Goal: Task Accomplishment & Management: Manage account settings

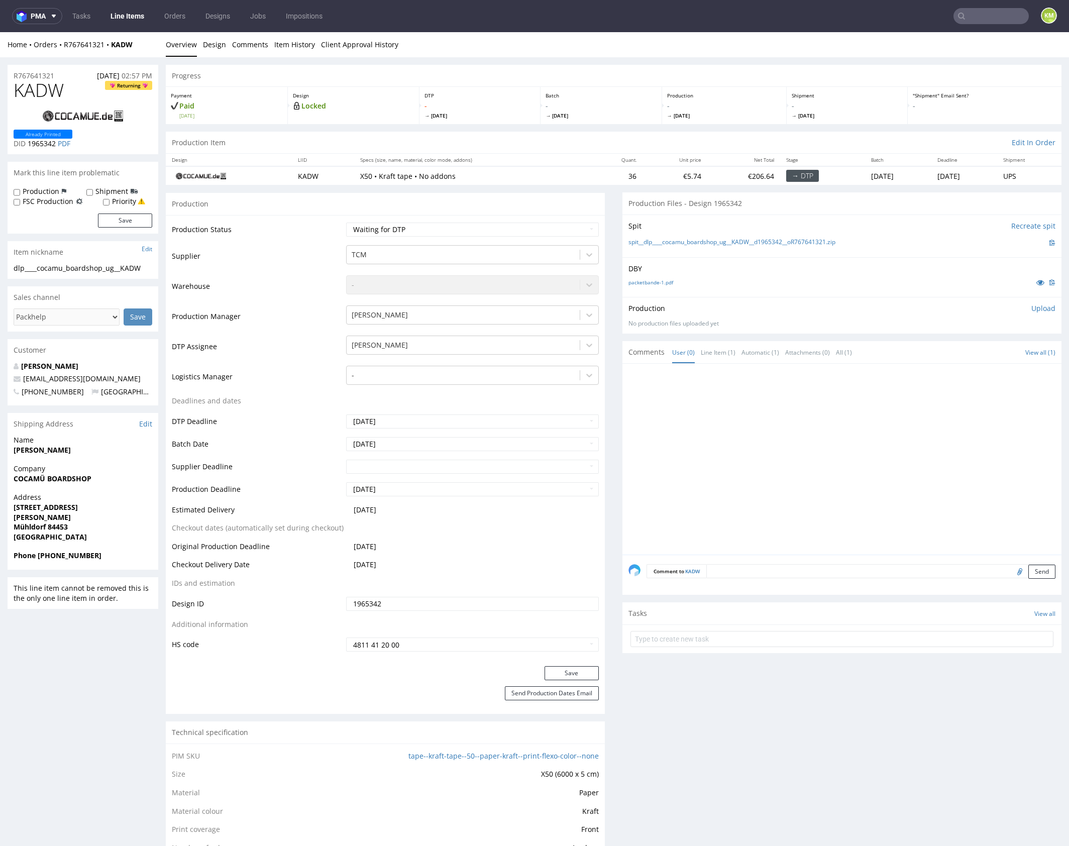
click at [1032, 308] on p "Upload" at bounding box center [1043, 308] width 24 height 10
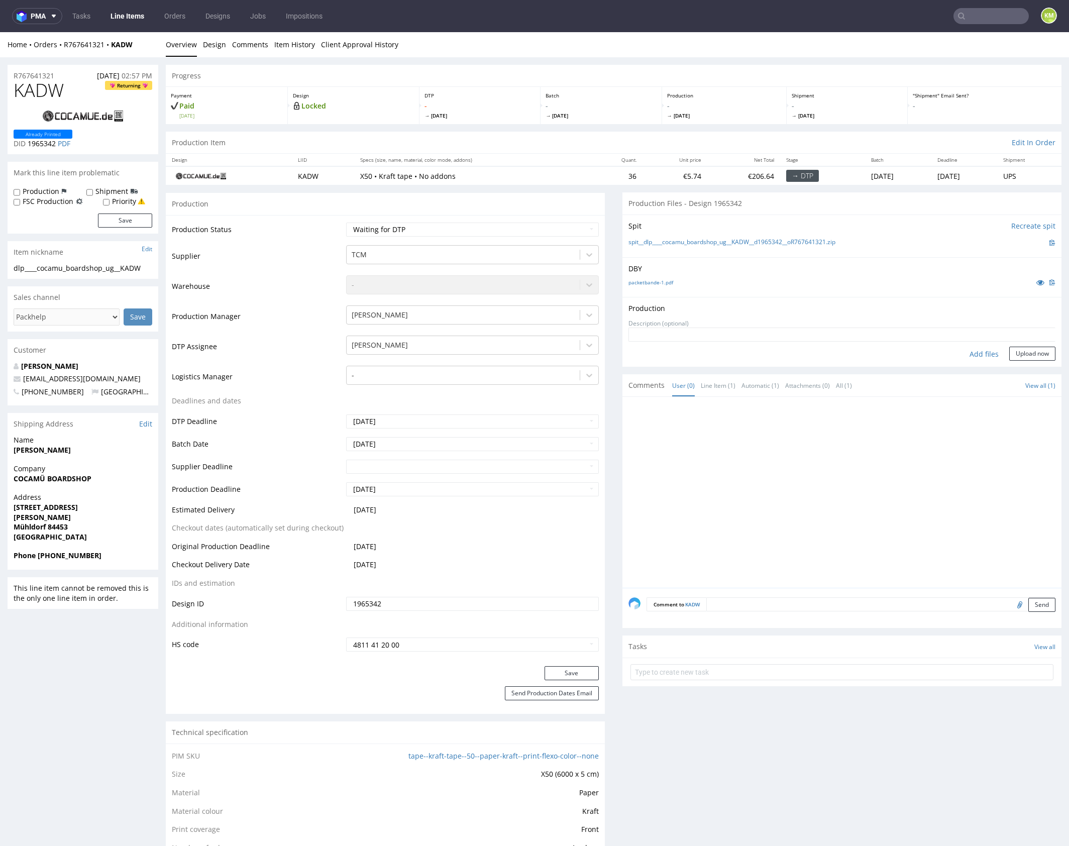
click at [980, 352] on div "Add files" at bounding box center [984, 354] width 50 height 15
type input "C:\fakepath\dlp____cocamu_boardshop_ug__KADW__d1965342__oR767641321.pdf"
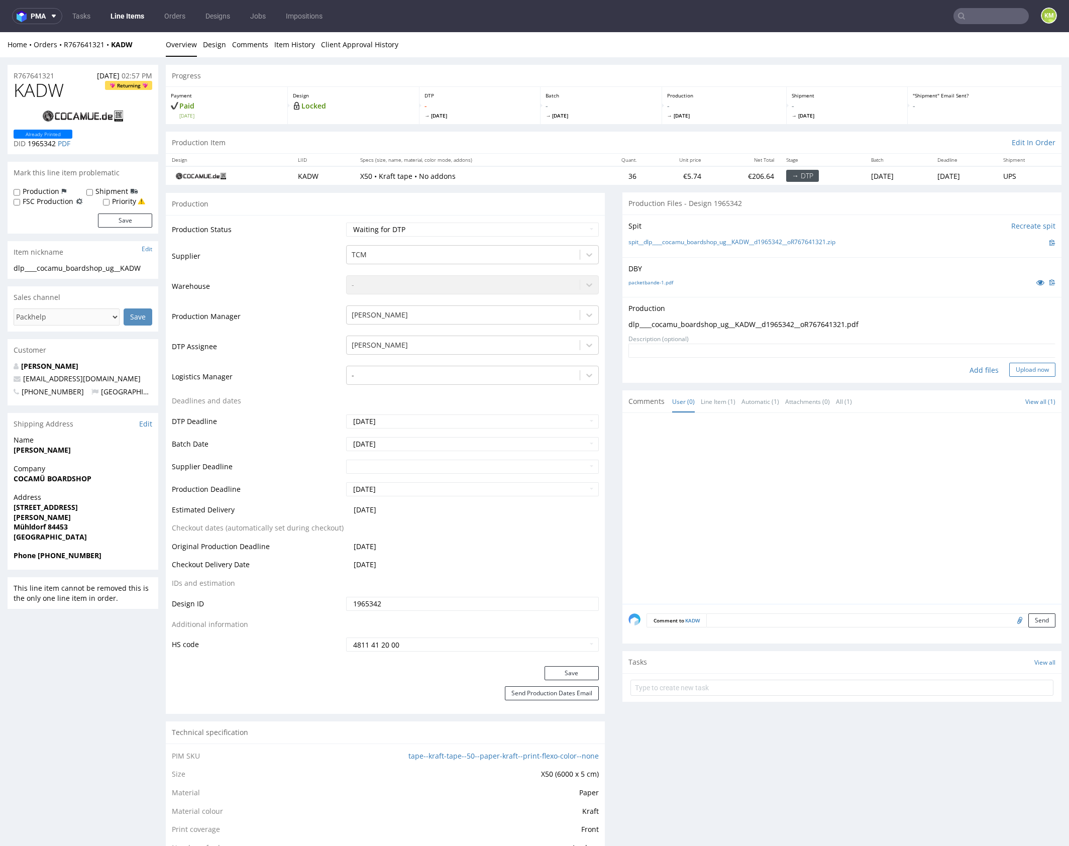
click at [1025, 368] on button "Upload now" at bounding box center [1032, 370] width 46 height 14
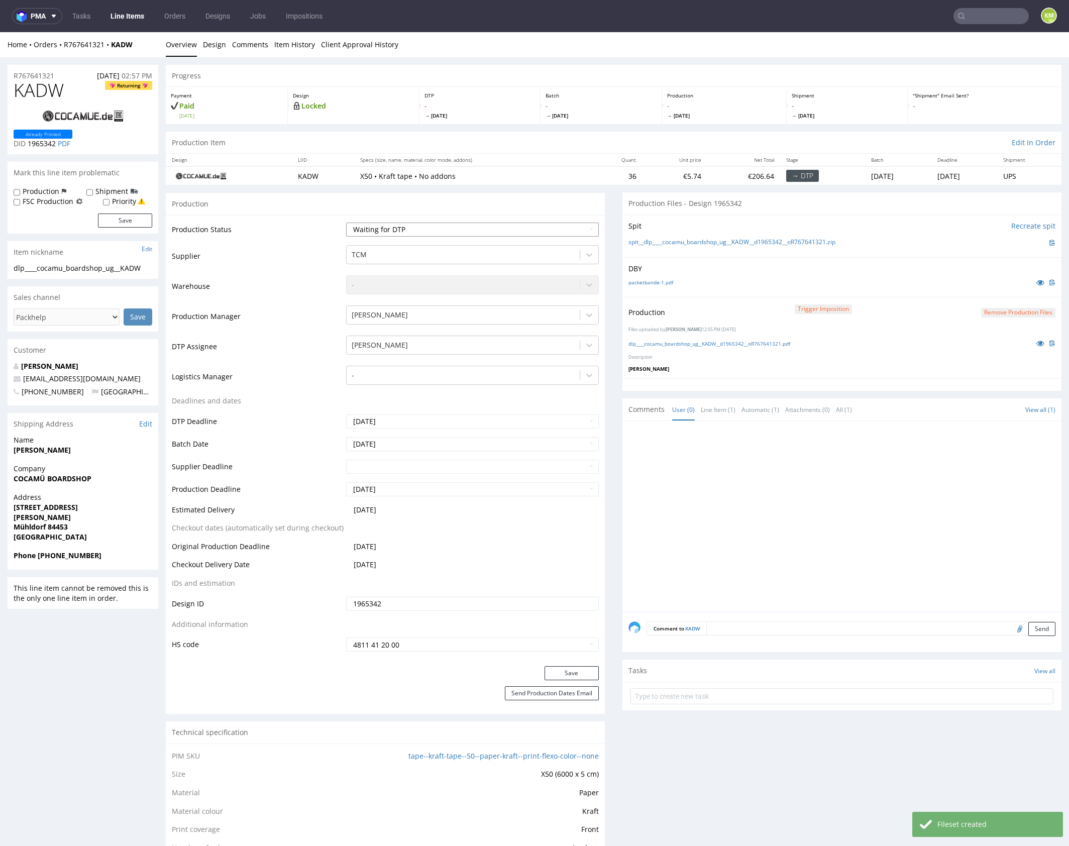
click at [564, 227] on select "Waiting for Artwork Waiting for Diecut Waiting for Mockup Waiting for DTP Waiti…" at bounding box center [472, 229] width 253 height 14
select select "dtp_production_ready"
click at [346, 222] on select "Waiting for Artwork Waiting for Diecut Waiting for Mockup Waiting for DTP Waiti…" at bounding box center [472, 229] width 253 height 14
click at [571, 672] on button "Save" at bounding box center [571, 673] width 54 height 14
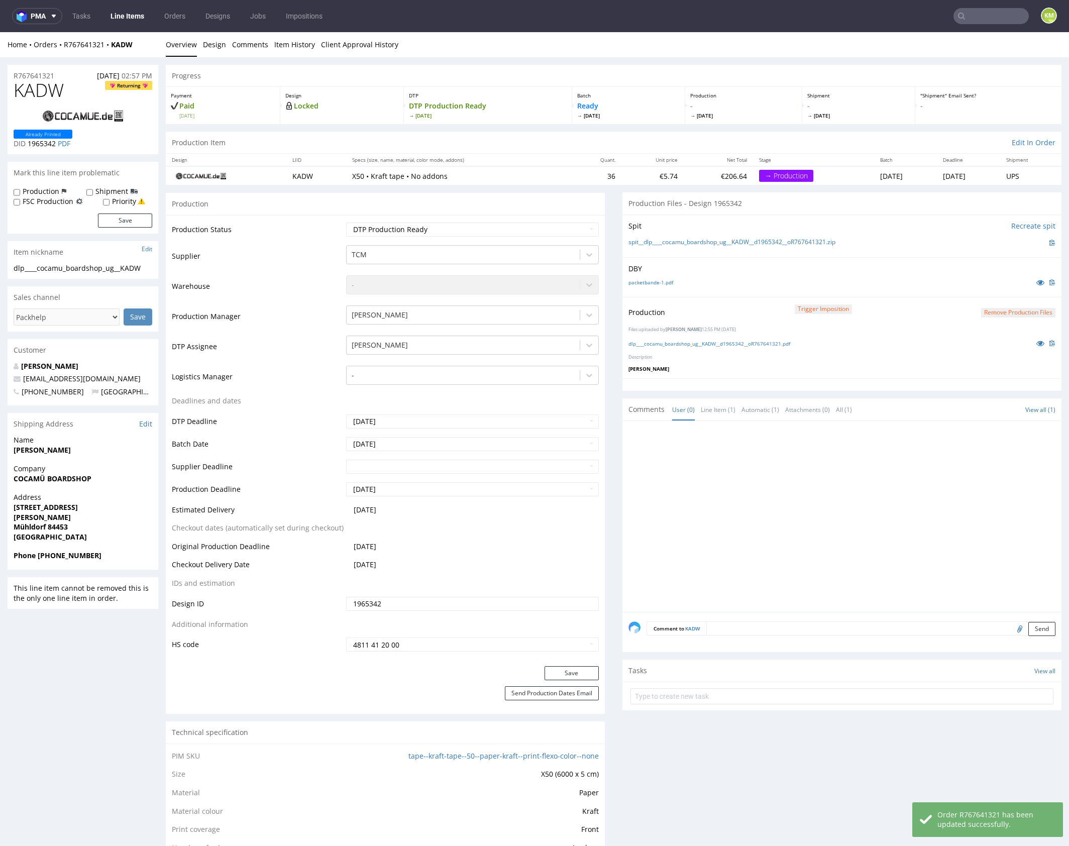
click at [743, 504] on div at bounding box center [844, 519] width 433 height 185
click at [808, 473] on div at bounding box center [844, 519] width 433 height 185
click at [809, 498] on div at bounding box center [844, 519] width 433 height 185
click at [807, 495] on div at bounding box center [844, 519] width 433 height 185
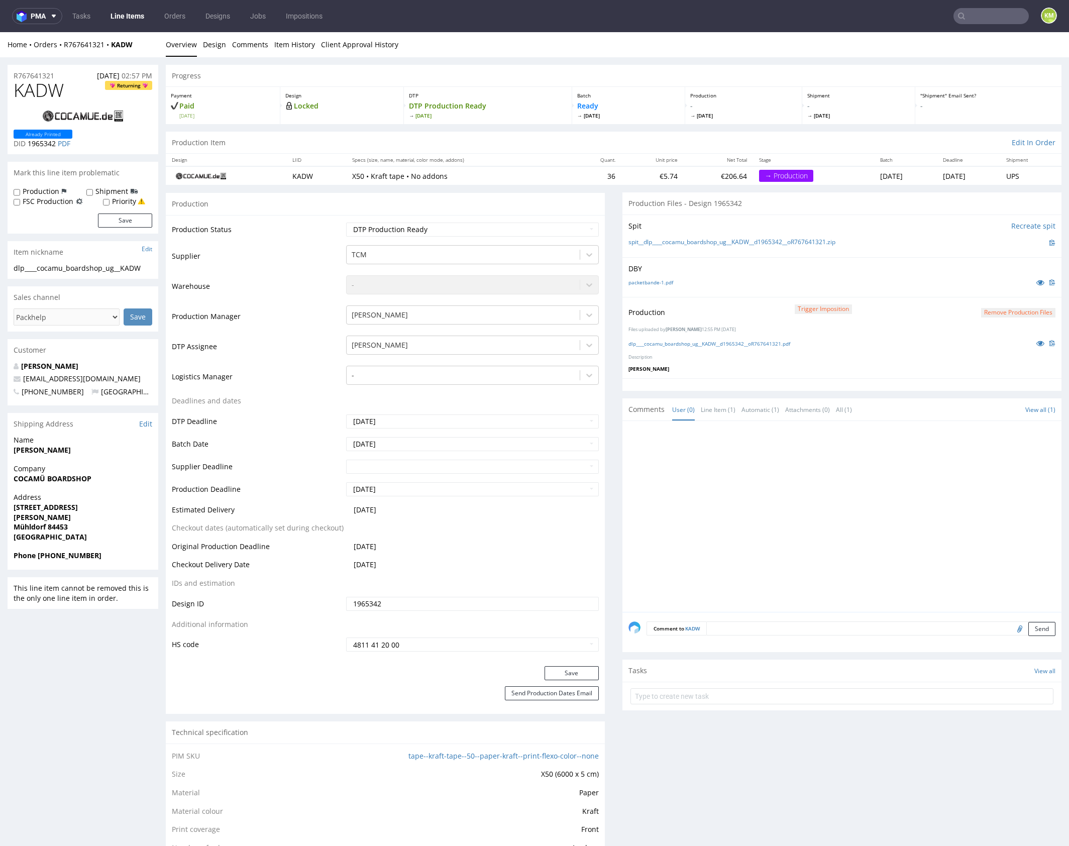
click at [807, 495] on div at bounding box center [844, 519] width 433 height 185
click at [807, 490] on div at bounding box center [844, 519] width 433 height 185
click at [737, 474] on div at bounding box center [844, 519] width 433 height 185
drag, startPoint x: 717, startPoint y: 404, endPoint x: 710, endPoint y: 404, distance: 7.0
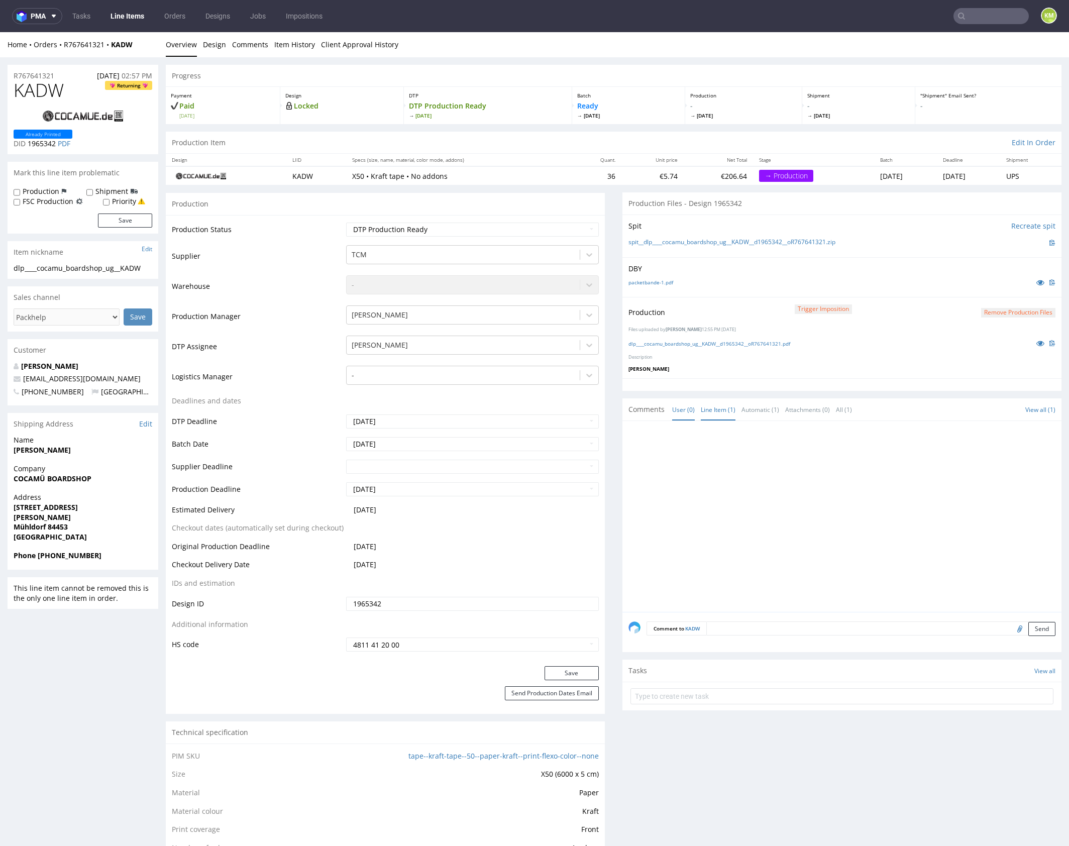
click at [716, 404] on link "Line Item (1)" at bounding box center [718, 410] width 35 height 22
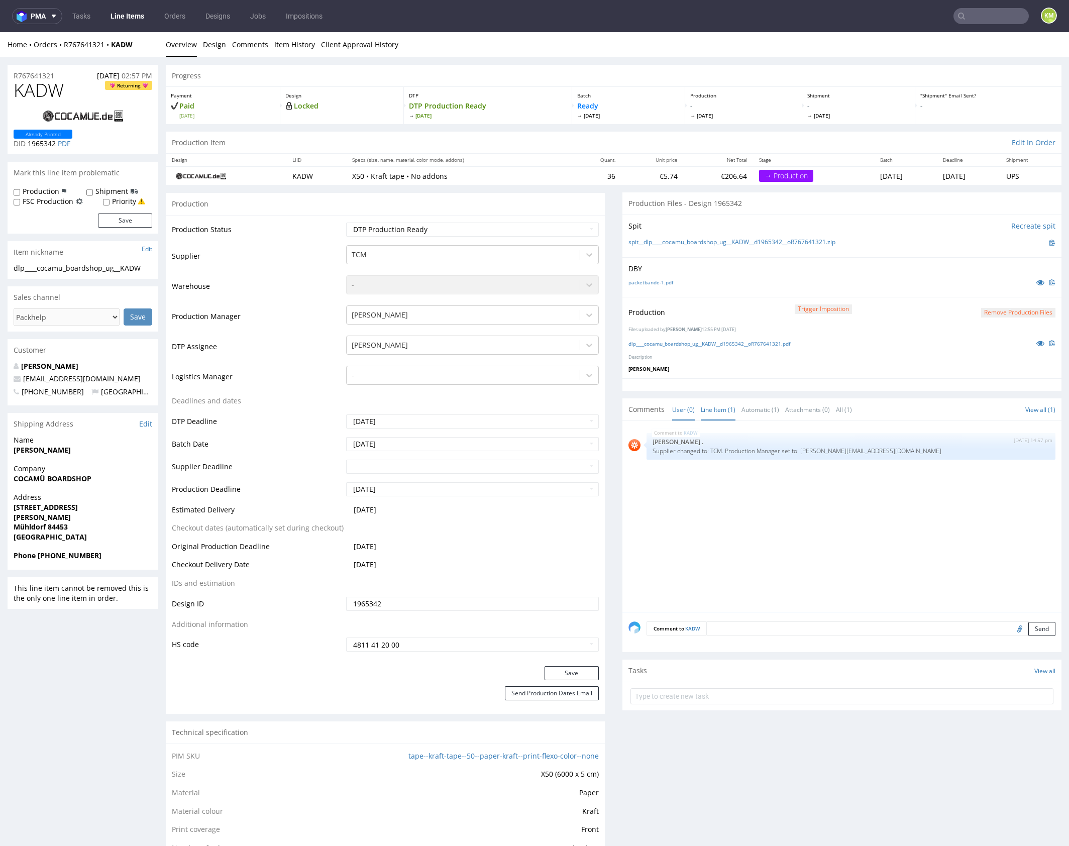
click at [680, 407] on link "User (0)" at bounding box center [683, 410] width 23 height 22
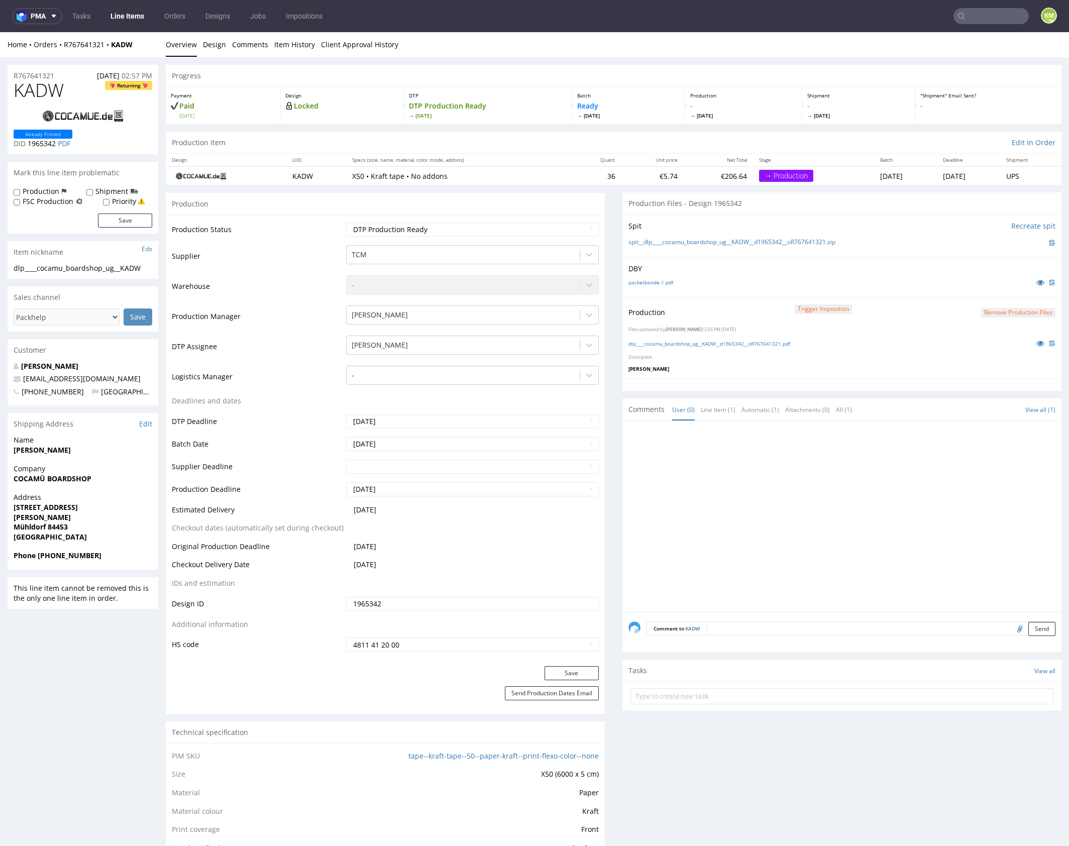
click at [749, 473] on div at bounding box center [844, 519] width 433 height 185
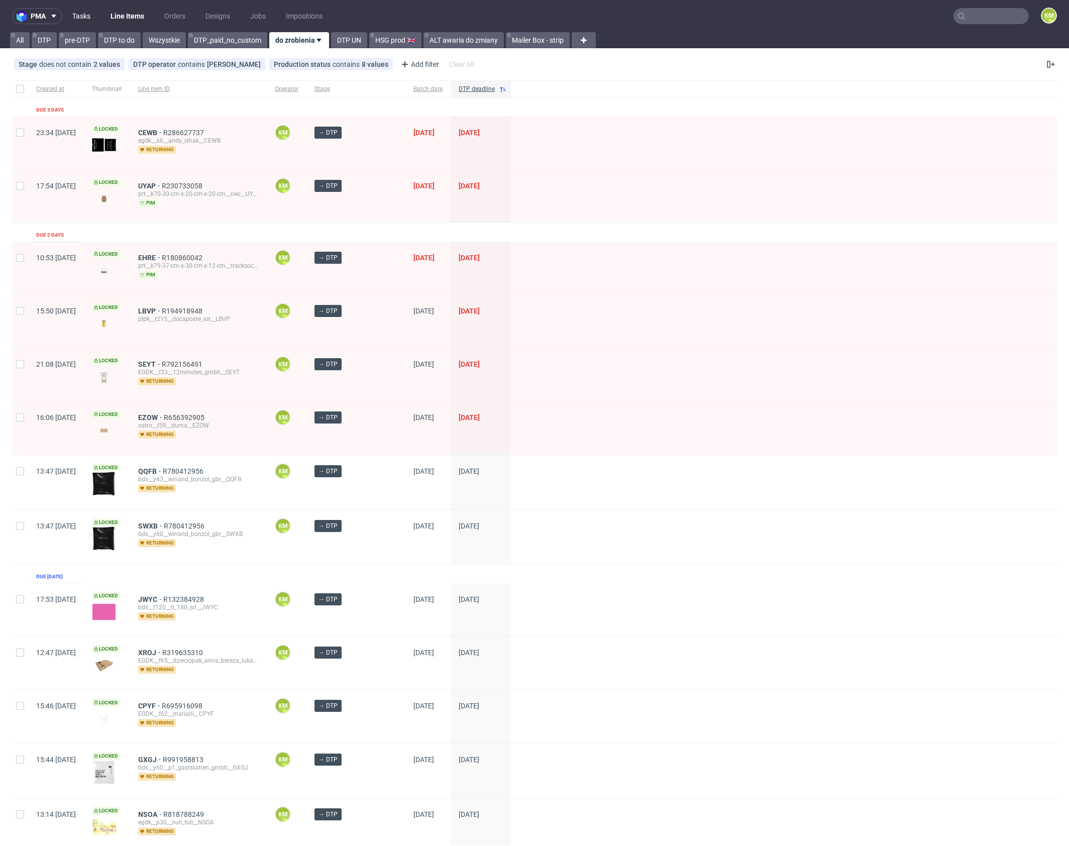
click at [90, 13] on link "Tasks" at bounding box center [81, 16] width 30 height 16
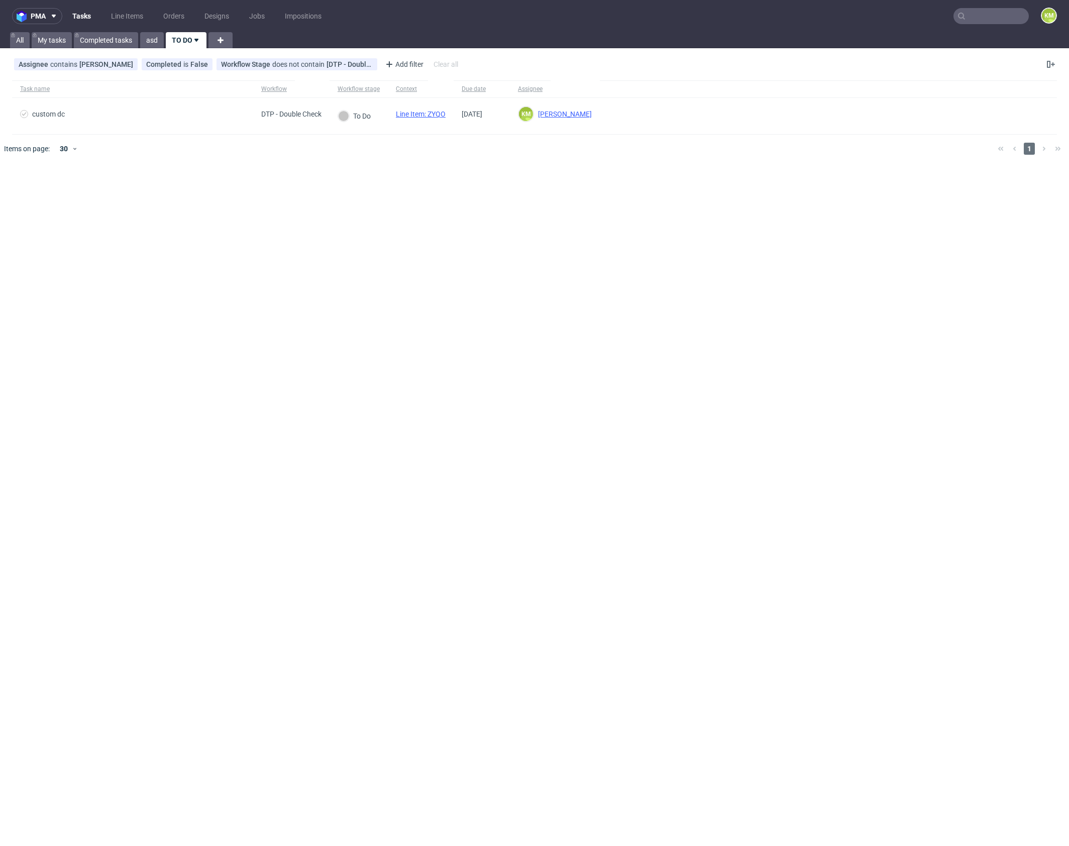
click at [451, 244] on div "pma Tasks Line Items Orders Designs Jobs Impositions KM All My tasks Completed …" at bounding box center [534, 423] width 1069 height 846
click at [644, 325] on div "pma Tasks Line Items Orders Designs Jobs Impositions KM All My tasks Completed …" at bounding box center [534, 423] width 1069 height 846
click at [744, 374] on div "pma Tasks Line Items Orders Designs Jobs Impositions KM All My tasks Completed …" at bounding box center [534, 423] width 1069 height 846
click at [619, 324] on div "pma Tasks Line Items Orders Designs Jobs Impositions KM All My tasks Completed …" at bounding box center [534, 423] width 1069 height 846
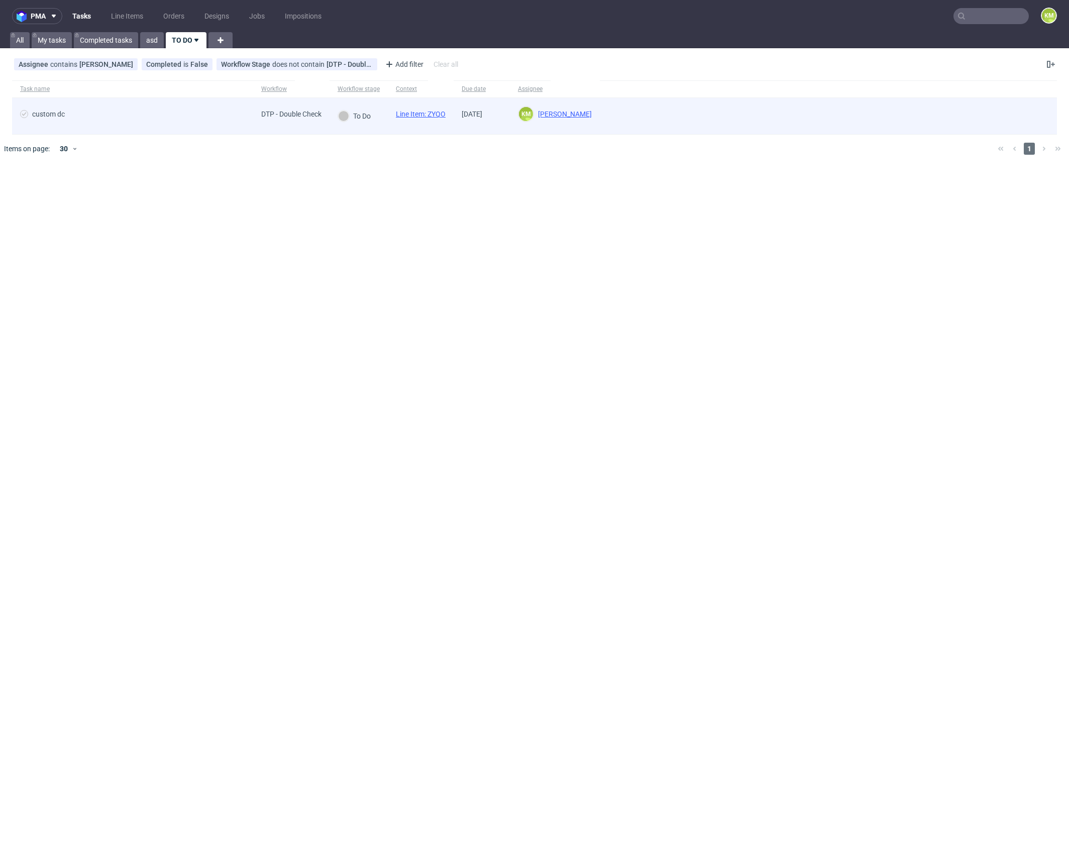
click at [436, 116] on link "Line Item: ZYQO" at bounding box center [421, 114] width 50 height 8
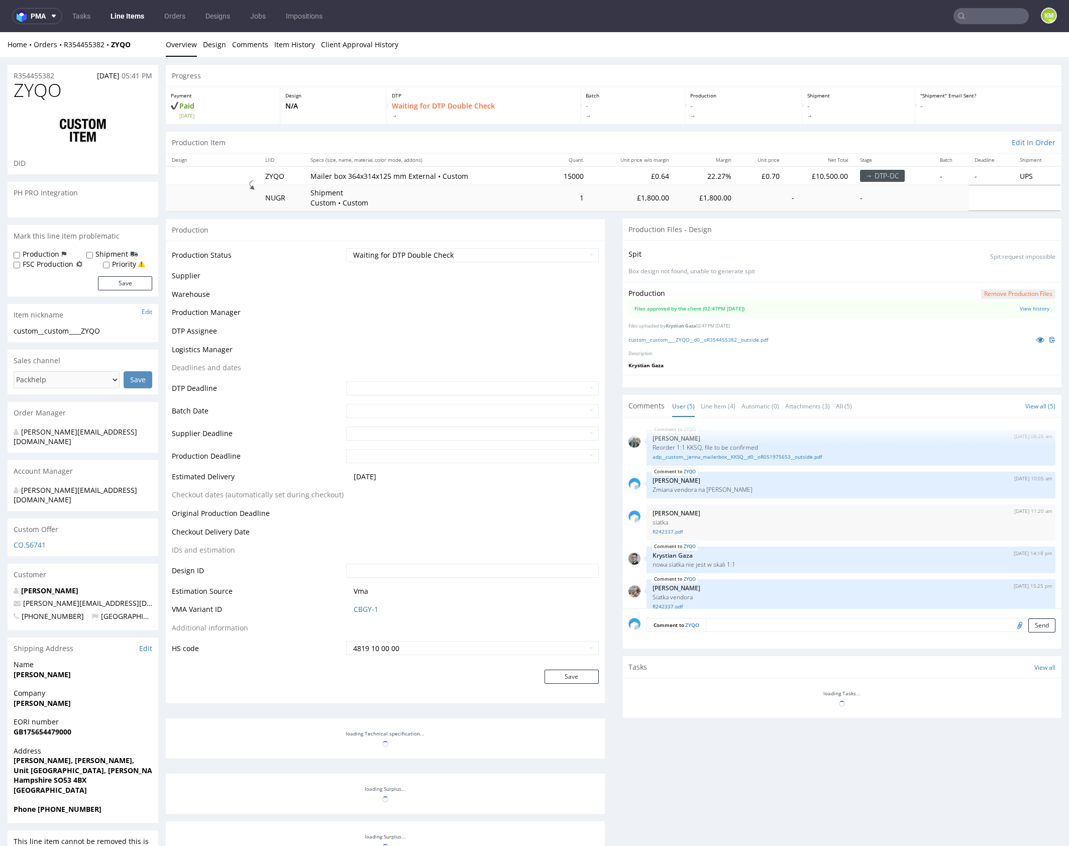
scroll to position [13, 0]
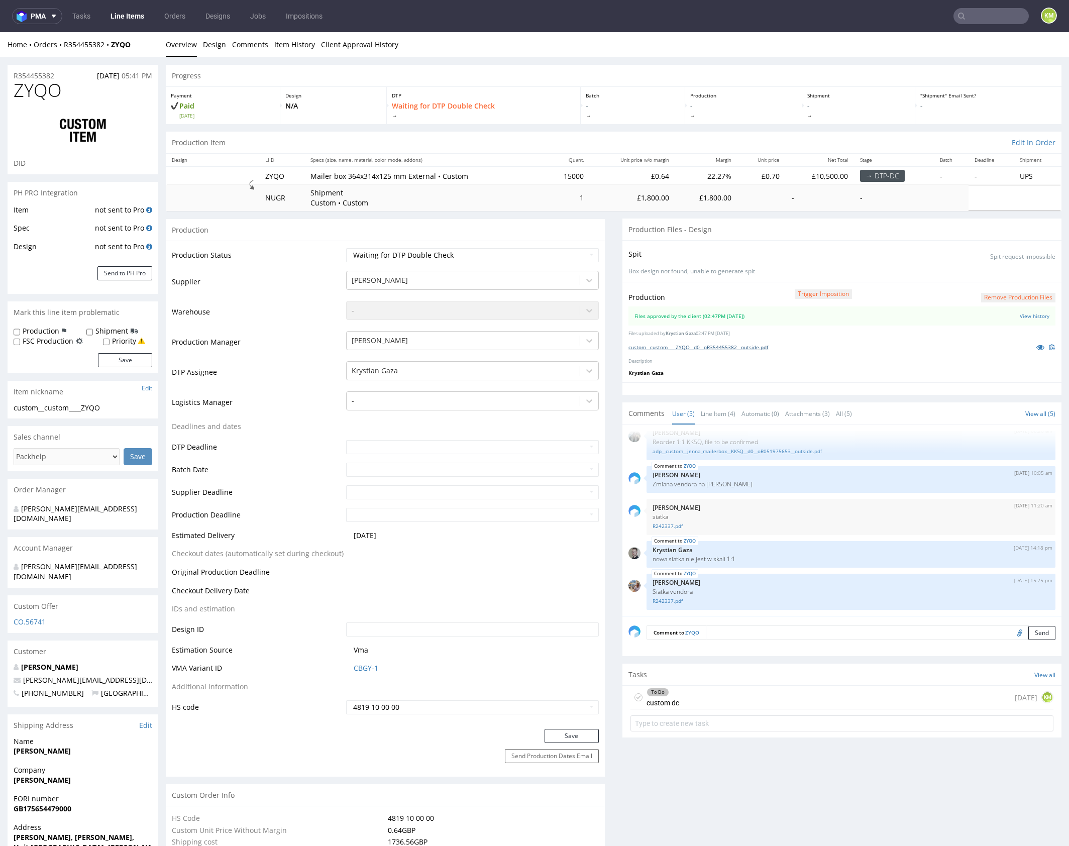
click at [713, 346] on link "custom__custom____ZYQO__d0__oR354455382__outside.pdf" at bounding box center [698, 347] width 140 height 7
click at [752, 698] on div "To Do custom dc 1 day ago KM" at bounding box center [841, 698] width 423 height 24
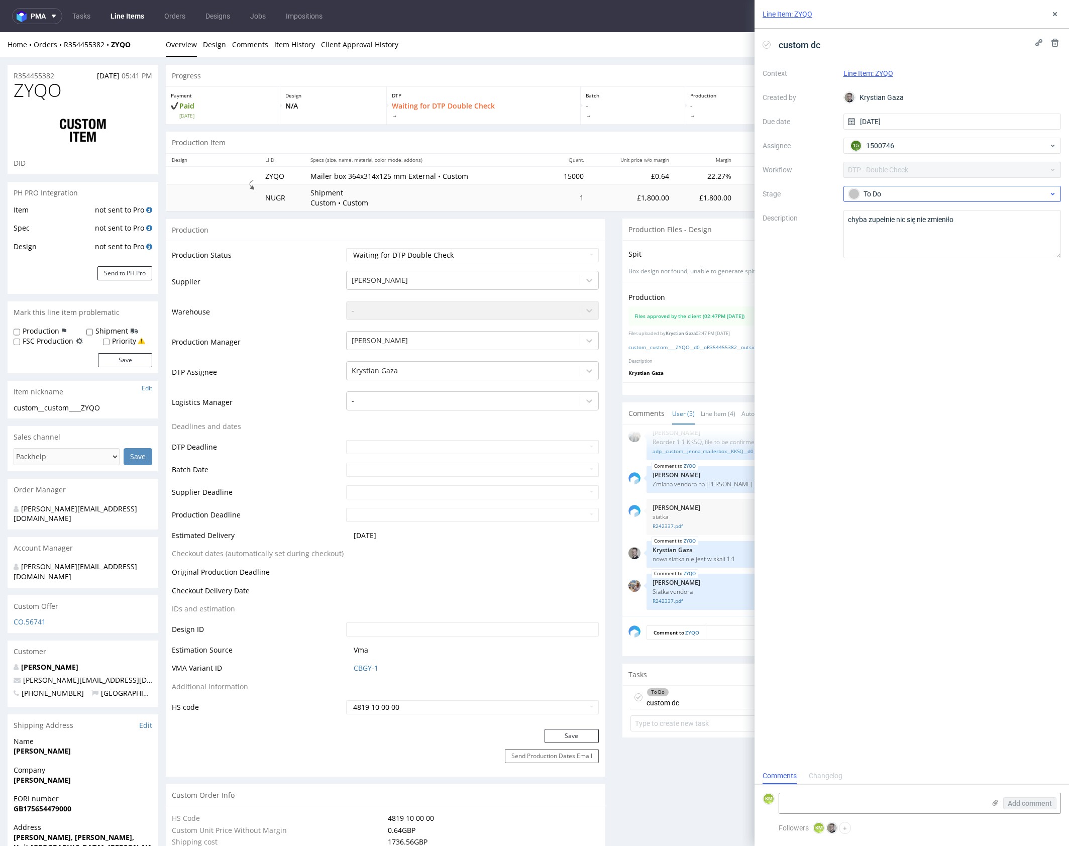
scroll to position [8, 0]
click at [1058, 15] on icon at bounding box center [1055, 14] width 8 height 8
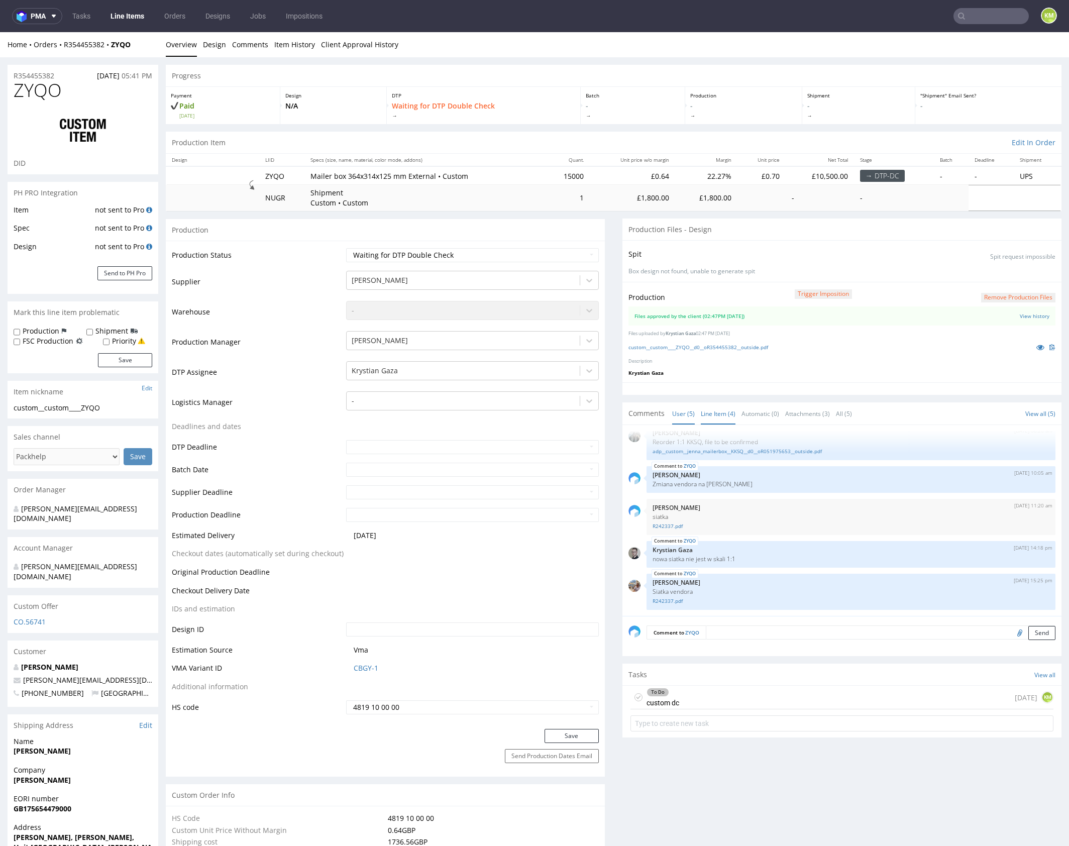
click at [709, 415] on link "Line Item (4)" at bounding box center [718, 414] width 35 height 22
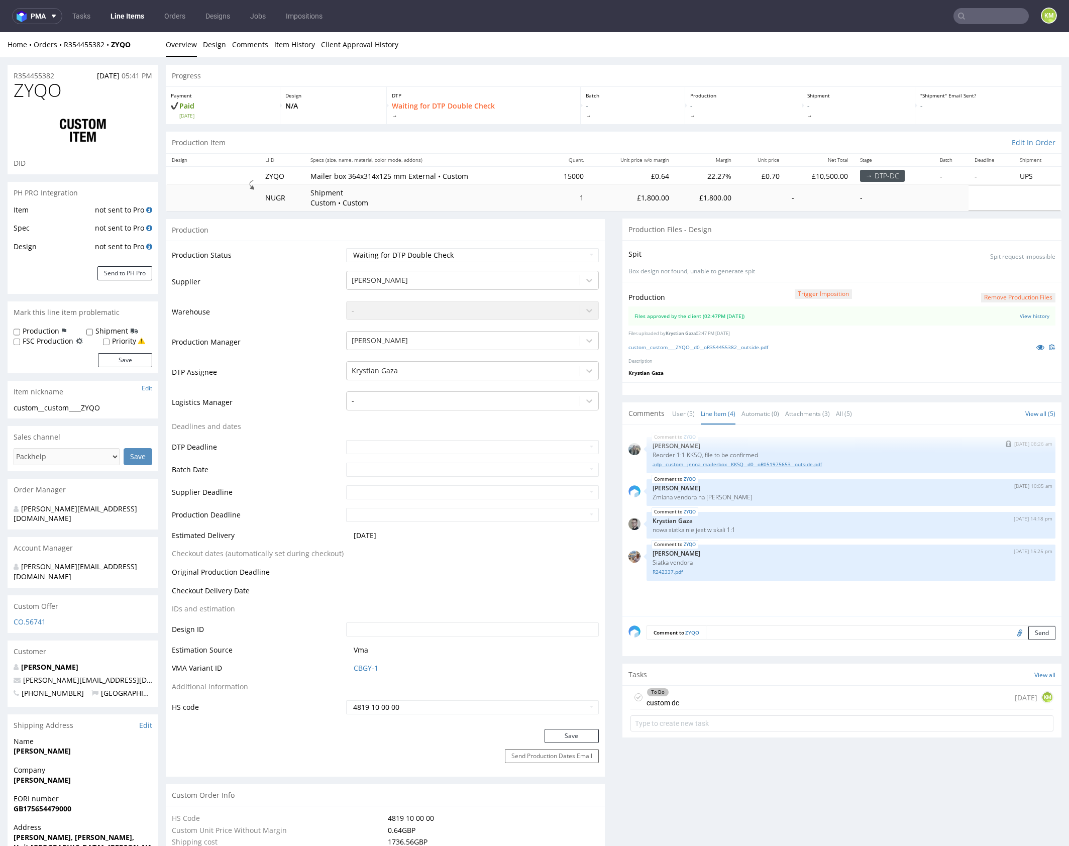
click at [760, 464] on link "adp__custom__jenna_mailerbox__KKSQ__d0__oR051975653__outside.pdf" at bounding box center [850, 465] width 397 height 8
click at [677, 570] on link "R242337.pdf" at bounding box center [850, 572] width 397 height 8
click at [683, 415] on link "User (5)" at bounding box center [683, 414] width 23 height 22
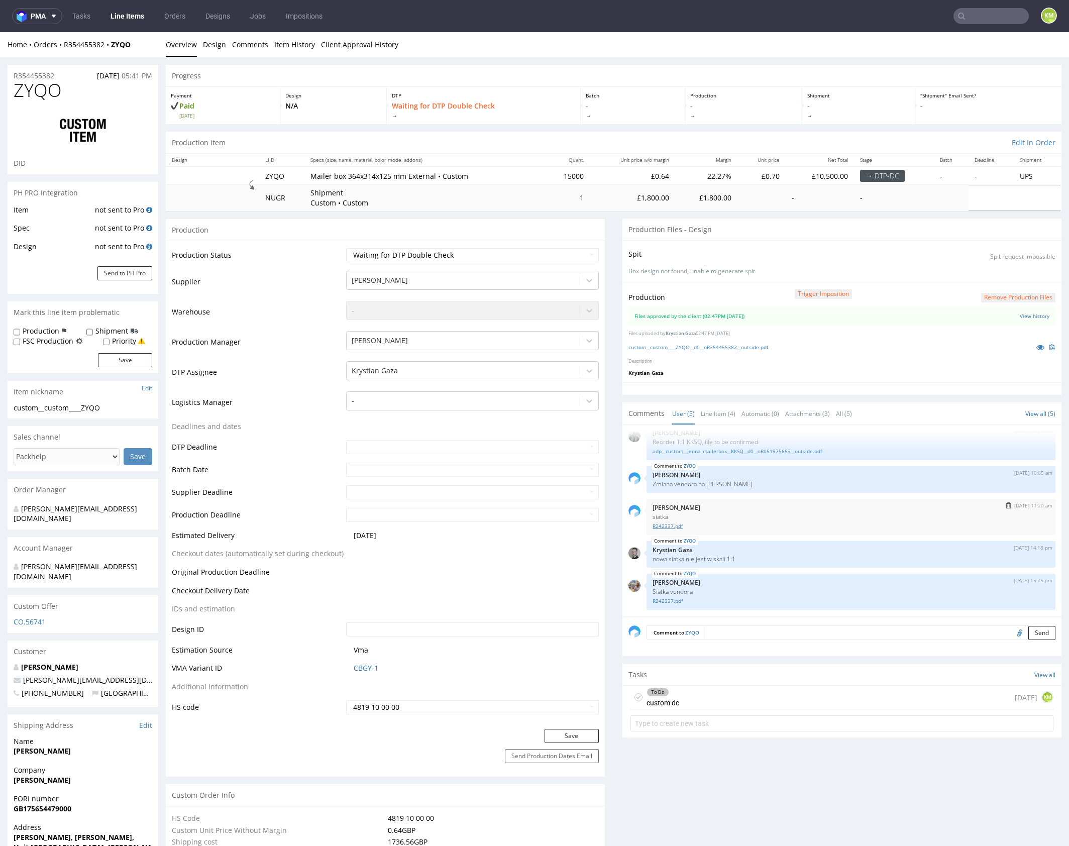
scroll to position [3, 0]
click at [714, 413] on link "Line Item (4)" at bounding box center [718, 411] width 35 height 22
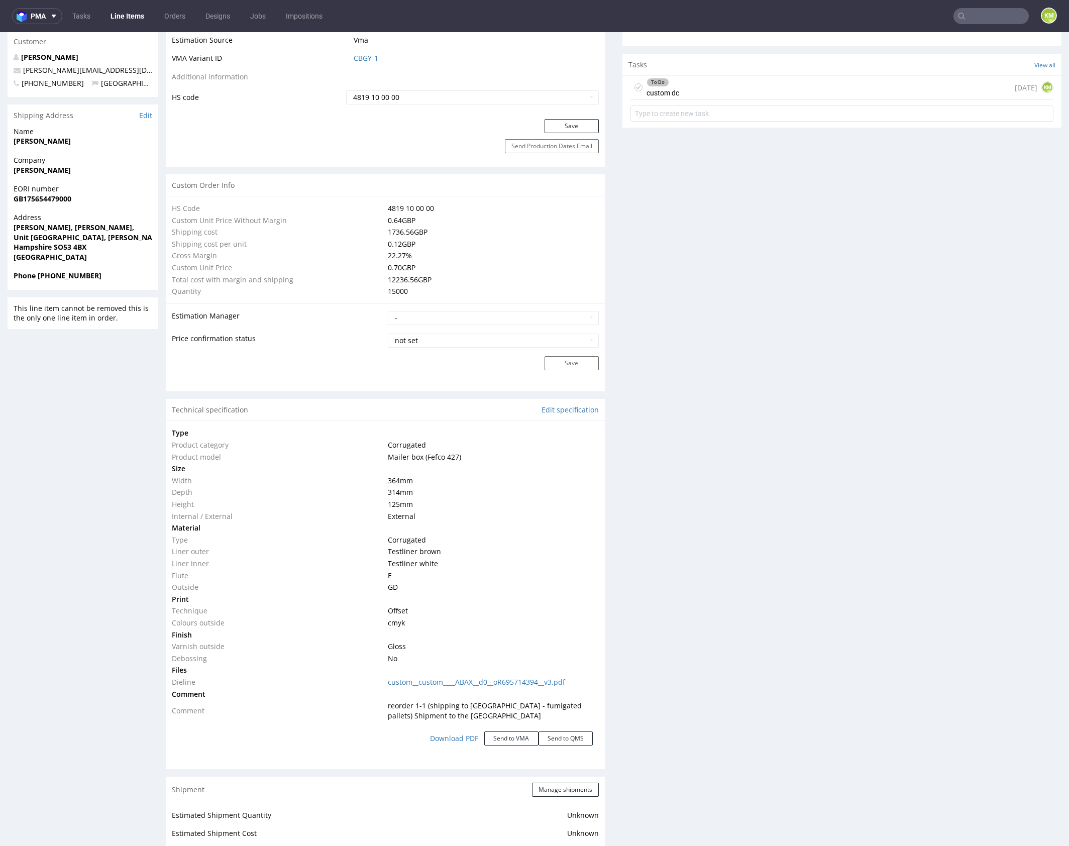
scroll to position [637, 0]
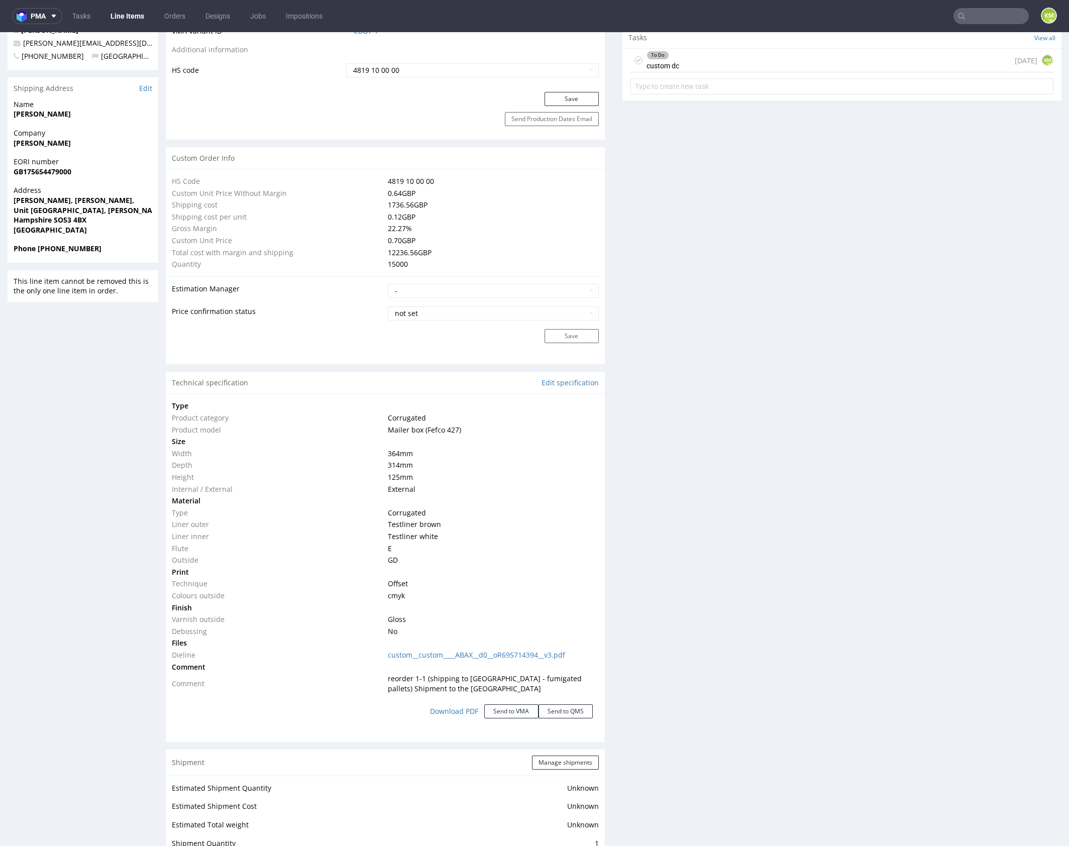
click at [692, 530] on div "Production Files - Design Spit Spit request impossible Box design not found, un…" at bounding box center [841, 522] width 439 height 1880
click at [712, 549] on div "Production Files - Design Spit Spit request impossible Box design not found, un…" at bounding box center [841, 522] width 439 height 1880
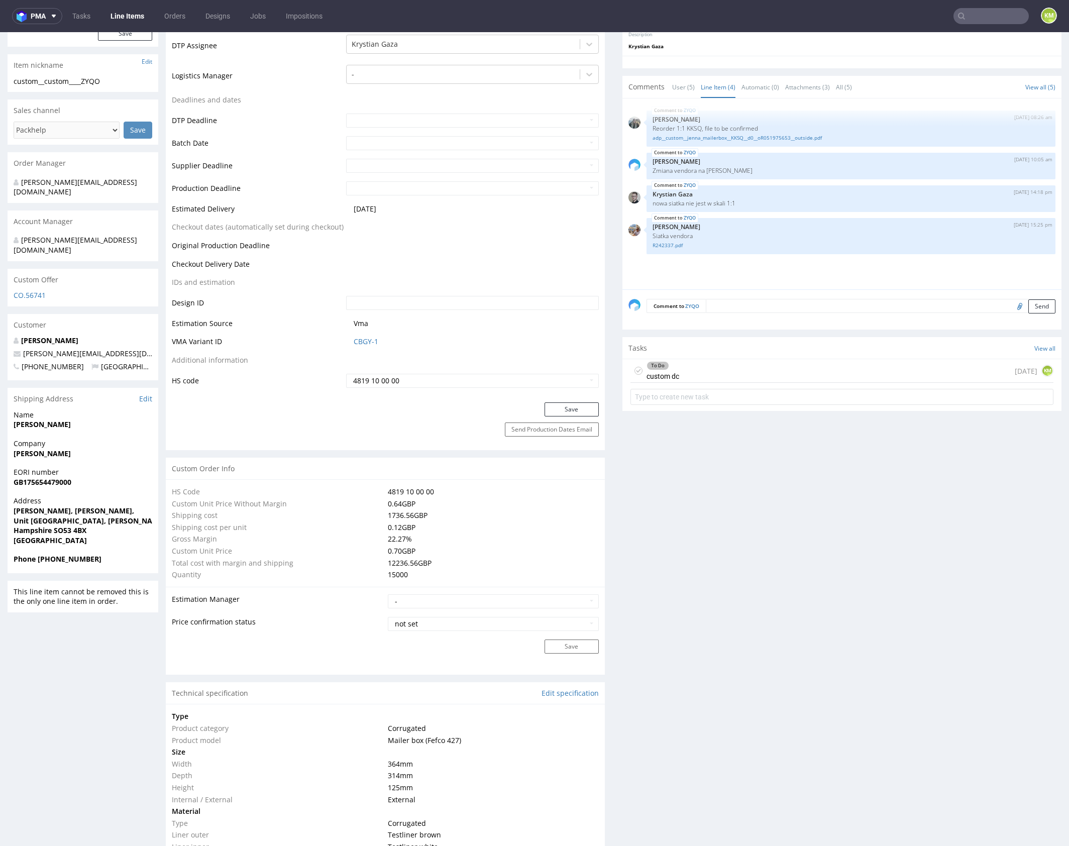
scroll to position [0, 0]
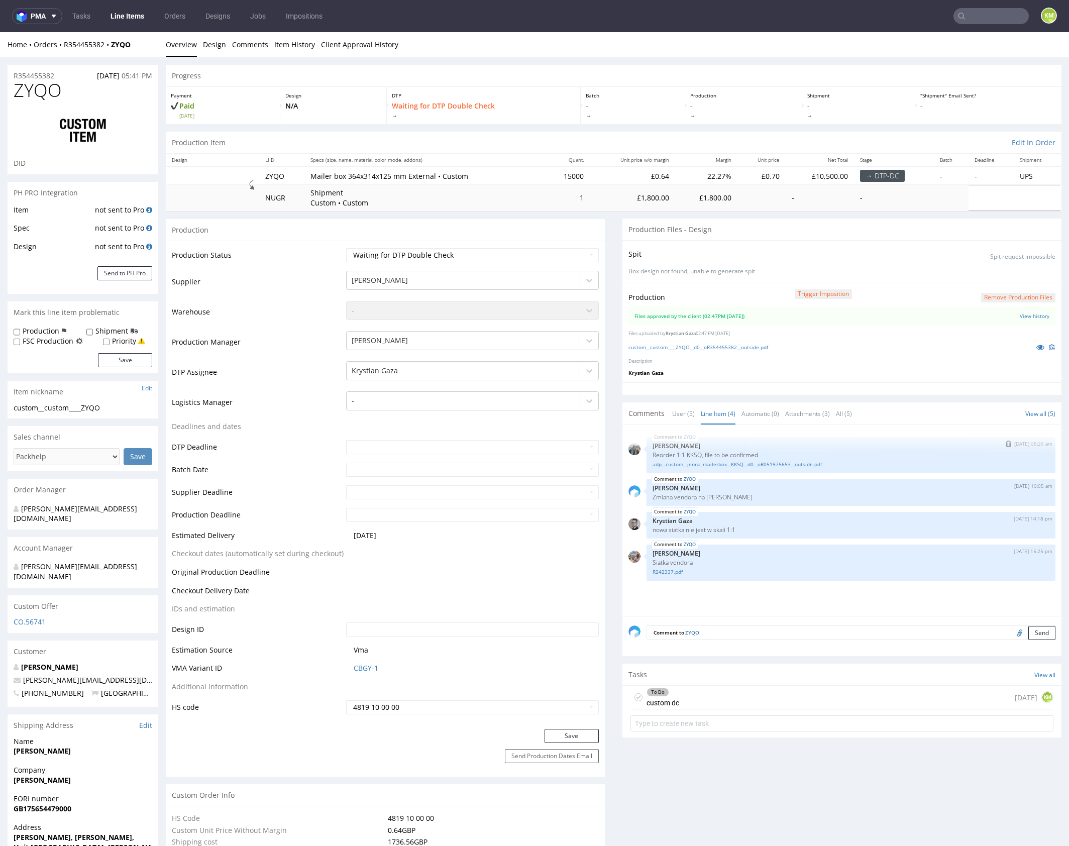
click at [774, 451] on p "Reorder 1:1 KKSQ, file to be confirmed" at bounding box center [850, 455] width 397 height 8
click at [722, 591] on div "ZYQO 19th Sep 25 | 08:26 am Zeniuk Magdalena Reorder 1:1 KKSQ, file to be confi…" at bounding box center [844, 523] width 433 height 185
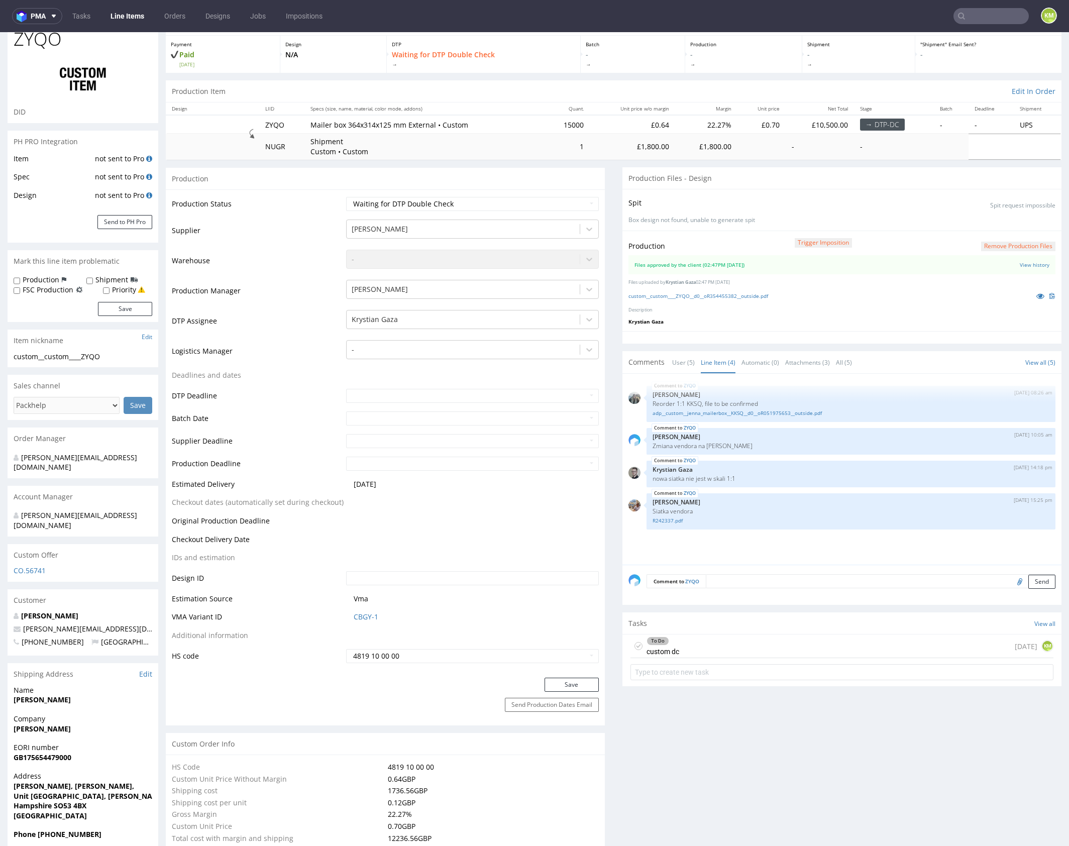
scroll to position [128, 0]
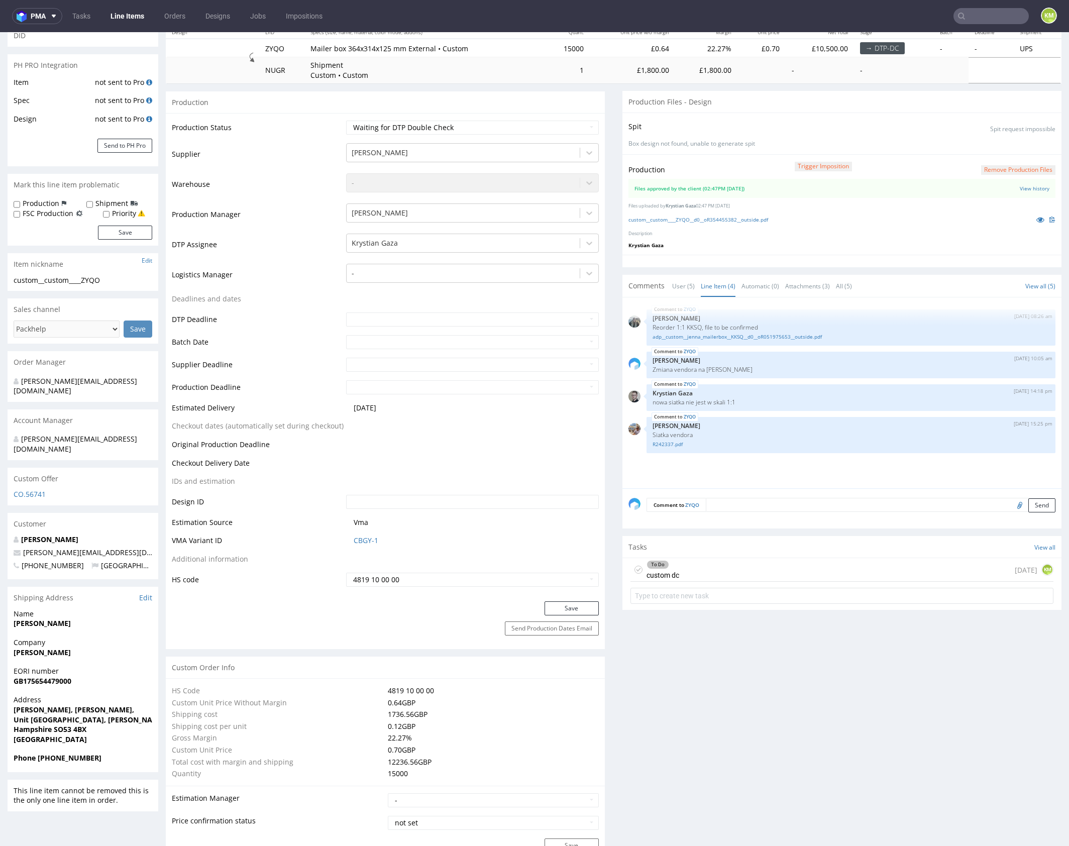
click at [839, 469] on div "ZYQO 19th Sep 25 | 08:26 am Zeniuk Magdalena Reorder 1:1 KKSQ, file to be confi…" at bounding box center [844, 395] width 433 height 185
click at [775, 564] on div "To Do custom dc 1 day ago KM" at bounding box center [841, 570] width 423 height 24
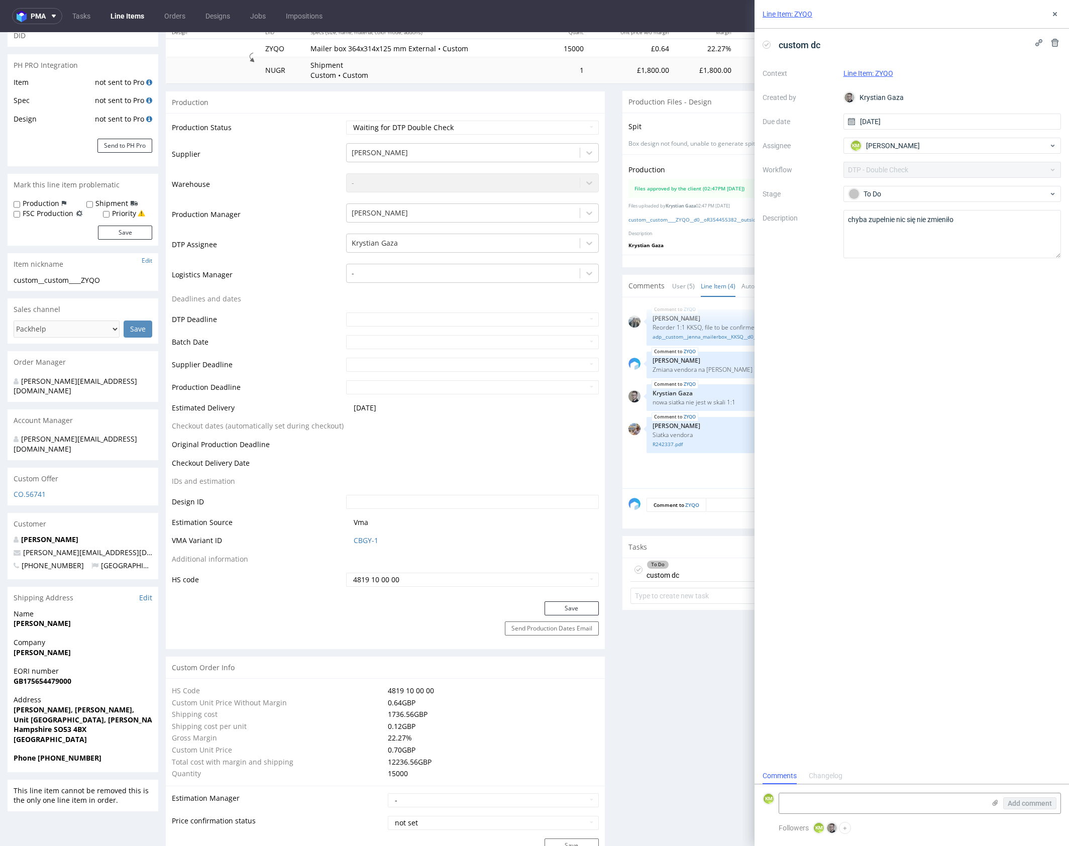
scroll to position [8, 0]
click at [1058, 16] on icon at bounding box center [1055, 14] width 8 height 8
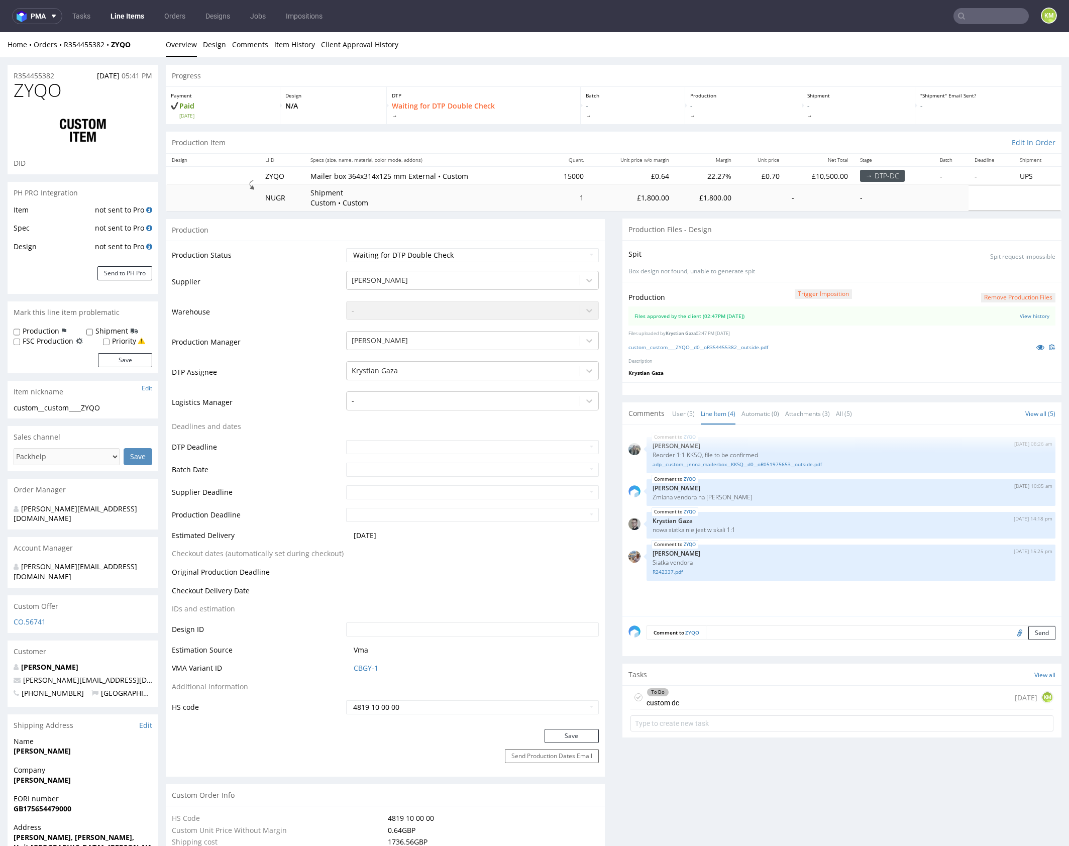
click at [709, 693] on div "To Do custom dc 1 day ago KM" at bounding box center [841, 698] width 423 height 24
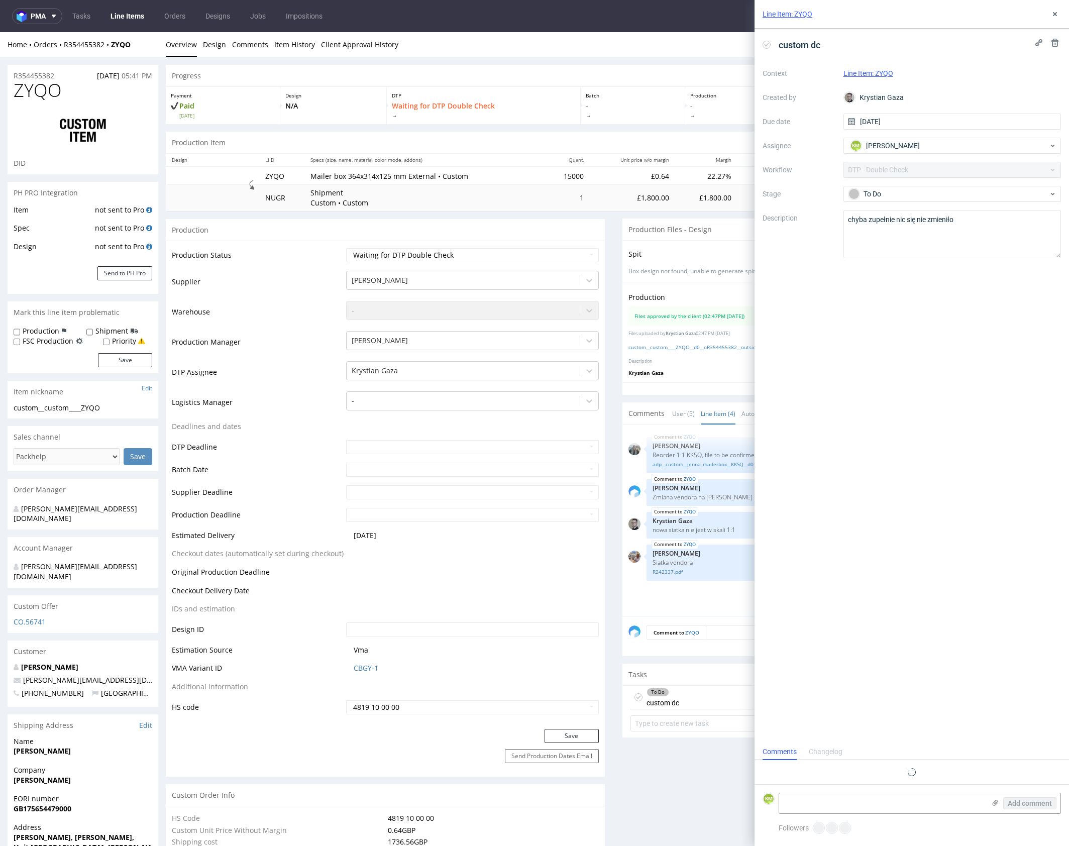
scroll to position [8, 0]
click at [862, 802] on textarea at bounding box center [882, 803] width 206 height 20
click at [890, 804] on textarea "Werner ma inne wartości zalewek, ja bym chyba całkiem usunął" at bounding box center [882, 803] width 206 height 20
click at [891, 800] on textarea "Werner ma inne wartości zalewek, ale ja bym chyba całkiem usunął" at bounding box center [882, 799] width 206 height 28
click at [904, 806] on textarea "Werner ma inne wartości zalewek, ale ja bym chyba całkiem usunął bo jakies duże…" at bounding box center [882, 799] width 206 height 28
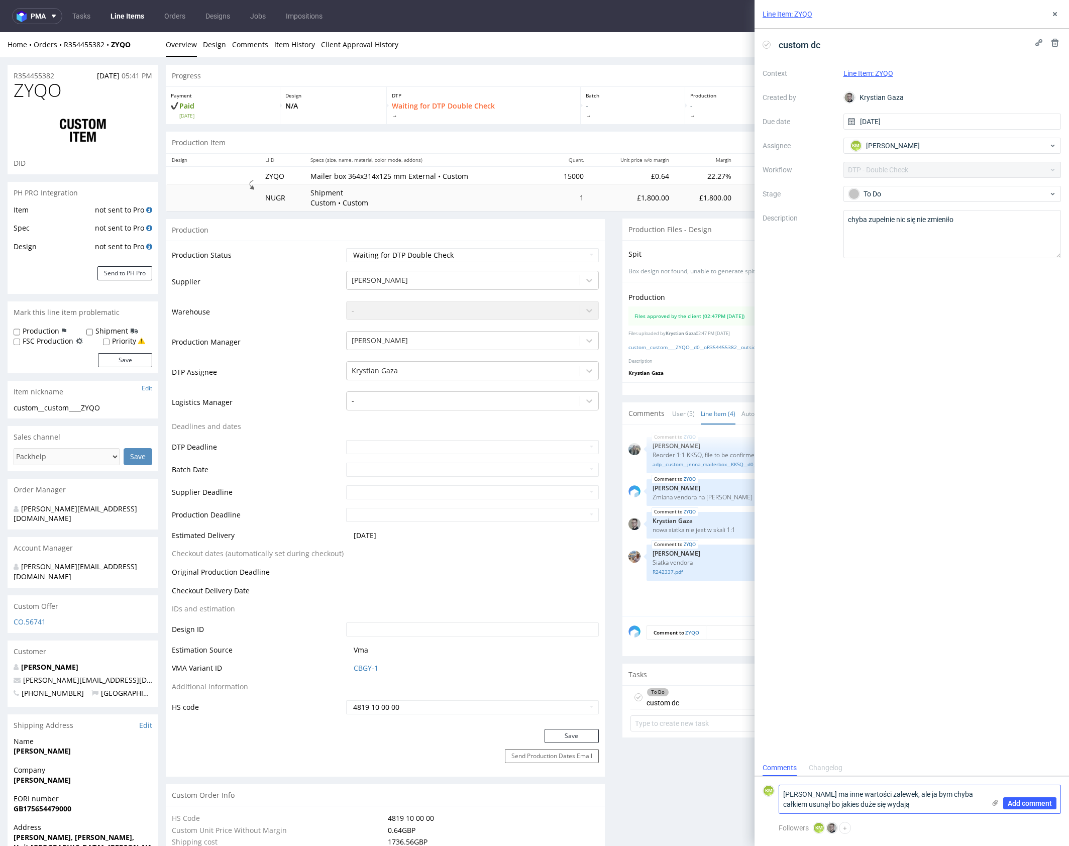
click at [906, 807] on textarea "Werner ma inne wartości zalewek, ale ja bym chyba całkiem usunął bo jakies duże…" at bounding box center [882, 799] width 206 height 28
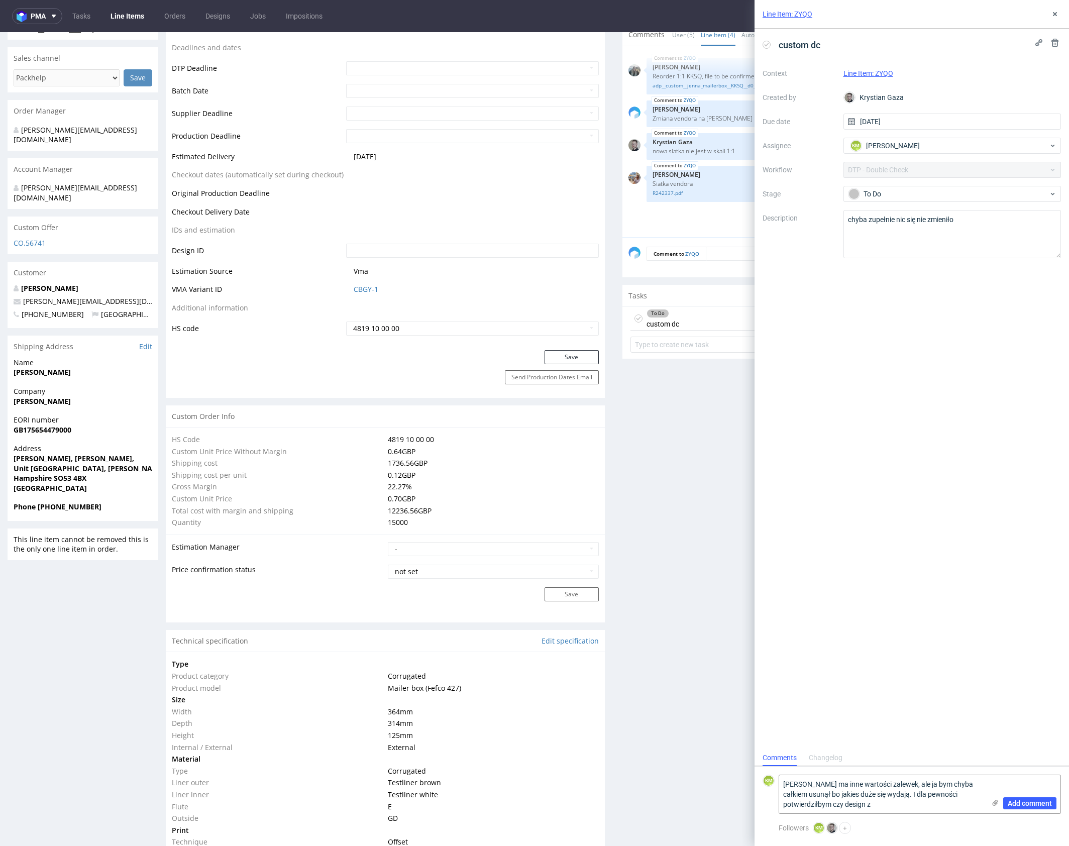
scroll to position [598, 0]
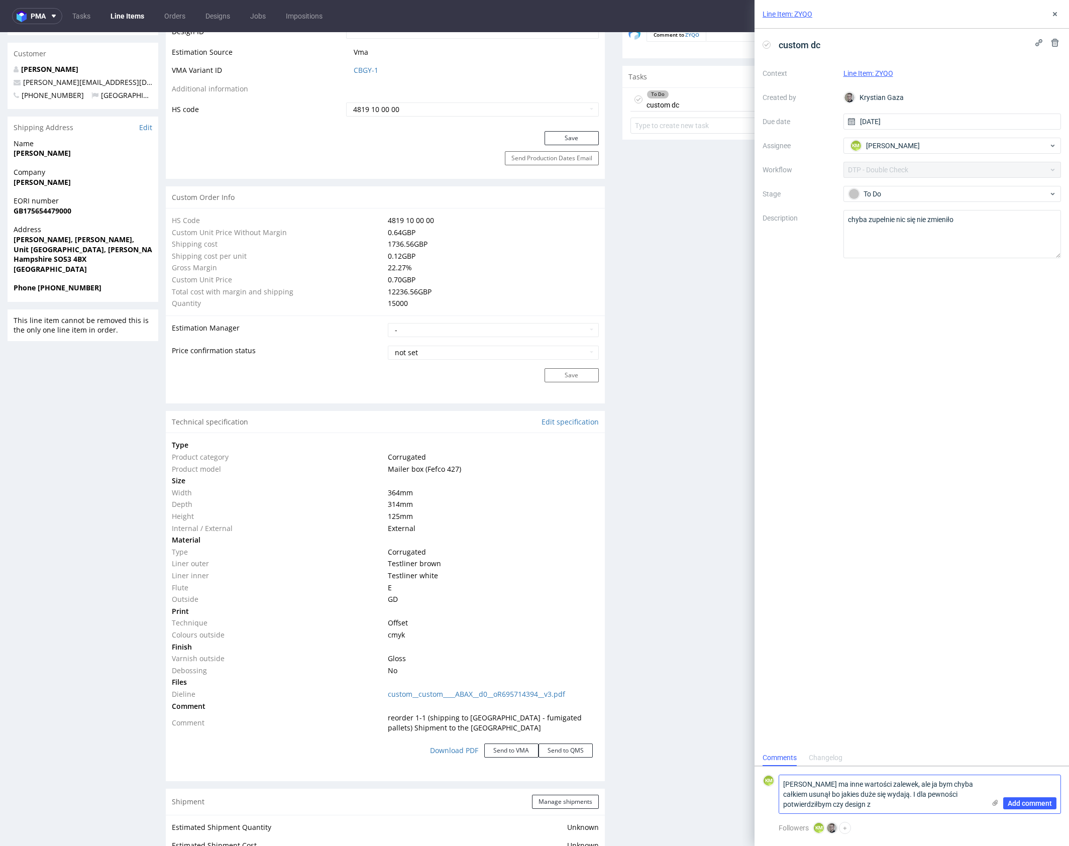
click at [894, 806] on textarea "Werner ma inne wartości zalewek, ale ja bym chyba całkiem usunął bo jakies duże…" at bounding box center [882, 794] width 206 height 38
type textarea "Werner ma inne wartości zalewek, ale ja bym chyba całkiem usunął bo jakies duże…"
click at [1025, 805] on span "Add comment" at bounding box center [1030, 803] width 44 height 7
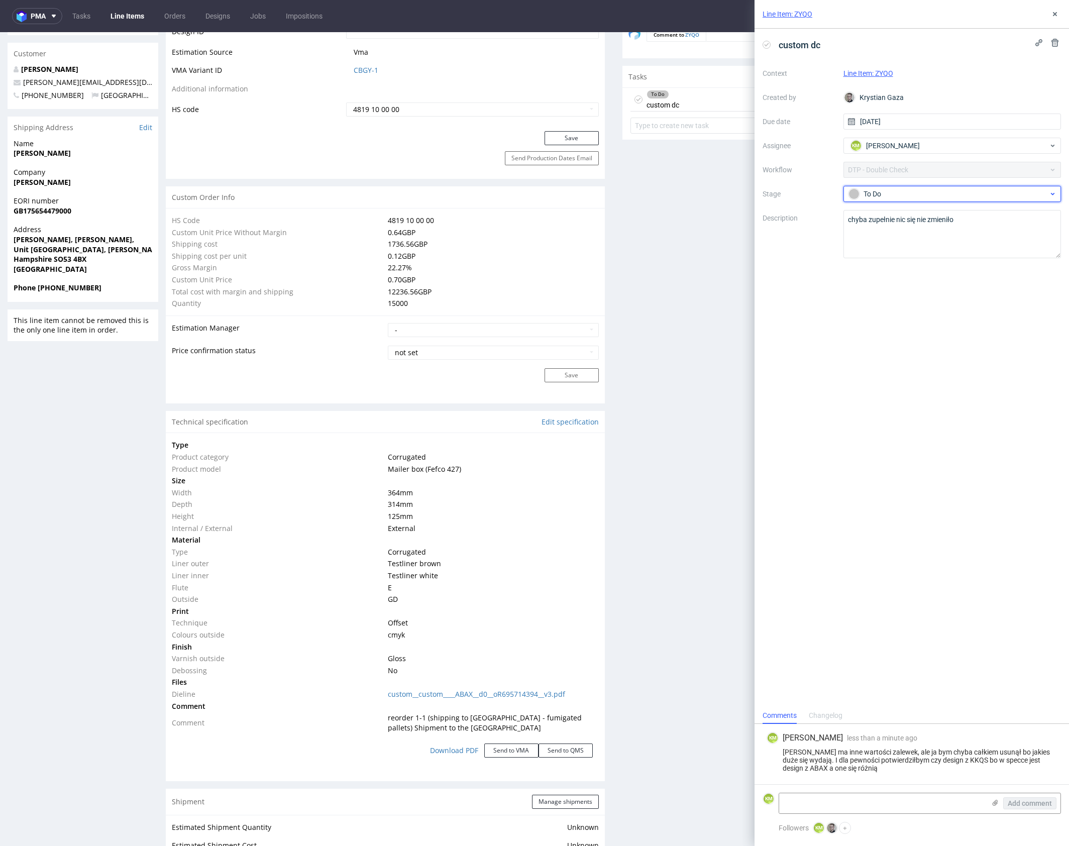
click at [961, 190] on div "To Do" at bounding box center [948, 193] width 200 height 11
click at [951, 262] on div "Needs fixes" at bounding box center [952, 258] width 200 height 11
click at [1054, 20] on button at bounding box center [1055, 14] width 12 height 12
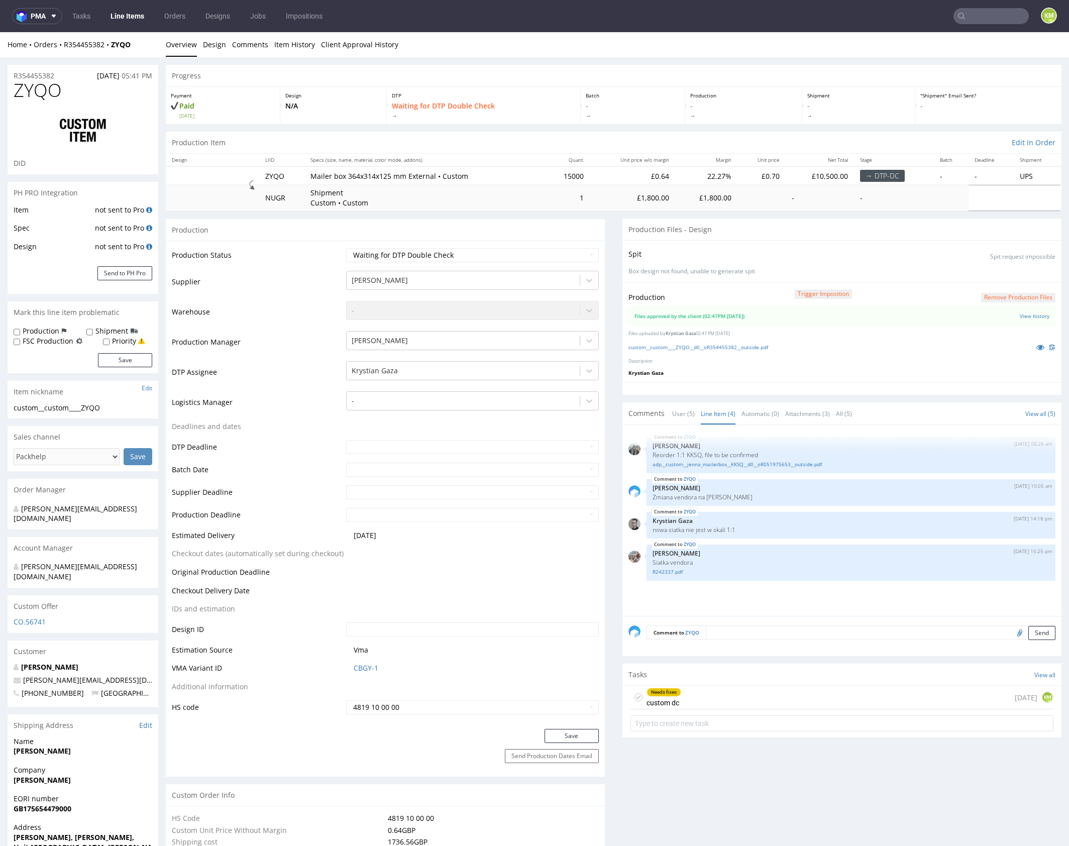
scroll to position [32, 0]
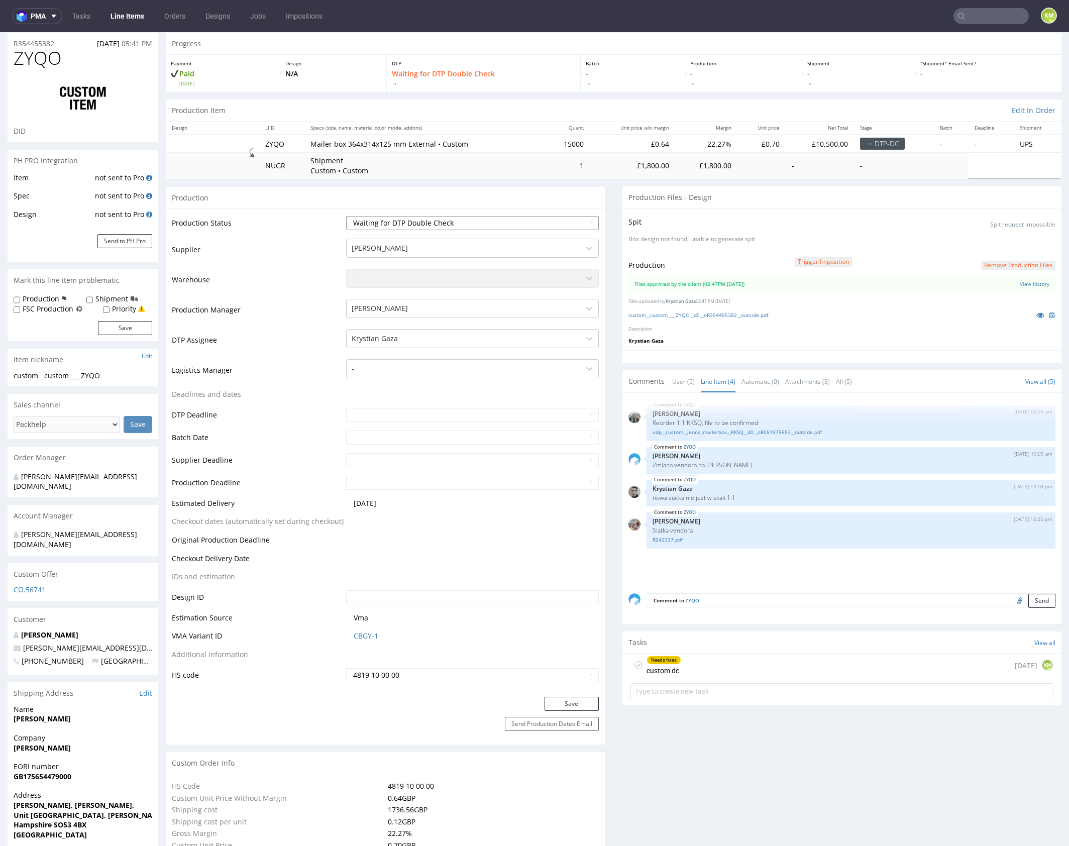
click at [516, 226] on select "Waiting for Artwork Waiting for Diecut Waiting for Mockup Waiting for DTP Waiti…" at bounding box center [472, 223] width 253 height 14
select select "dtp_dc_done"
click at [346, 216] on select "Waiting for Artwork Waiting for Diecut Waiting for Mockup Waiting for DTP Waiti…" at bounding box center [472, 223] width 253 height 14
click at [575, 702] on button "Save" at bounding box center [571, 704] width 54 height 14
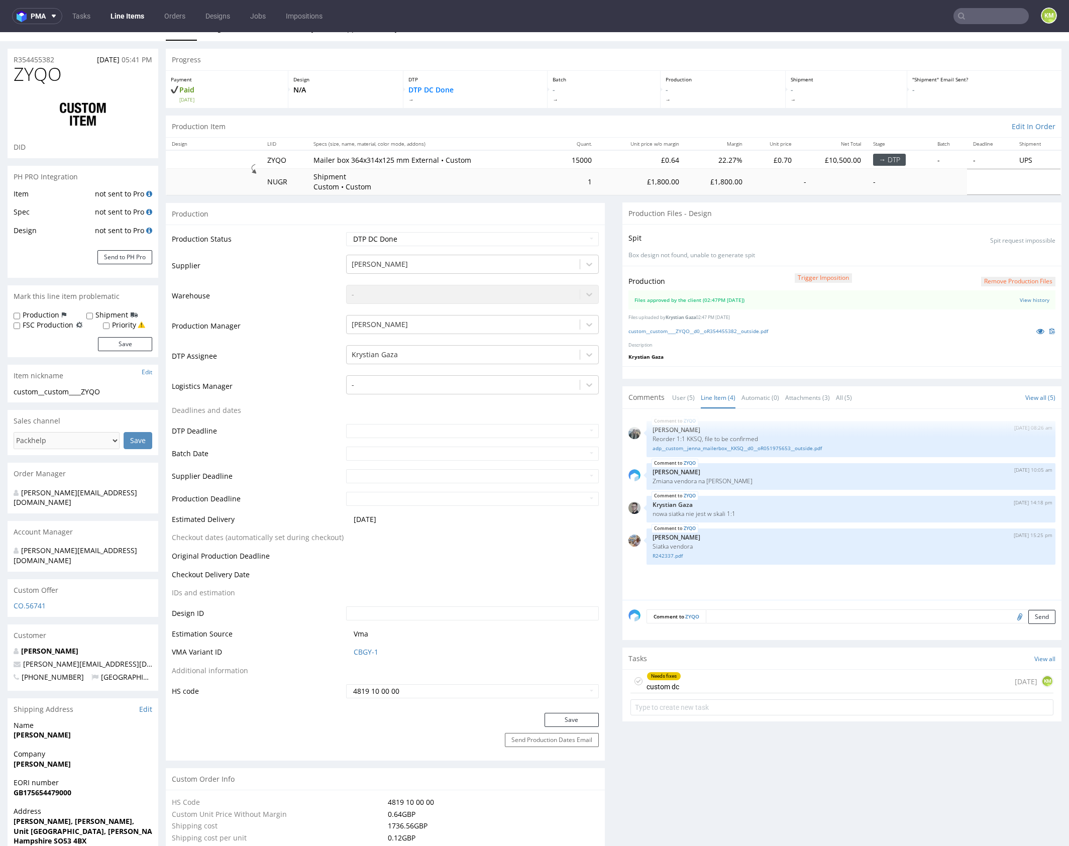
scroll to position [0, 0]
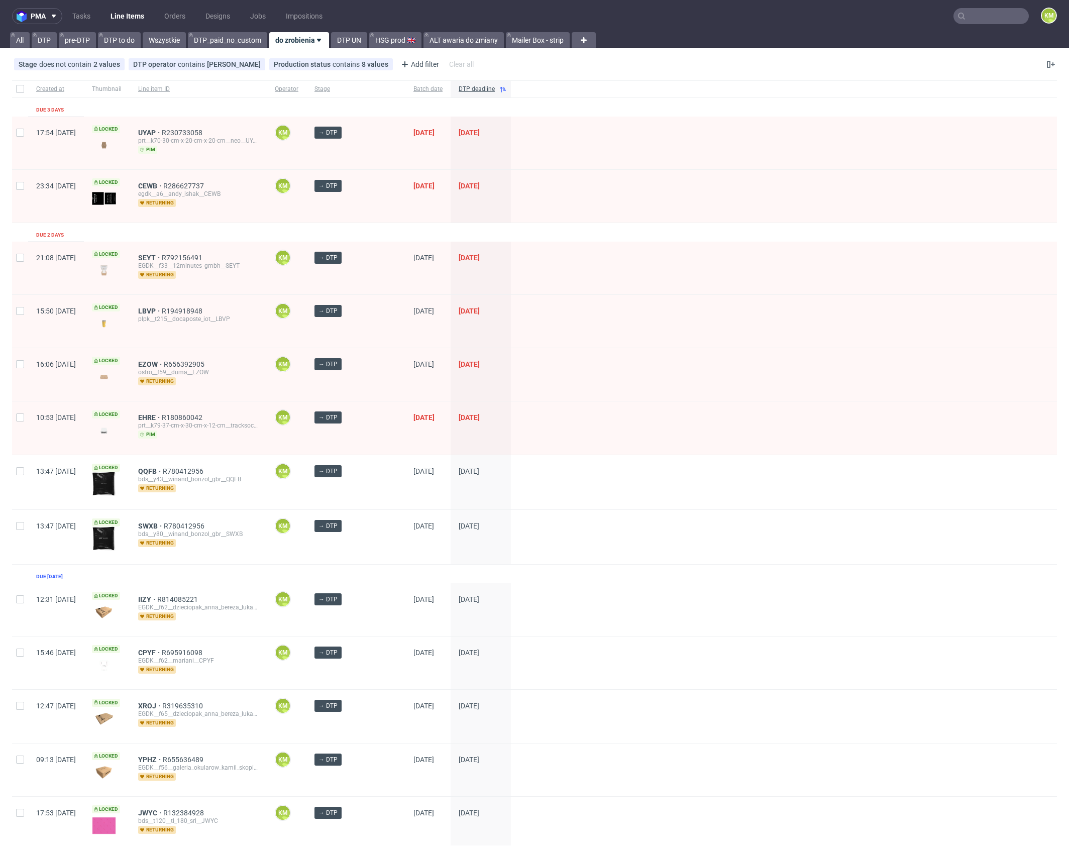
click at [982, 16] on input "text" at bounding box center [990, 16] width 75 height 16
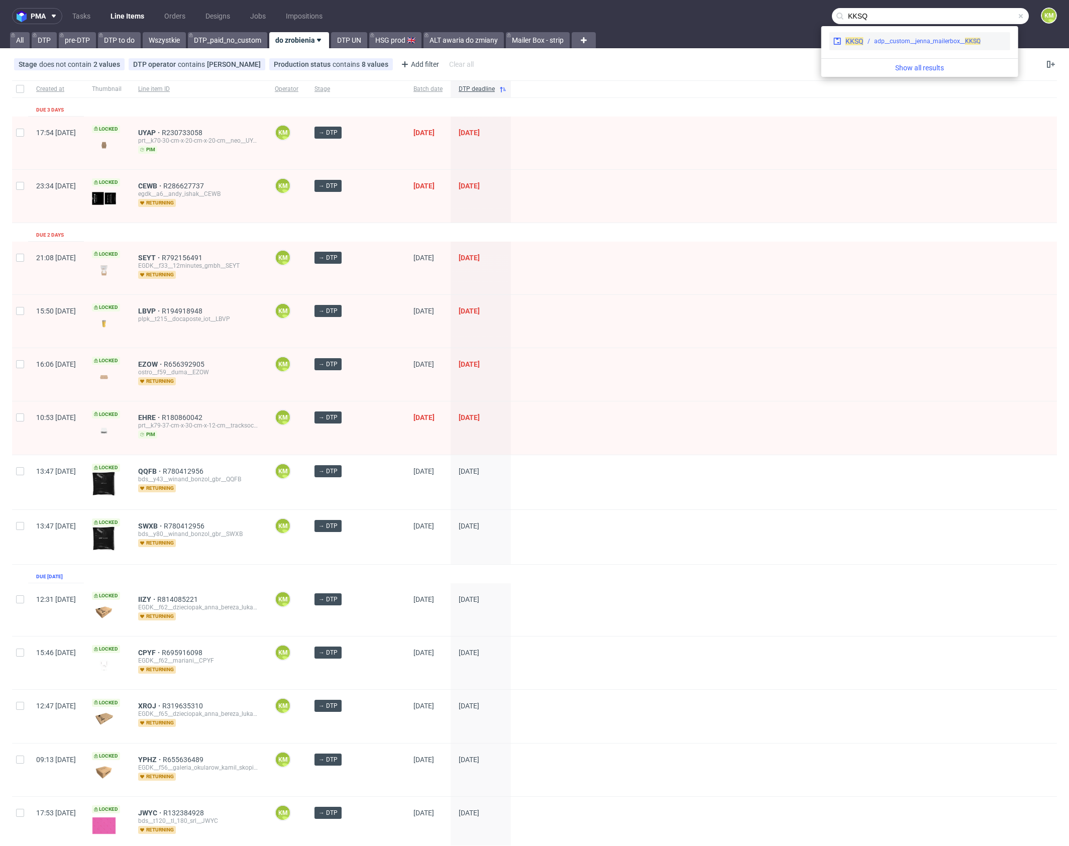
type input "KKSQ"
click at [851, 44] on span "KKSQ" at bounding box center [854, 41] width 18 height 8
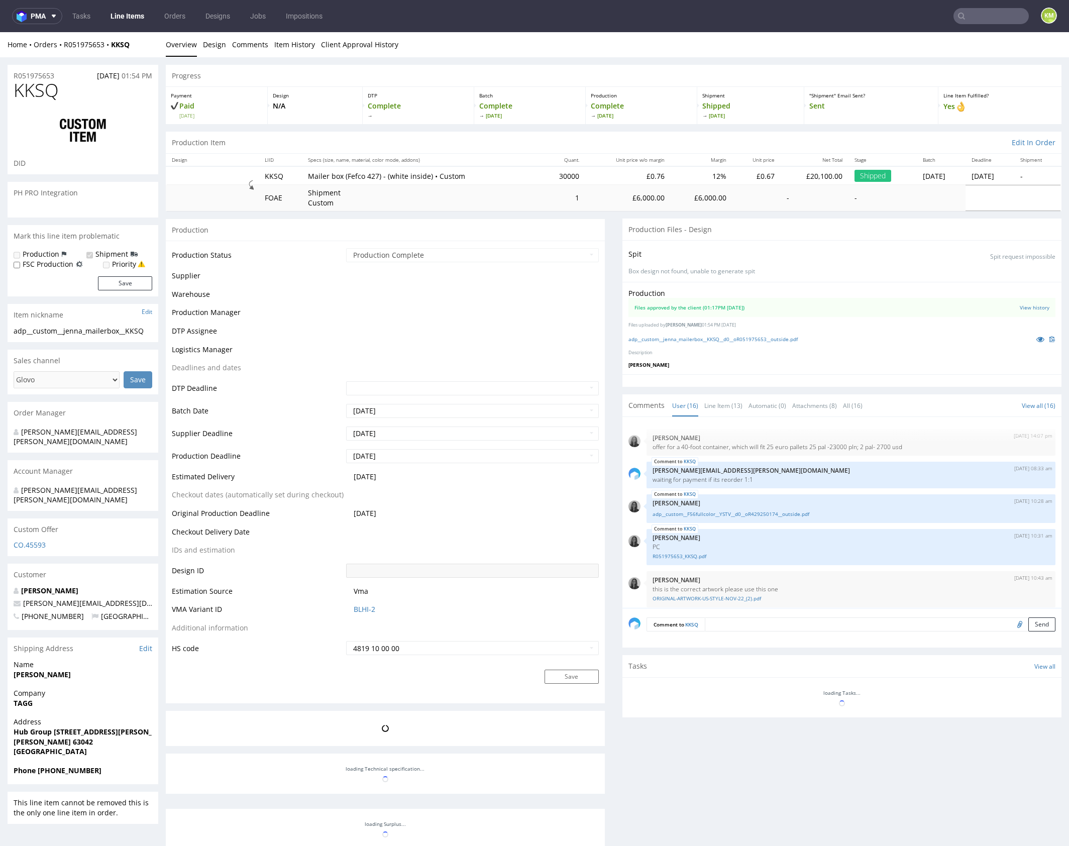
scroll to position [449, 0]
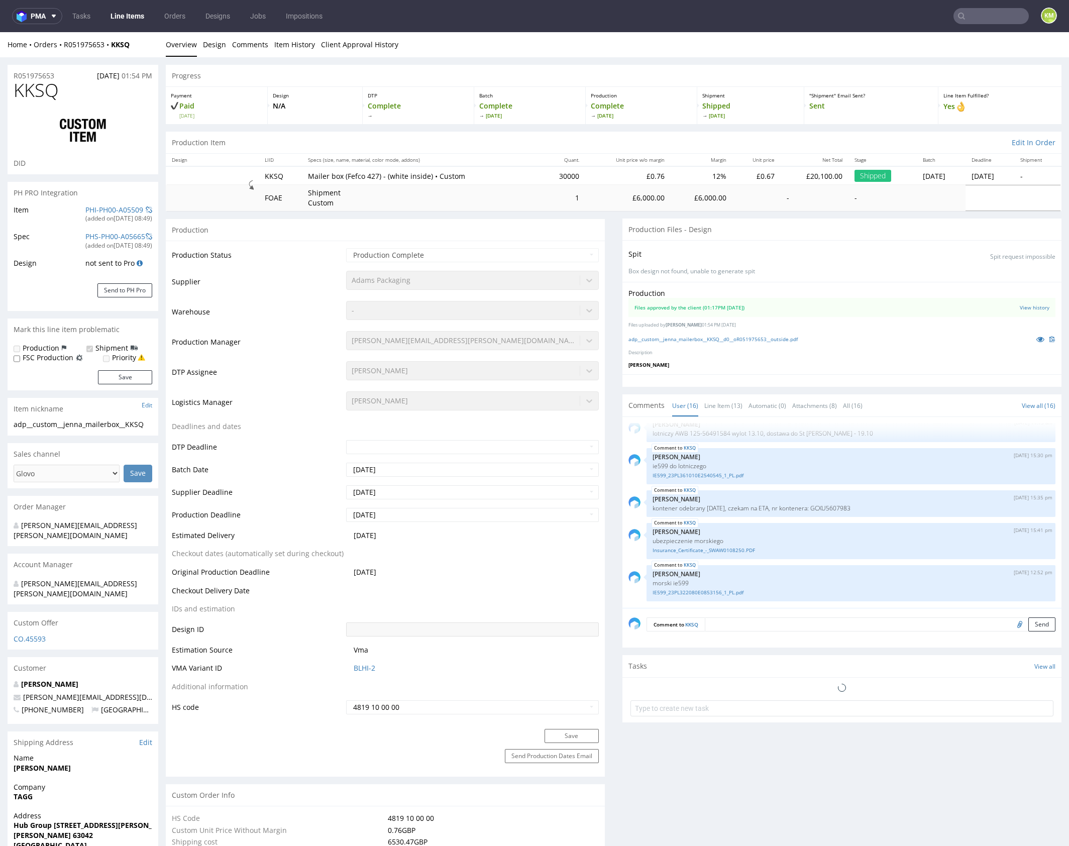
select select "in_progress"
click at [727, 402] on link "Line Item (13)" at bounding box center [723, 406] width 38 height 22
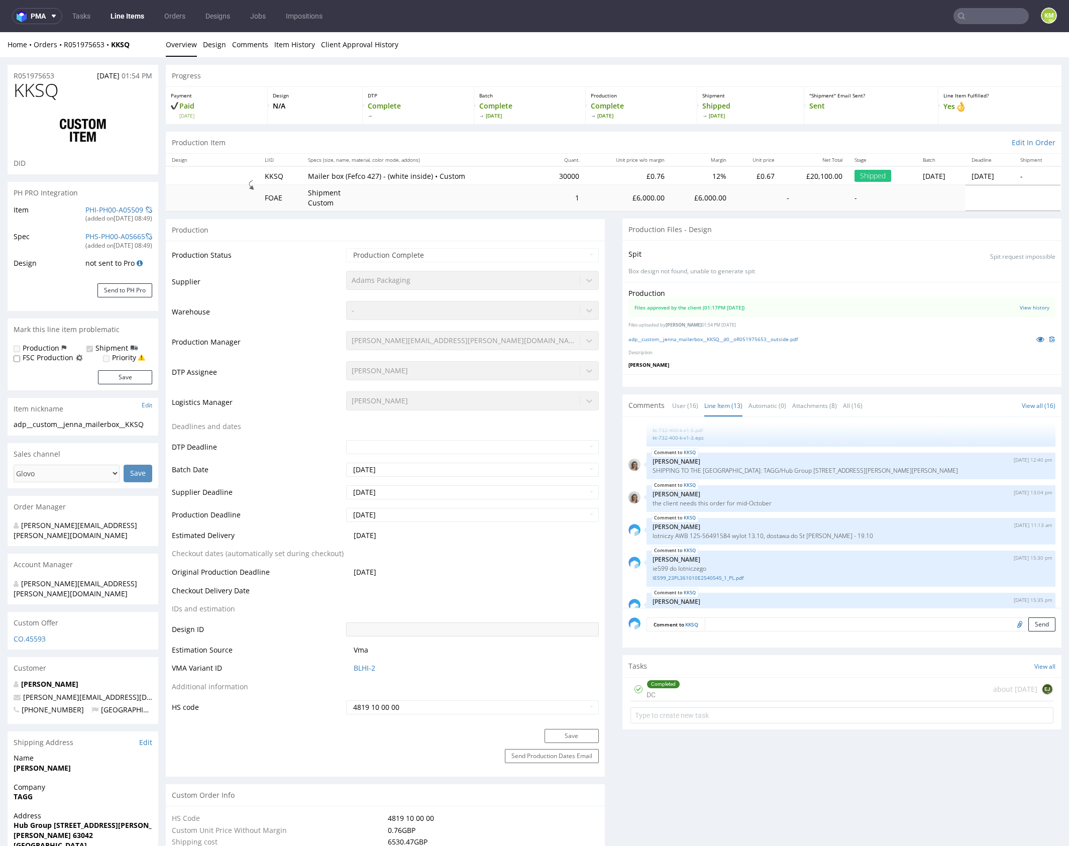
scroll to position [333, 0]
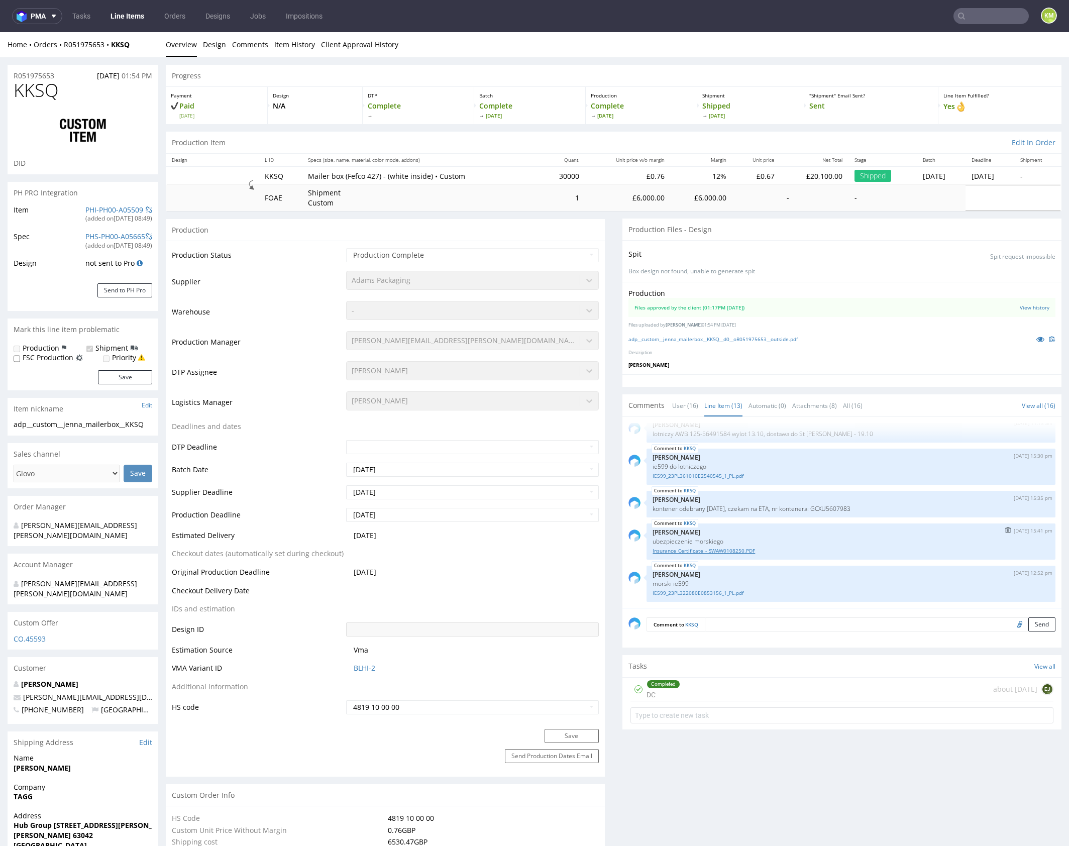
click at [753, 549] on link "Insurance_Certificate_-_SWAW0108250.PDF" at bounding box center [850, 551] width 397 height 8
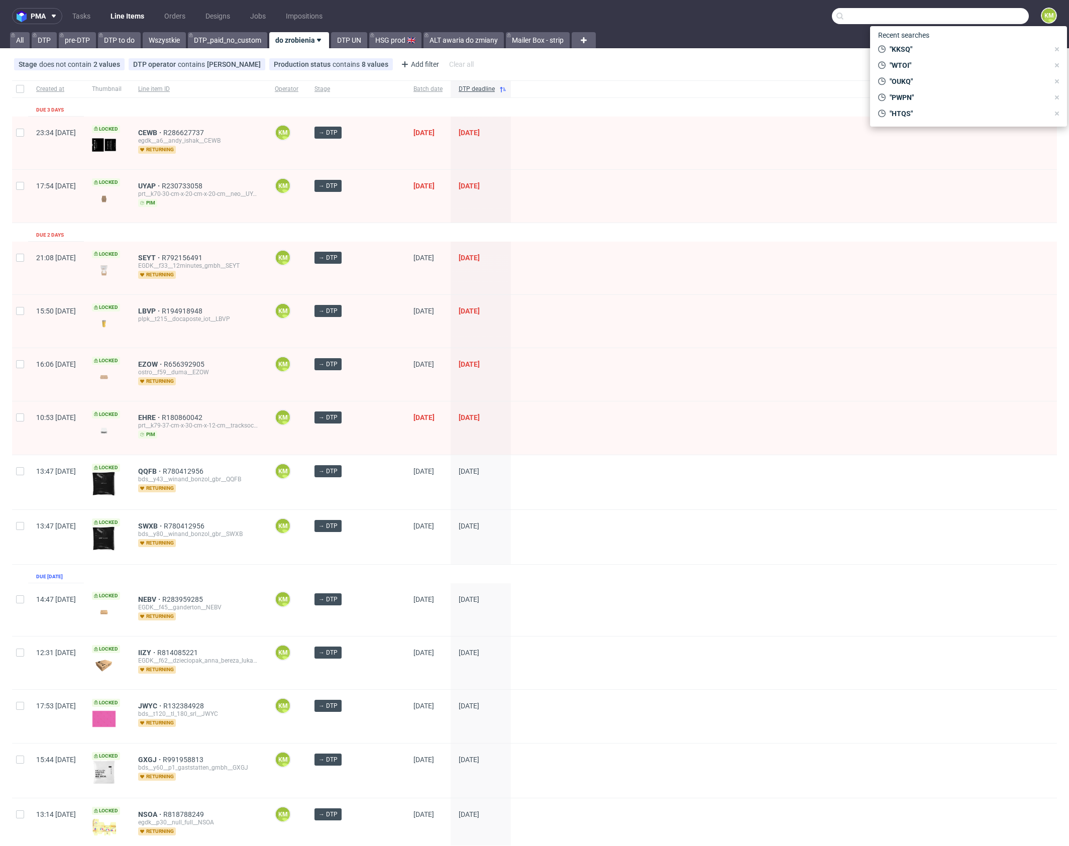
click at [978, 17] on input "text" at bounding box center [930, 16] width 197 height 16
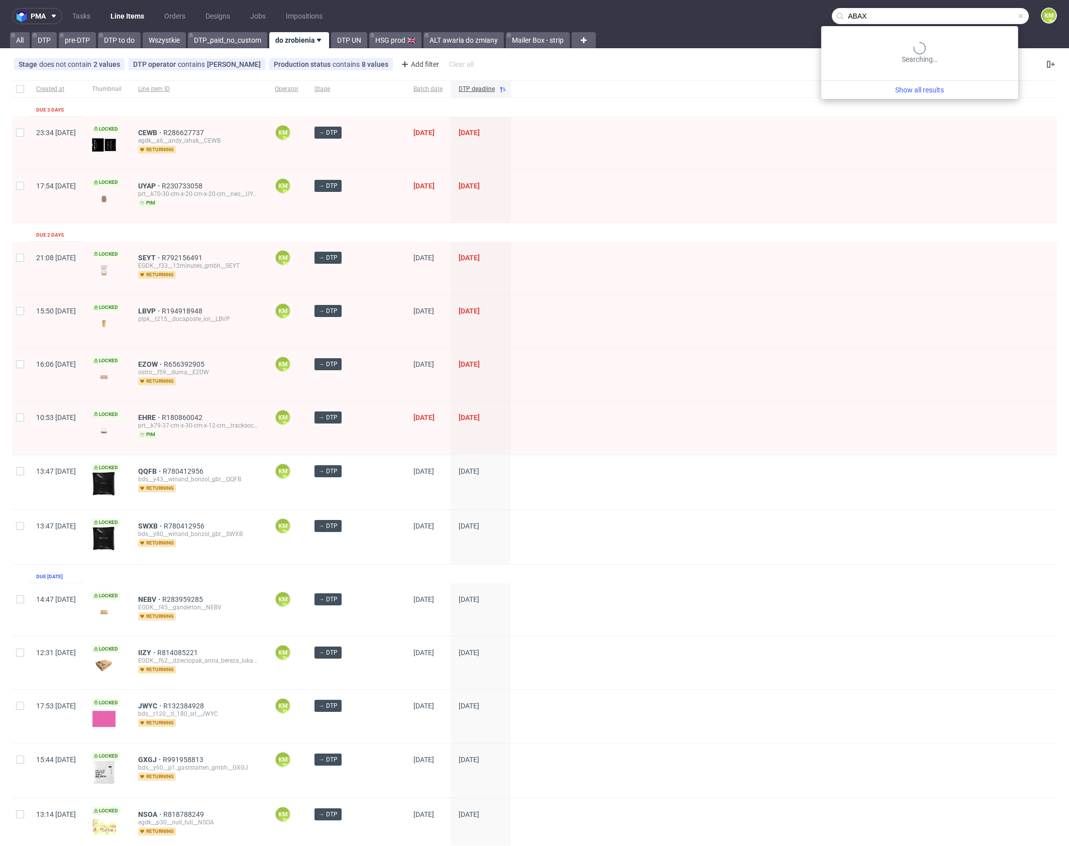
type input "ABAX"
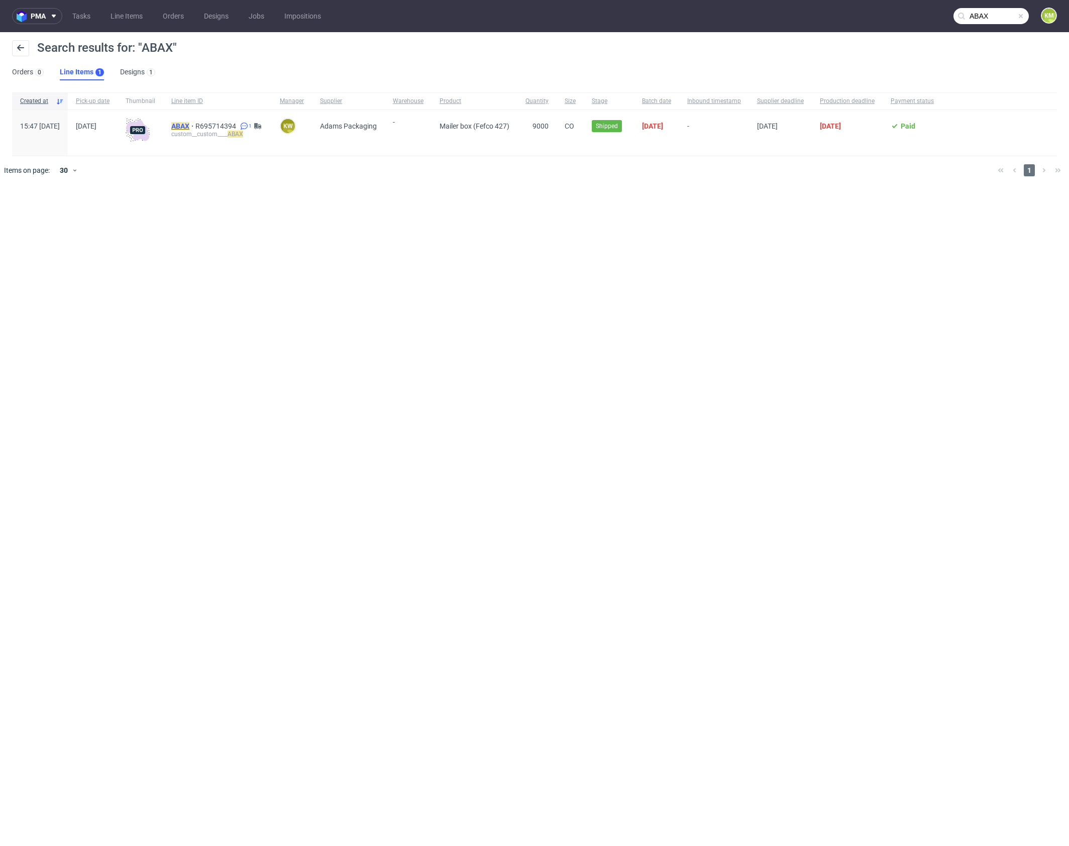
click at [189, 126] on mark "ABAX" at bounding box center [180, 126] width 18 height 8
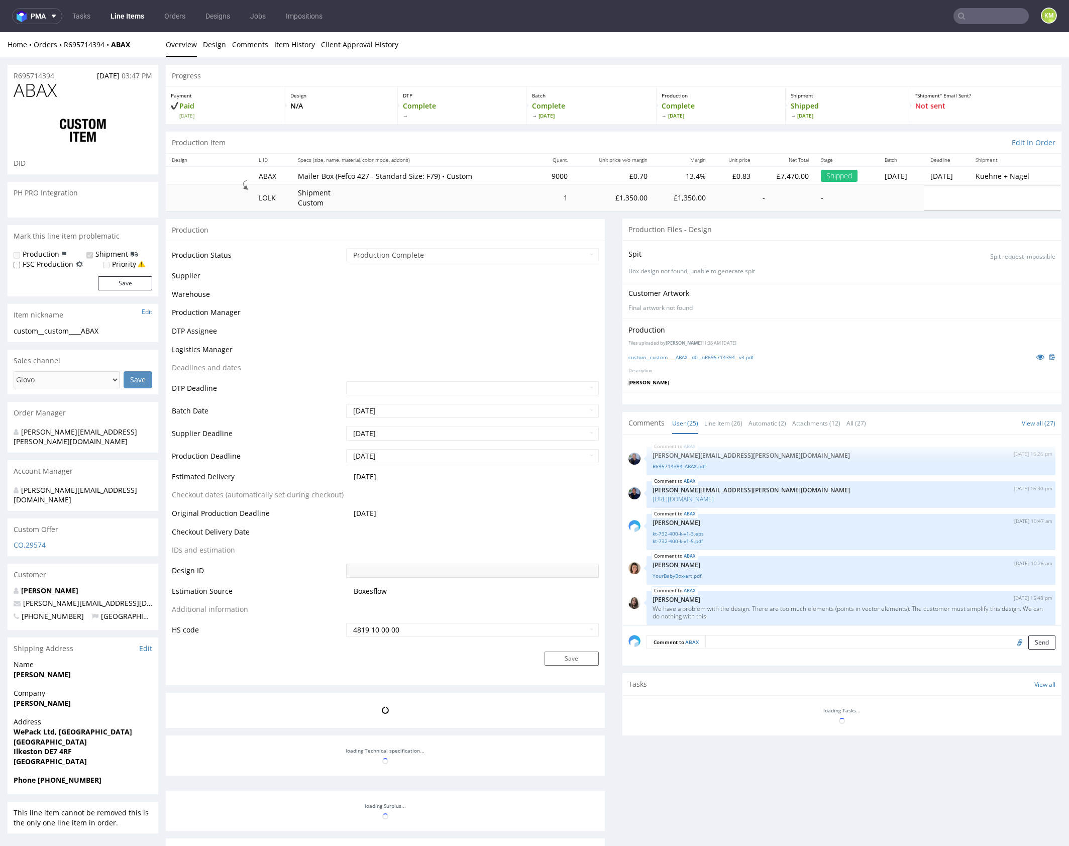
scroll to position [931, 0]
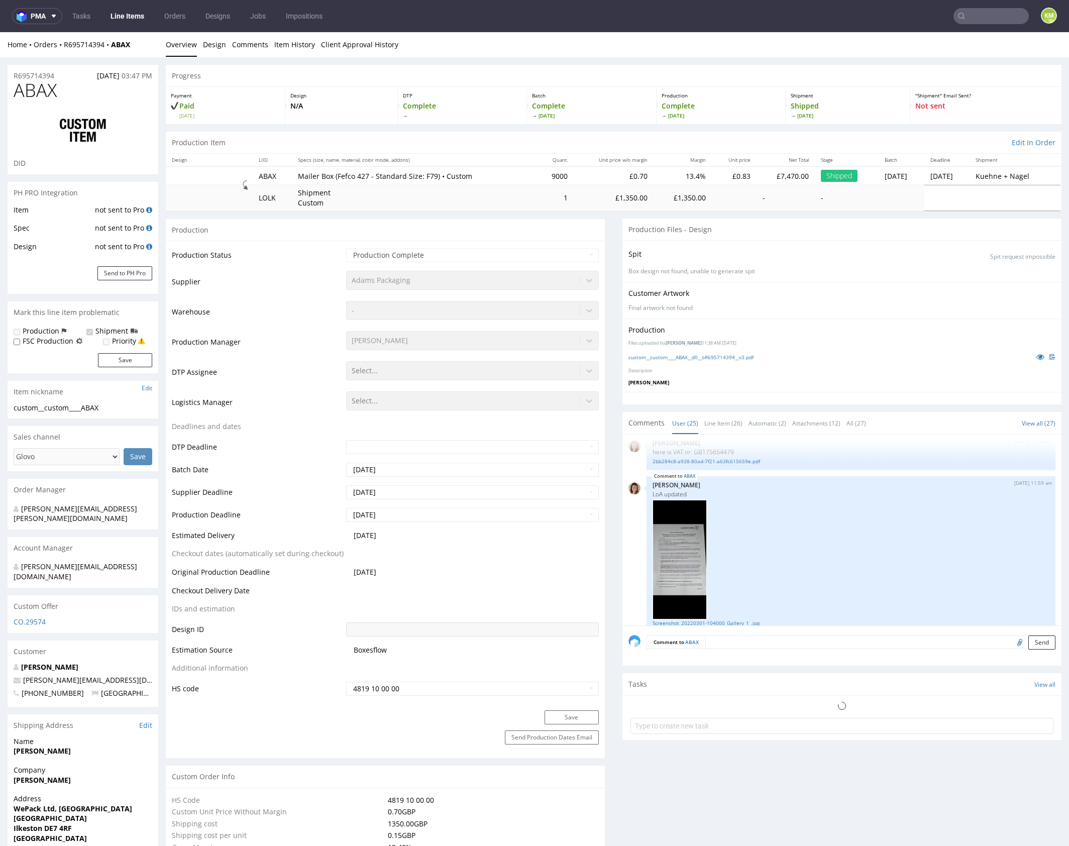
select select "in_progress"
click at [690, 355] on link "custom__custom____ABAX__d0__oR695714394__v3.pdf" at bounding box center [690, 357] width 125 height 7
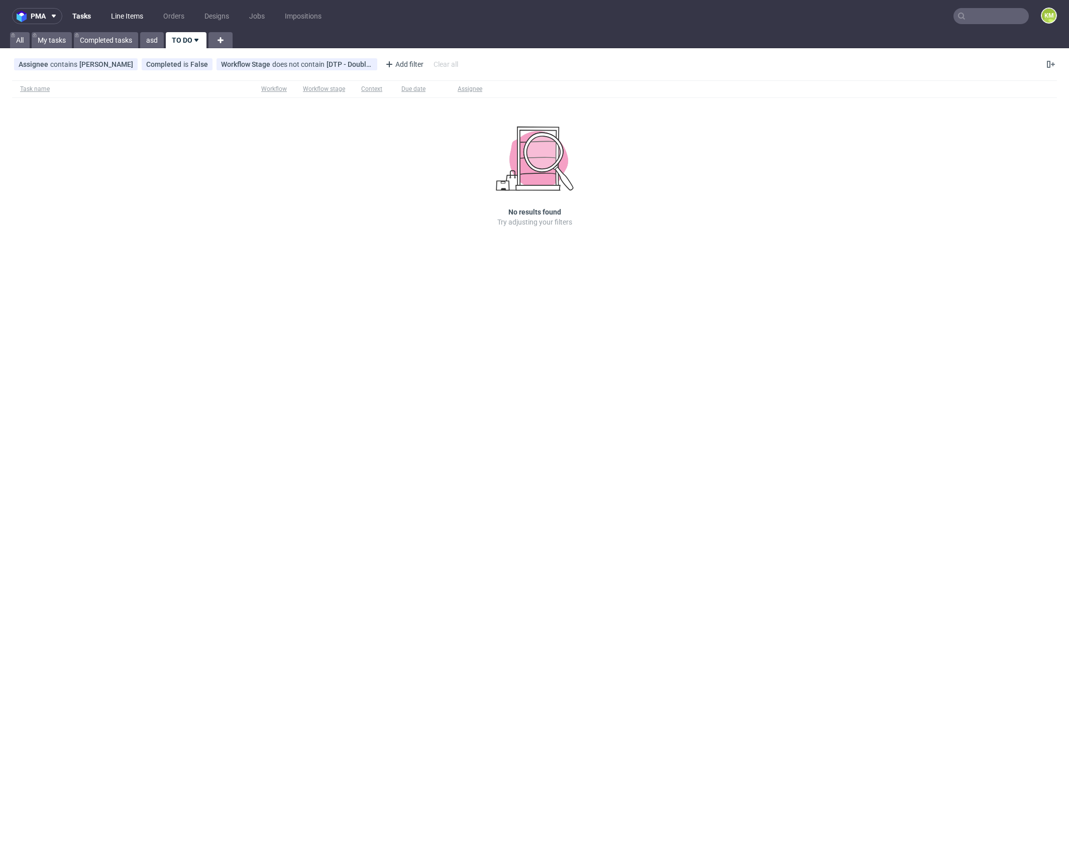
click at [119, 19] on link "Line Items" at bounding box center [127, 16] width 44 height 16
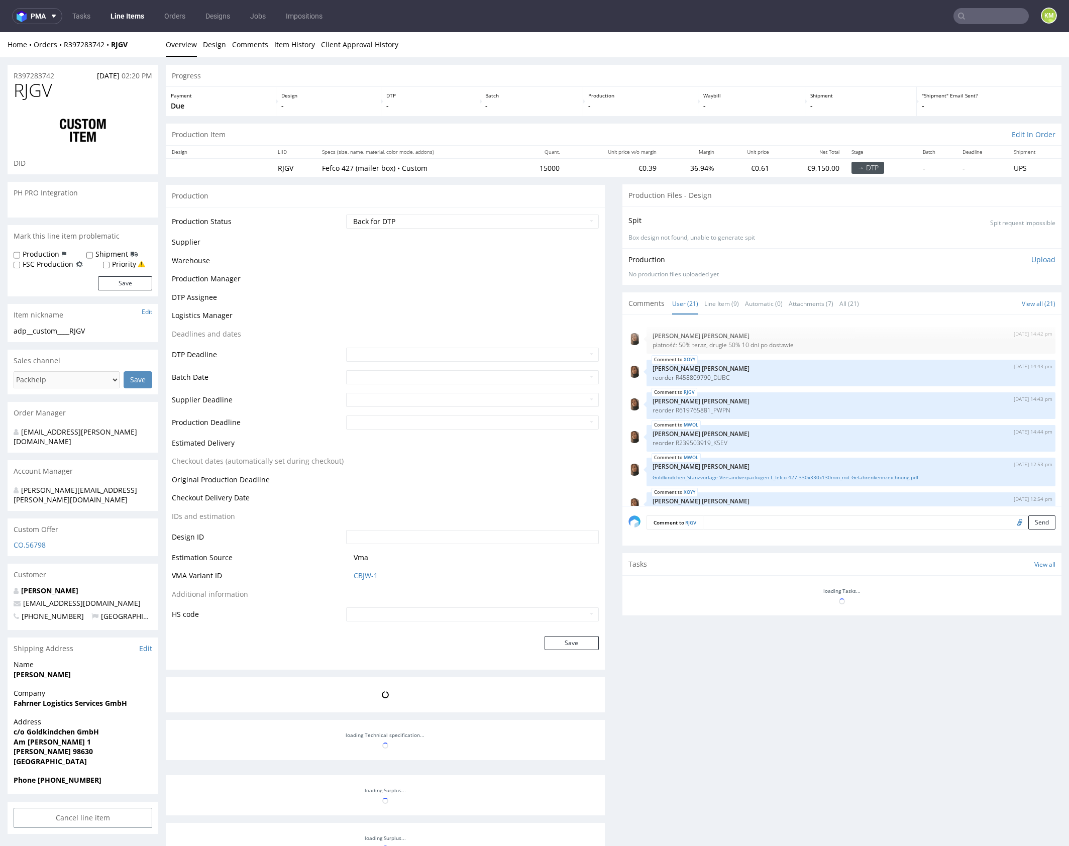
scroll to position [574, 0]
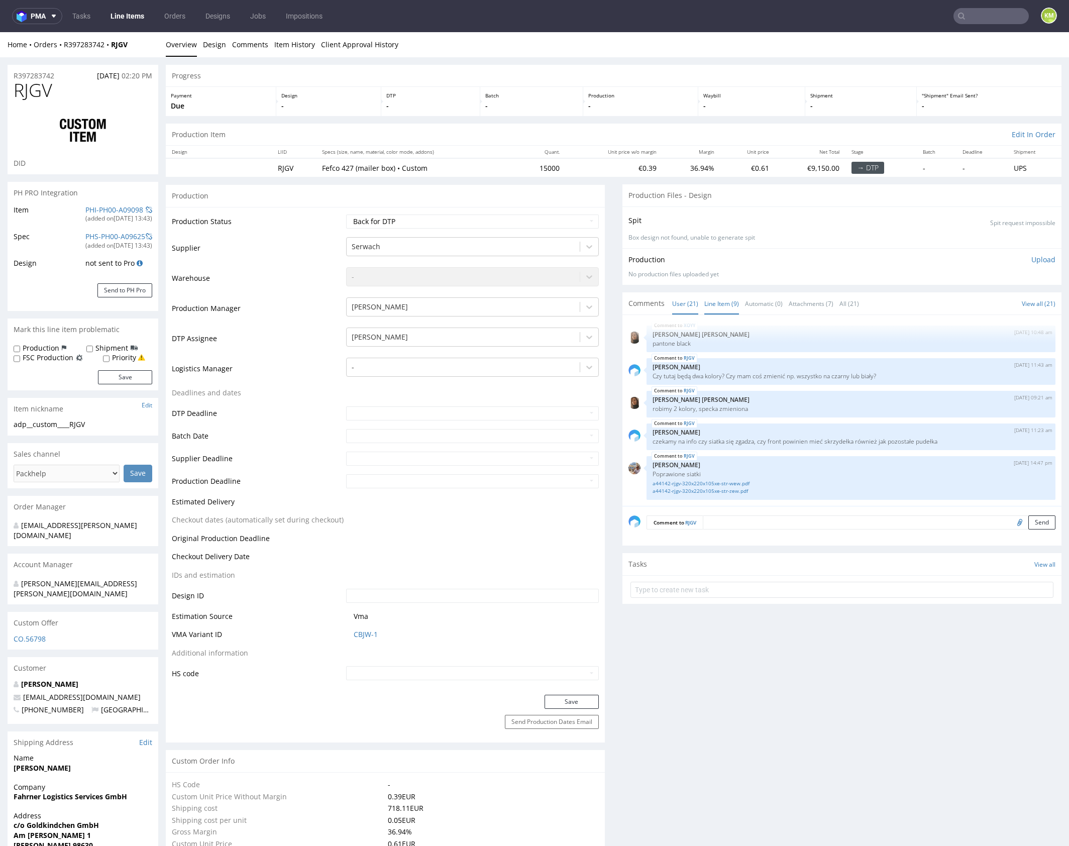
click at [715, 305] on link "Line Item (9)" at bounding box center [721, 304] width 35 height 22
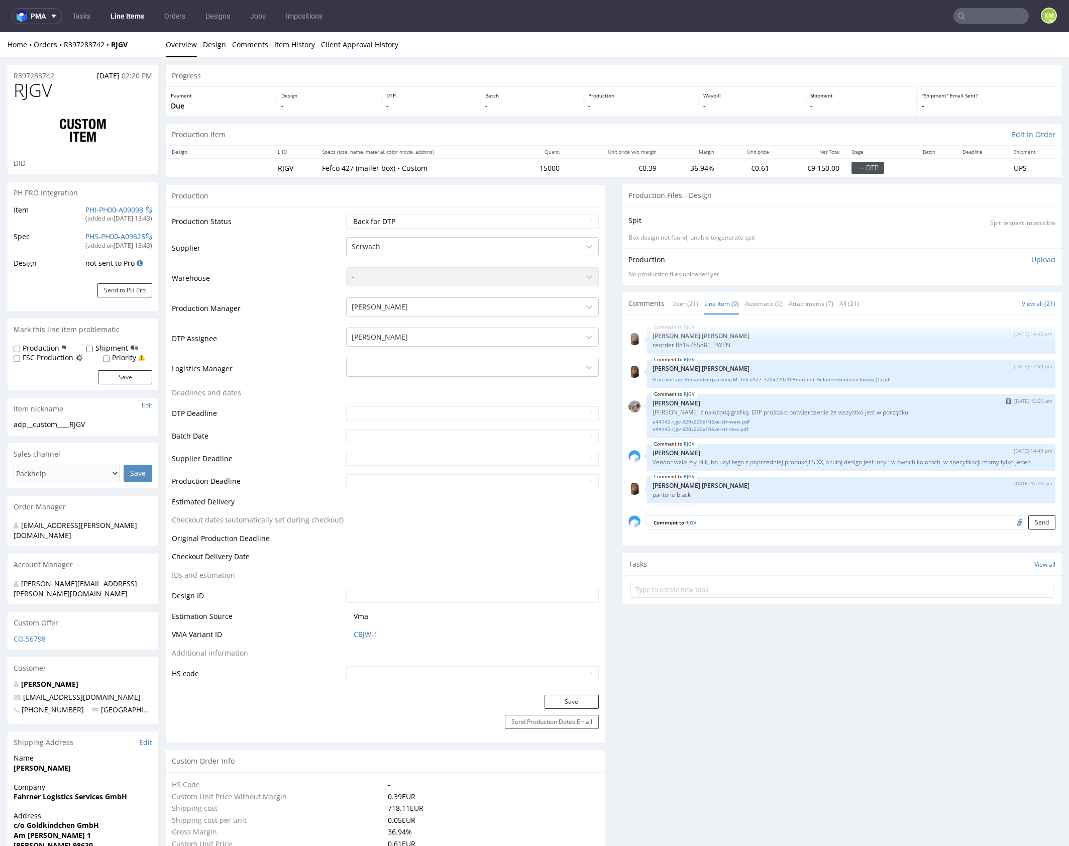
scroll to position [159, 0]
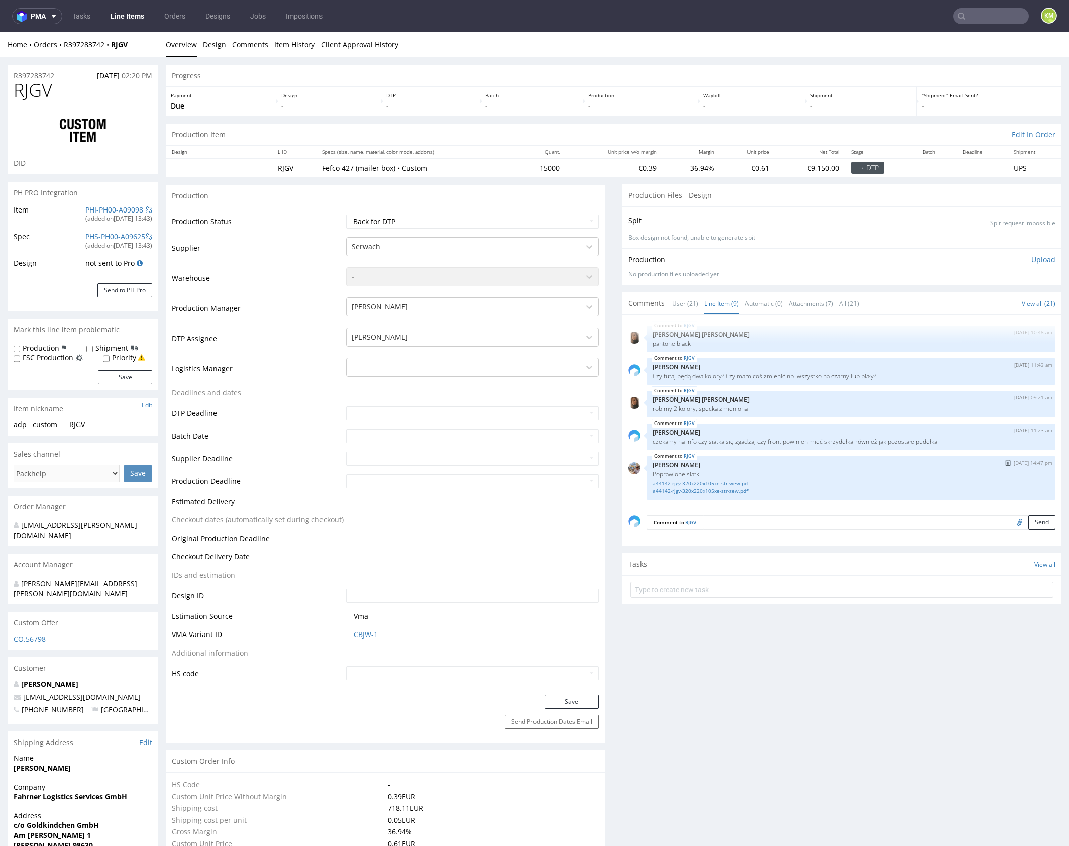
click at [735, 484] on link "a44142-rjgv-320x220x105xe-str-wew.pdf" at bounding box center [850, 484] width 397 height 8
click at [737, 491] on link "a44142-rjgv-320x220x105xe-str-zew.pdf" at bounding box center [850, 491] width 397 height 8
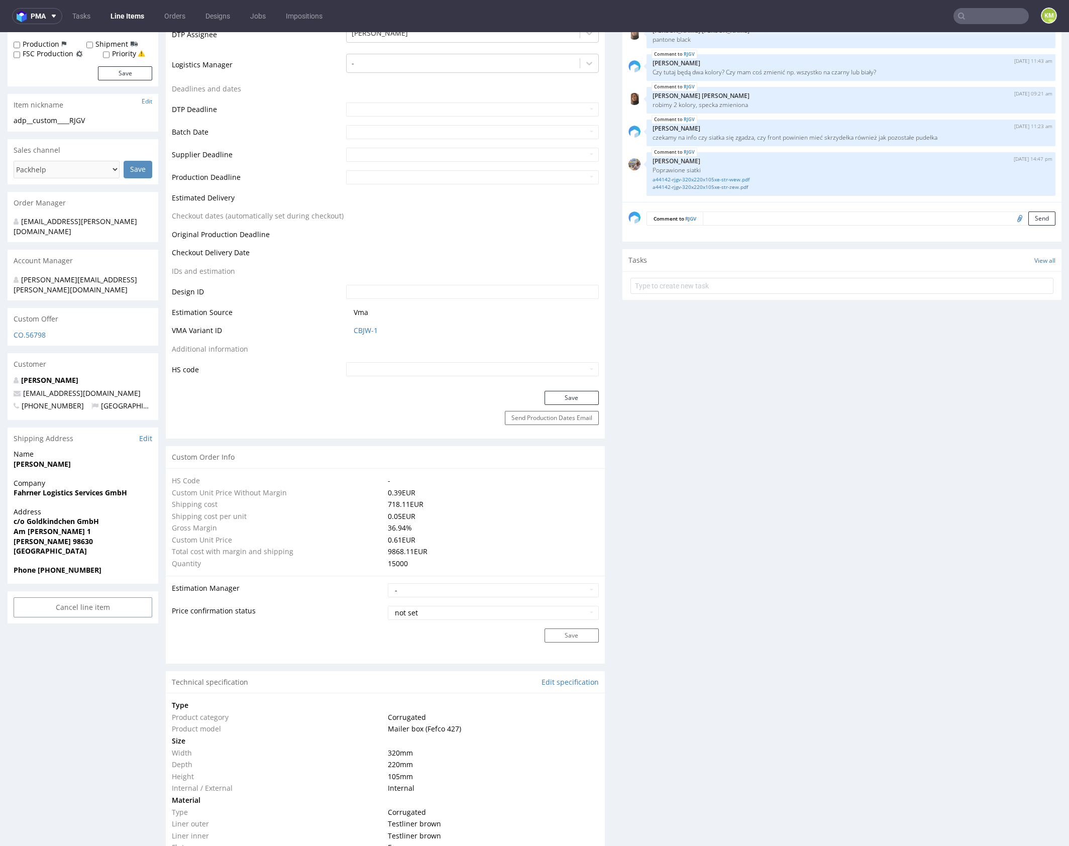
scroll to position [616, 0]
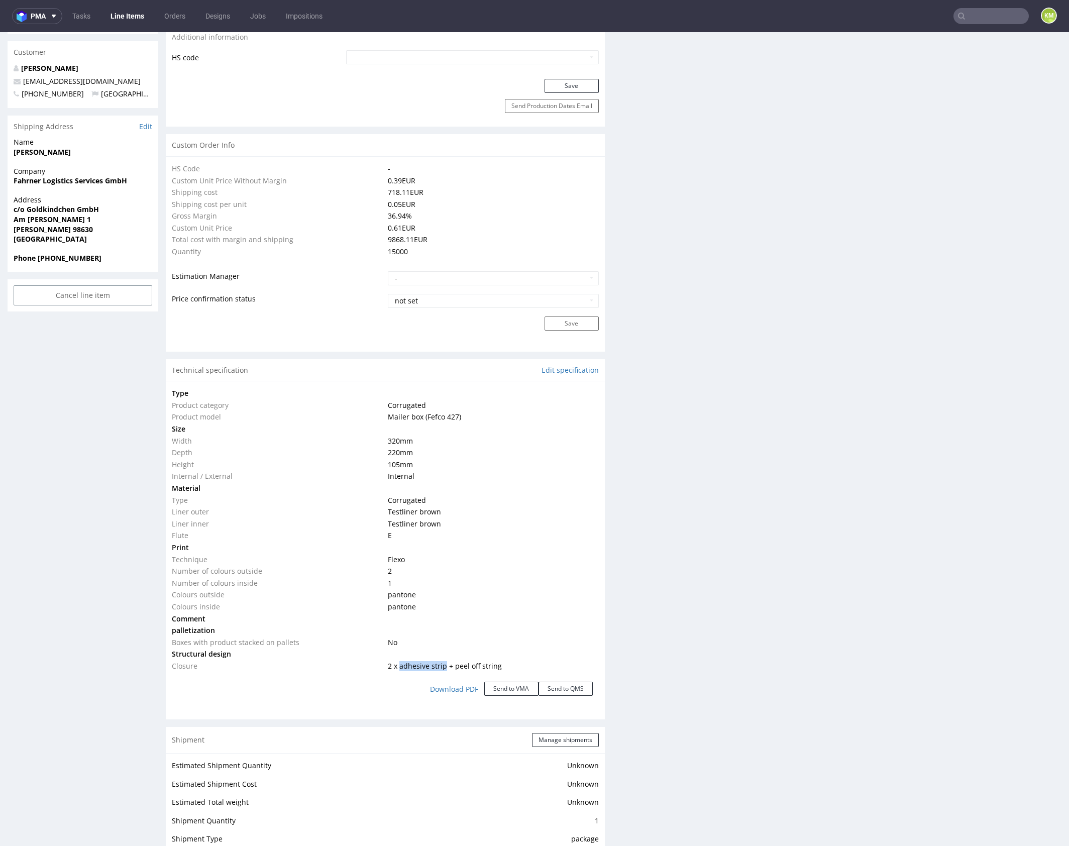
drag, startPoint x: 397, startPoint y: 663, endPoint x: 442, endPoint y: 665, distance: 45.8
click at [442, 665] on span "2 x adhesive strip + peel off string" at bounding box center [445, 666] width 114 height 10
copy span "adhesive strip"
click at [680, 559] on div "Production Files - Design Spit Spit request impossible Box design not found, un…" at bounding box center [841, 504] width 439 height 1870
drag, startPoint x: 450, startPoint y: 665, endPoint x: 534, endPoint y: 669, distance: 83.9
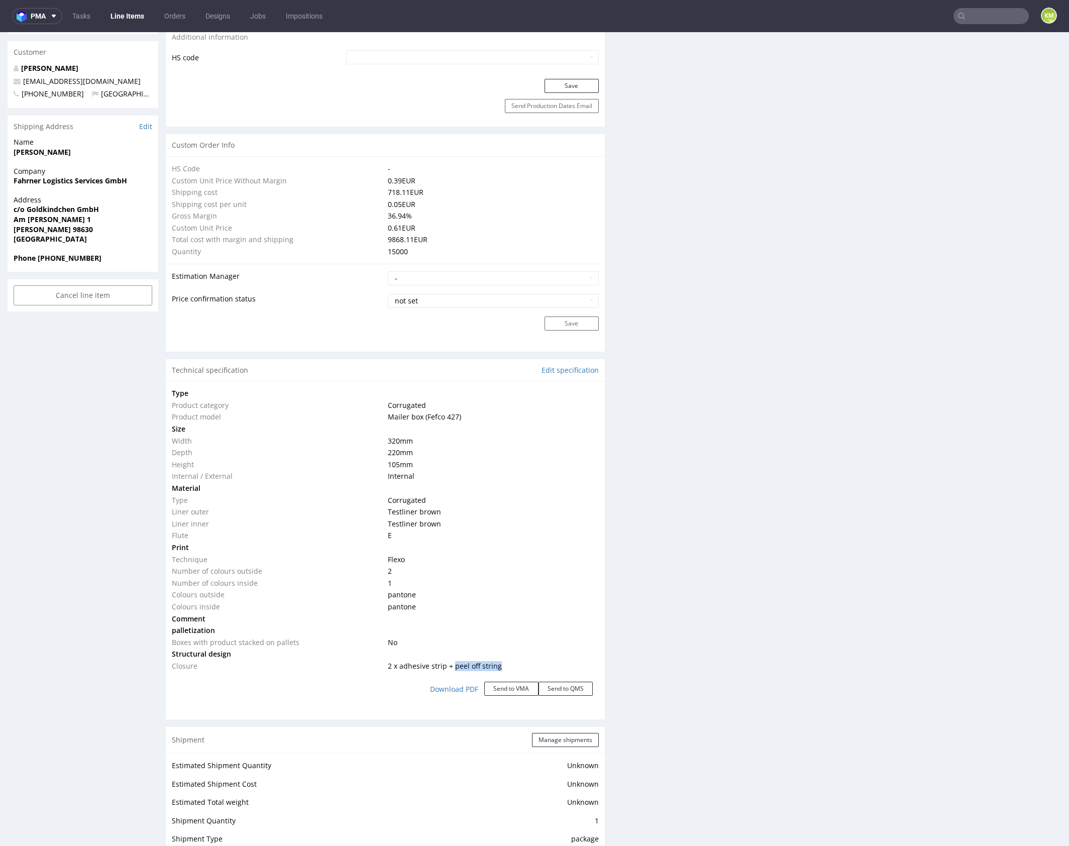
click at [534, 669] on td "2 x adhesive strip + peel off string" at bounding box center [491, 666] width 213 height 12
copy span "peel off string"
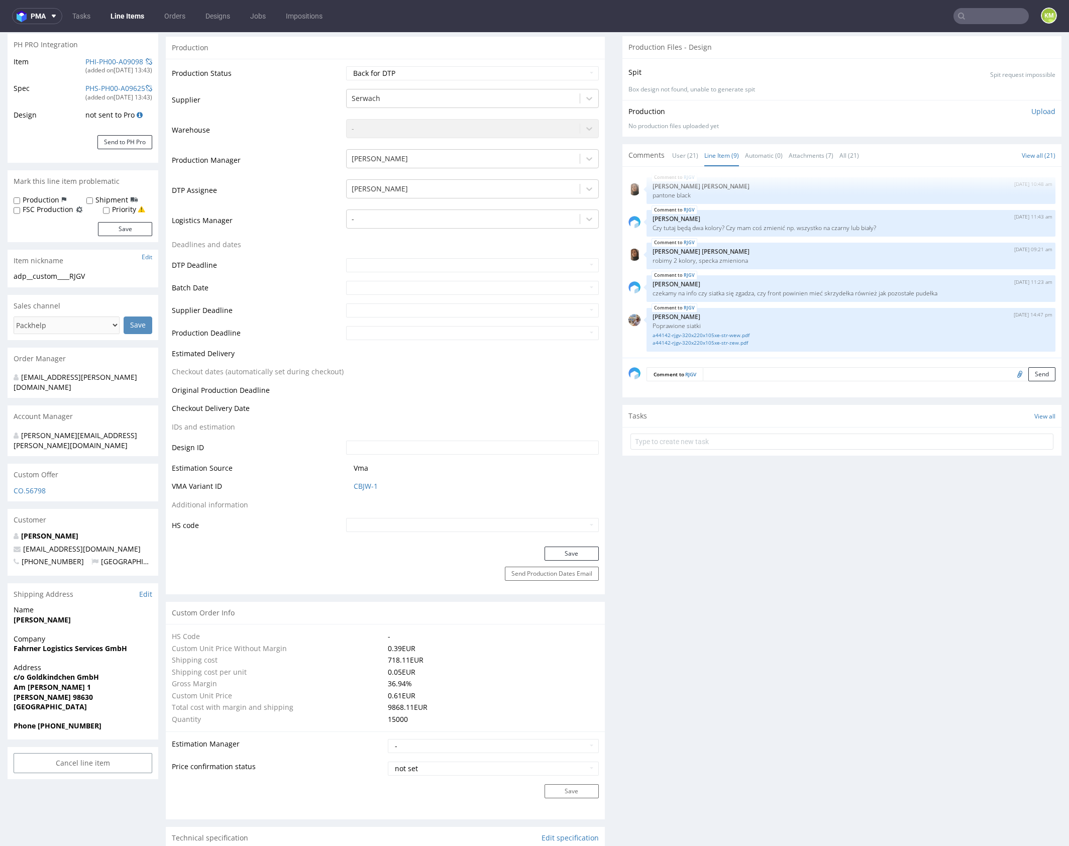
scroll to position [0, 0]
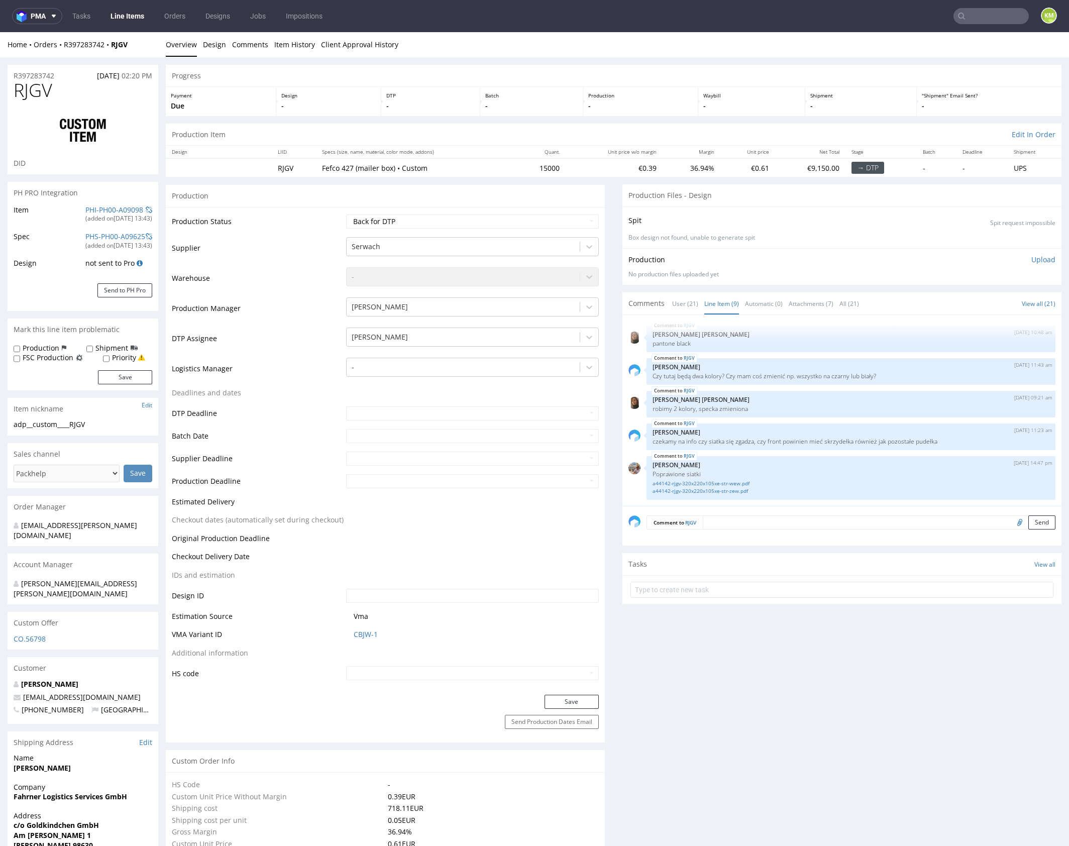
click at [45, 87] on span "RJGV" at bounding box center [33, 90] width 39 height 20
copy span "RJGV"
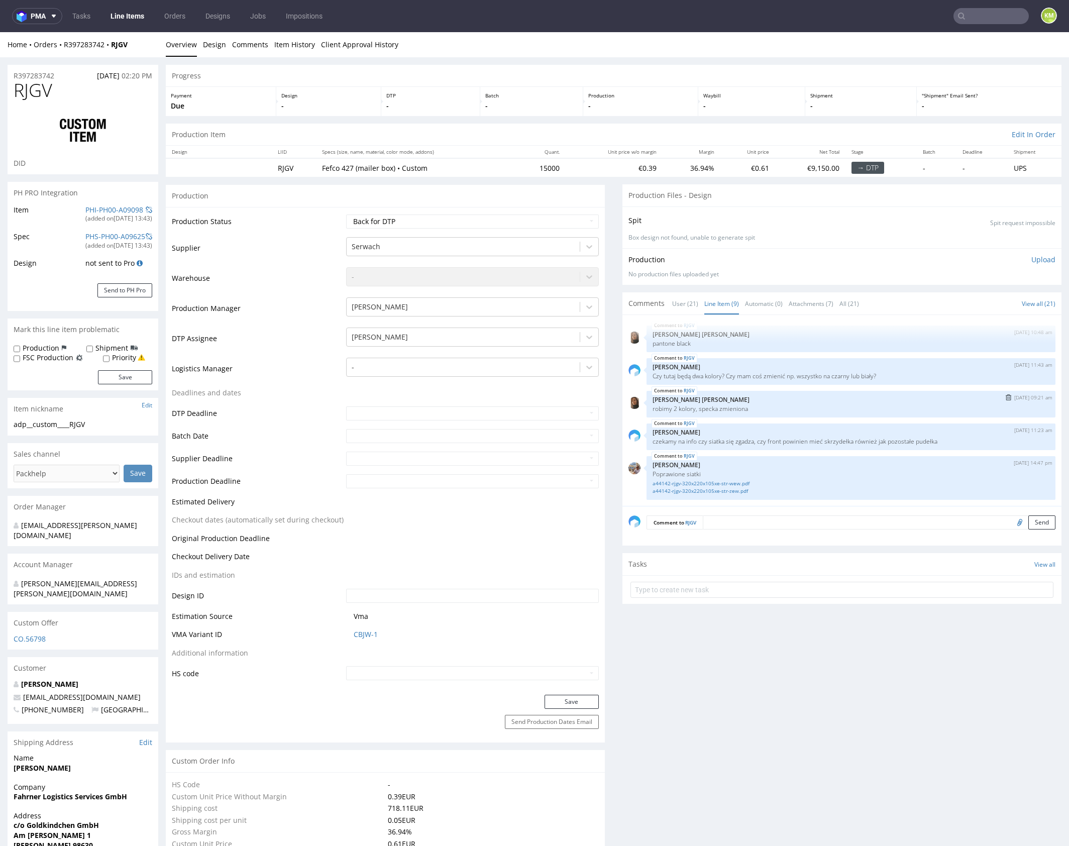
scroll to position [159, 0]
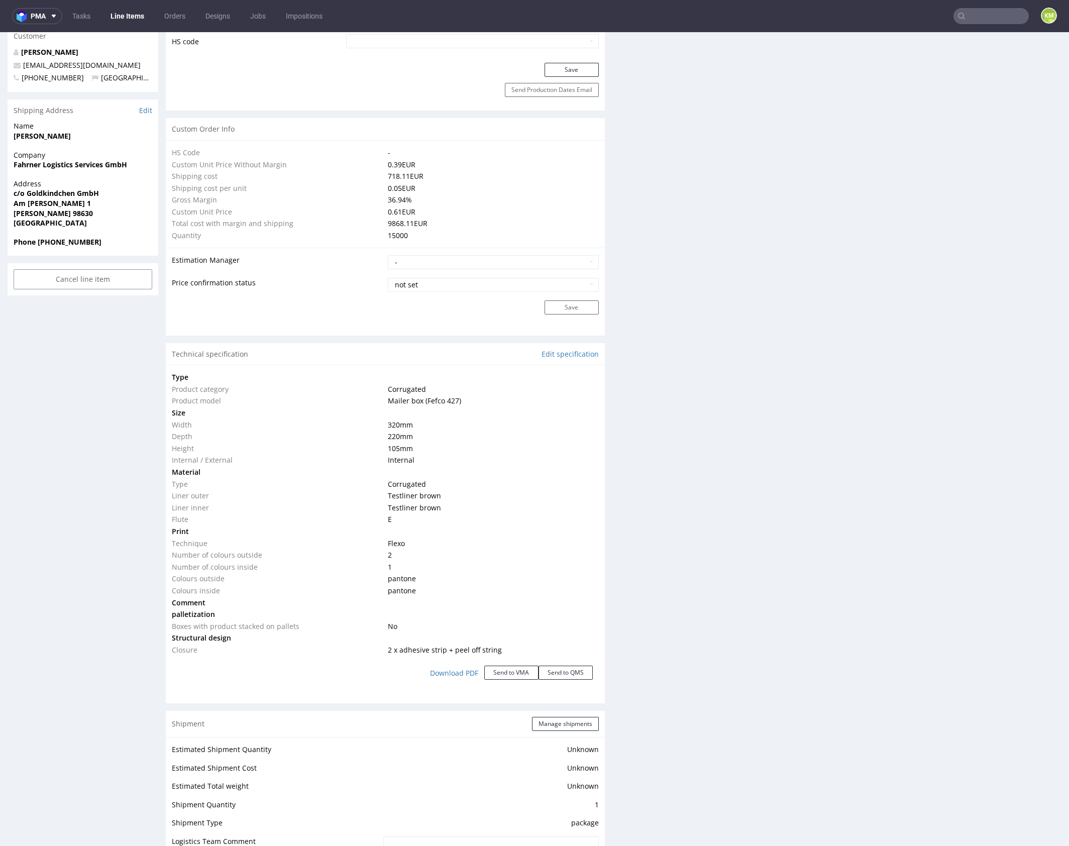
click at [729, 528] on div "Production Files - Design Spit Spit request impossible Box design not found, un…" at bounding box center [841, 487] width 439 height 1870
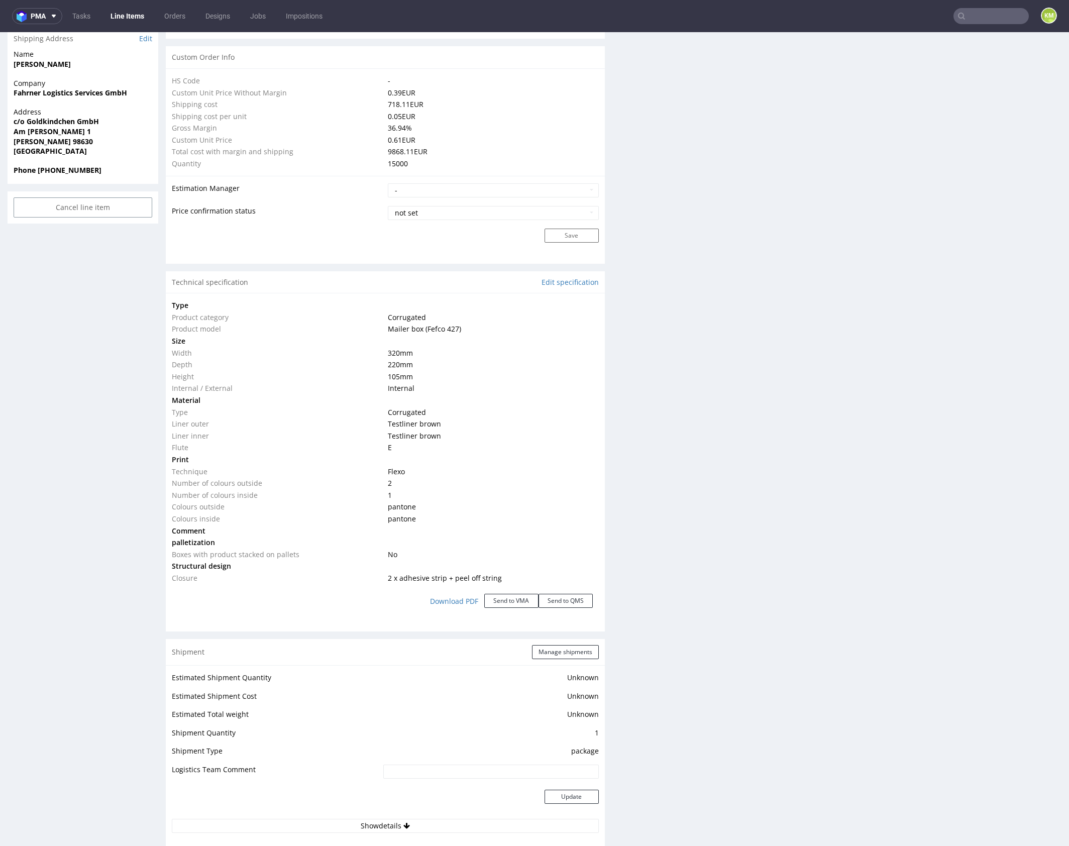
scroll to position [703, 0]
click at [729, 528] on div "Production Files - Design Spit Spit request impossible Box design not found, un…" at bounding box center [841, 417] width 439 height 1870
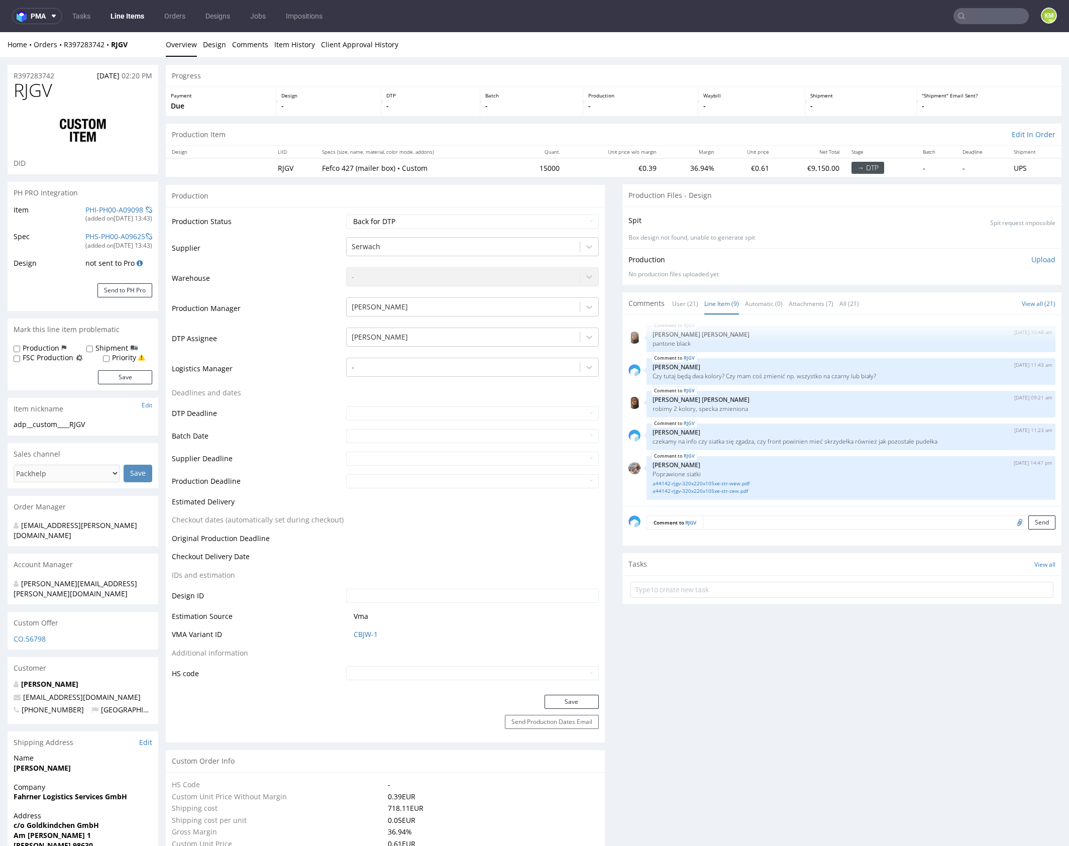
click at [47, 425] on div "adp__custom____RJGV" at bounding box center [83, 424] width 139 height 10
copy div "adp__custom____RJGV"
copy link "R397283742"
click at [447, 219] on select "Waiting for Artwork Waiting for Diecut Waiting for Mockup Waiting for DTP Waiti…" at bounding box center [472, 221] width 253 height 14
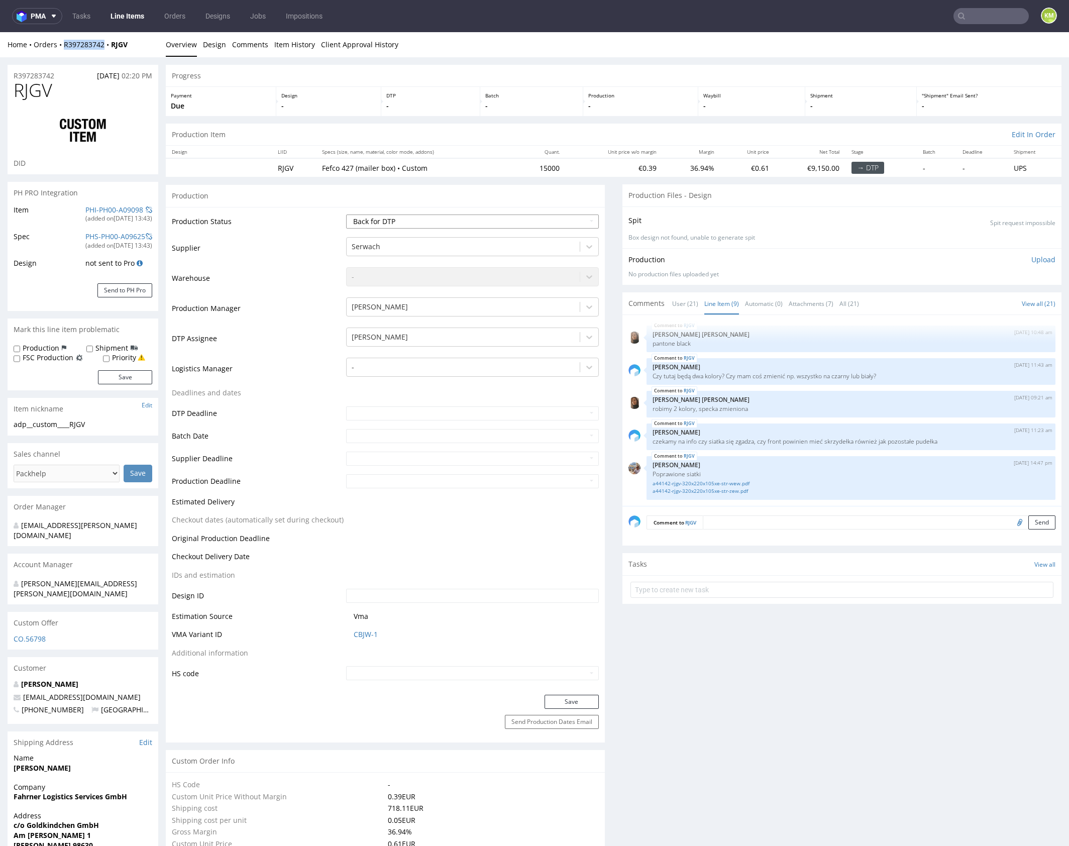
select select "dtp_ca_needed"
click at [346, 214] on select "Waiting for Artwork Waiting for Diecut Waiting for Mockup Waiting for DTP Waiti…" at bounding box center [472, 221] width 253 height 14
click at [575, 696] on button "Save" at bounding box center [571, 702] width 54 height 14
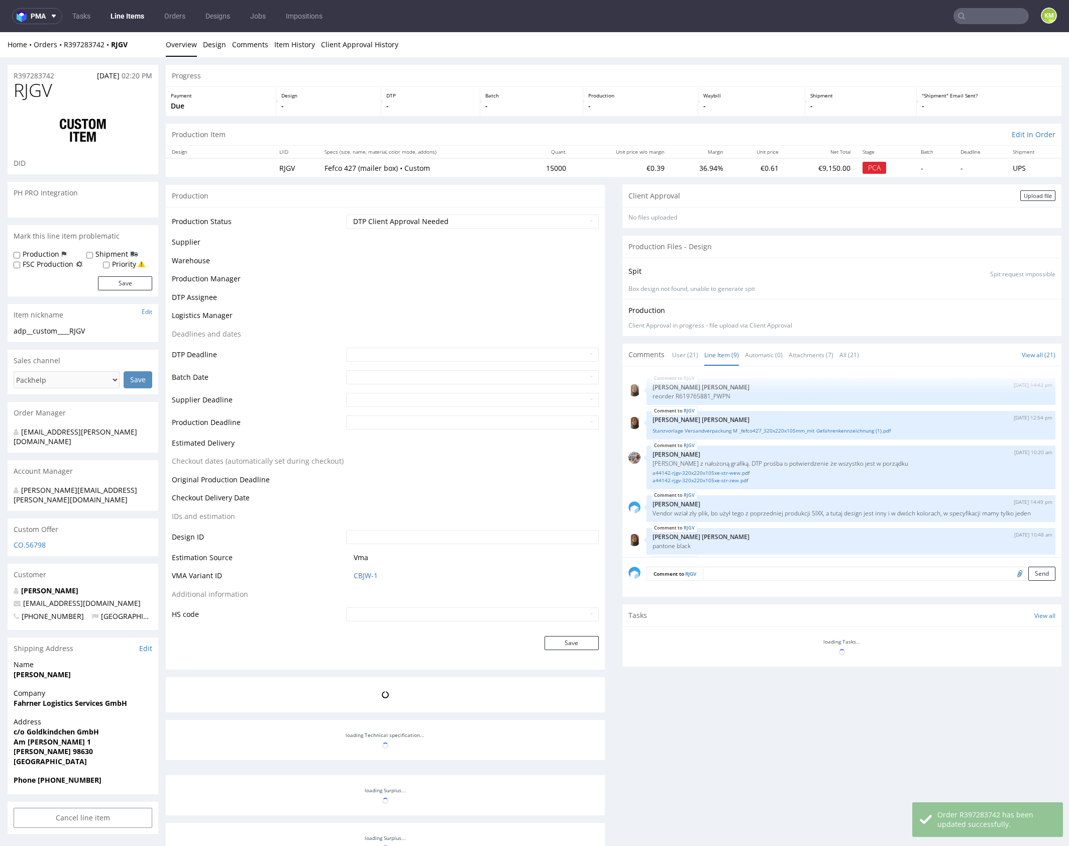
scroll to position [159, 0]
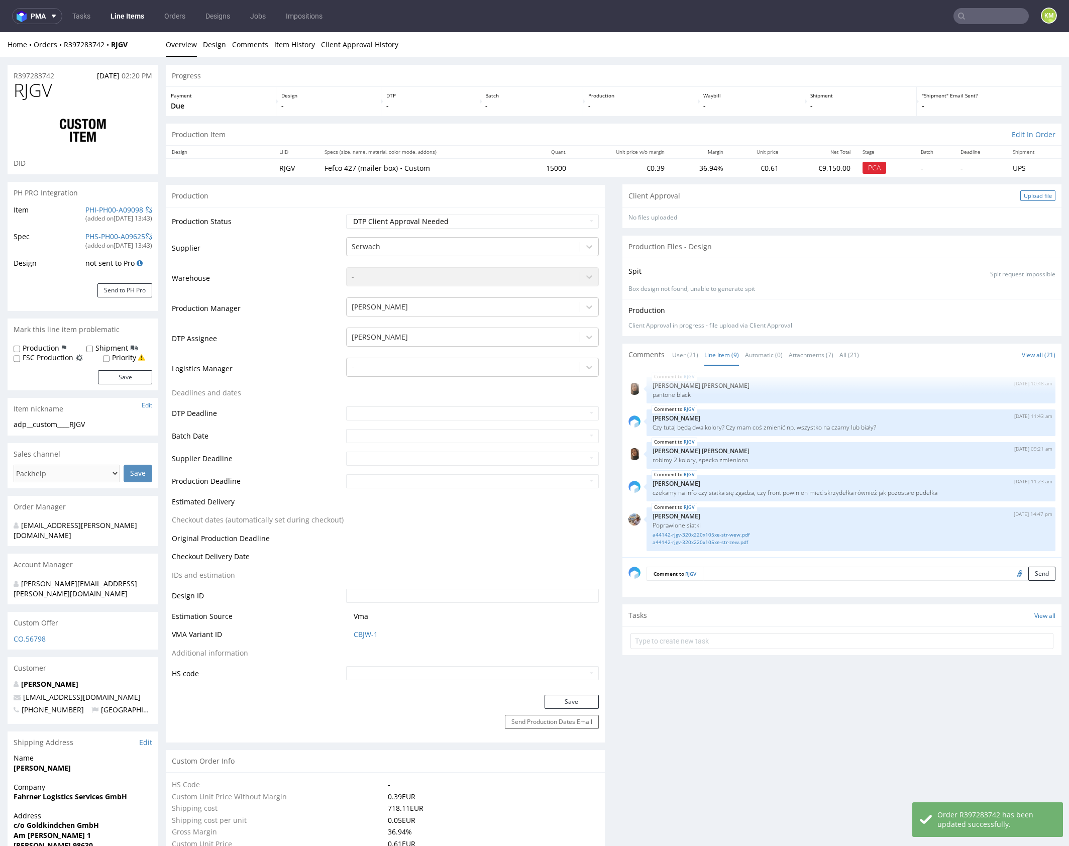
click at [1024, 196] on div "Upload file" at bounding box center [1037, 195] width 35 height 11
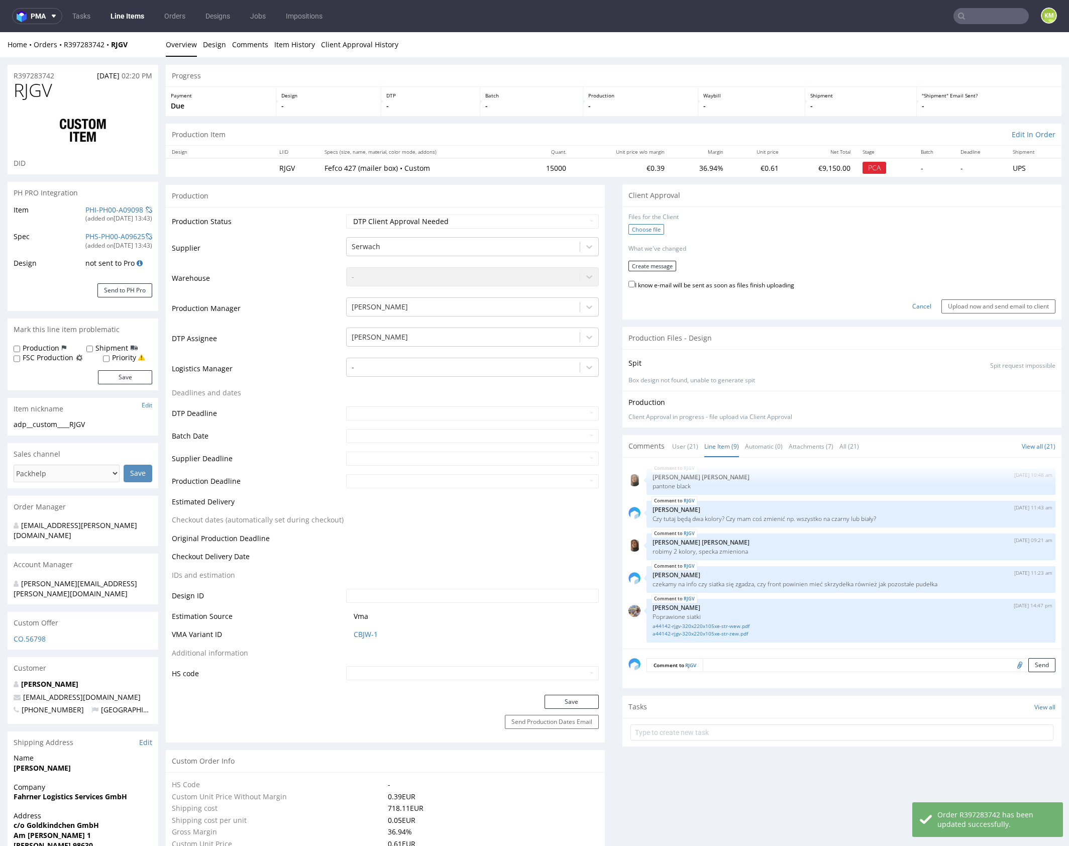
click at [647, 232] on label "Choose file" at bounding box center [646, 229] width 36 height 11
click at [0, 32] on input "Choose file" at bounding box center [0, 32] width 0 height 0
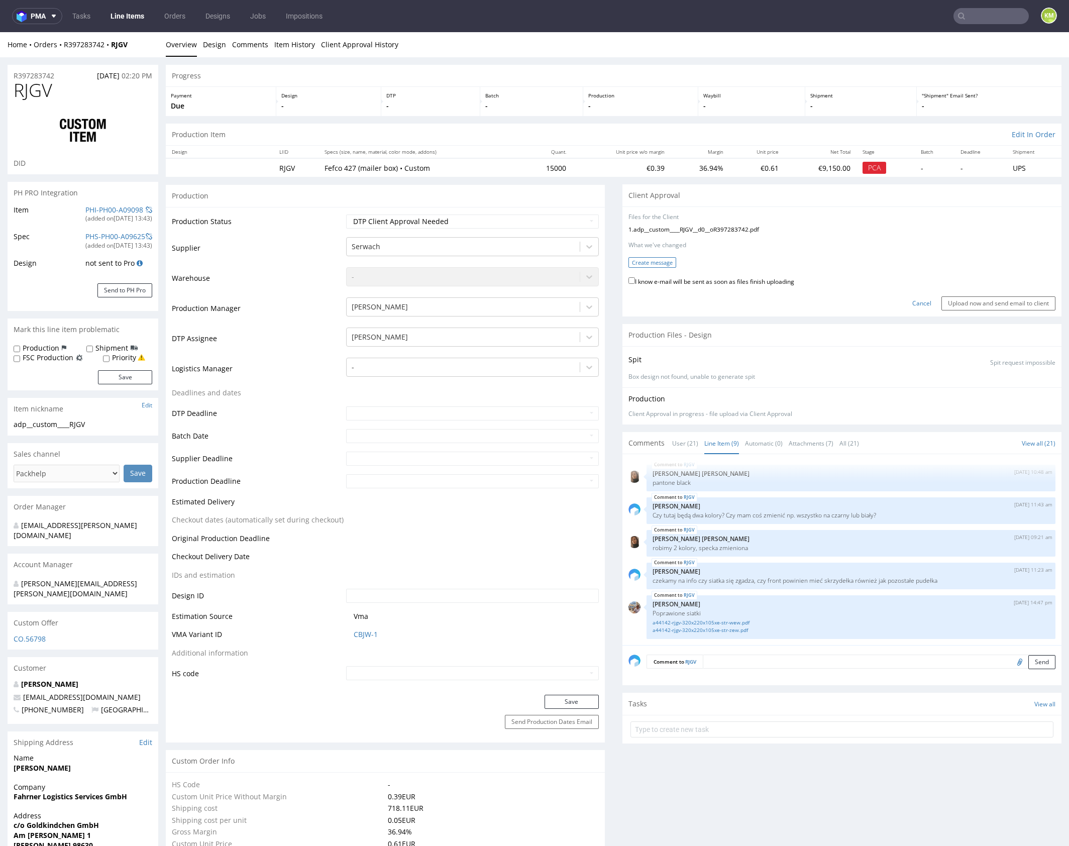
click at [645, 263] on button "Create message" at bounding box center [652, 262] width 48 height 11
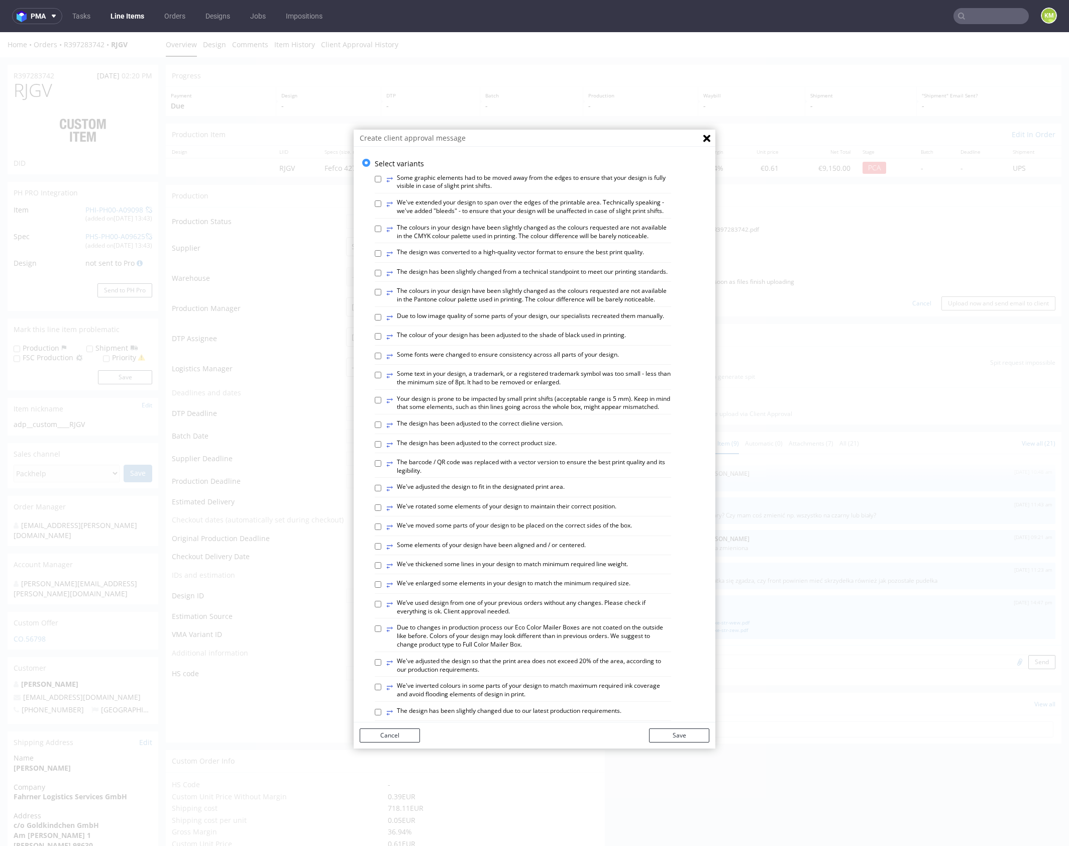
scroll to position [278, 0]
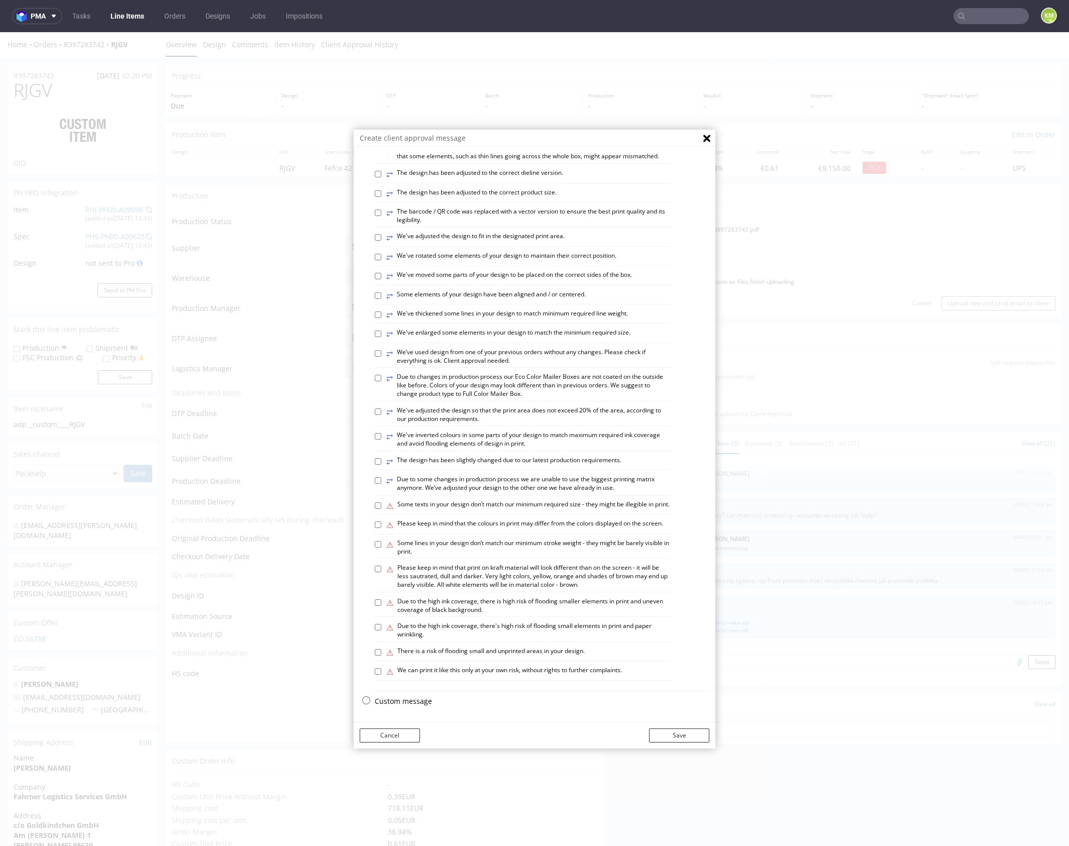
click at [411, 701] on p "Custom message" at bounding box center [542, 701] width 334 height 10
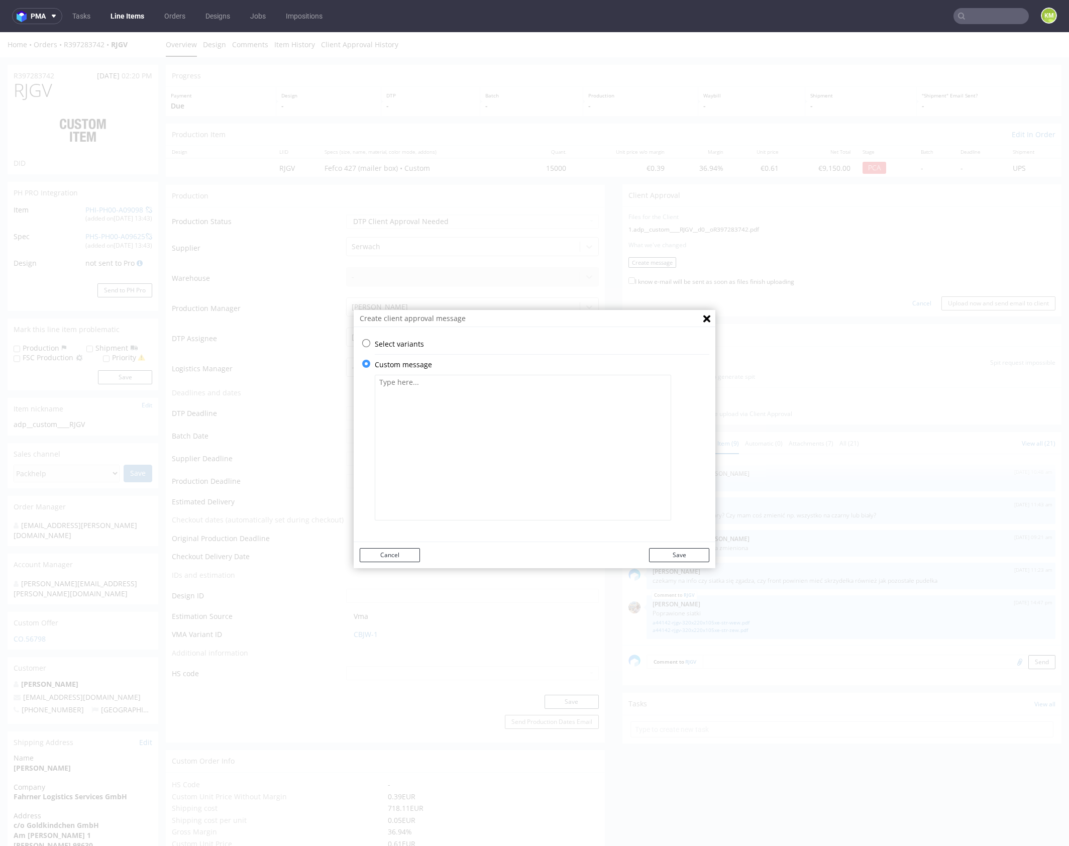
click at [456, 455] on textarea at bounding box center [523, 448] width 296 height 146
paste textarea "The design has been adapted to fit the correct die-cut. Some elements have been…"
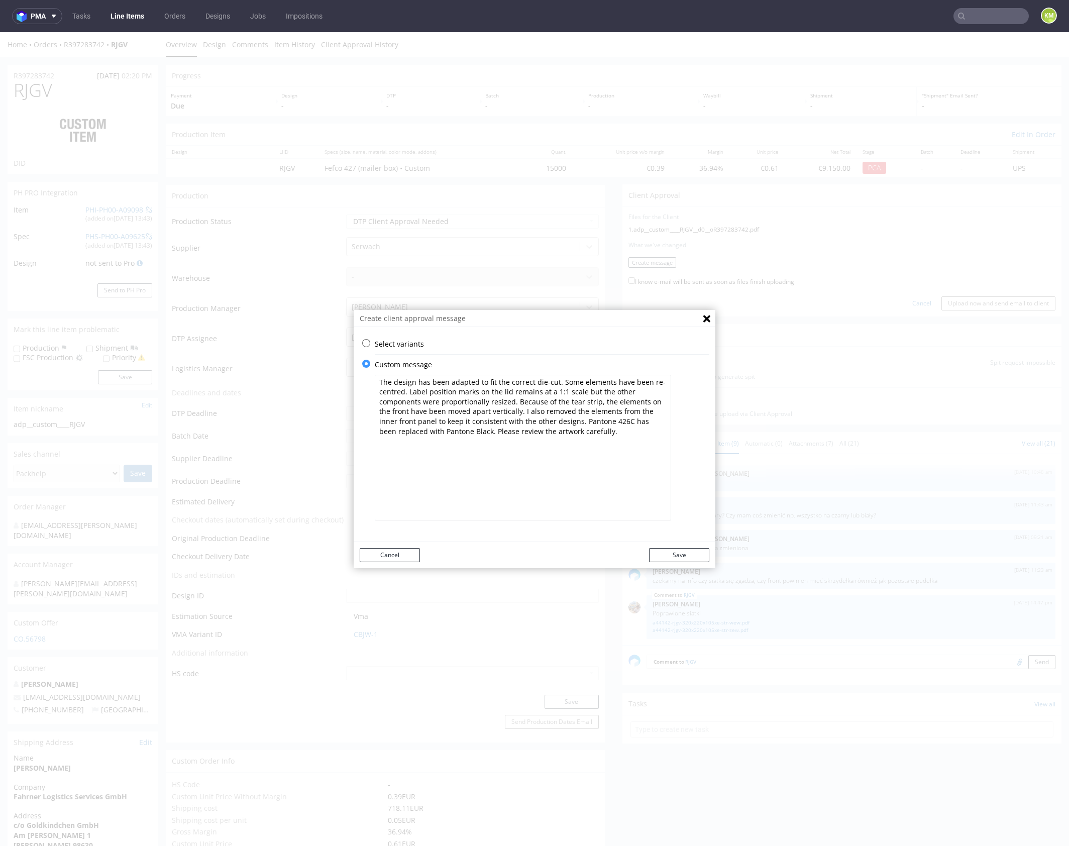
click at [543, 431] on textarea "The design has been adapted to fit the correct die-cut. Some elements have been…" at bounding box center [523, 448] width 296 height 146
type textarea "The design has been adapted to fit the correct die-cut. Some elements have been…"
click at [668, 557] on button "Save" at bounding box center [679, 555] width 60 height 14
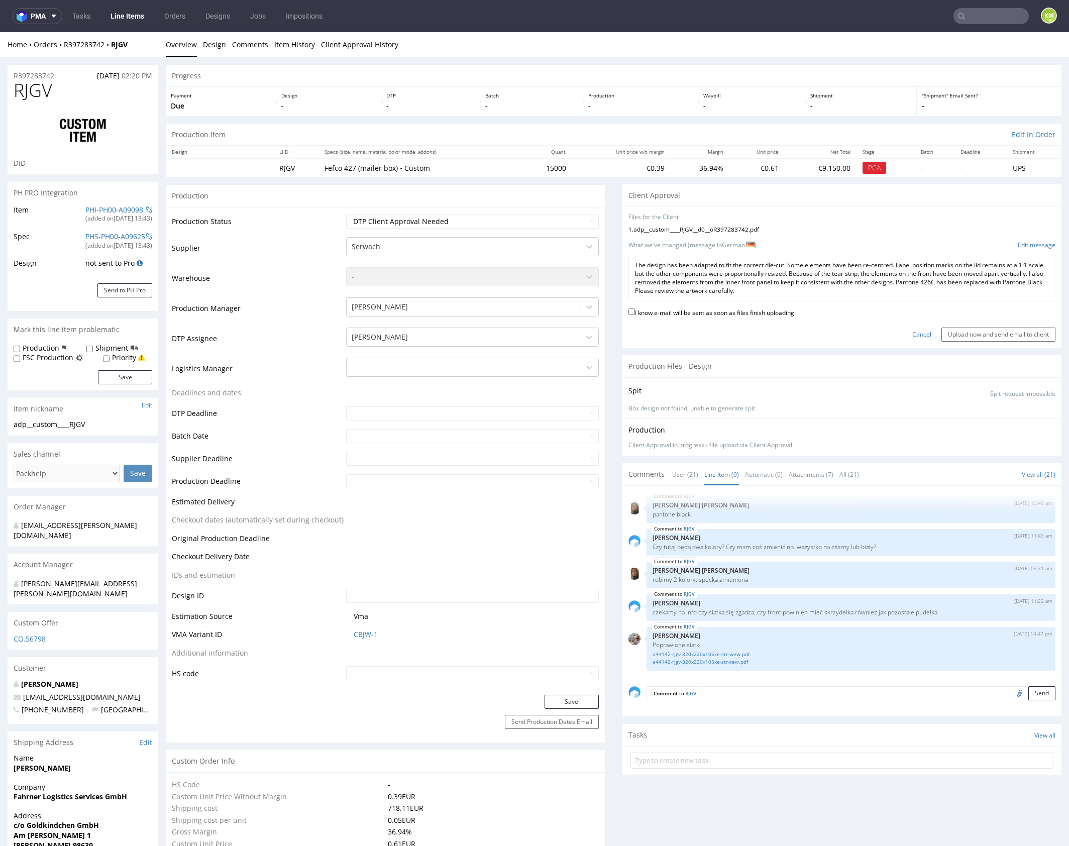
click at [748, 312] on label "I know e-mail will be sent as soon as files finish uploading" at bounding box center [711, 311] width 166 height 11
click at [635, 312] on input "I know e-mail will be sent as soon as files finish uploading" at bounding box center [631, 311] width 7 height 7
checkbox input "true"
click at [945, 330] on input "Upload now and send email to client" at bounding box center [998, 334] width 114 height 14
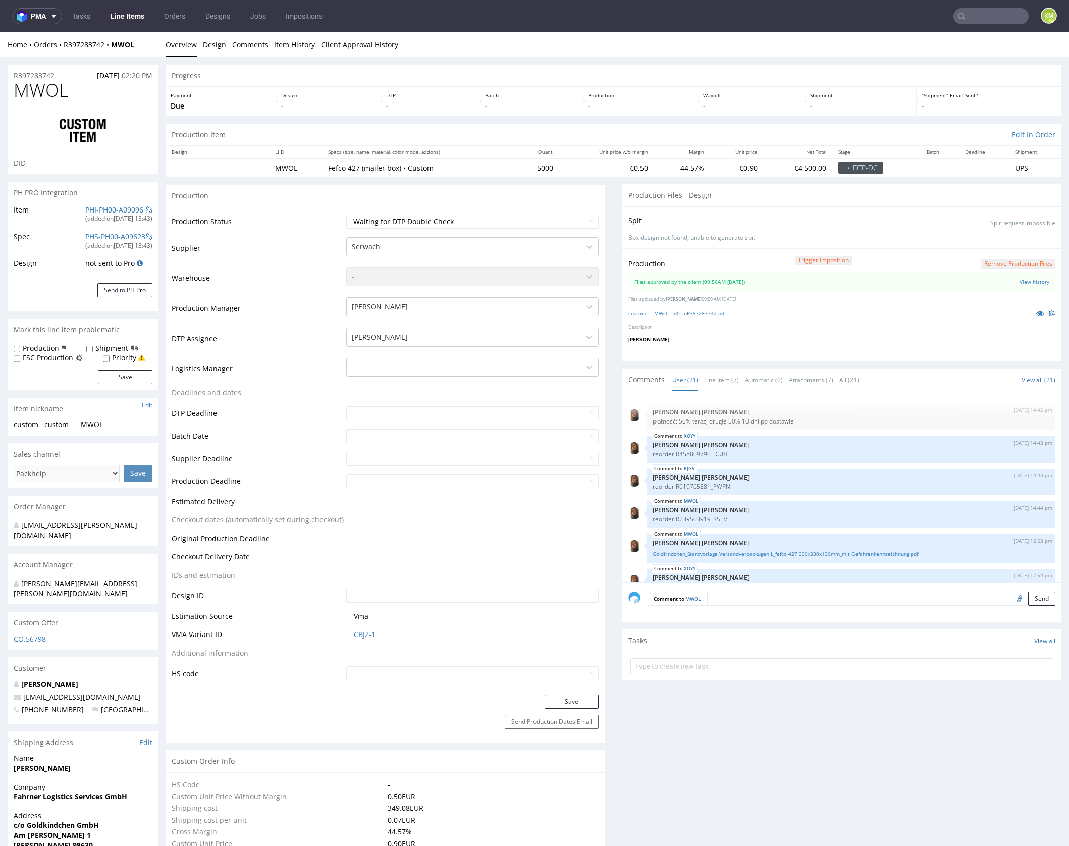
scroll to position [574, 0]
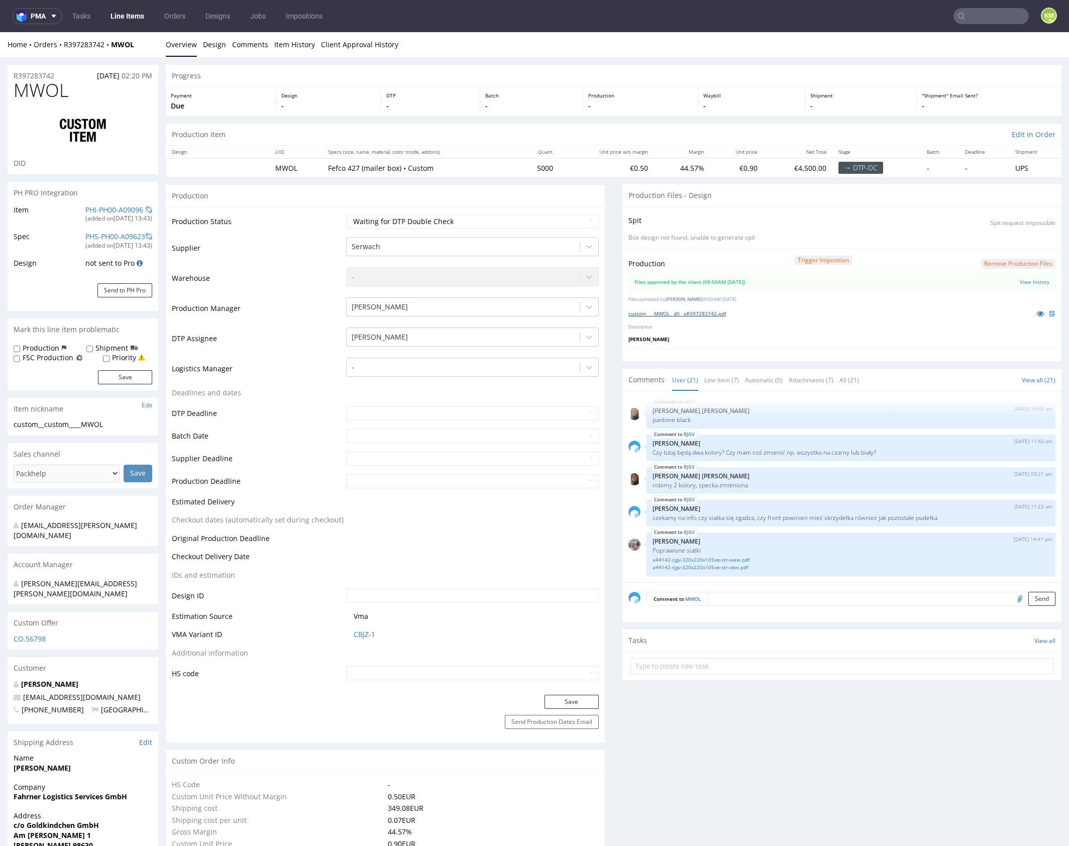
click at [711, 314] on link "custom____MWOL__d0__oR397283742.pdf" at bounding box center [676, 313] width 97 height 7
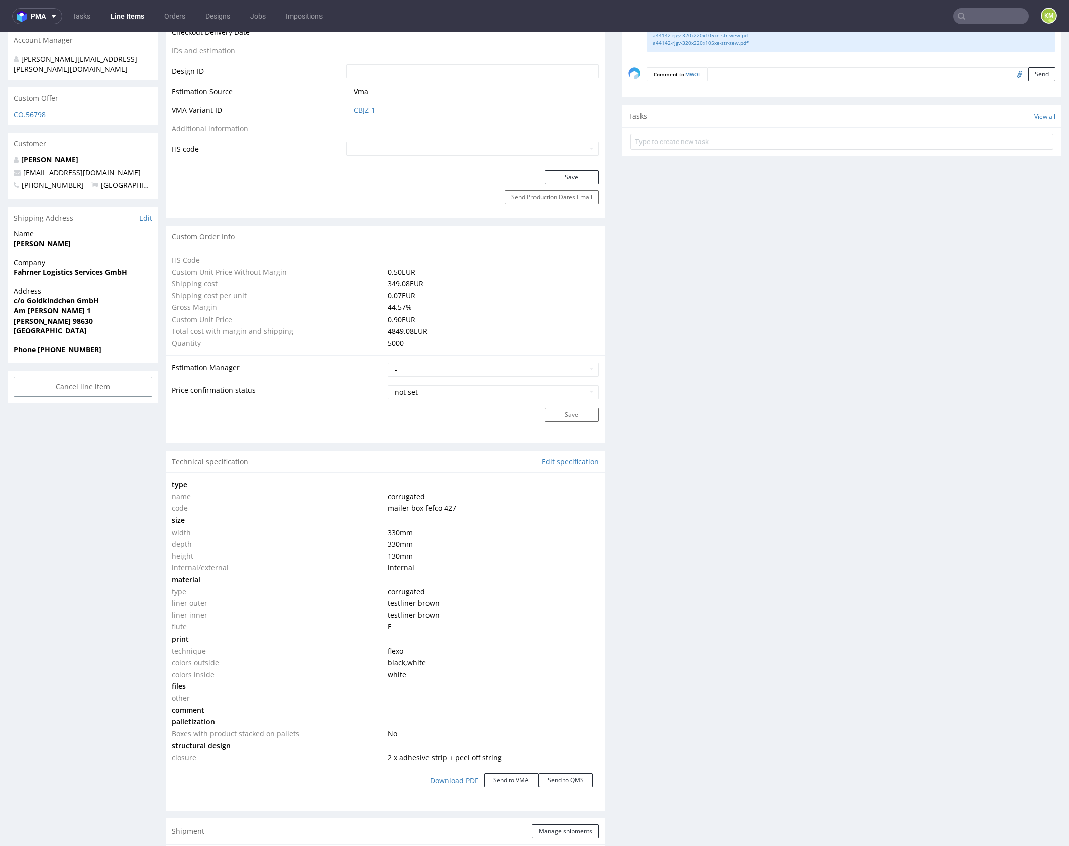
scroll to position [605, 0]
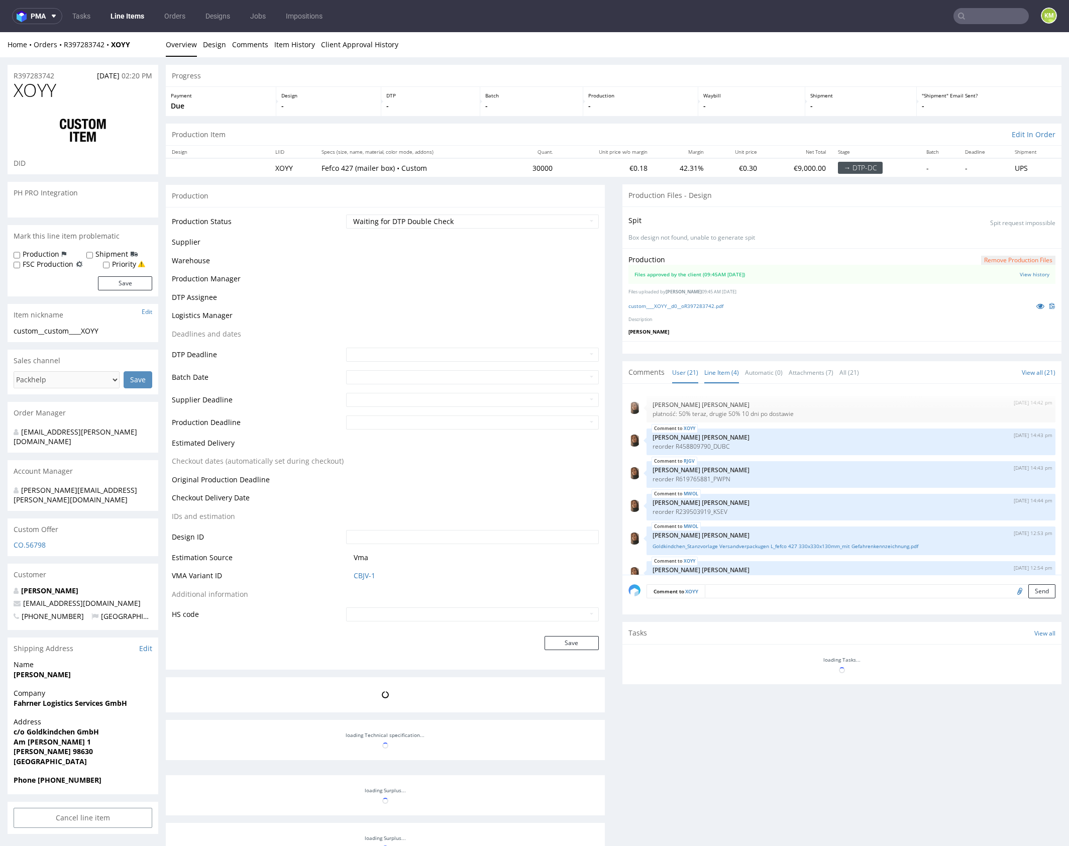
scroll to position [574, 0]
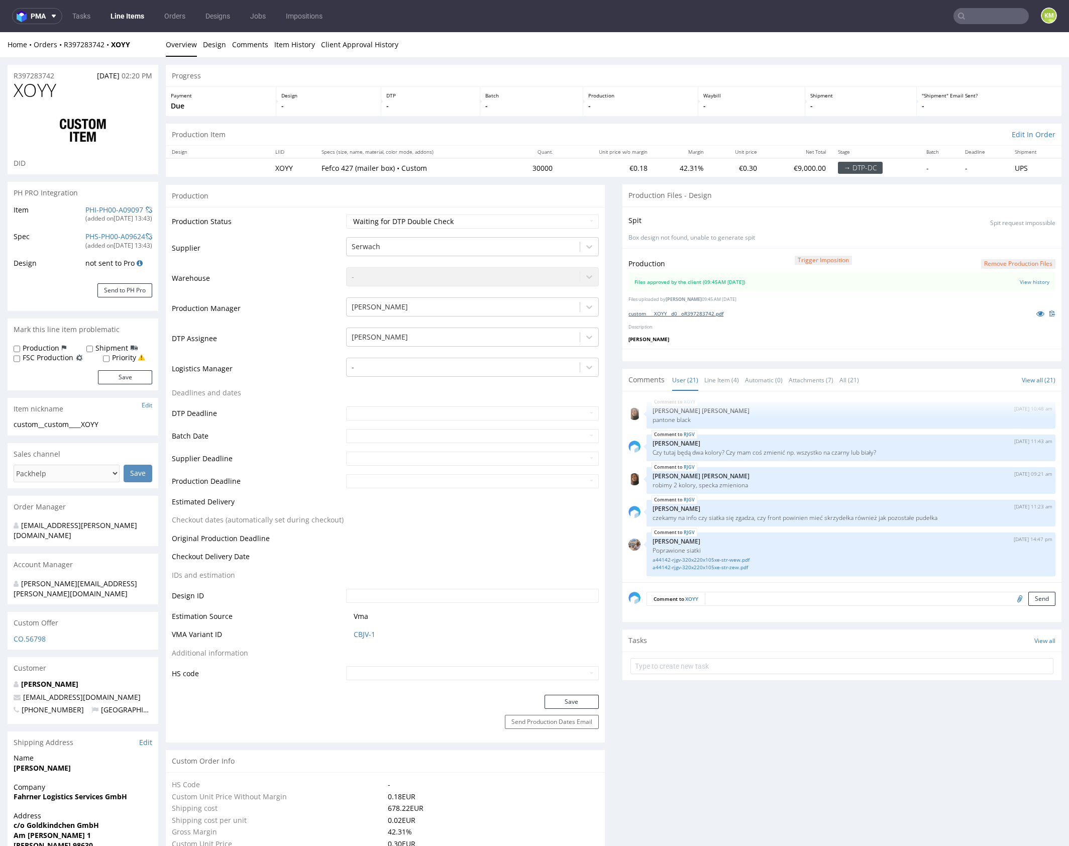
click at [705, 312] on link "custom____XOYY__d0__oR397283742.pdf" at bounding box center [675, 313] width 95 height 7
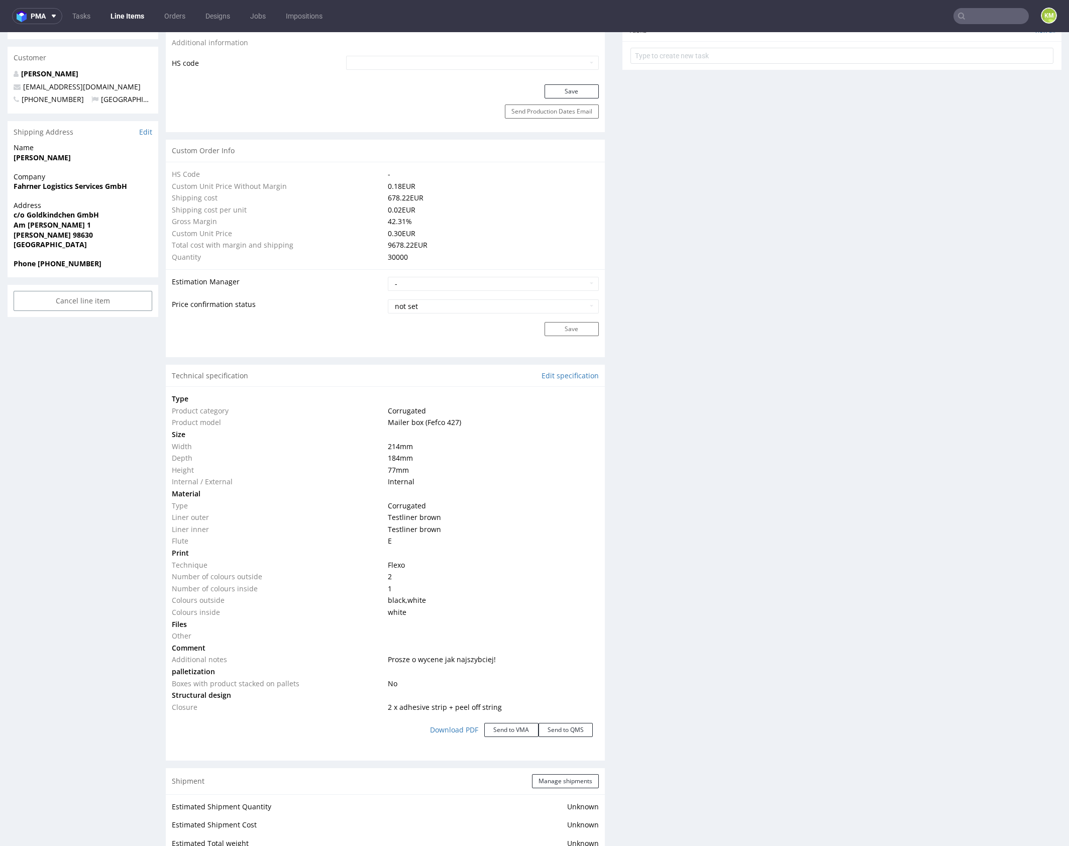
scroll to position [0, 0]
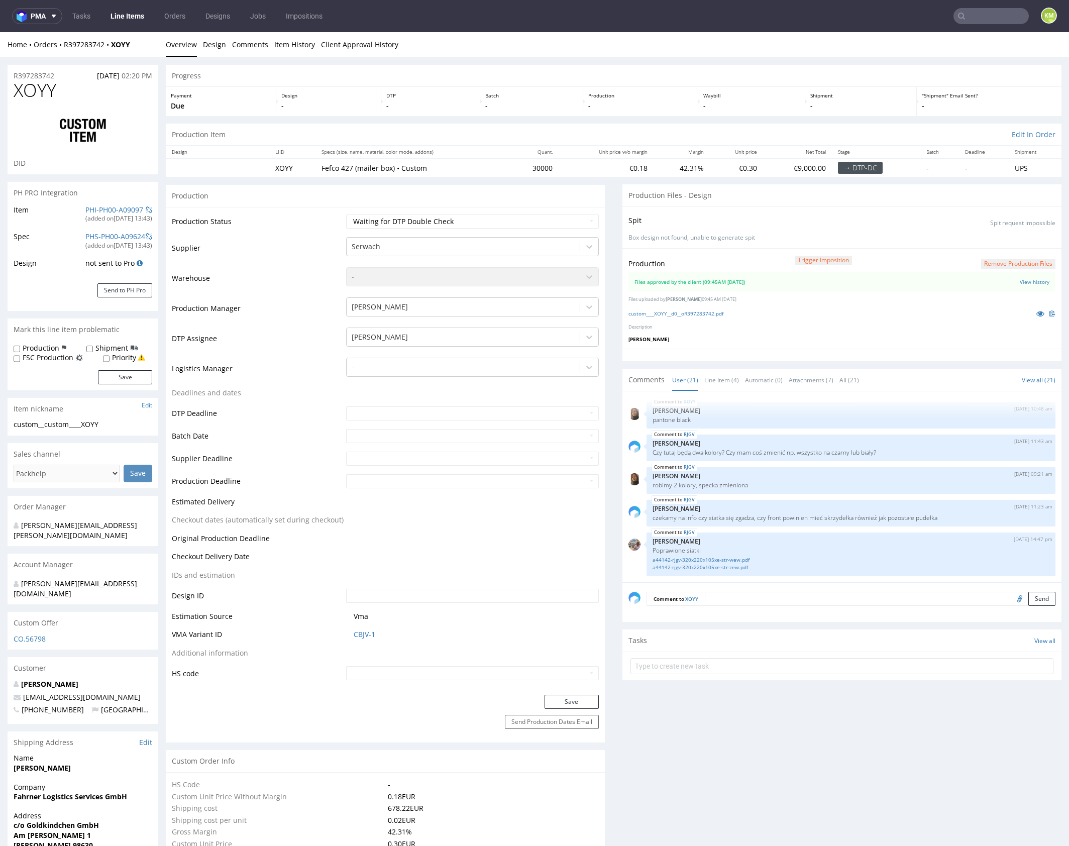
scroll to position [3, 0]
click at [718, 381] on link "Line Item (4)" at bounding box center [721, 378] width 35 height 22
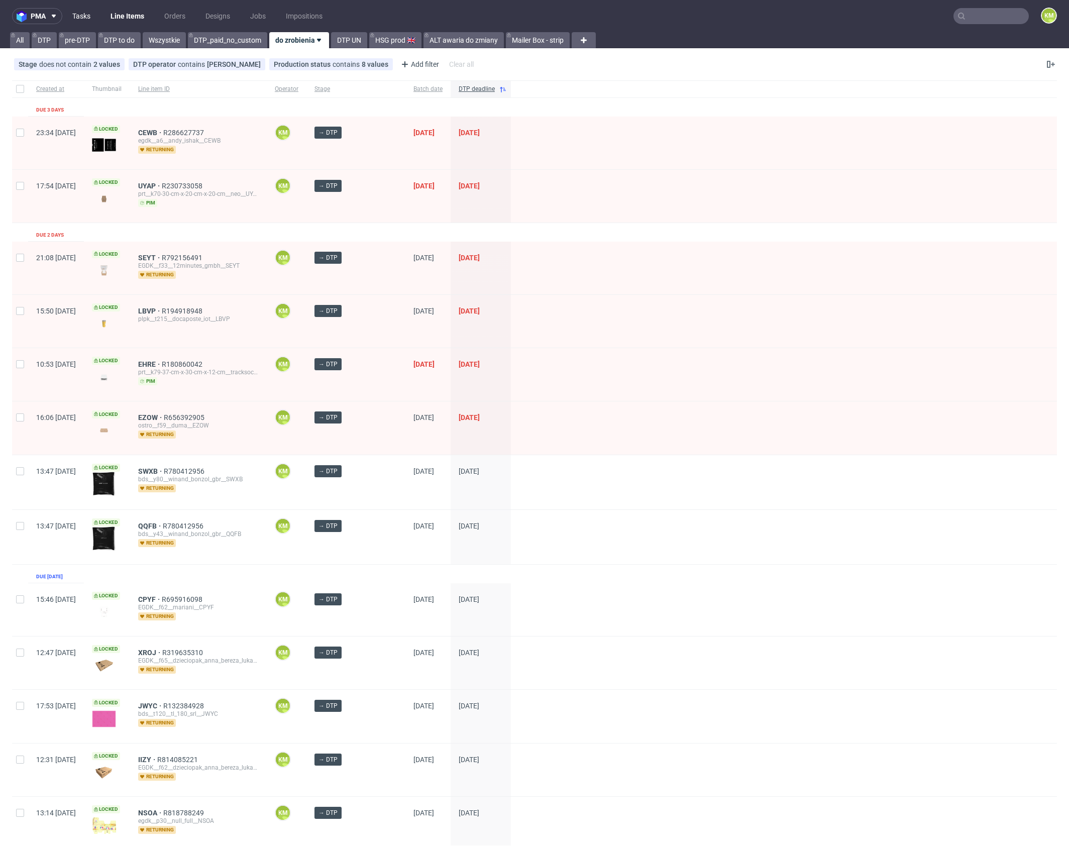
click at [86, 20] on link "Tasks" at bounding box center [81, 16] width 30 height 16
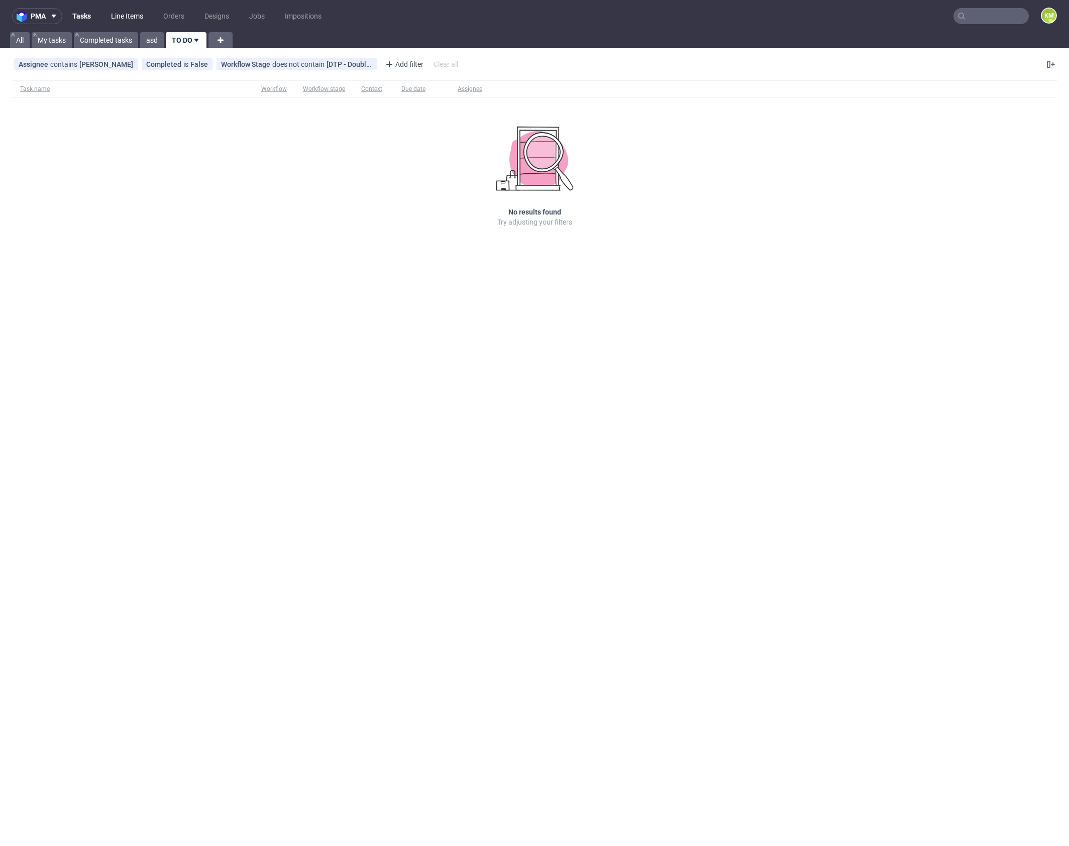
click at [135, 14] on link "Line Items" at bounding box center [127, 16] width 44 height 16
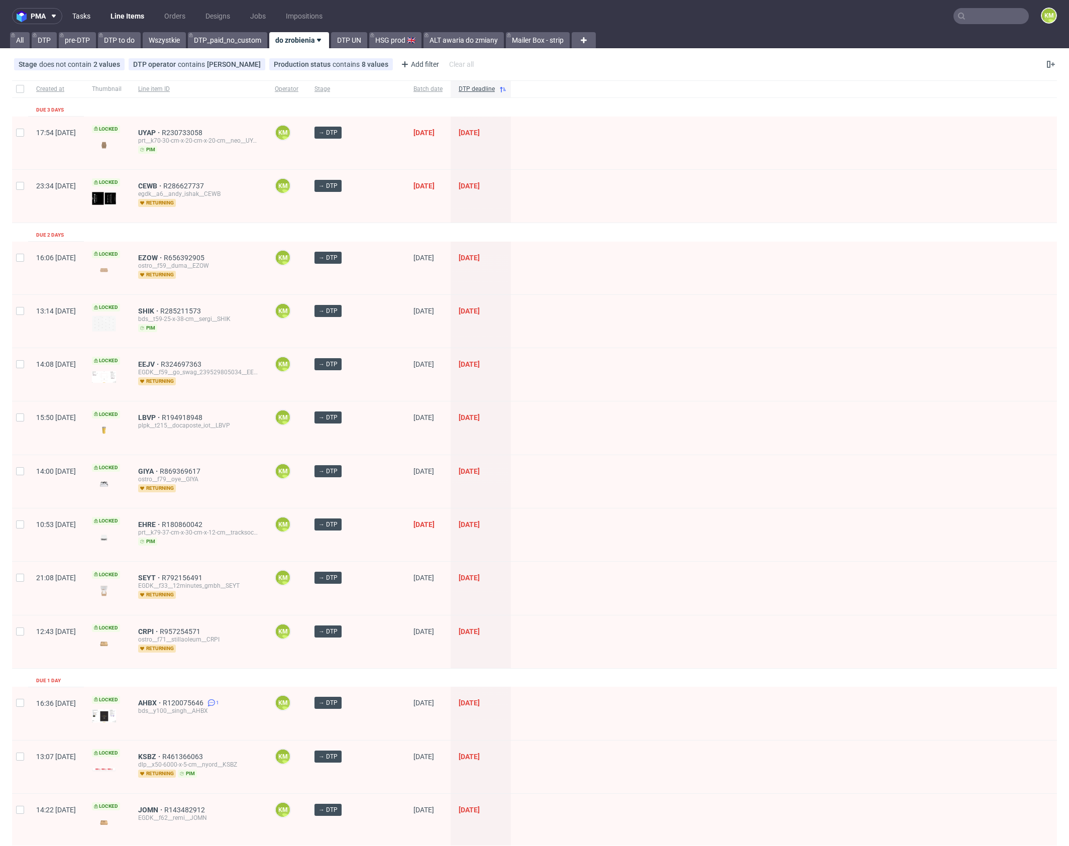
click at [73, 18] on link "Tasks" at bounding box center [81, 16] width 30 height 16
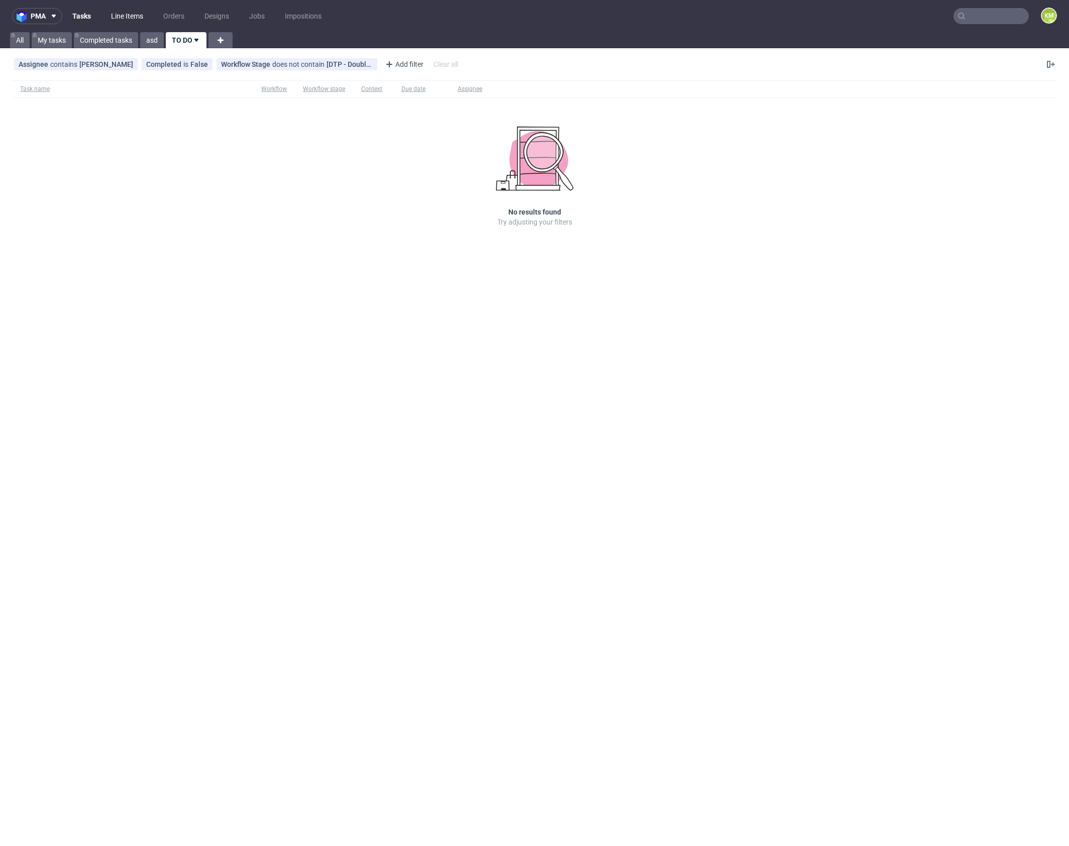
click at [137, 16] on link "Line Items" at bounding box center [127, 16] width 44 height 16
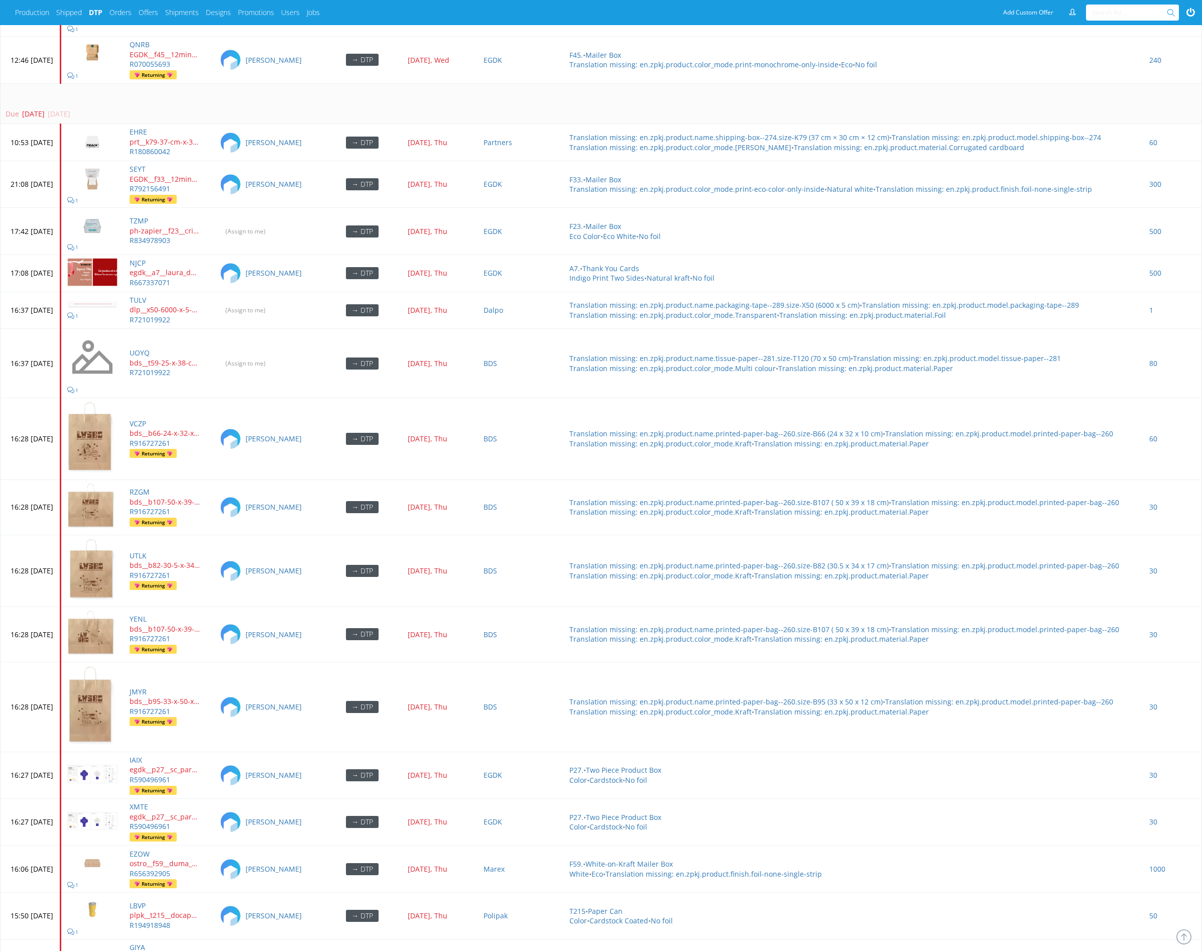
scroll to position [3658, 0]
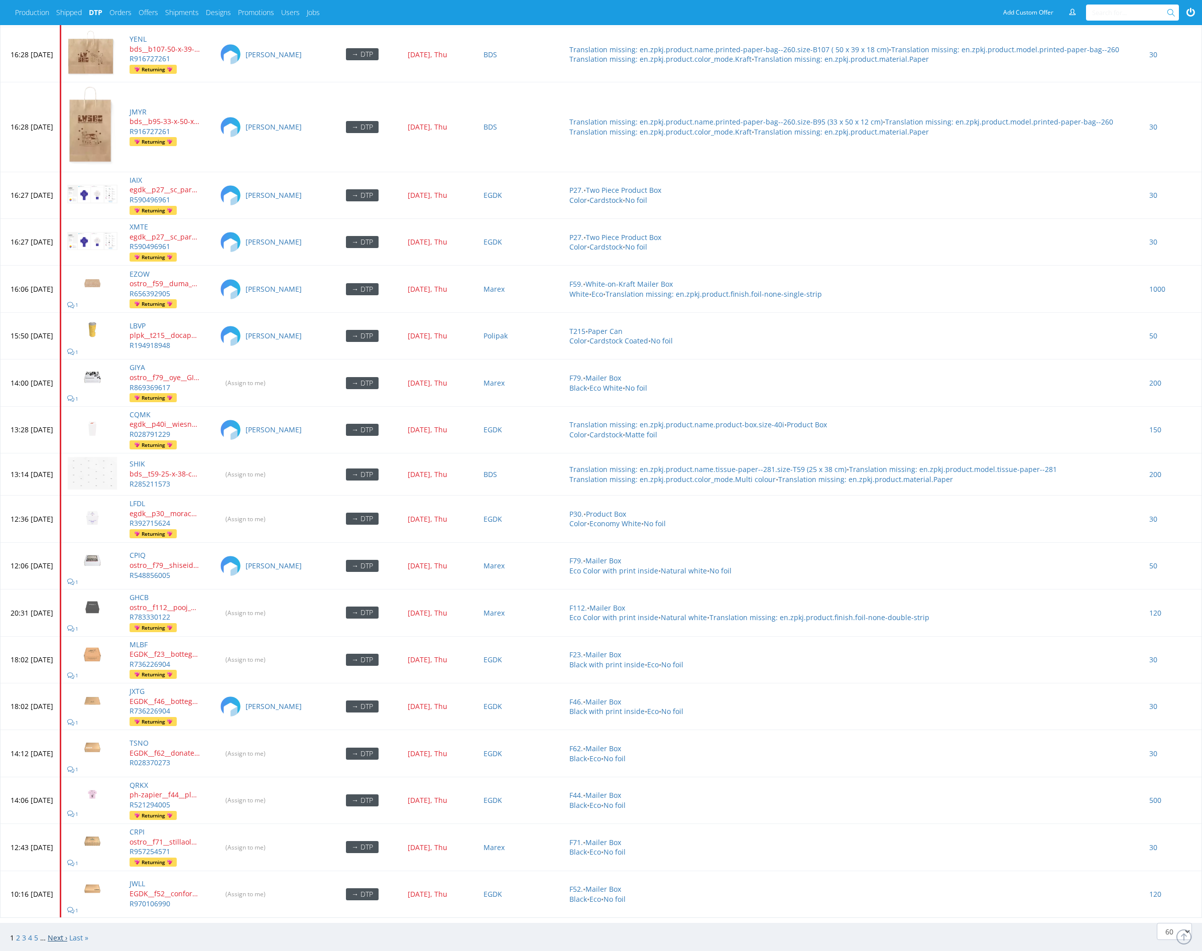
click at [57, 933] on link "Next ›" at bounding box center [58, 938] width 20 height 10
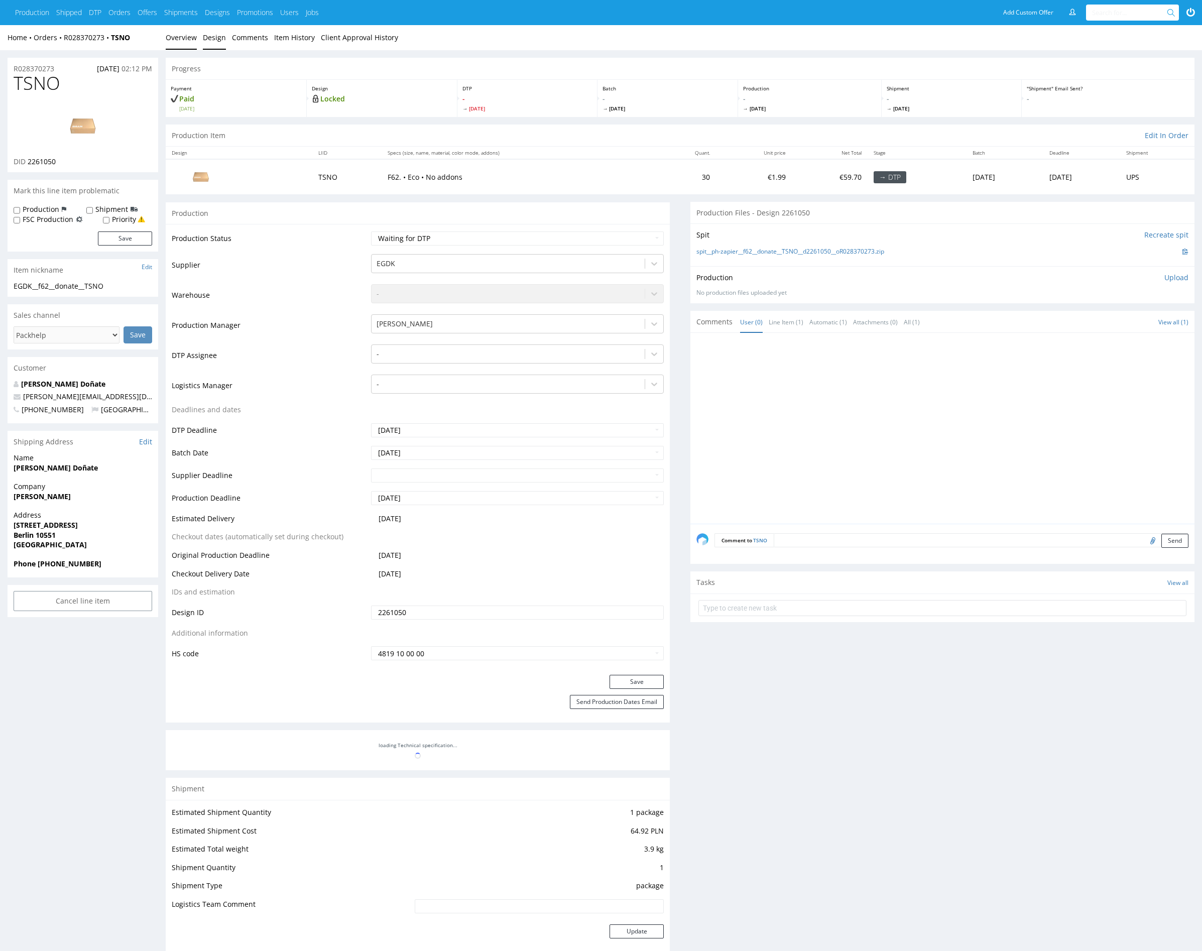
click at [214, 40] on link "Design" at bounding box center [214, 37] width 23 height 25
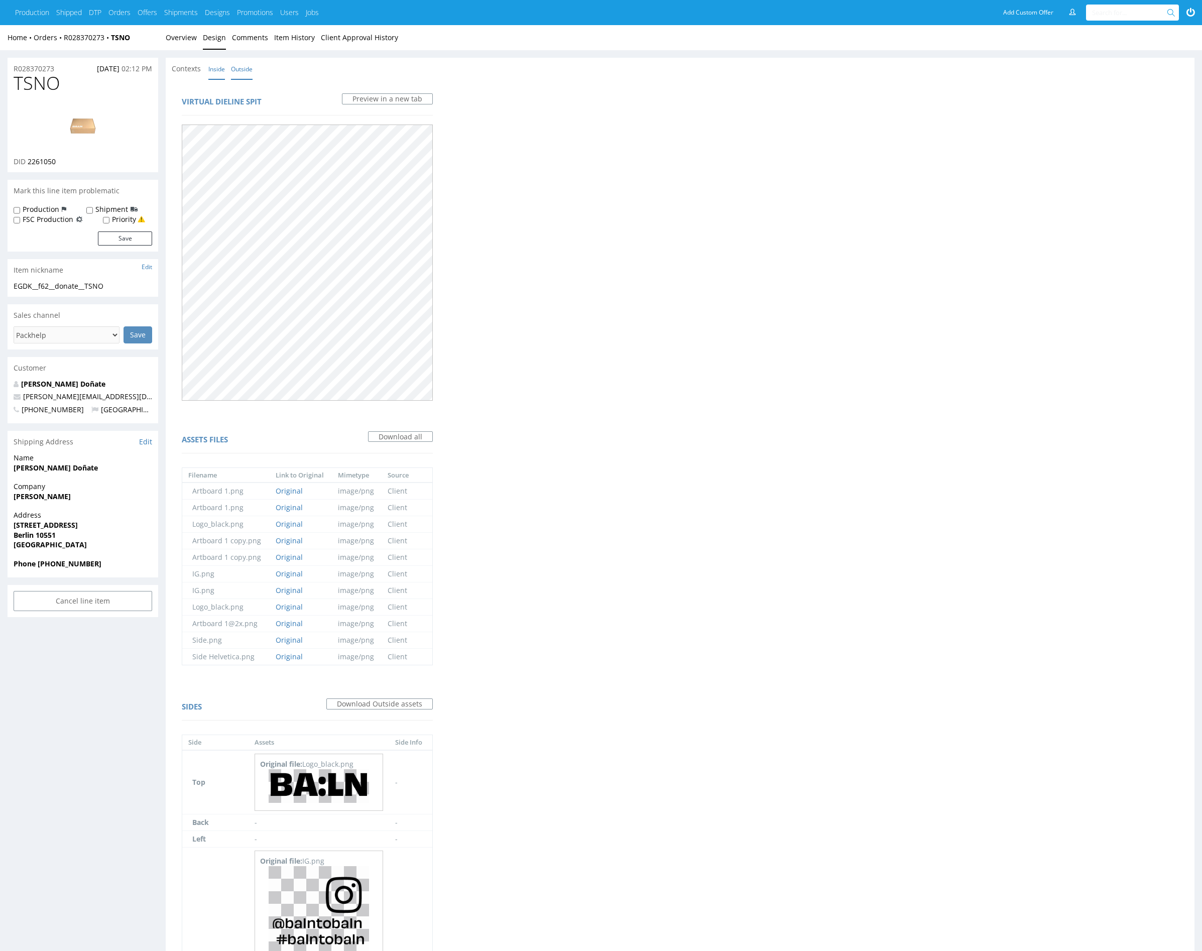
click at [213, 67] on link "Inside" at bounding box center [216, 69] width 17 height 22
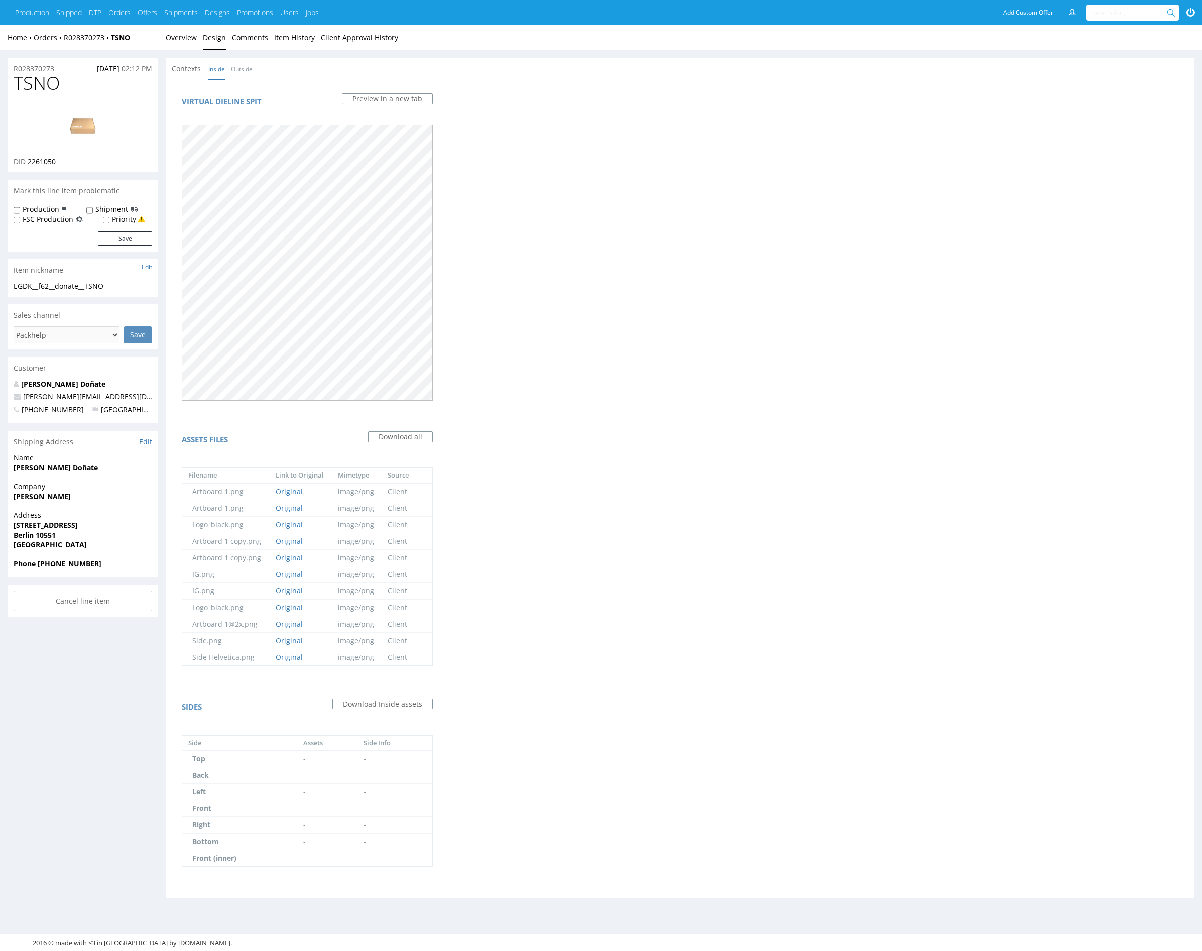
drag, startPoint x: 237, startPoint y: 67, endPoint x: 205, endPoint y: 51, distance: 35.3
click at [237, 67] on link "Outside" at bounding box center [242, 69] width 22 height 22
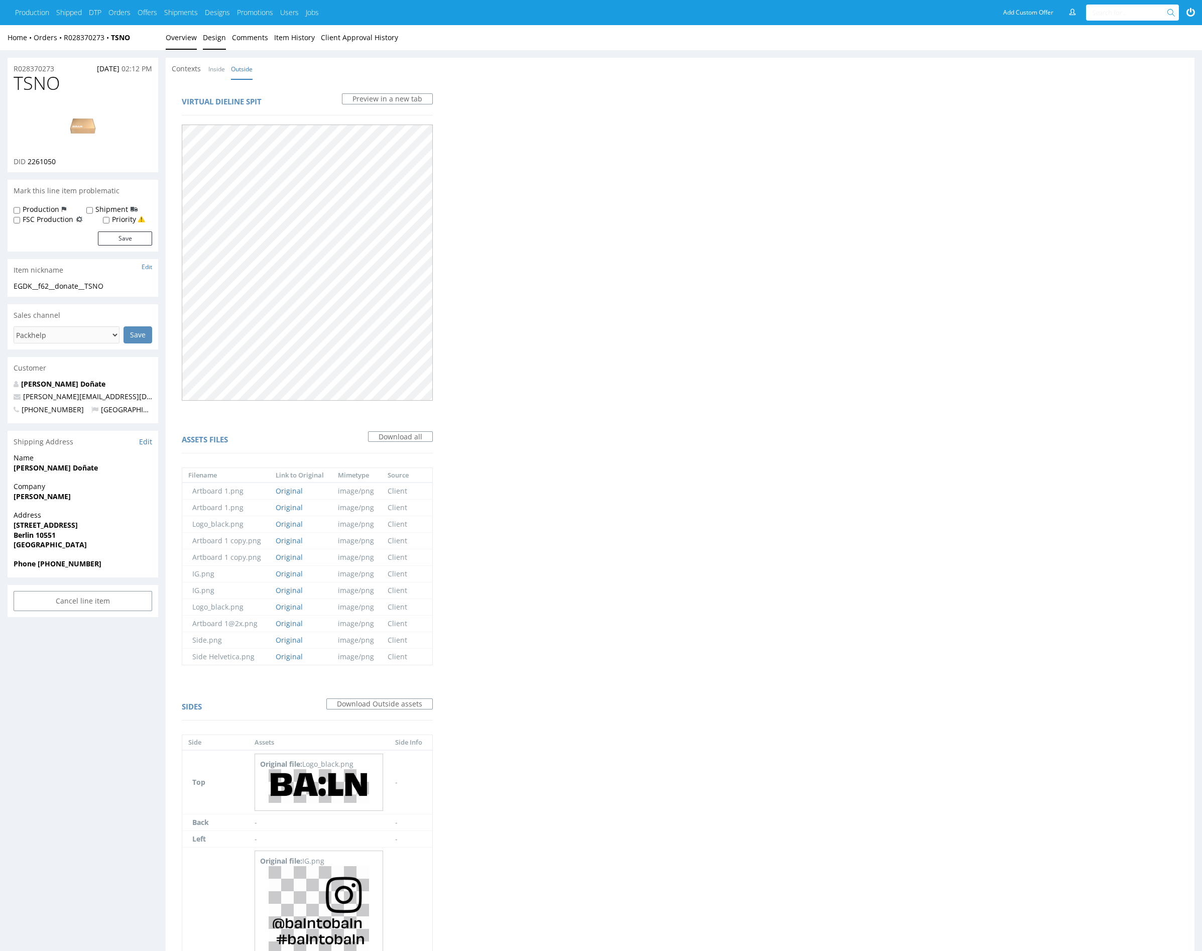
click at [186, 36] on link "Overview" at bounding box center [181, 37] width 31 height 25
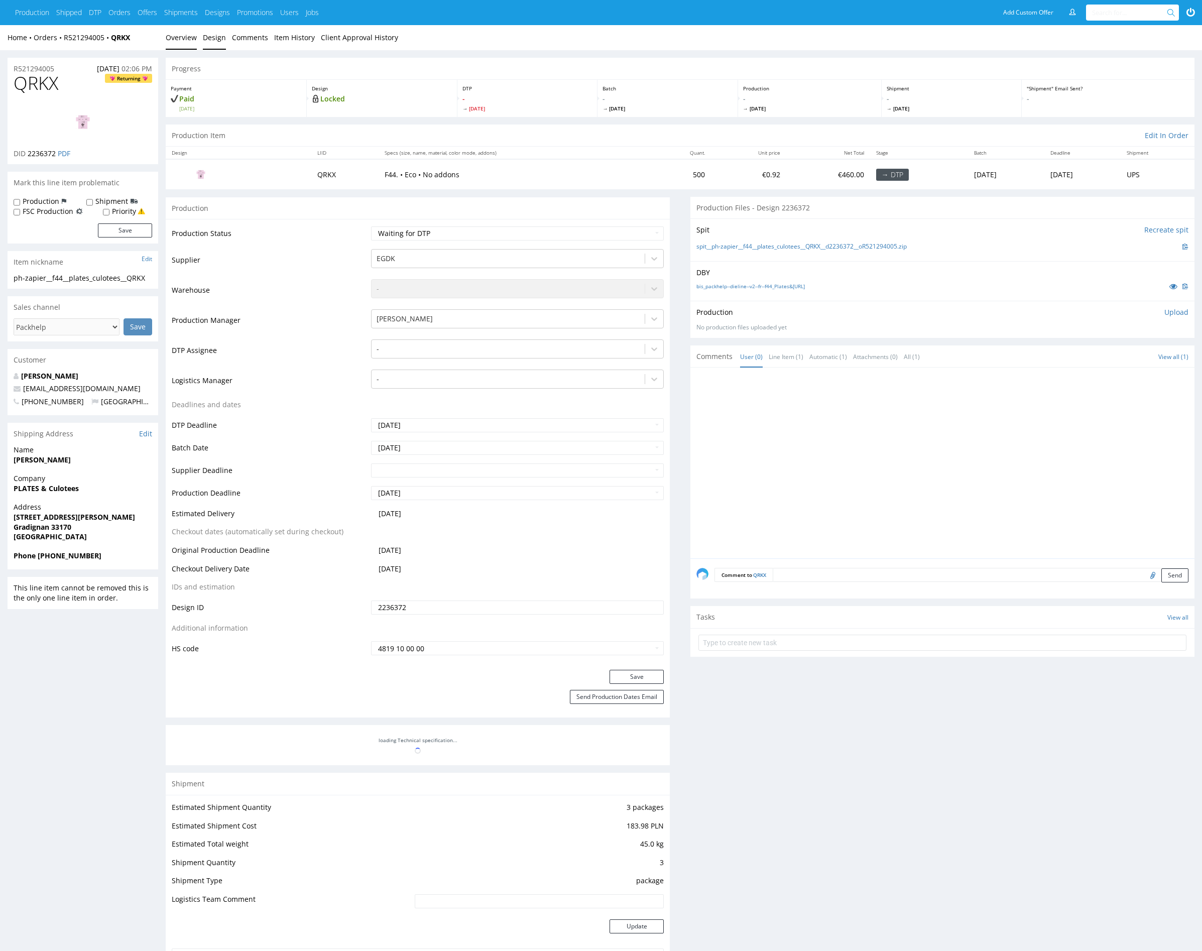
click at [214, 40] on link "Design" at bounding box center [214, 37] width 23 height 25
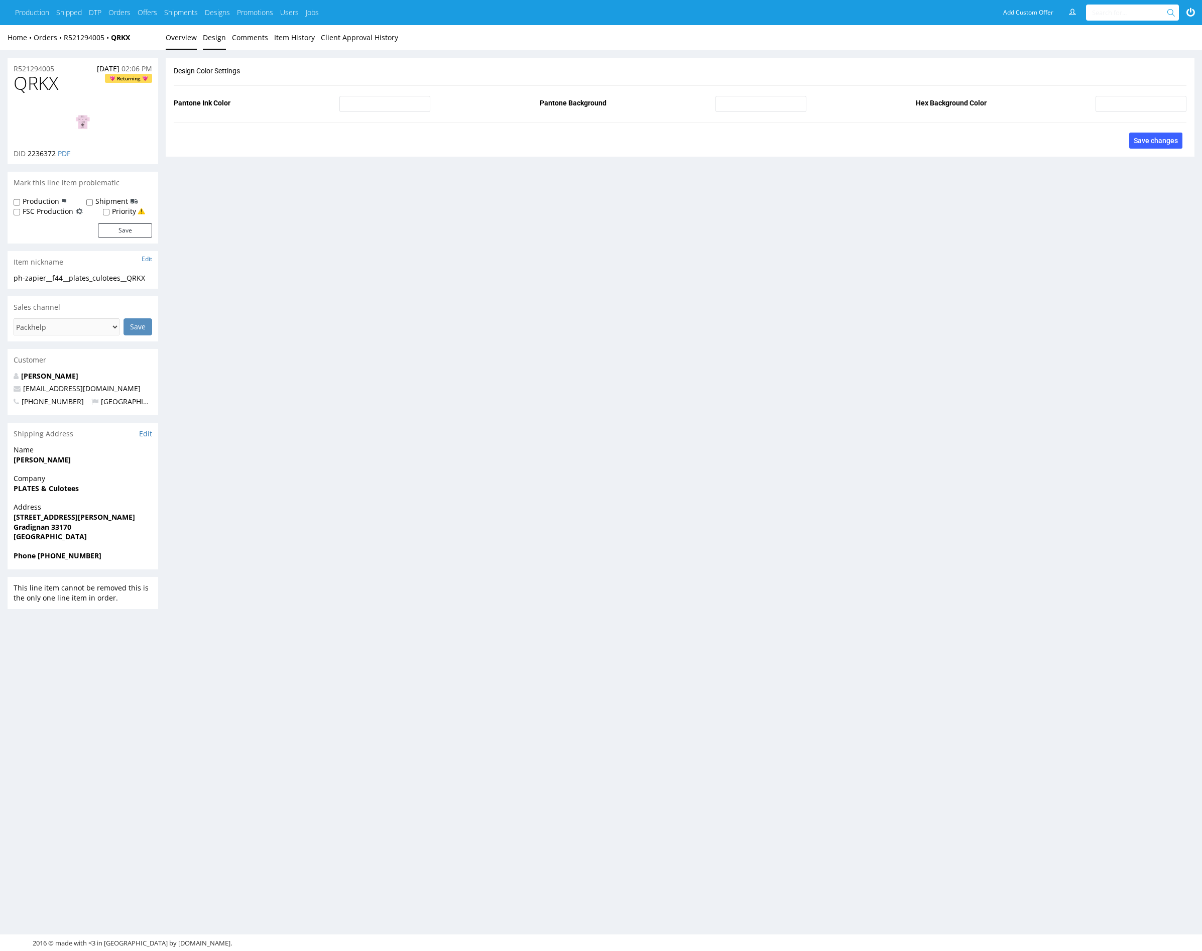
click at [179, 42] on link "Overview" at bounding box center [181, 37] width 31 height 25
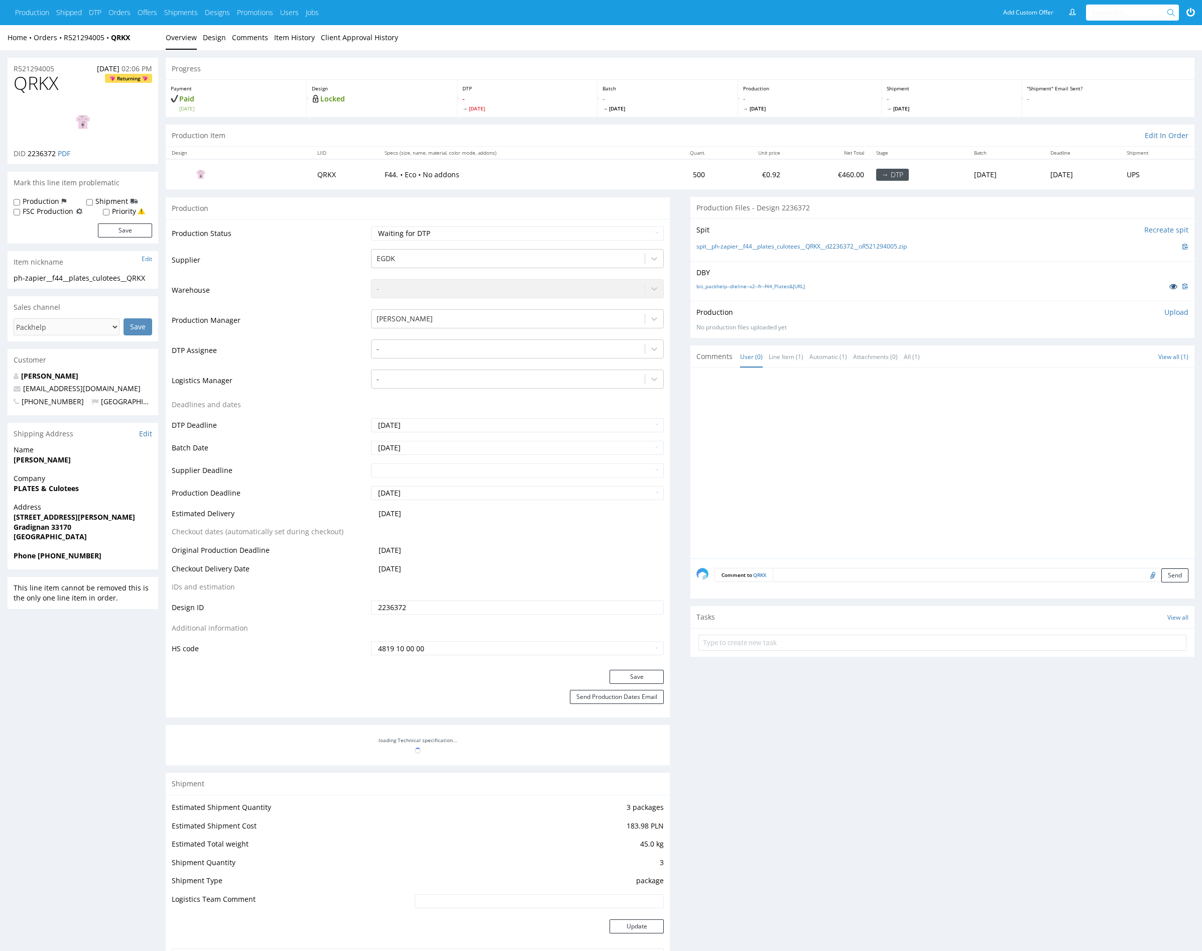
click at [1165, 283] on link at bounding box center [1174, 286] width 18 height 11
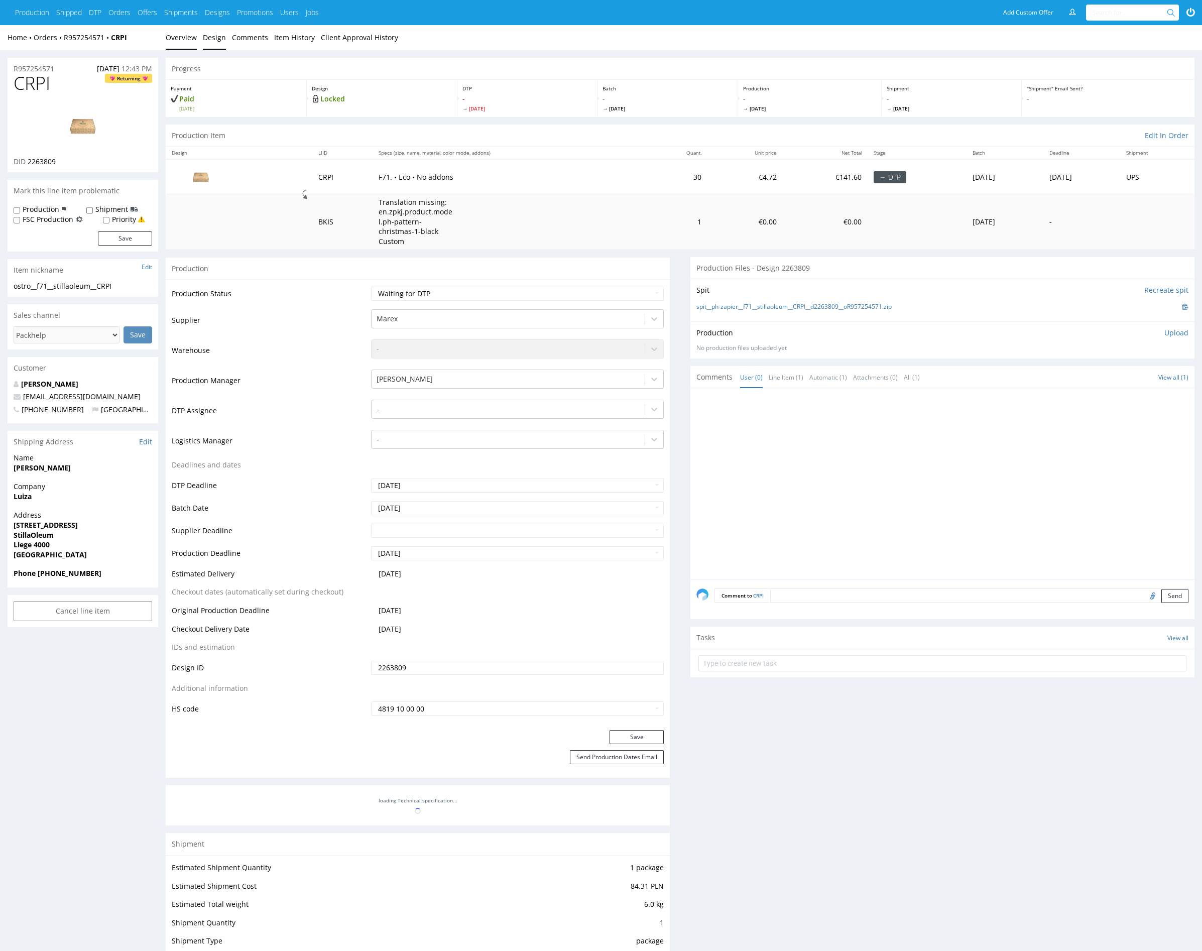
click at [217, 39] on link "Design" at bounding box center [214, 37] width 23 height 25
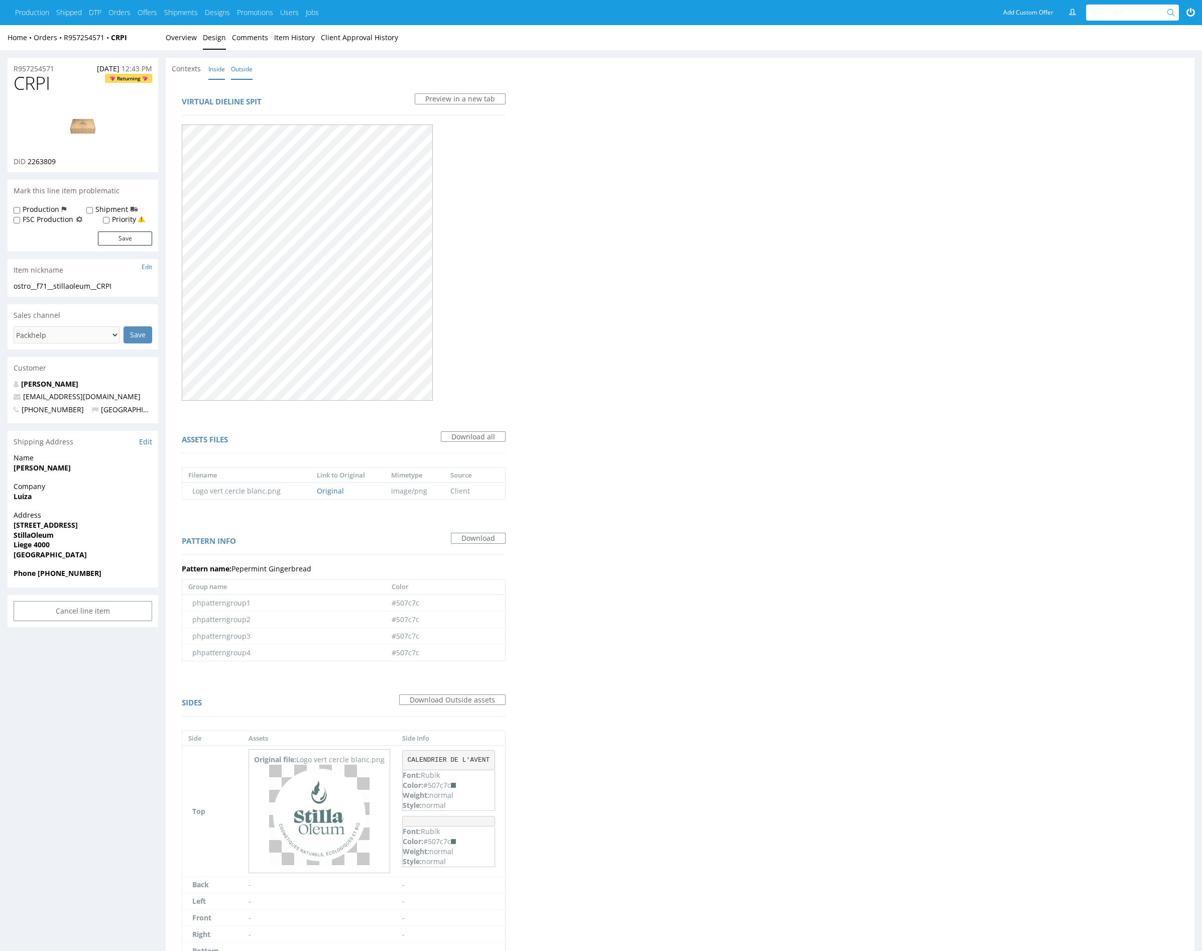
click at [216, 75] on link "Inside" at bounding box center [216, 69] width 17 height 22
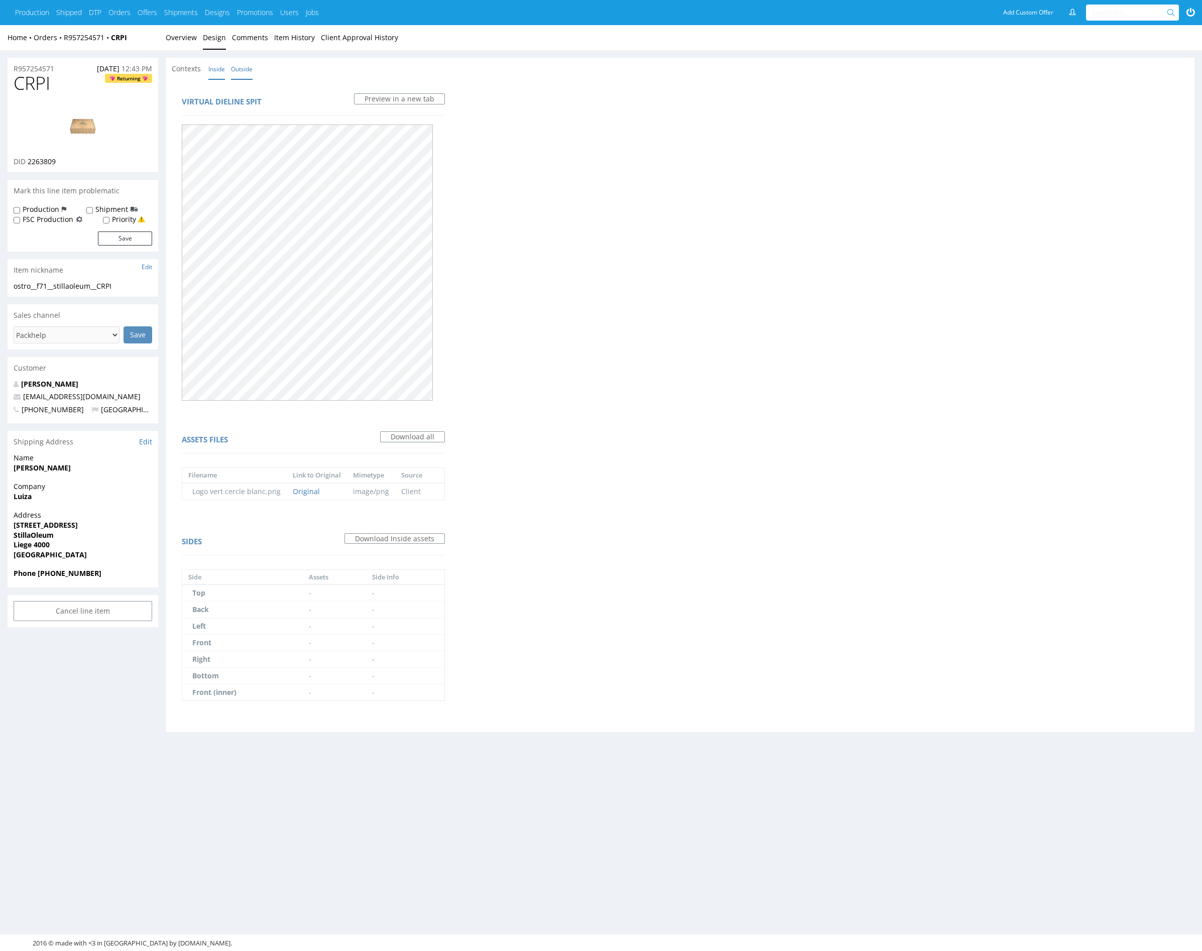
click at [252, 77] on link "Outside" at bounding box center [242, 69] width 22 height 22
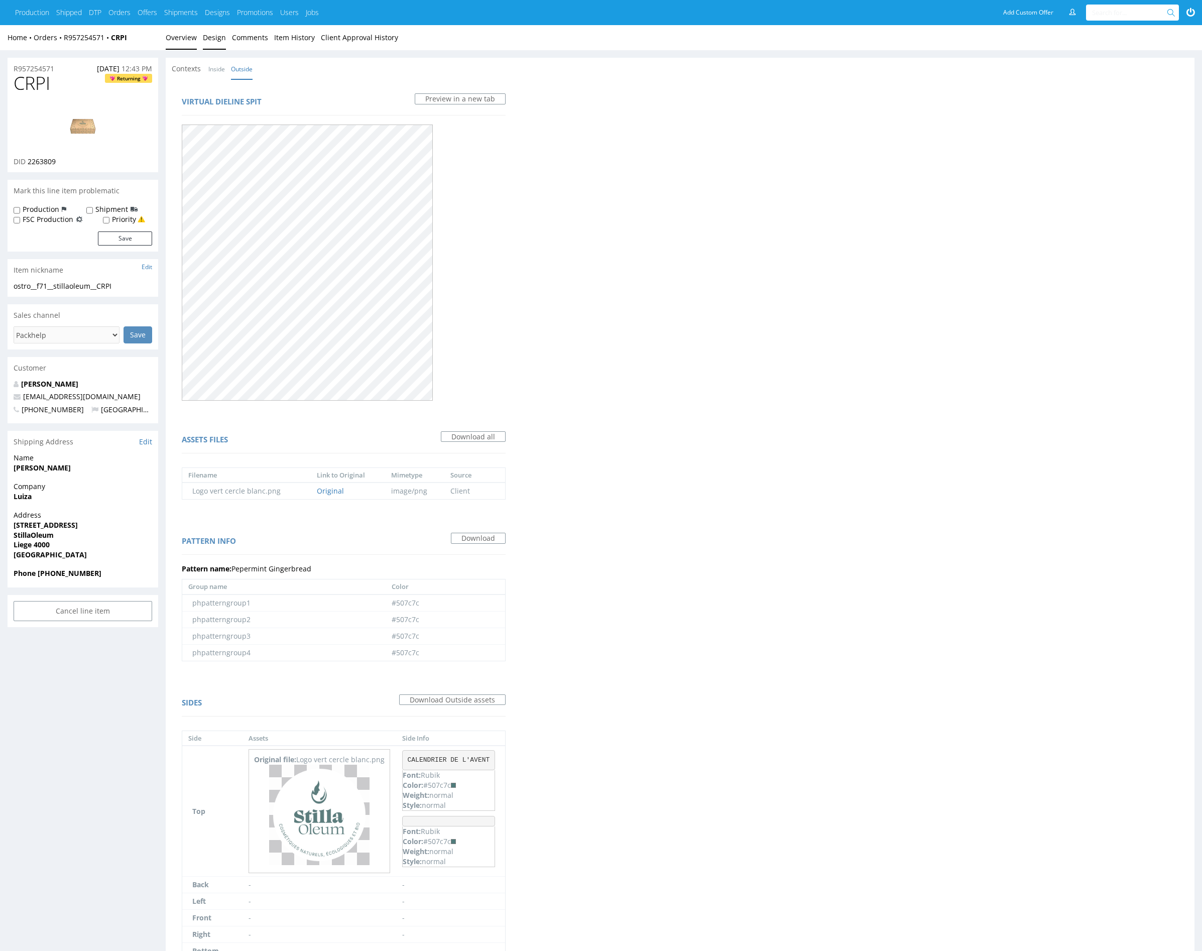
click at [186, 41] on link "Overview" at bounding box center [181, 37] width 31 height 25
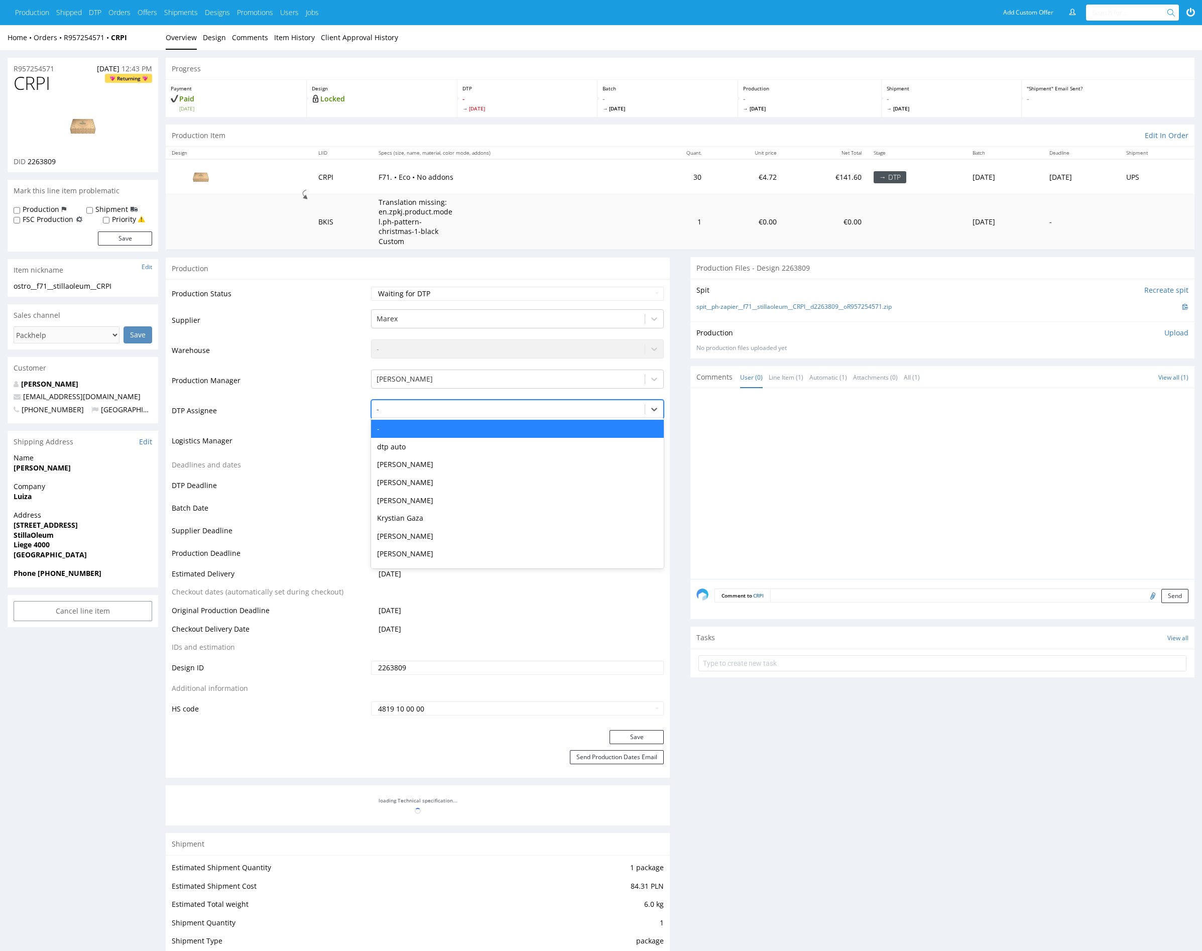
click at [427, 410] on div at bounding box center [508, 409] width 263 height 12
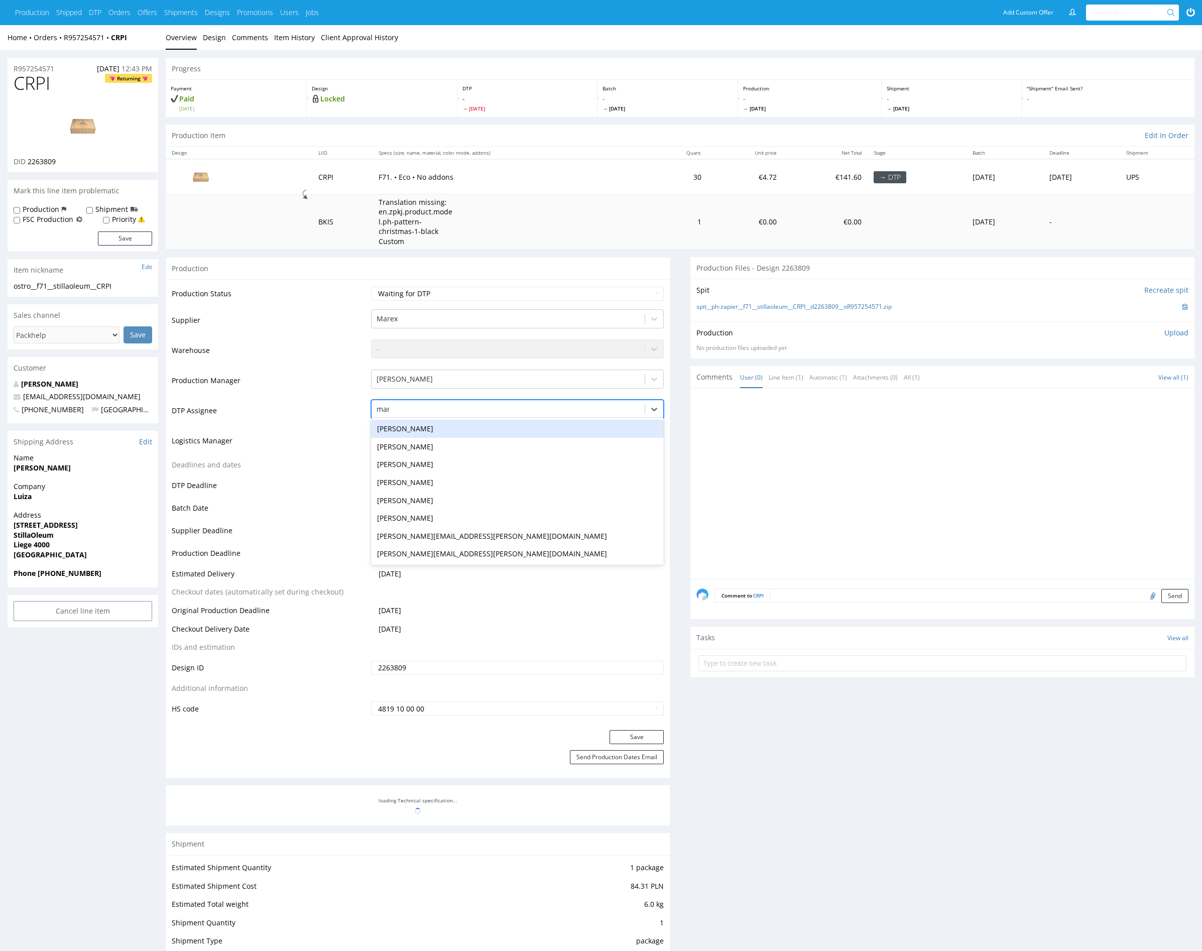
type input "mark"
click at [426, 424] on div "[PERSON_NAME]" at bounding box center [517, 429] width 293 height 18
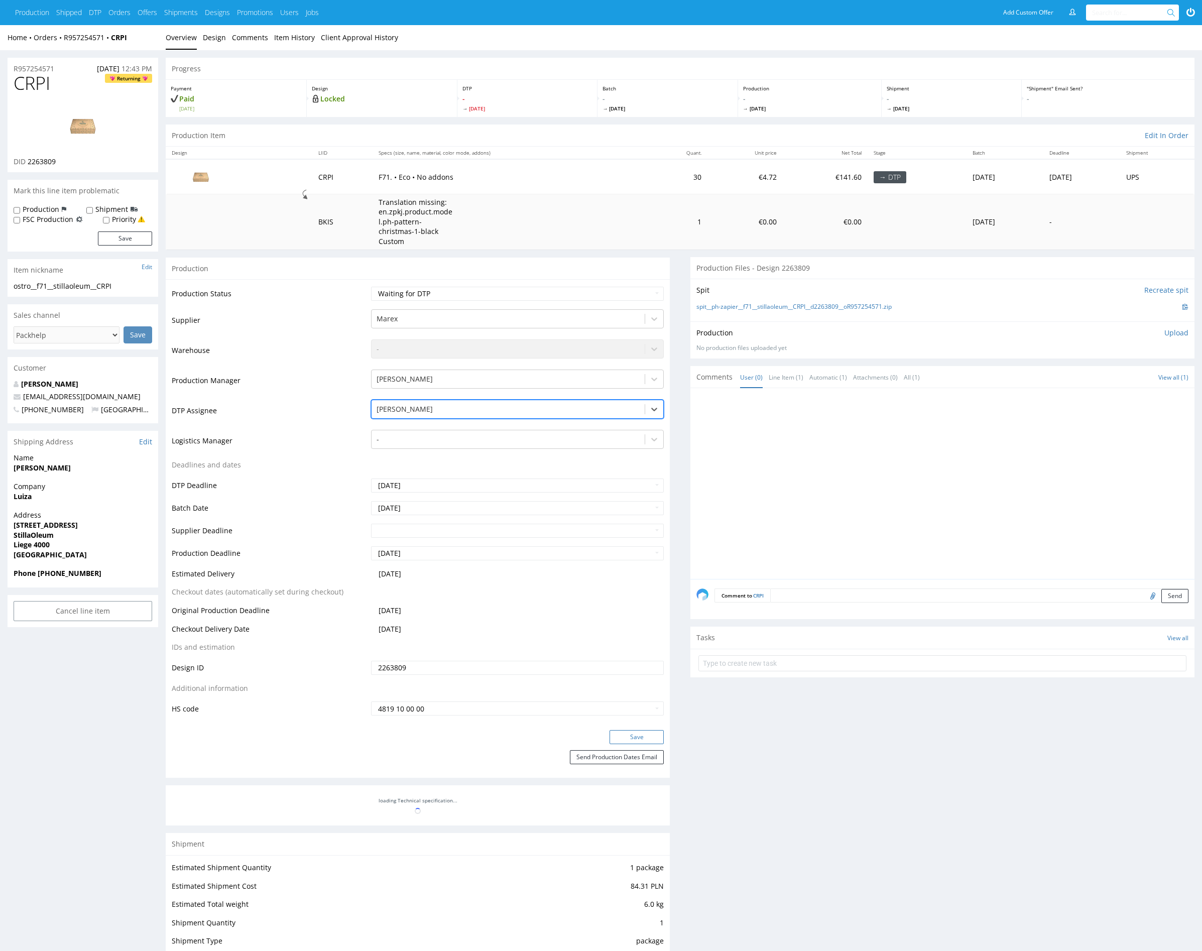
click at [654, 741] on button "Save" at bounding box center [637, 737] width 54 height 14
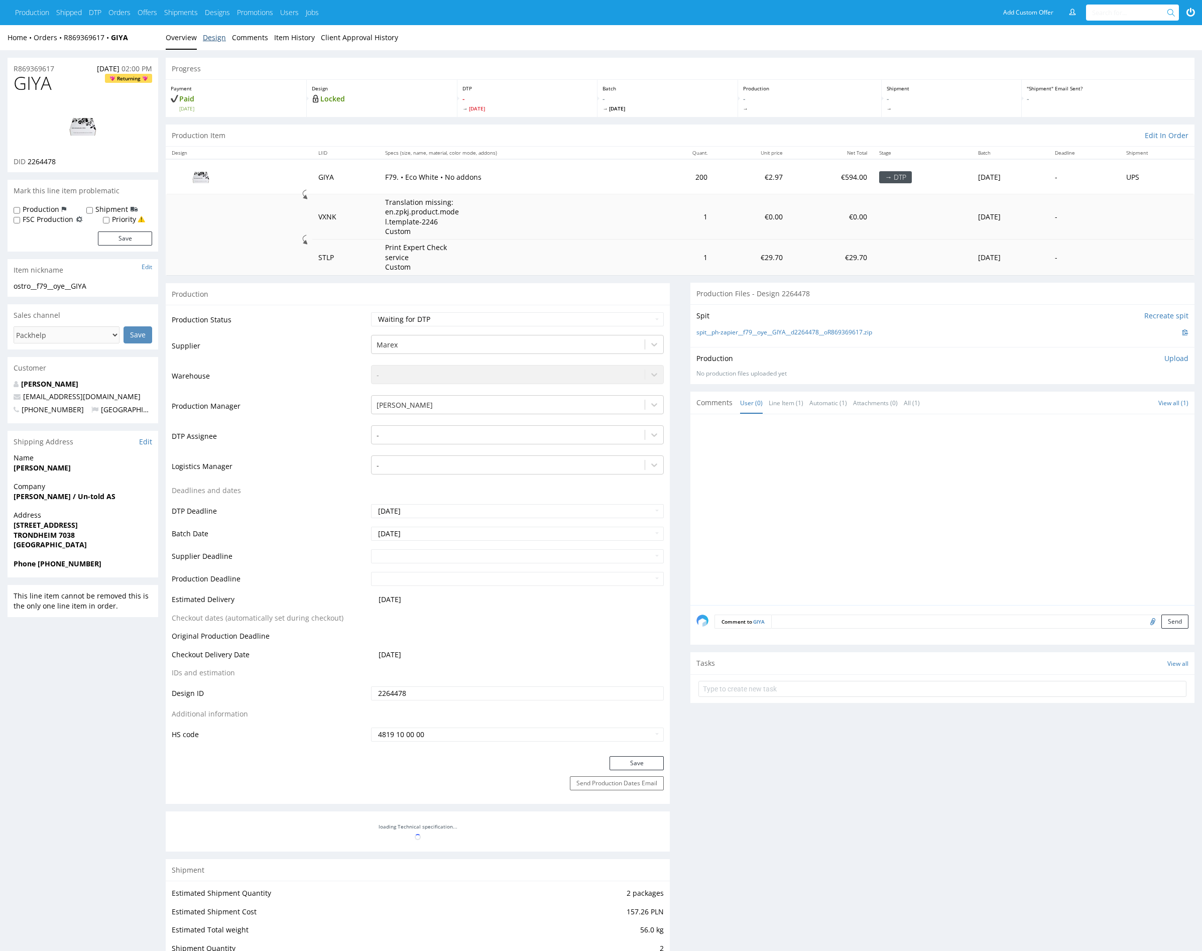
click at [216, 38] on link "Design" at bounding box center [214, 37] width 23 height 25
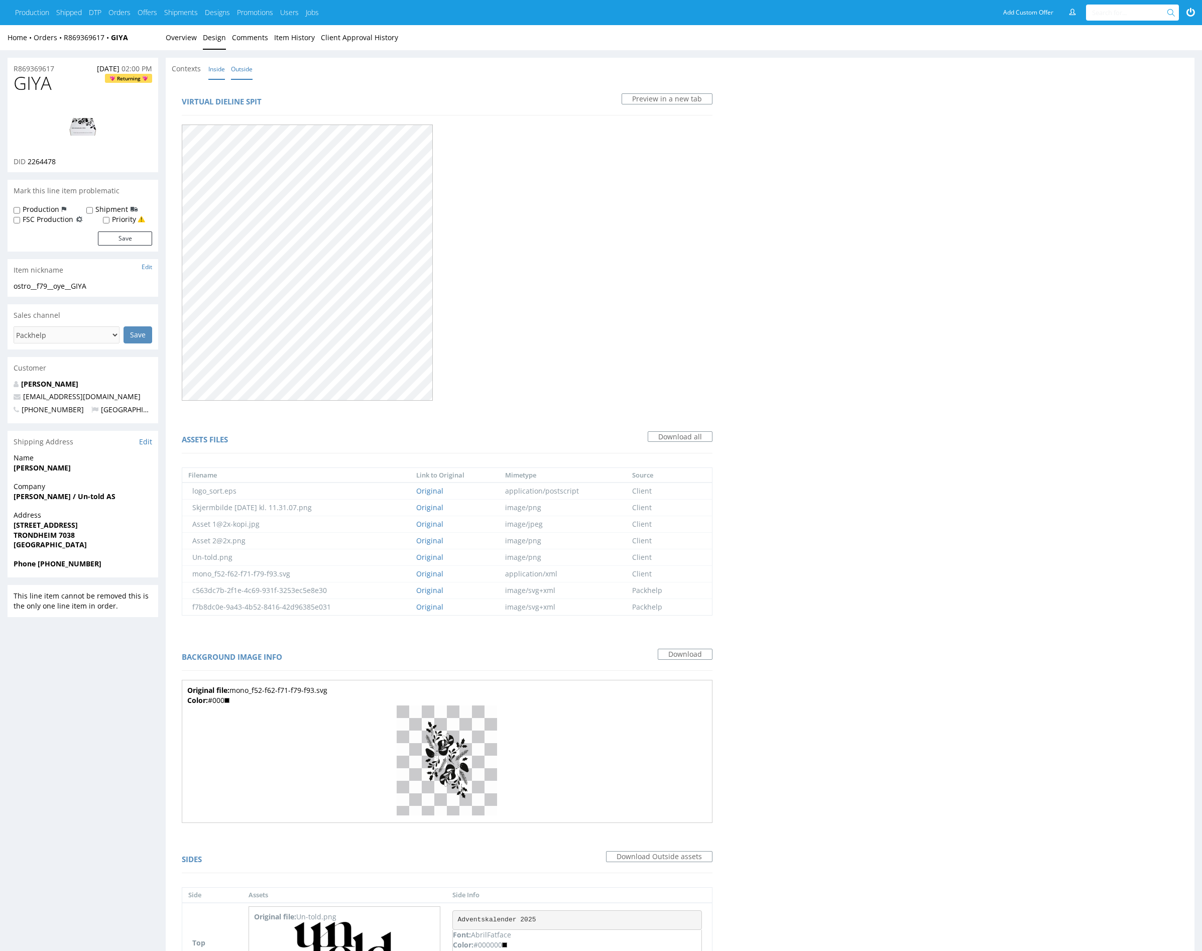
click at [217, 71] on link "Inside" at bounding box center [216, 69] width 17 height 22
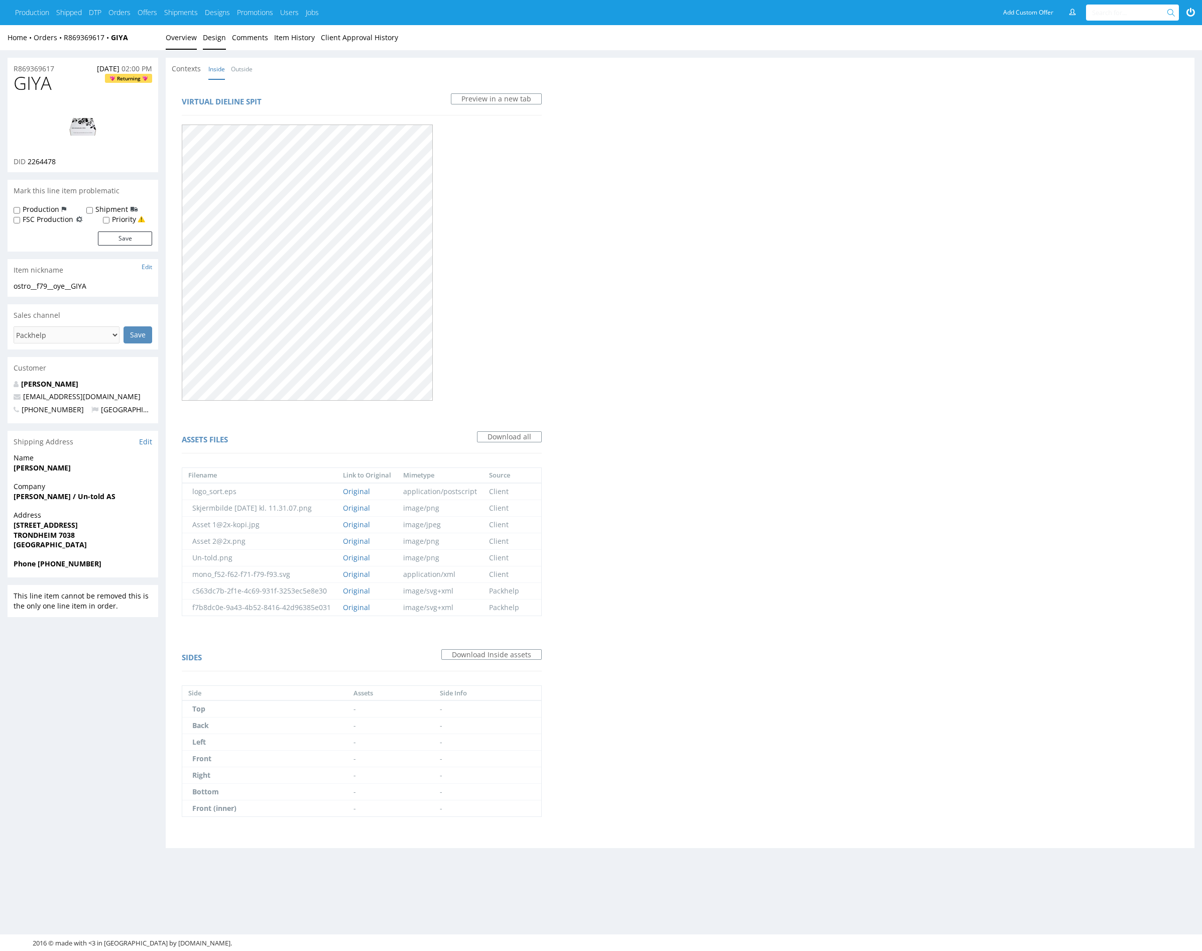
drag, startPoint x: 189, startPoint y: 42, endPoint x: 206, endPoint y: 50, distance: 19.3
click at [189, 42] on link "Overview" at bounding box center [181, 37] width 31 height 25
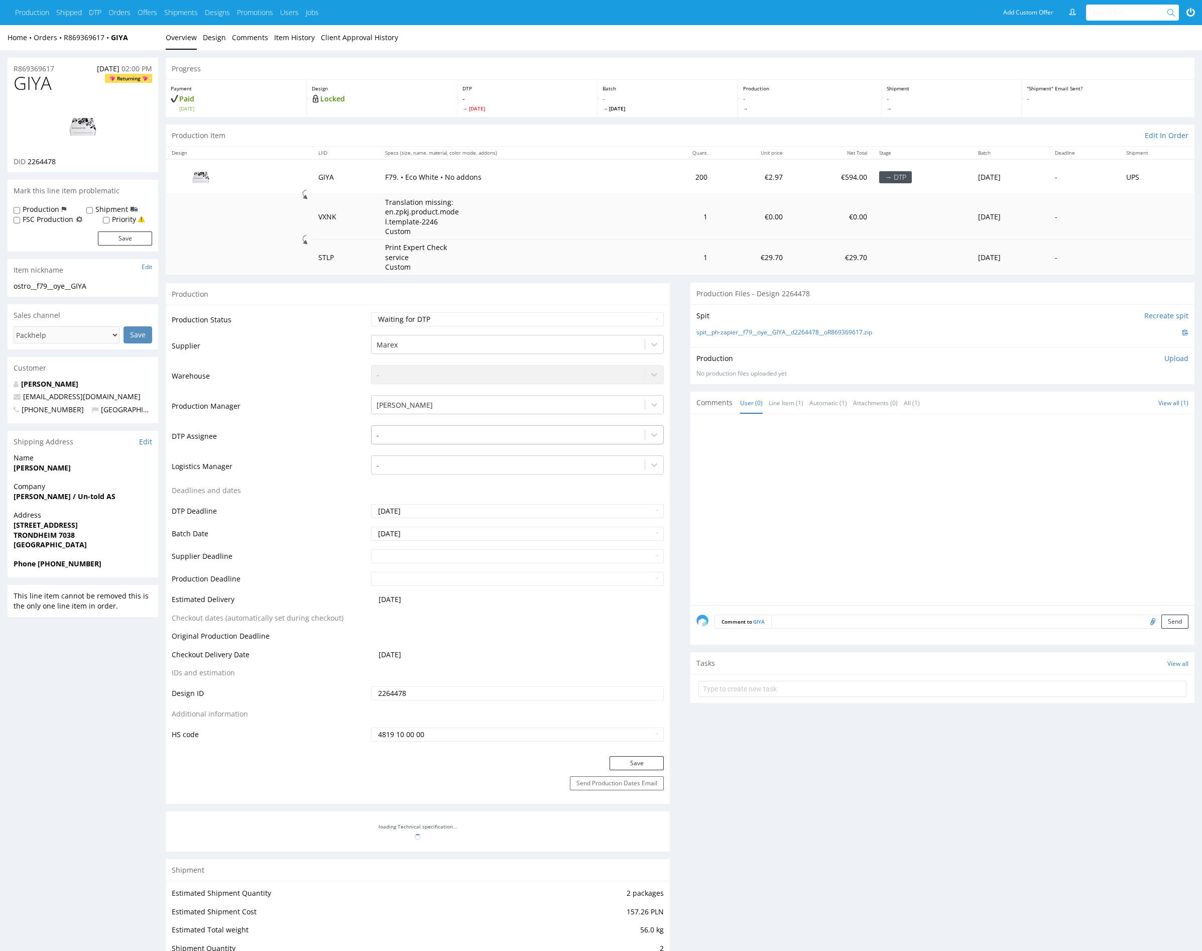
click at [429, 439] on div at bounding box center [508, 435] width 263 height 12
type input "mark"
click at [439, 453] on div "[PERSON_NAME]" at bounding box center [517, 454] width 293 height 18
click at [647, 760] on button "Save" at bounding box center [637, 763] width 54 height 14
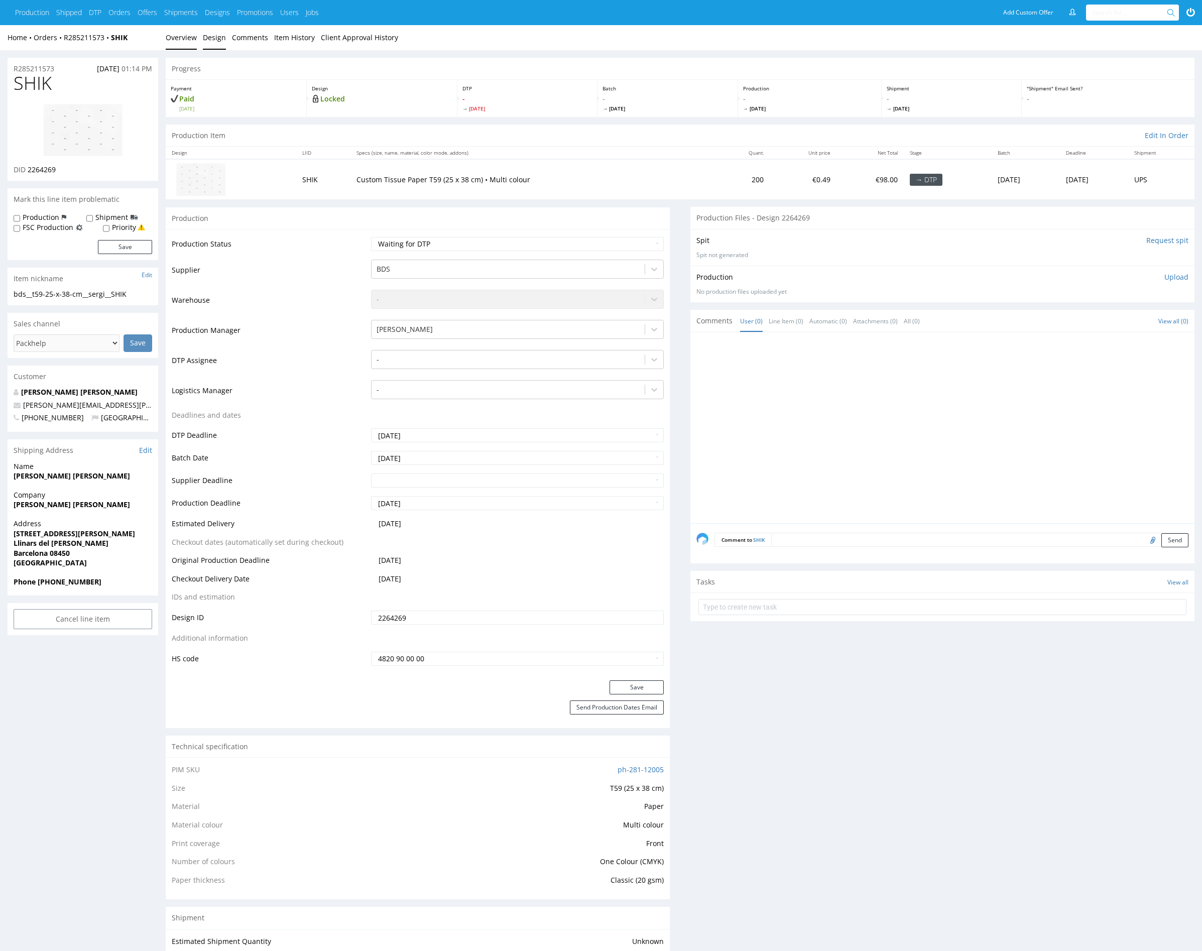
click at [219, 41] on link "Design" at bounding box center [214, 37] width 23 height 25
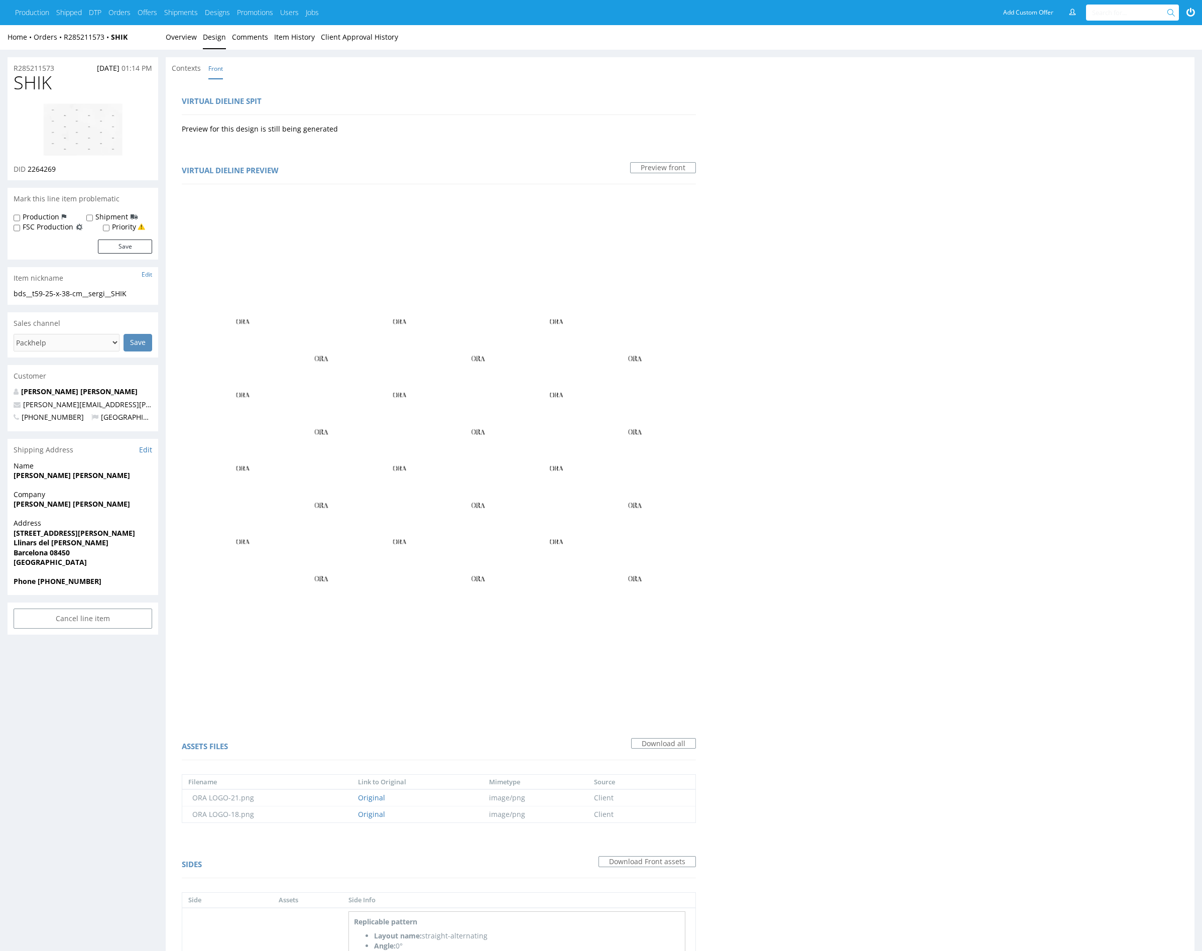
scroll to position [221, 0]
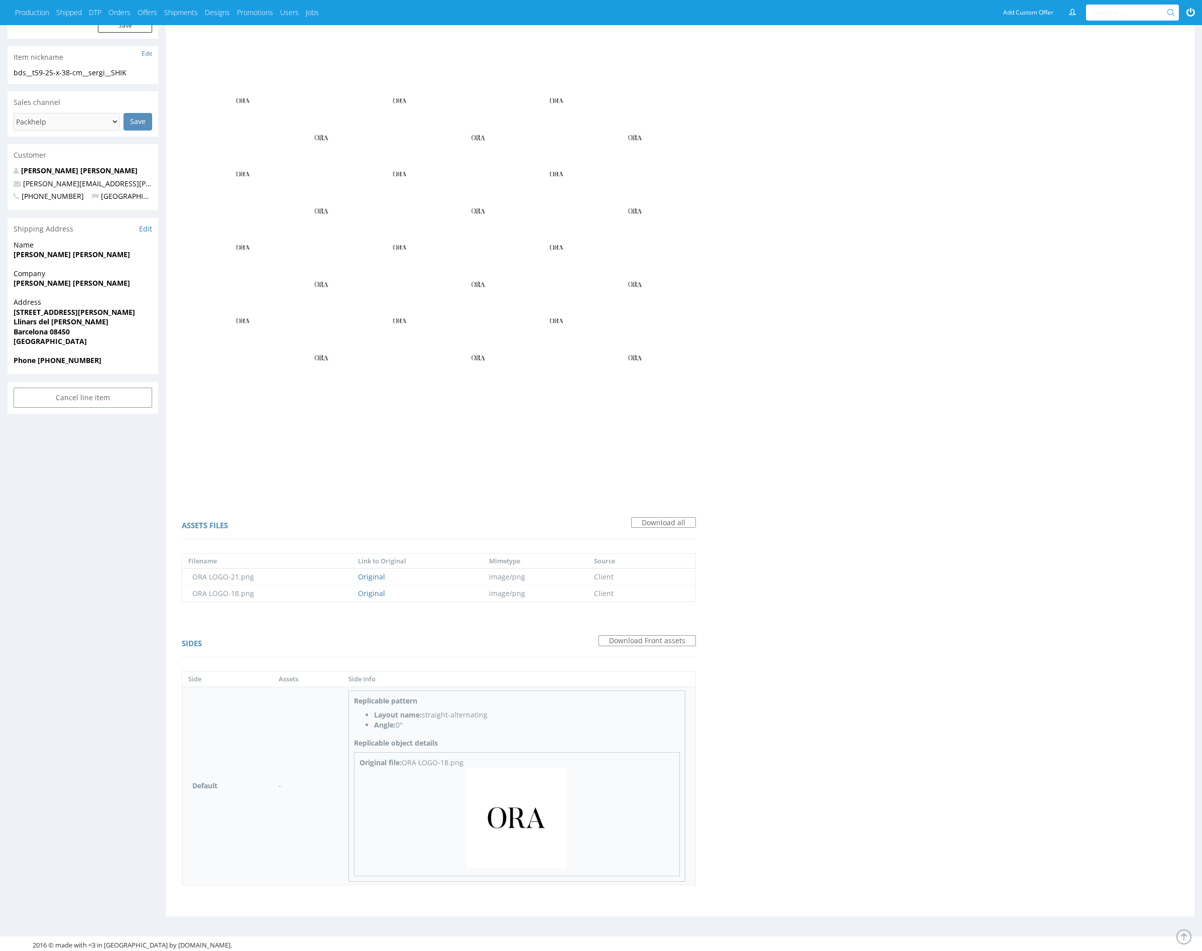
click at [538, 808] on img at bounding box center [517, 818] width 100 height 100
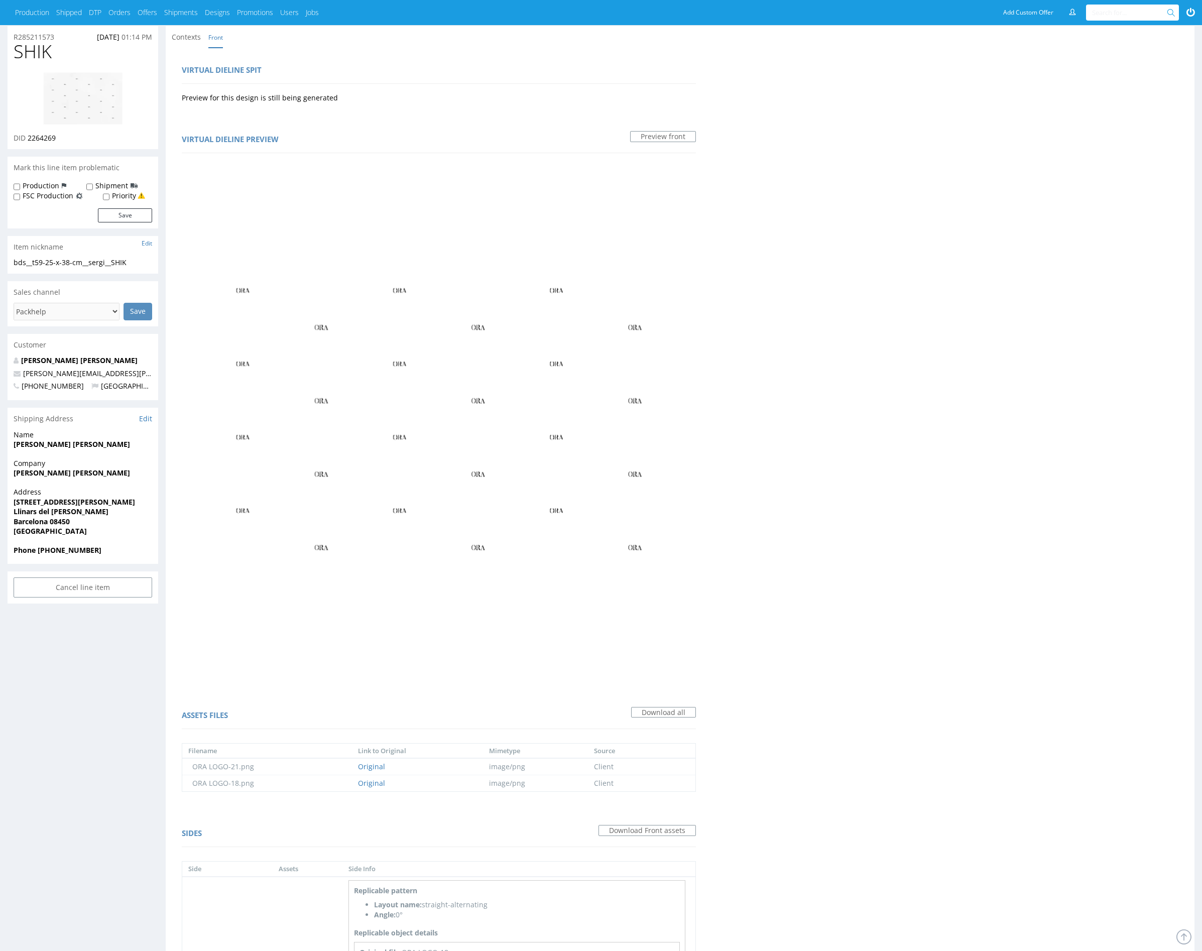
scroll to position [0, 0]
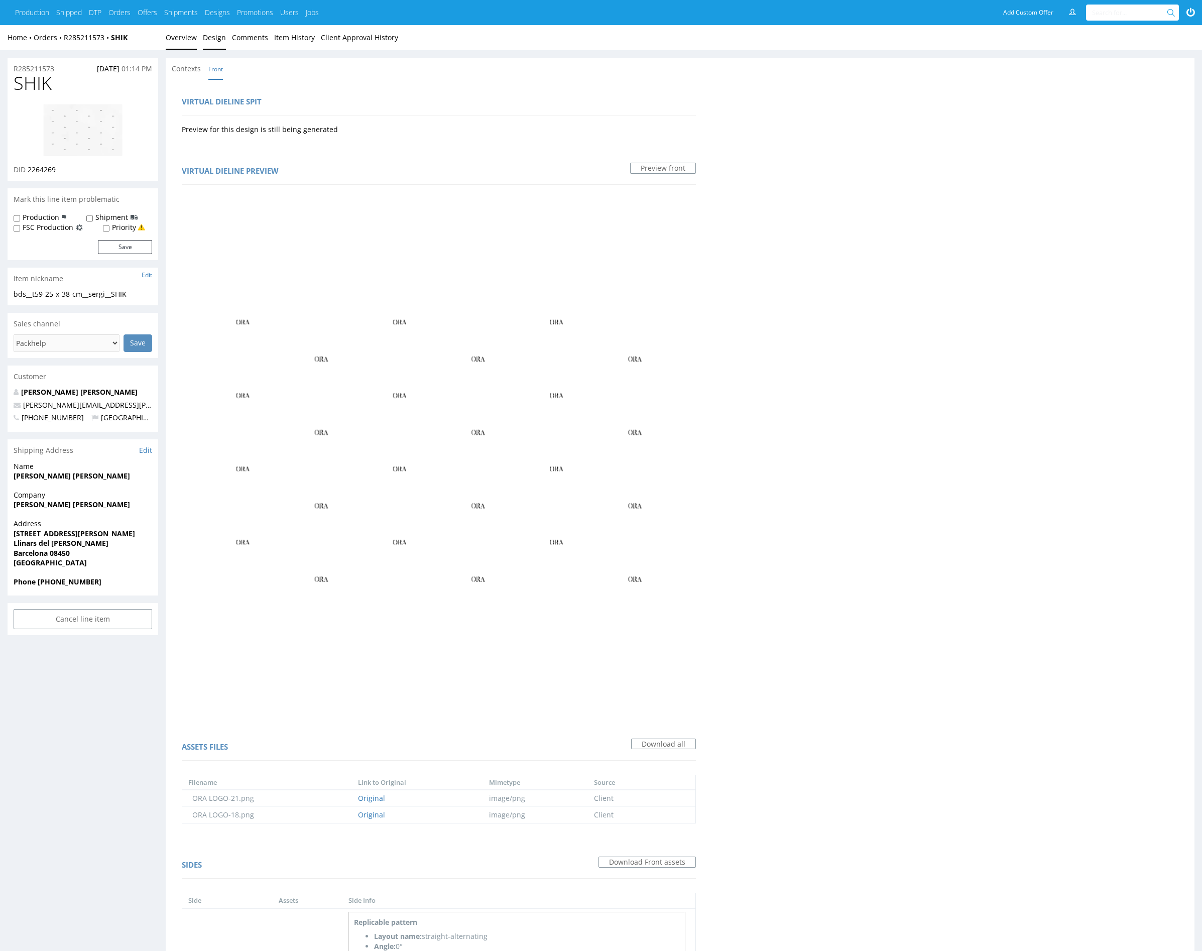
click at [185, 45] on link "Overview" at bounding box center [181, 37] width 31 height 25
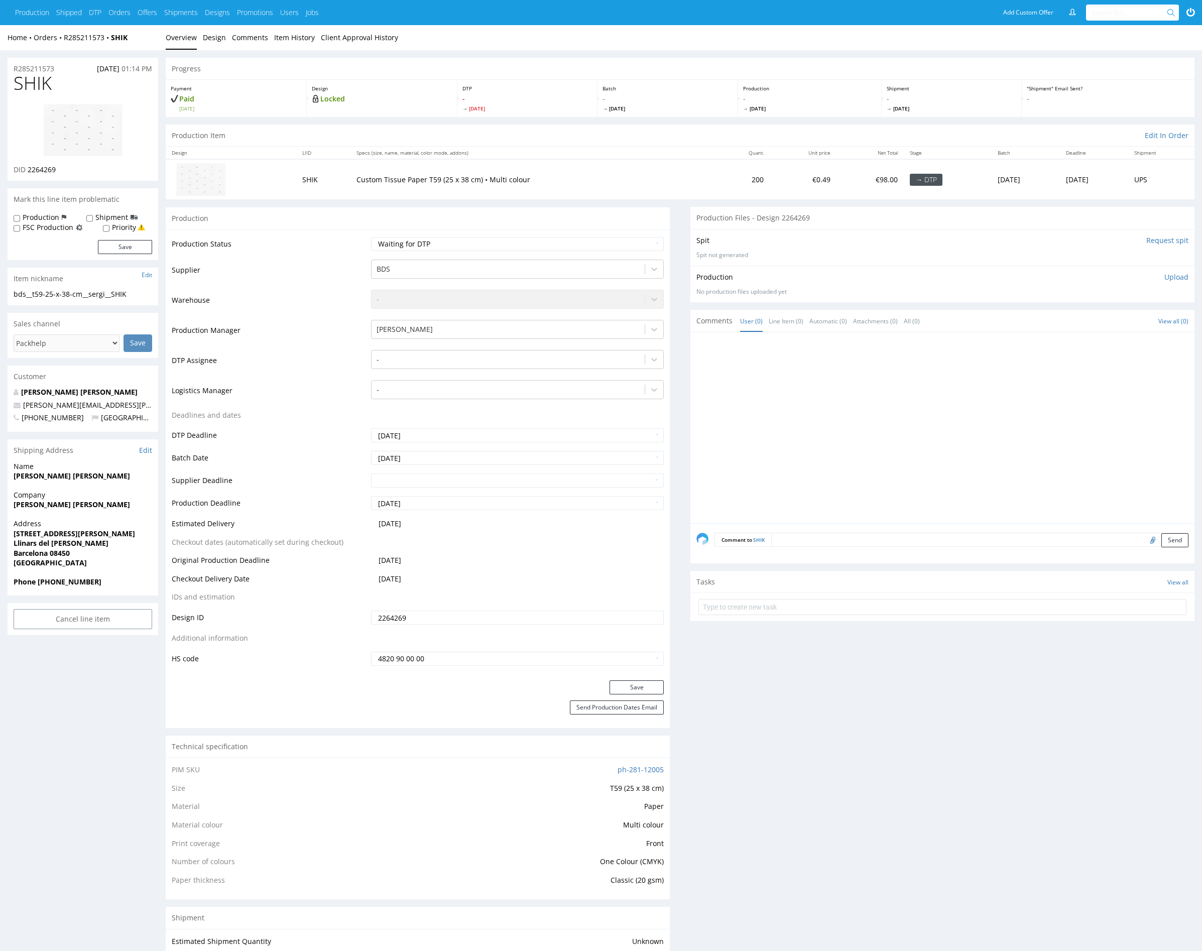
click at [842, 403] on div at bounding box center [946, 431] width 498 height 185
click at [842, 402] on div at bounding box center [946, 431] width 498 height 185
click at [487, 358] on div at bounding box center [508, 360] width 263 height 12
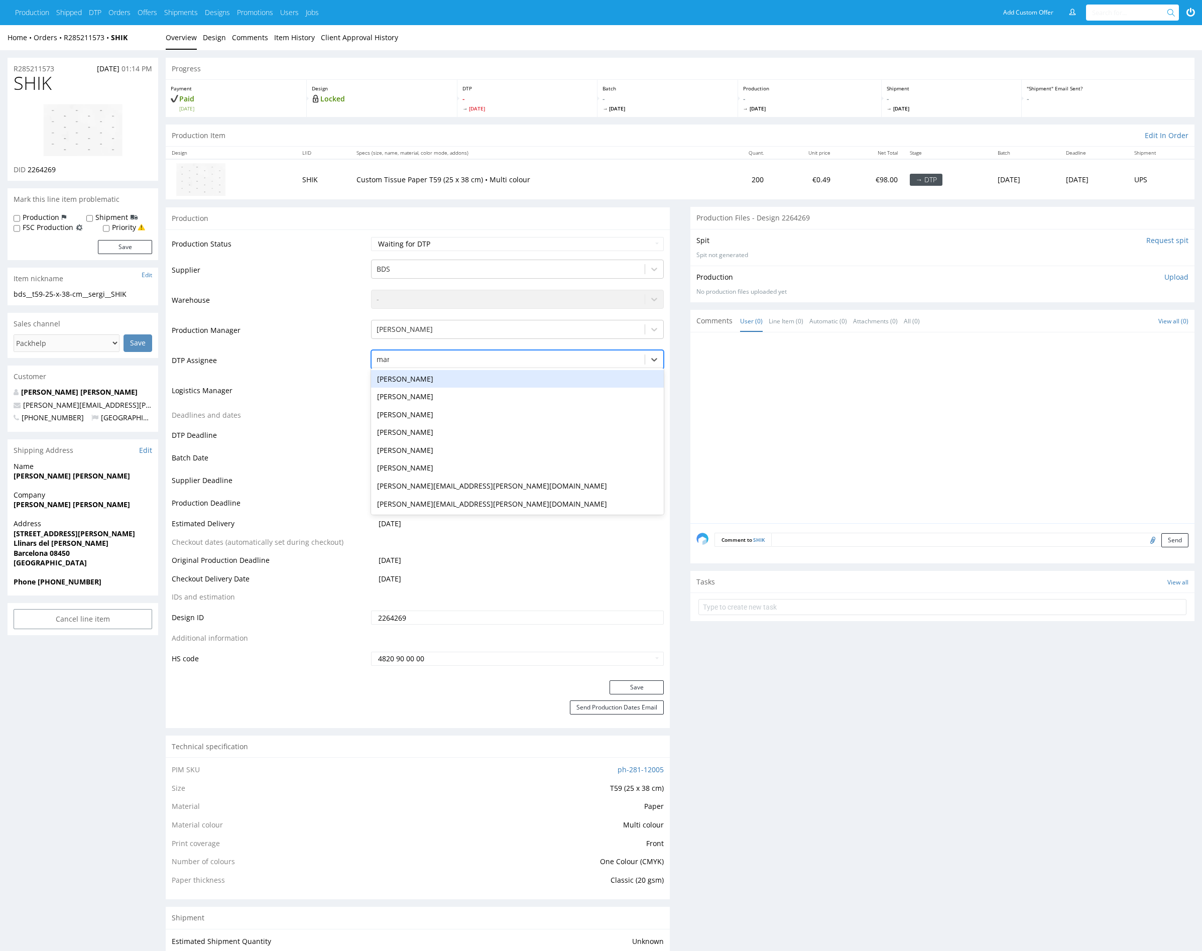
type input "mark"
click at [487, 372] on div "[PERSON_NAME]" at bounding box center [517, 379] width 293 height 18
click at [653, 686] on button "Save" at bounding box center [637, 688] width 54 height 14
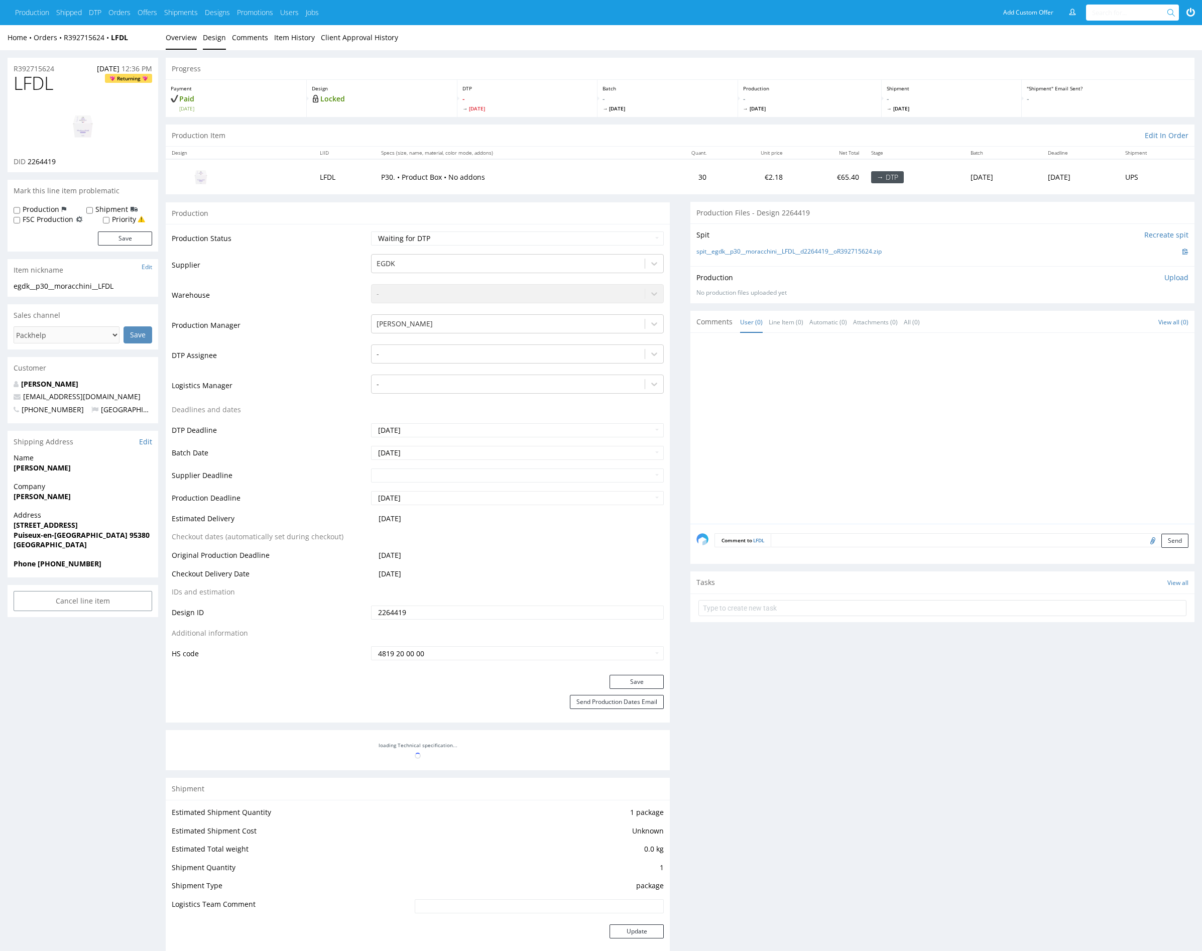
click at [222, 40] on link "Design" at bounding box center [214, 37] width 23 height 25
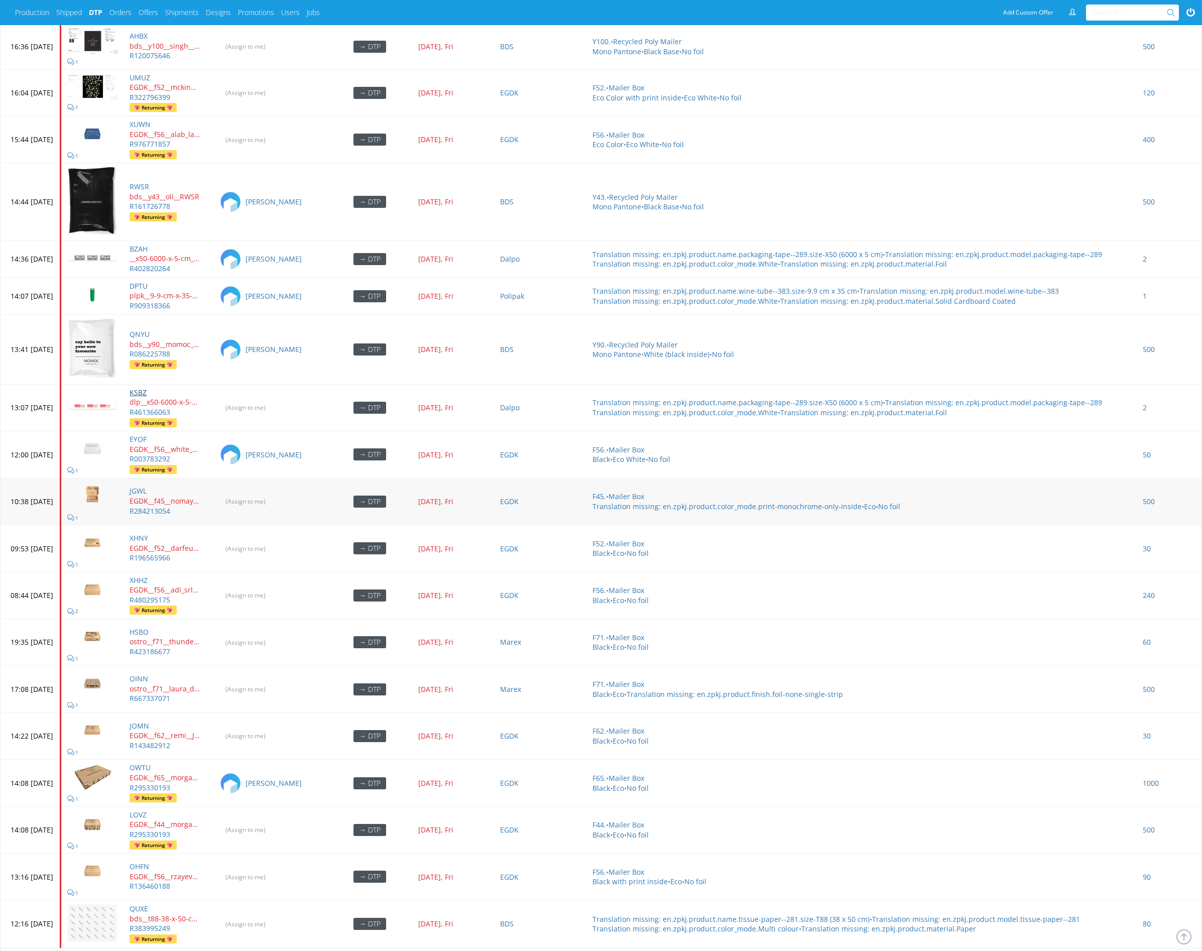
scroll to position [1585, 0]
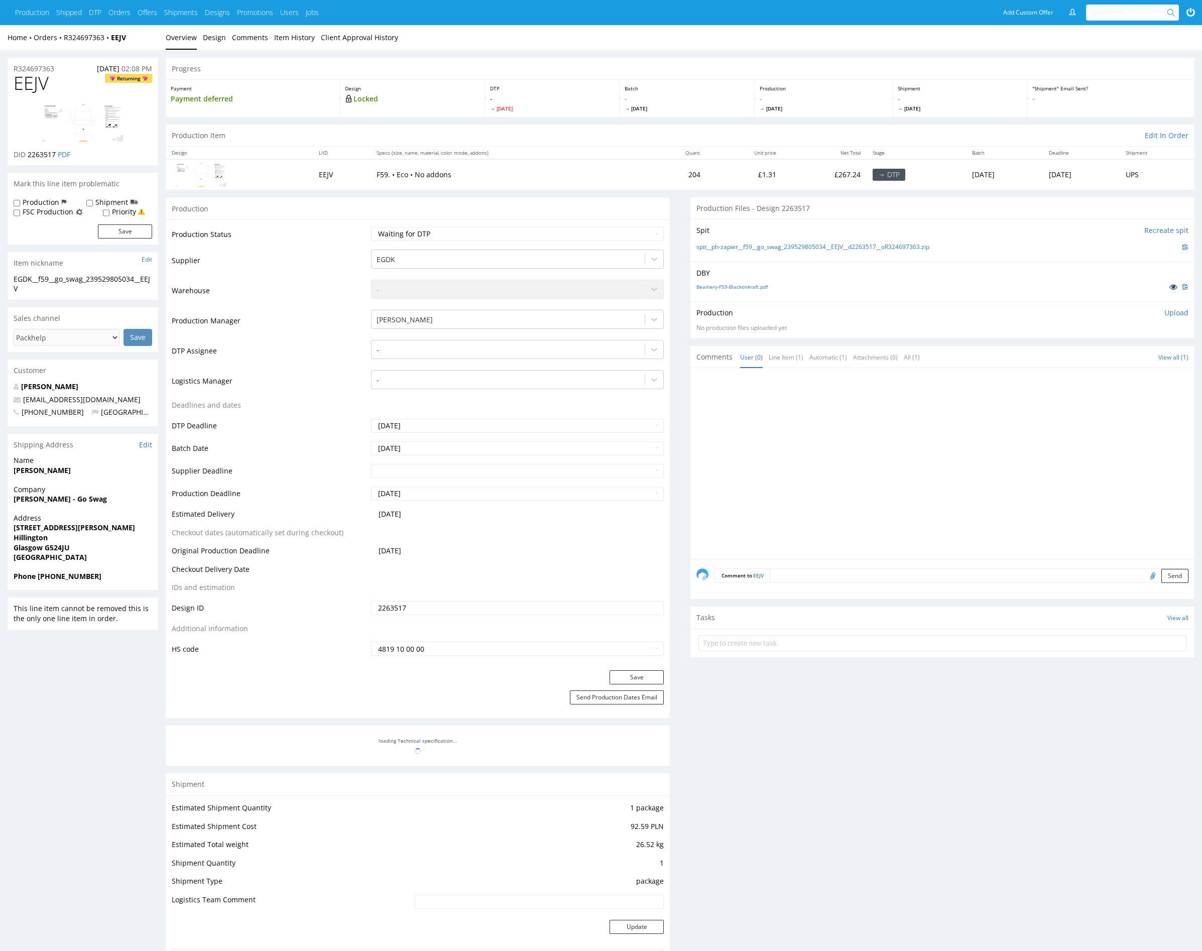
click at [1174, 285] on icon at bounding box center [1174, 286] width 8 height 7
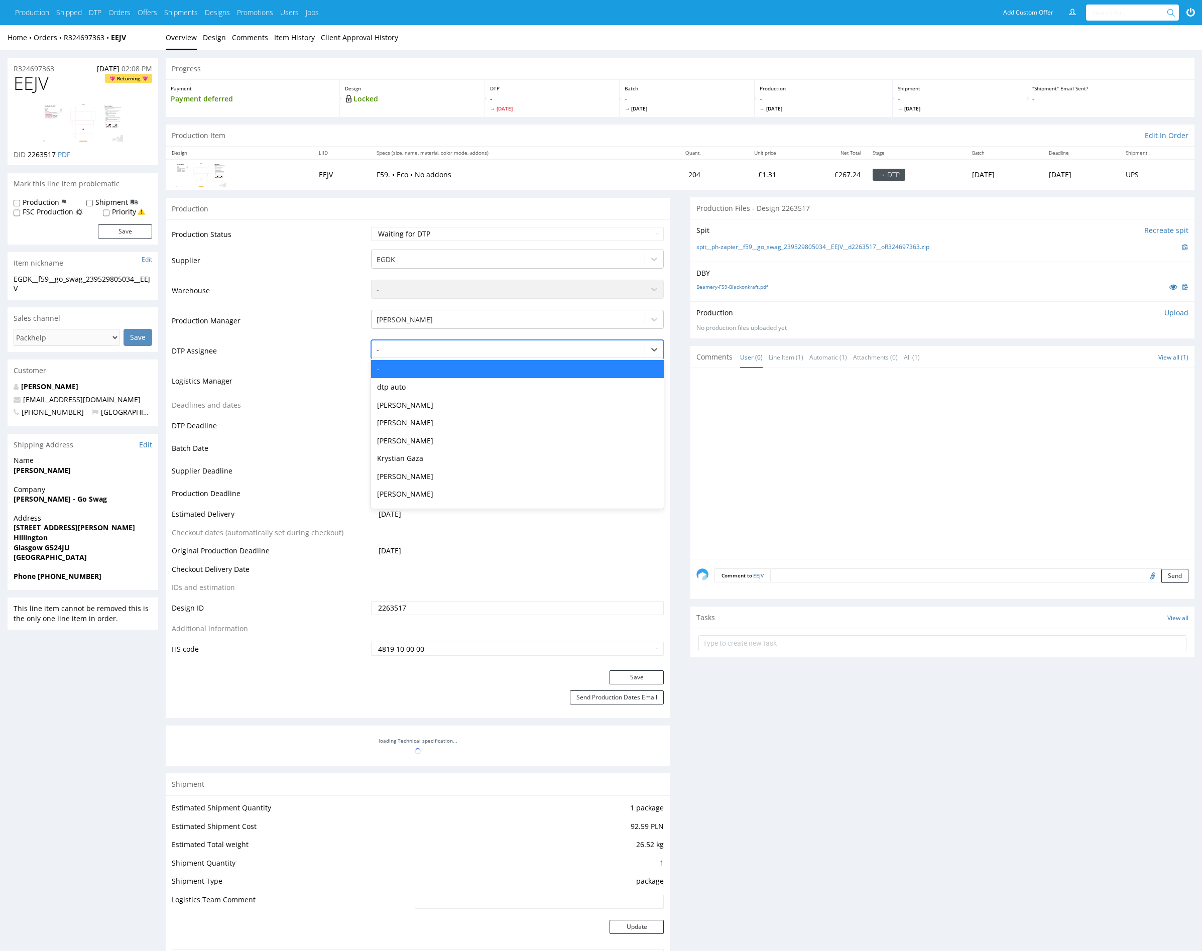
click at [404, 344] on div at bounding box center [508, 350] width 263 height 12
type input "mark"
click at [433, 365] on div "Karol Markowski" at bounding box center [517, 369] width 293 height 18
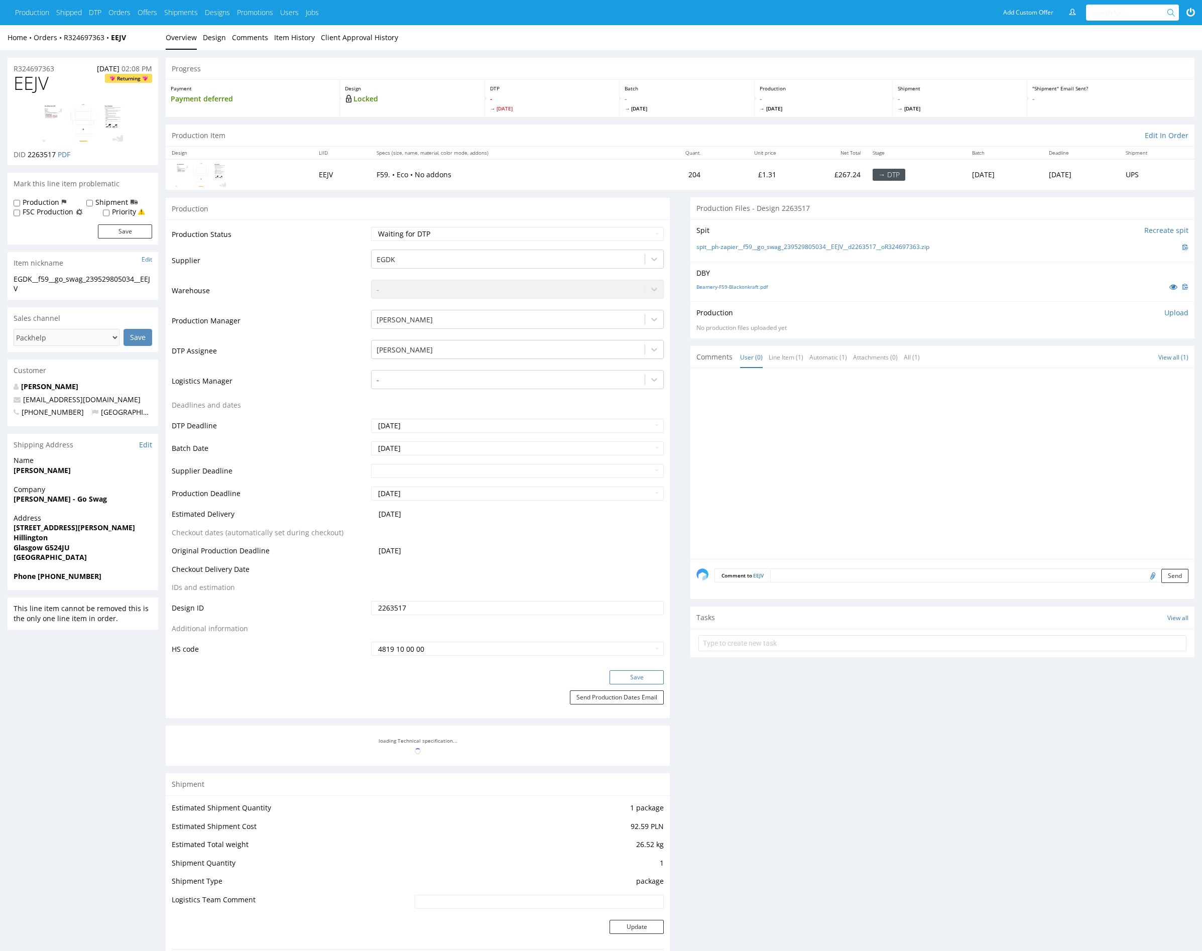
click at [647, 675] on button "Save" at bounding box center [637, 678] width 54 height 14
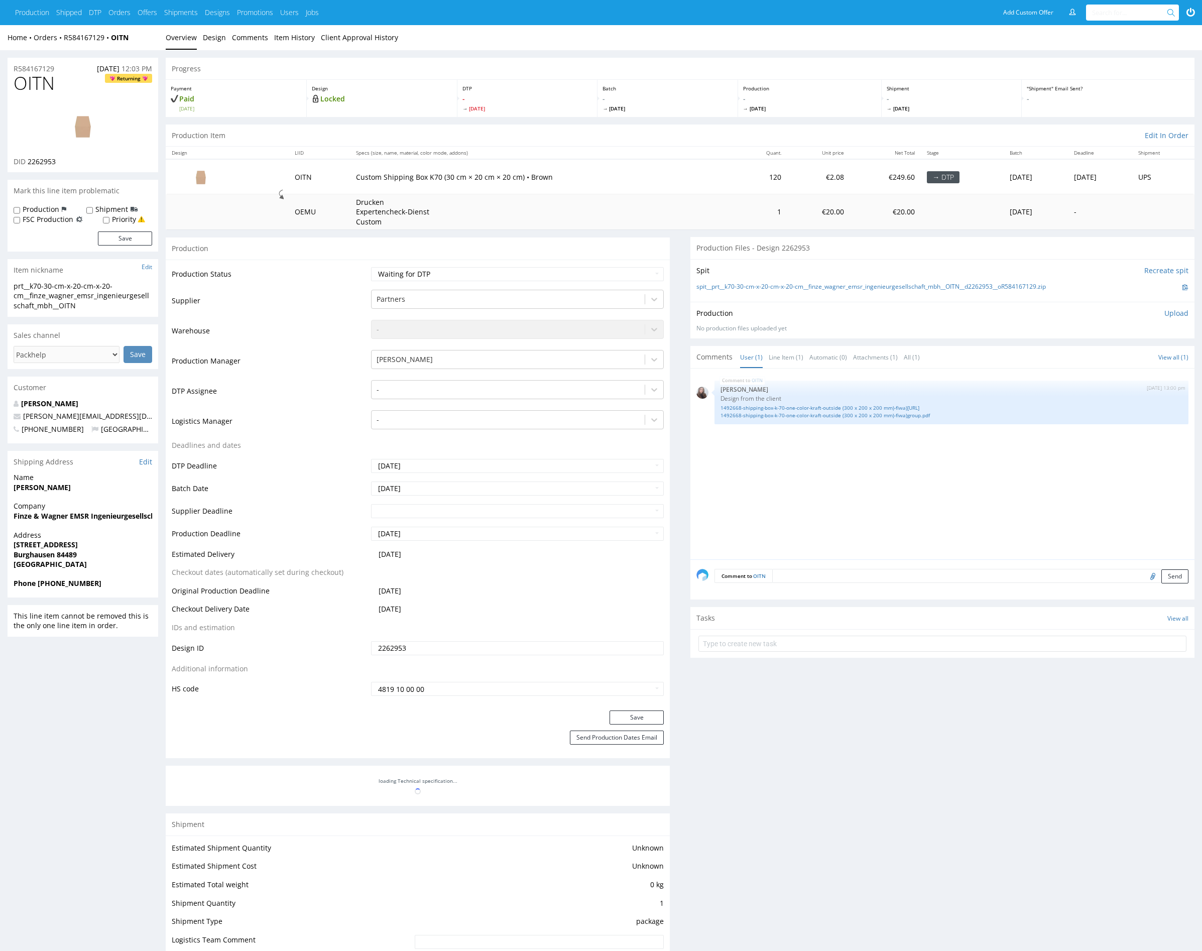
drag, startPoint x: 901, startPoint y: 467, endPoint x: 810, endPoint y: 368, distance: 134.4
click at [896, 459] on div "OITN [DATE] 13:00 pm [PERSON_NAME] Design from the client 1492668-shipping-box-…" at bounding box center [946, 467] width 498 height 185
click at [784, 357] on link "Line Item (1)" at bounding box center [786, 358] width 35 height 22
drag, startPoint x: 898, startPoint y: 479, endPoint x: 846, endPoint y: 440, distance: 64.6
click at [897, 478] on div "OITN 18th Sep 25 | 13:00 pm Sandra Beśka Design from the client 1492668-shippin…" at bounding box center [946, 467] width 498 height 185
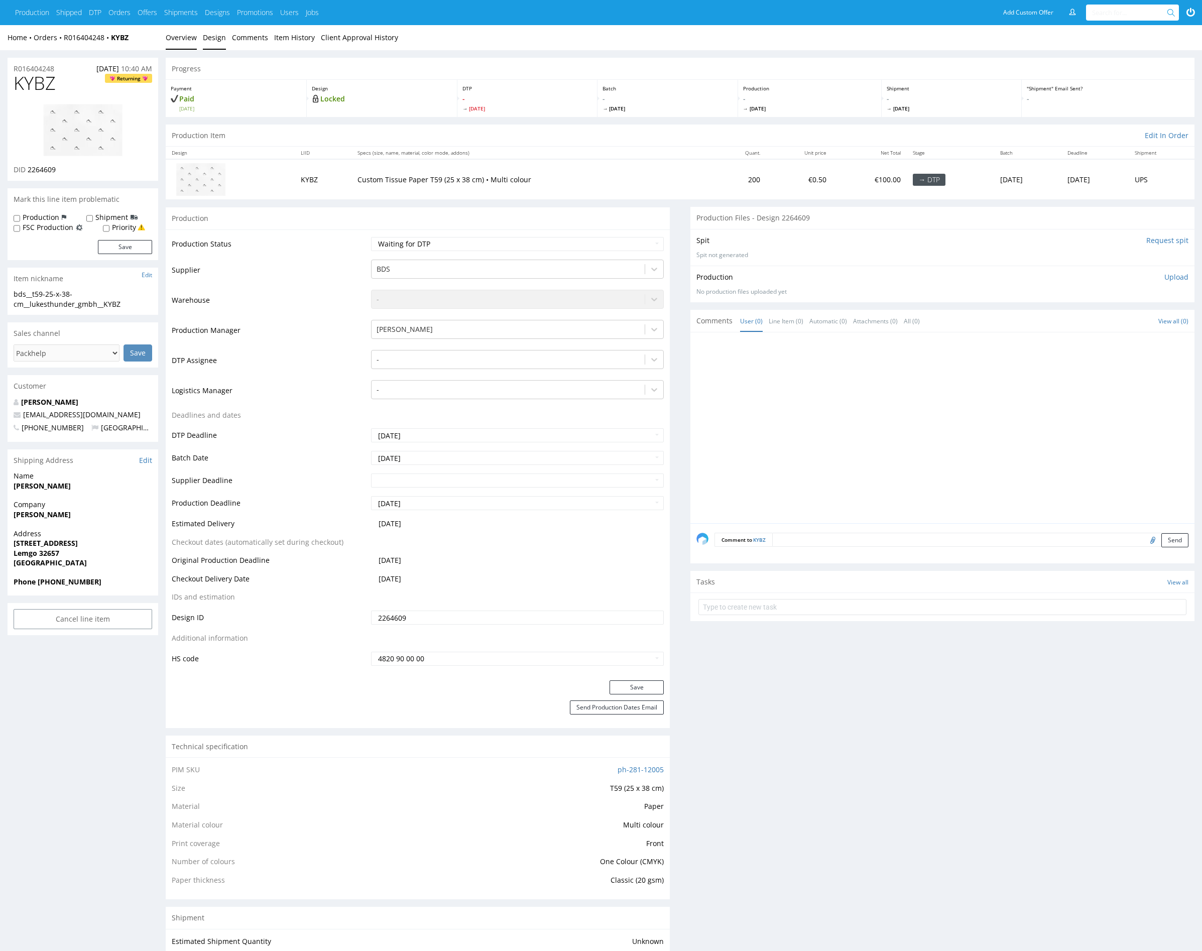
click at [215, 43] on link "Design" at bounding box center [214, 37] width 23 height 25
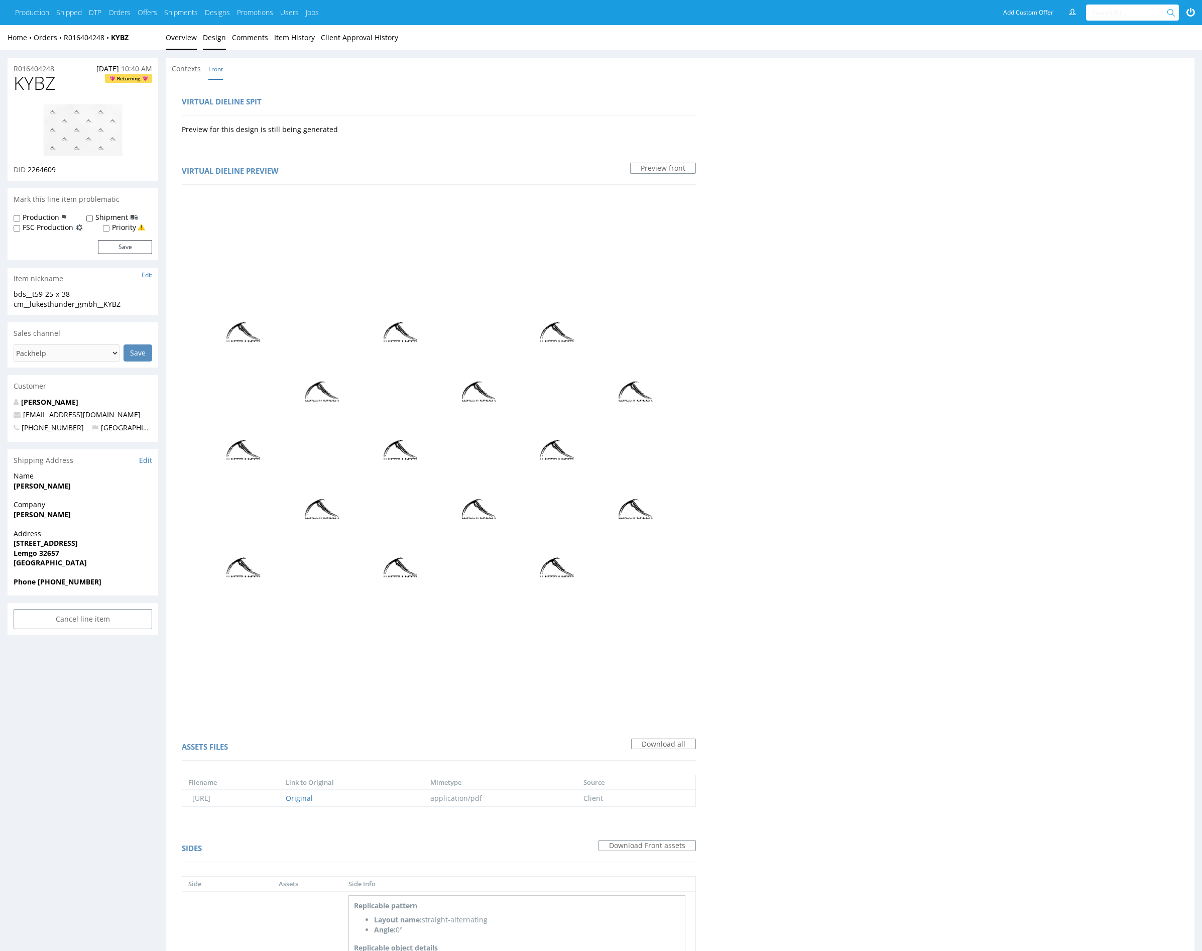
click at [187, 38] on link "Overview" at bounding box center [181, 37] width 31 height 25
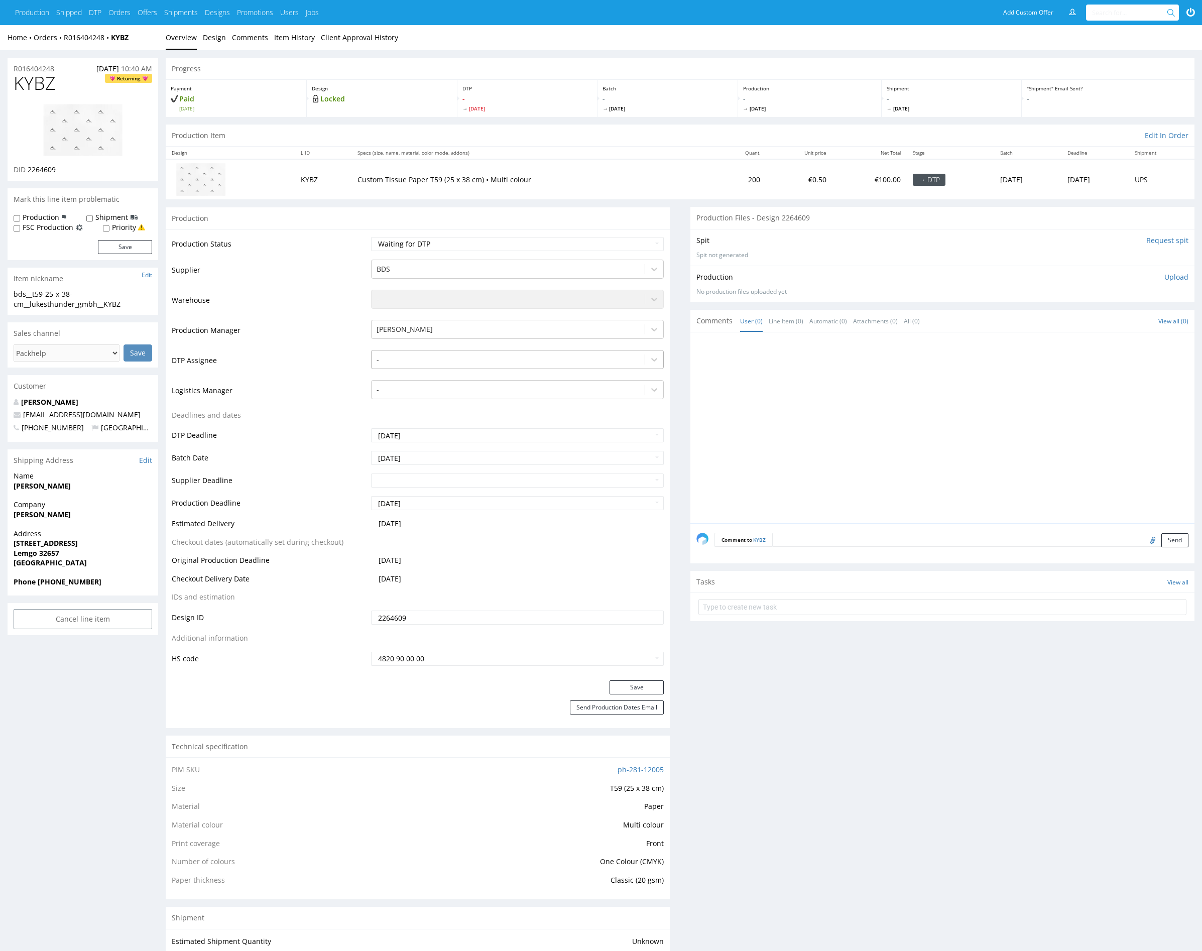
click at [475, 359] on div at bounding box center [508, 360] width 263 height 12
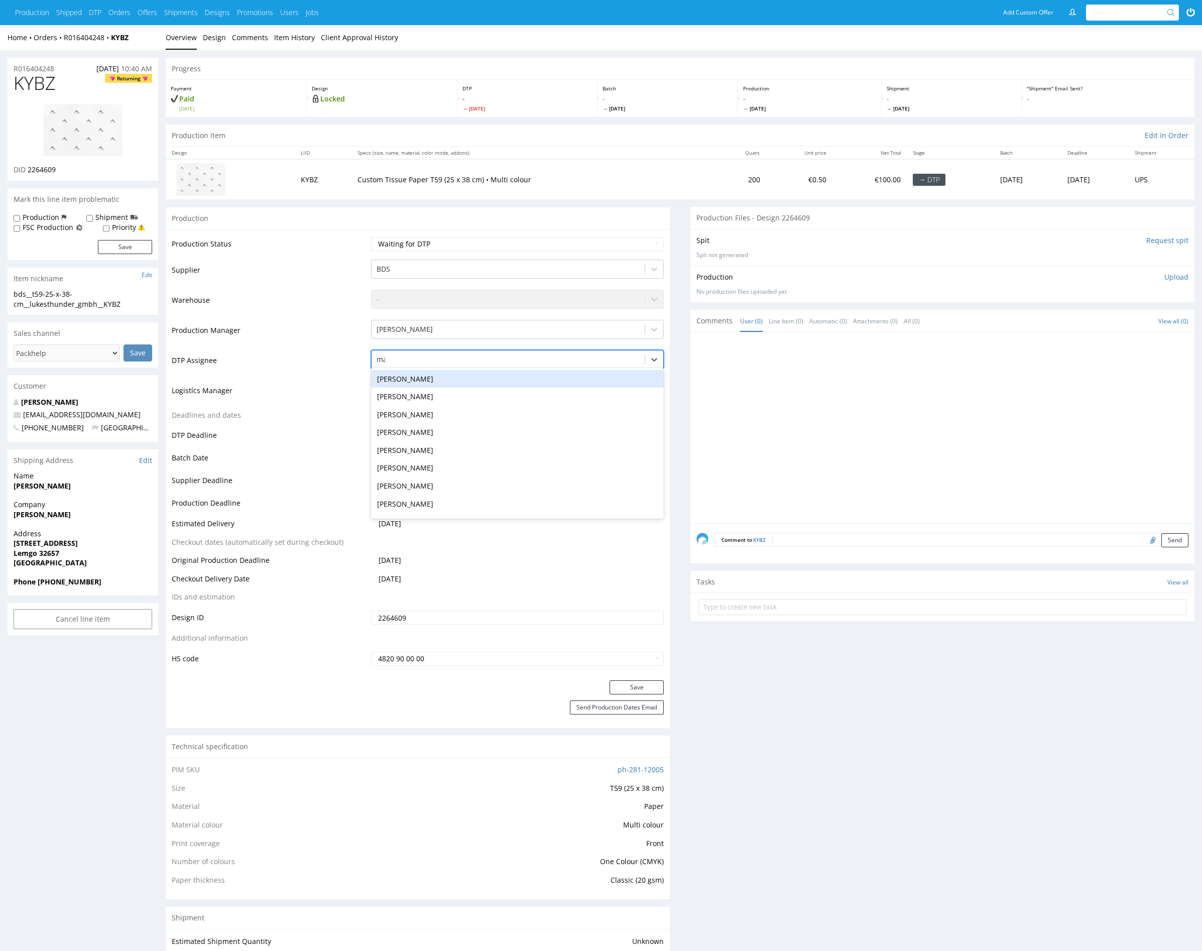
type input "mark"
click at [475, 372] on div "[PERSON_NAME]" at bounding box center [517, 379] width 293 height 18
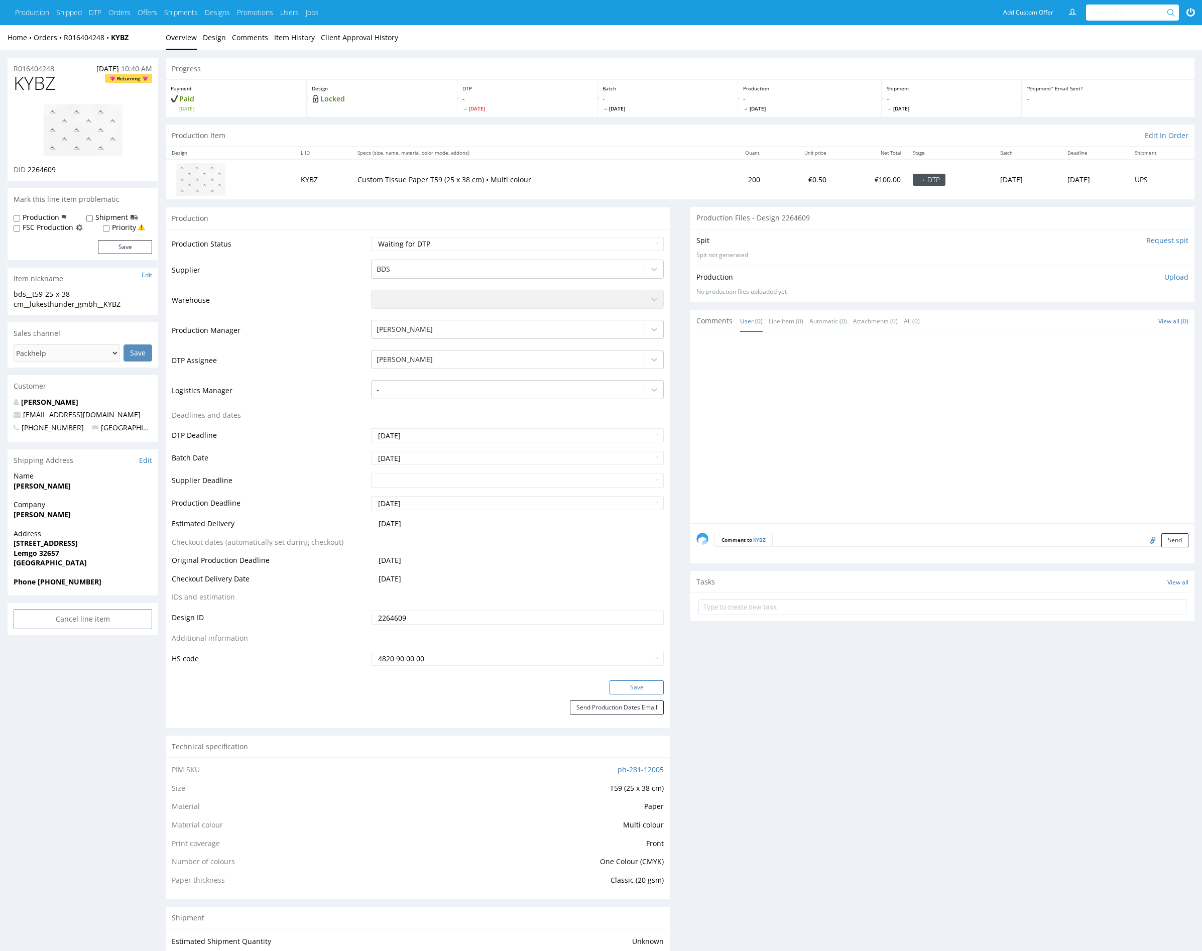
click at [636, 685] on button "Save" at bounding box center [637, 688] width 54 height 14
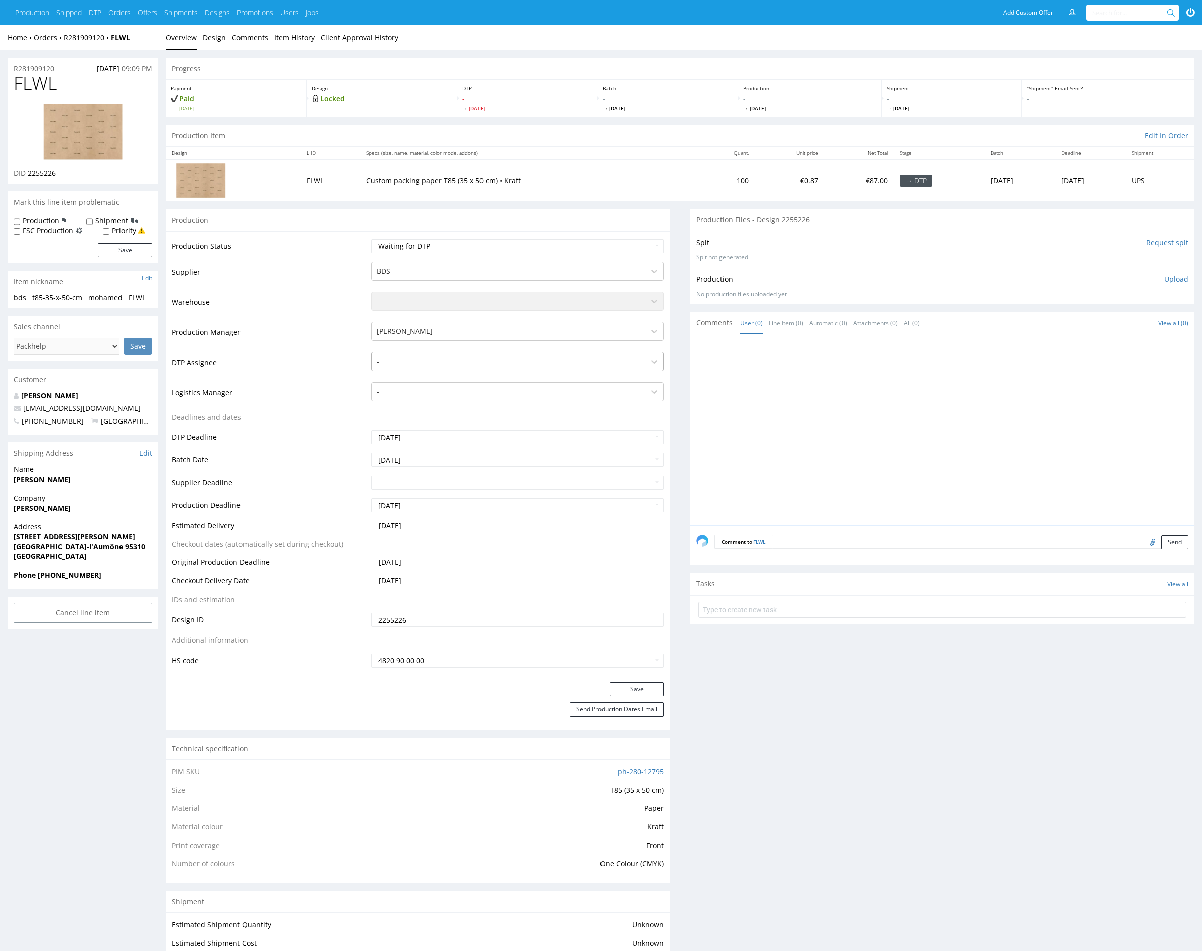
click at [421, 360] on div at bounding box center [508, 362] width 263 height 12
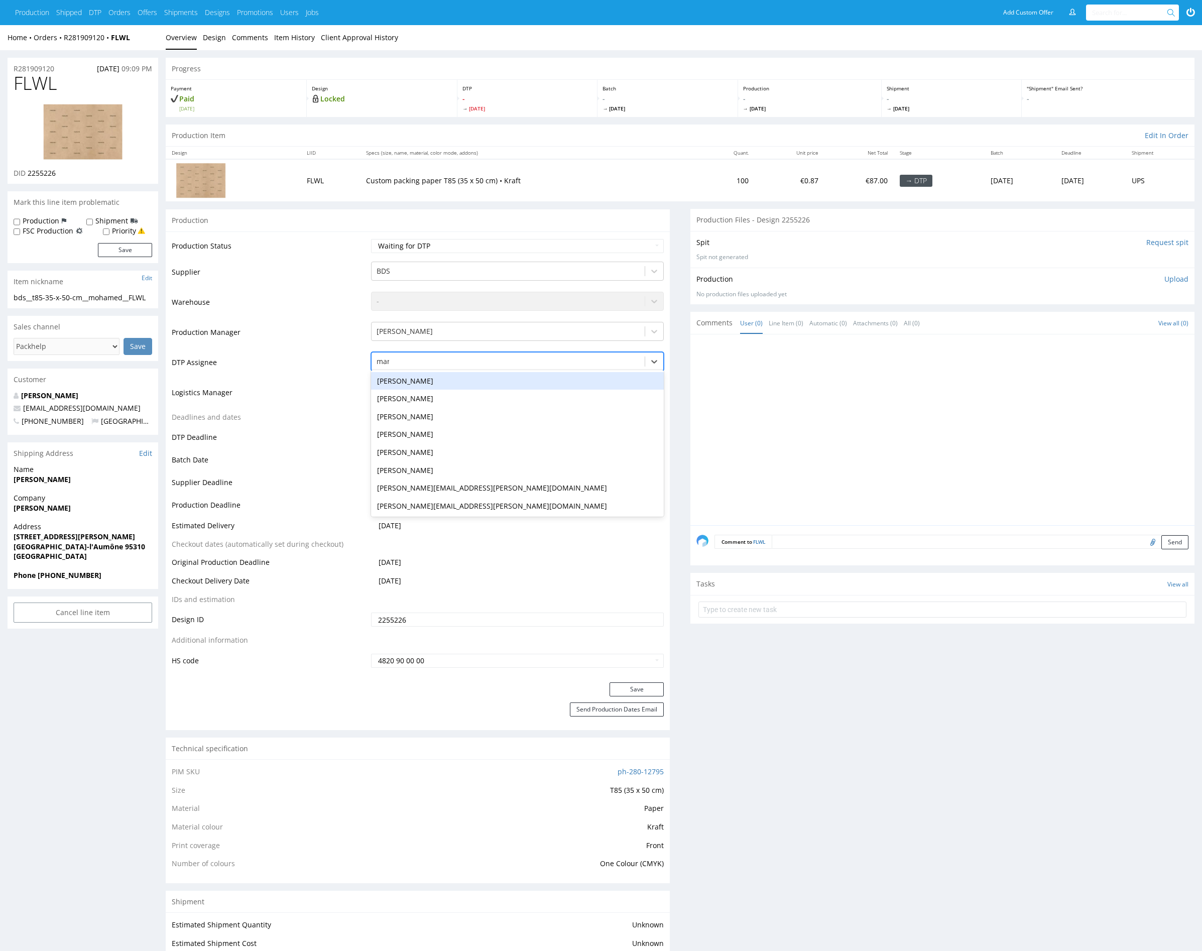
type input "mark"
click at [423, 378] on div "[PERSON_NAME]" at bounding box center [517, 381] width 293 height 18
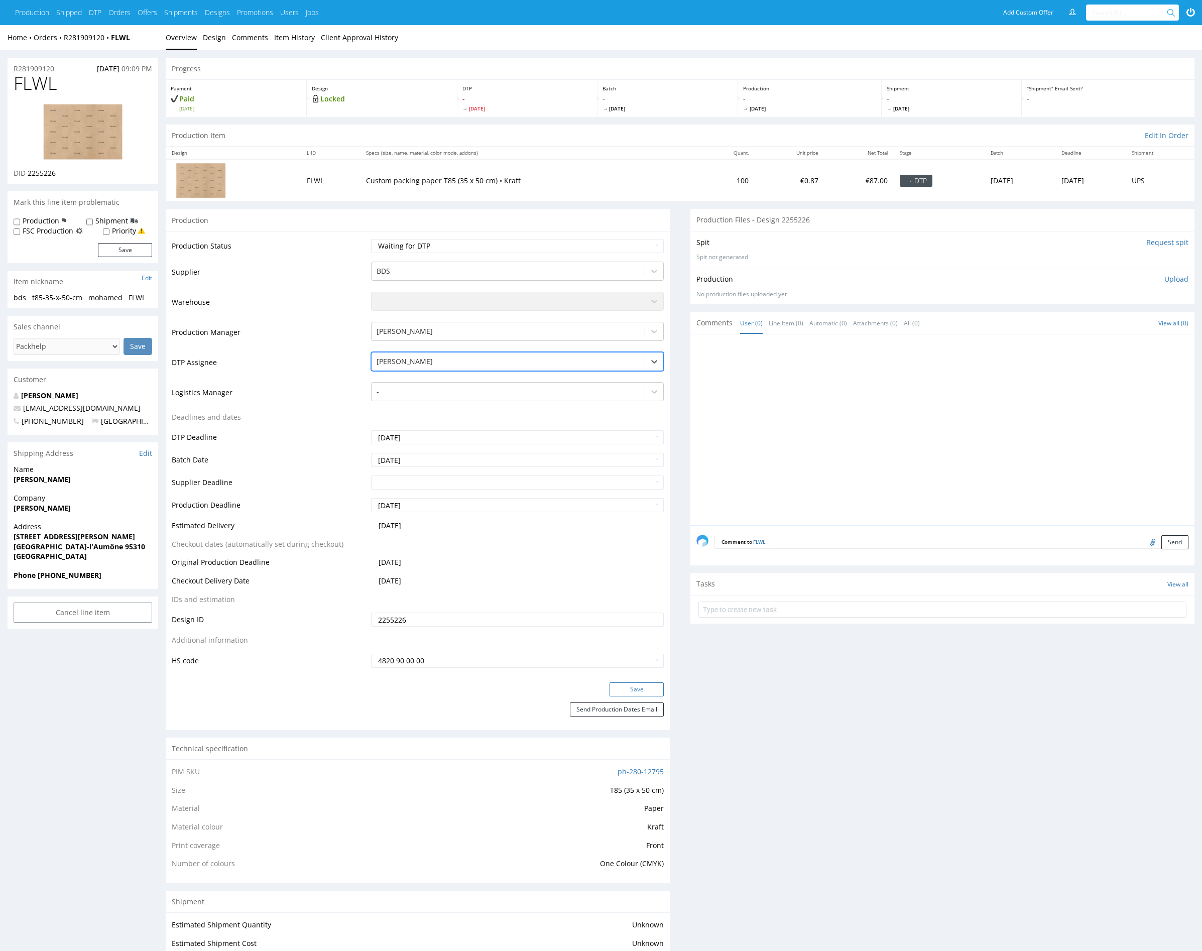
click at [638, 690] on button "Save" at bounding box center [637, 690] width 54 height 14
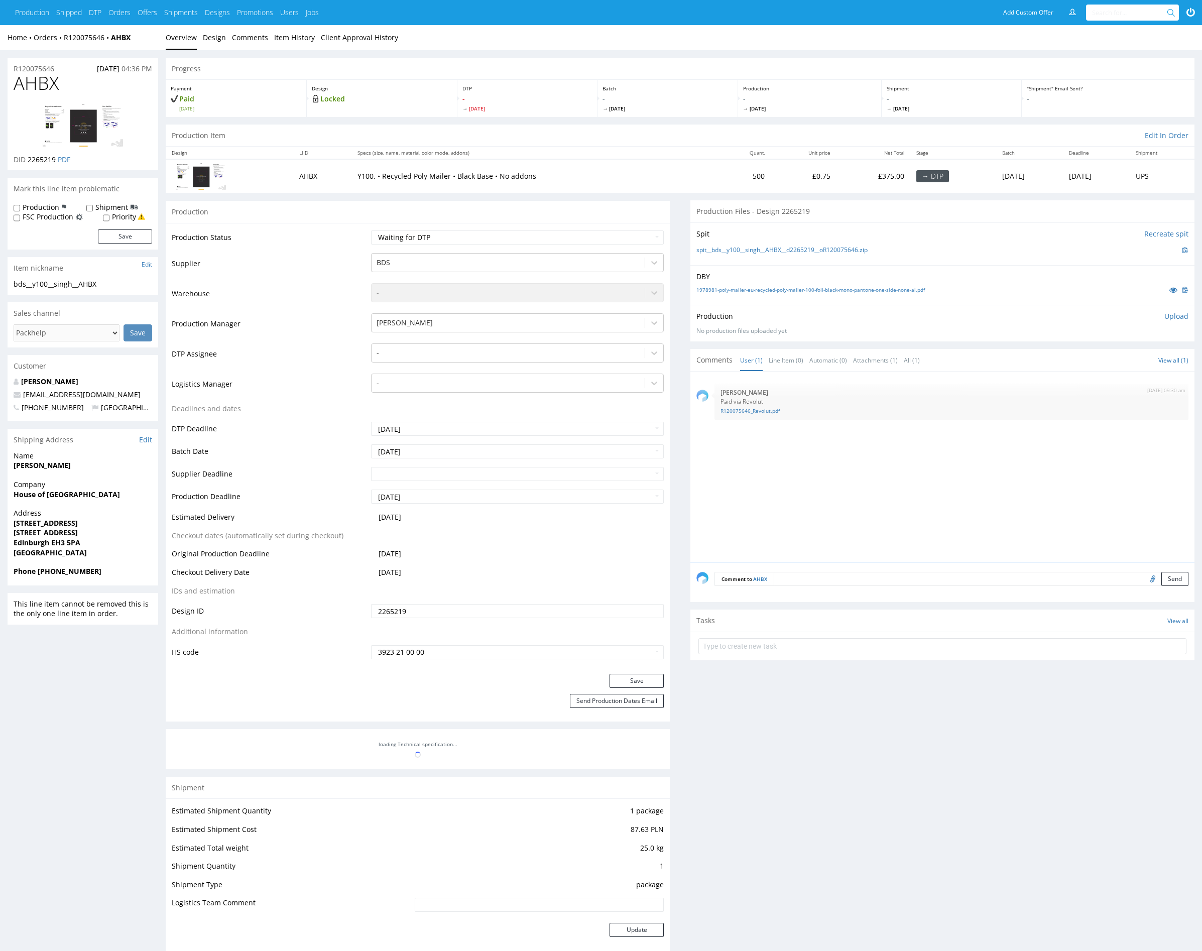
drag, startPoint x: 822, startPoint y: 486, endPoint x: 784, endPoint y: 428, distance: 69.2
click at [821, 484] on div "24th Sep 25 | 09:30 am Natalia Kaczorowska Paid via Revolut R120075646_Revolut.…" at bounding box center [946, 470] width 498 height 185
click at [1176, 288] on icon at bounding box center [1174, 289] width 8 height 7
click at [897, 509] on div "24th Sep 25 | 09:30 am Natalia Kaczorowska Paid via Revolut R120075646_Revolut.…" at bounding box center [946, 470] width 498 height 185
click at [841, 489] on div "24th Sep 25 | 09:30 am Natalia Kaczorowska Paid via Revolut R120075646_Revolut.…" at bounding box center [946, 470] width 498 height 185
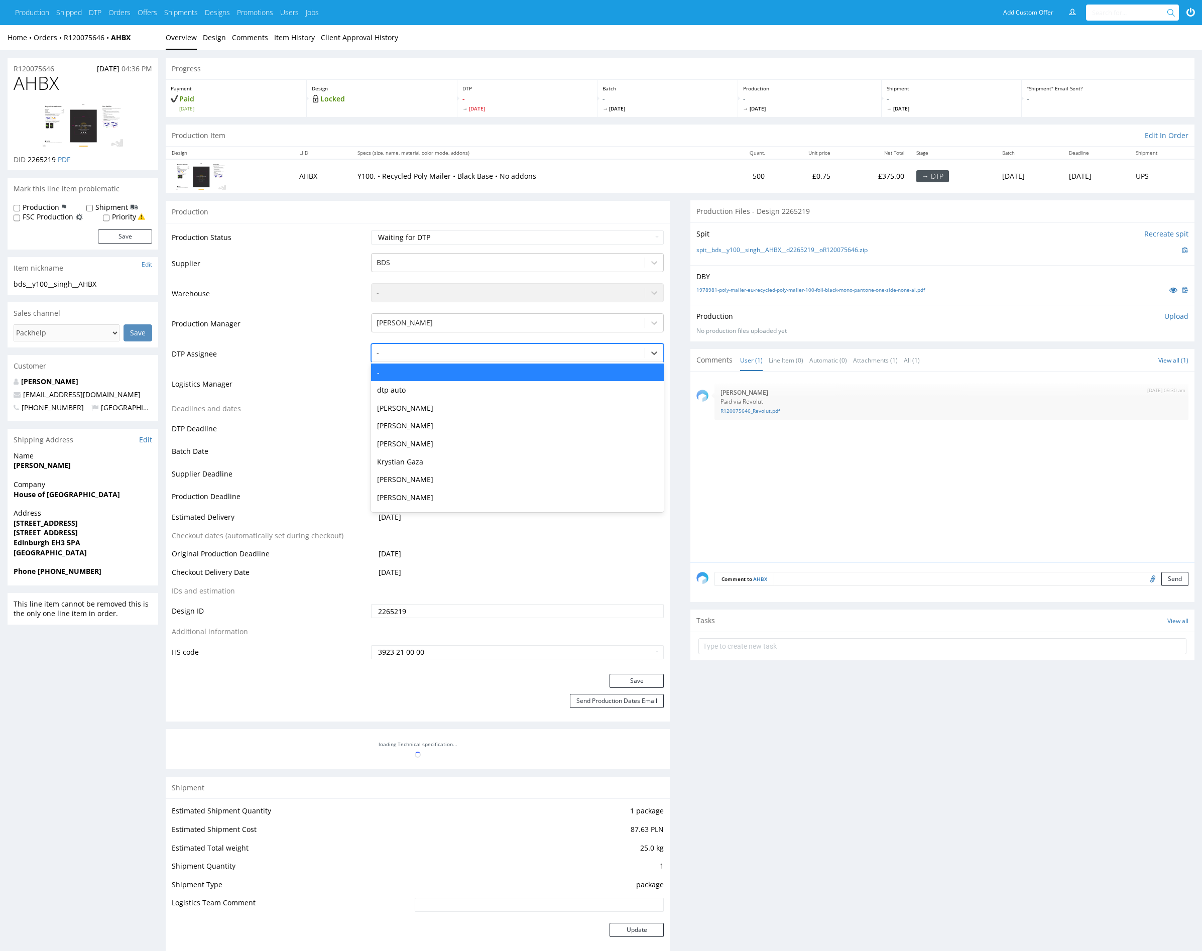
click at [427, 355] on div at bounding box center [508, 353] width 263 height 12
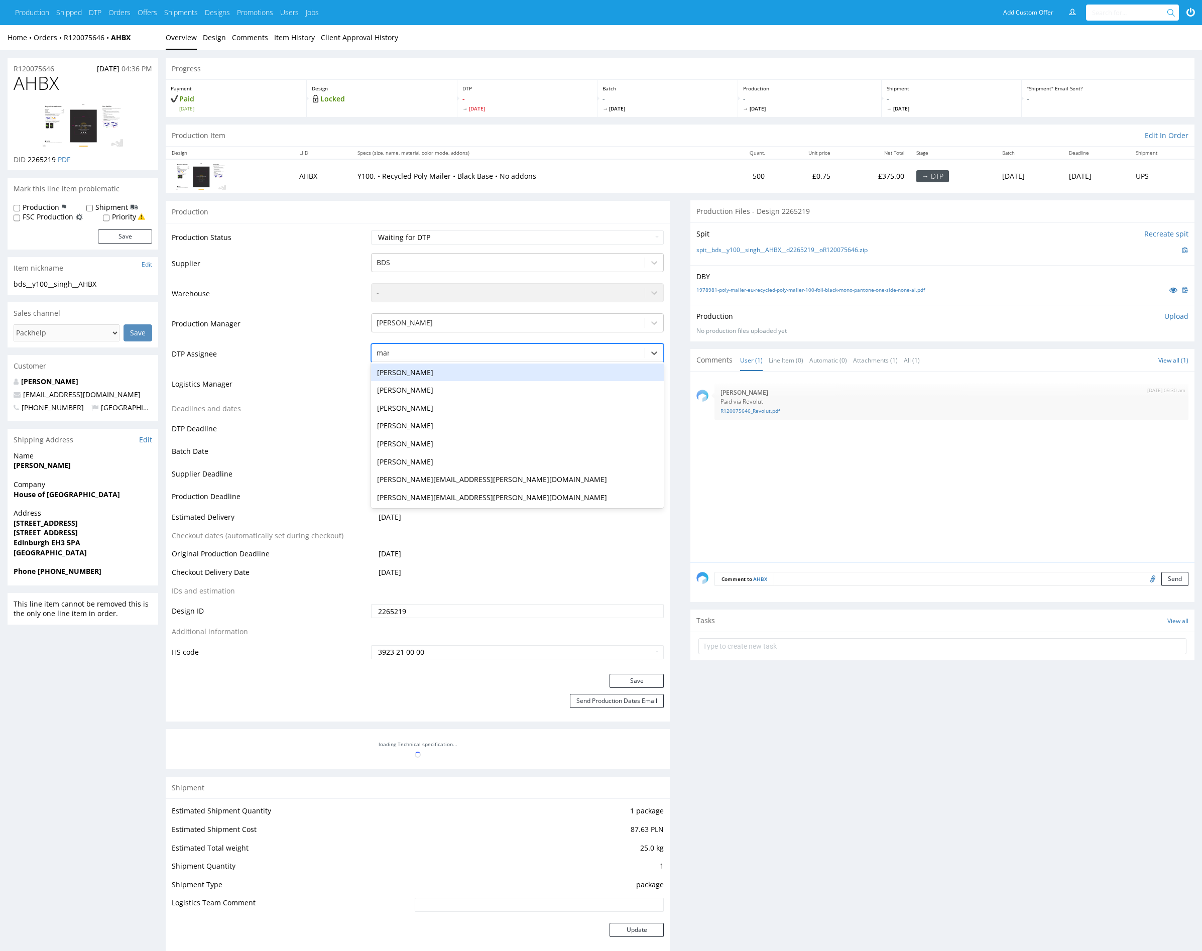
type input "mark"
click at [423, 367] on div "[PERSON_NAME]" at bounding box center [517, 373] width 293 height 18
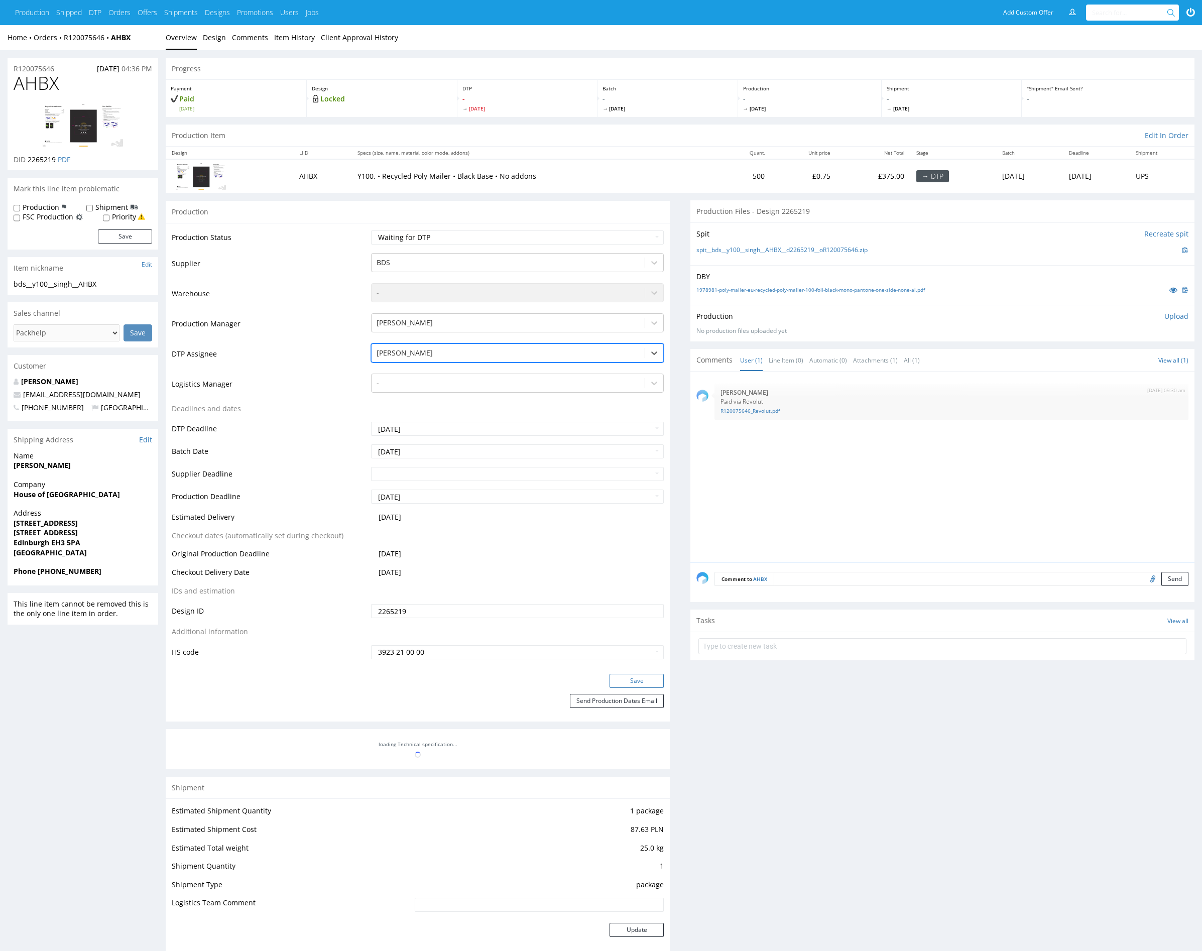
click at [653, 676] on button "Save" at bounding box center [637, 681] width 54 height 14
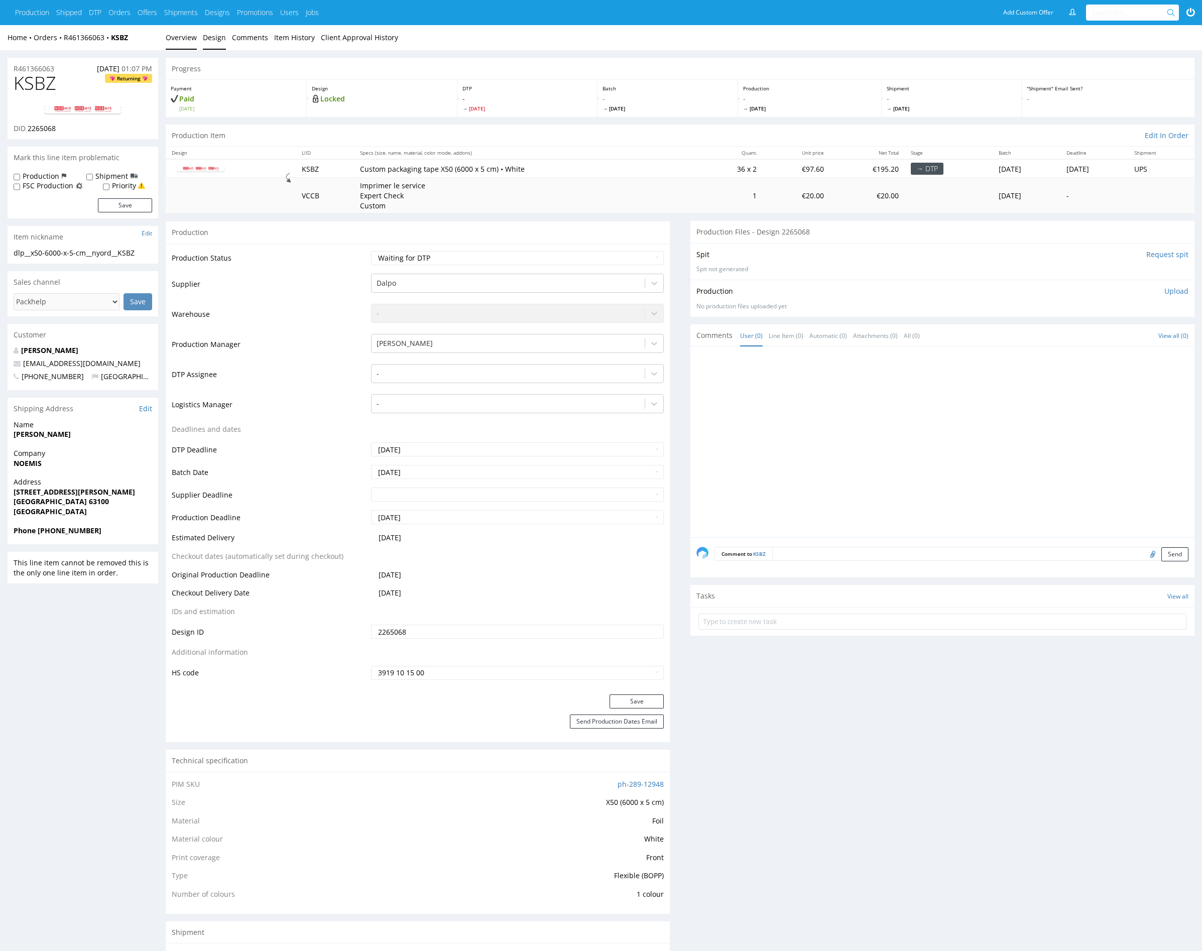
click at [210, 33] on link "Design" at bounding box center [214, 37] width 23 height 25
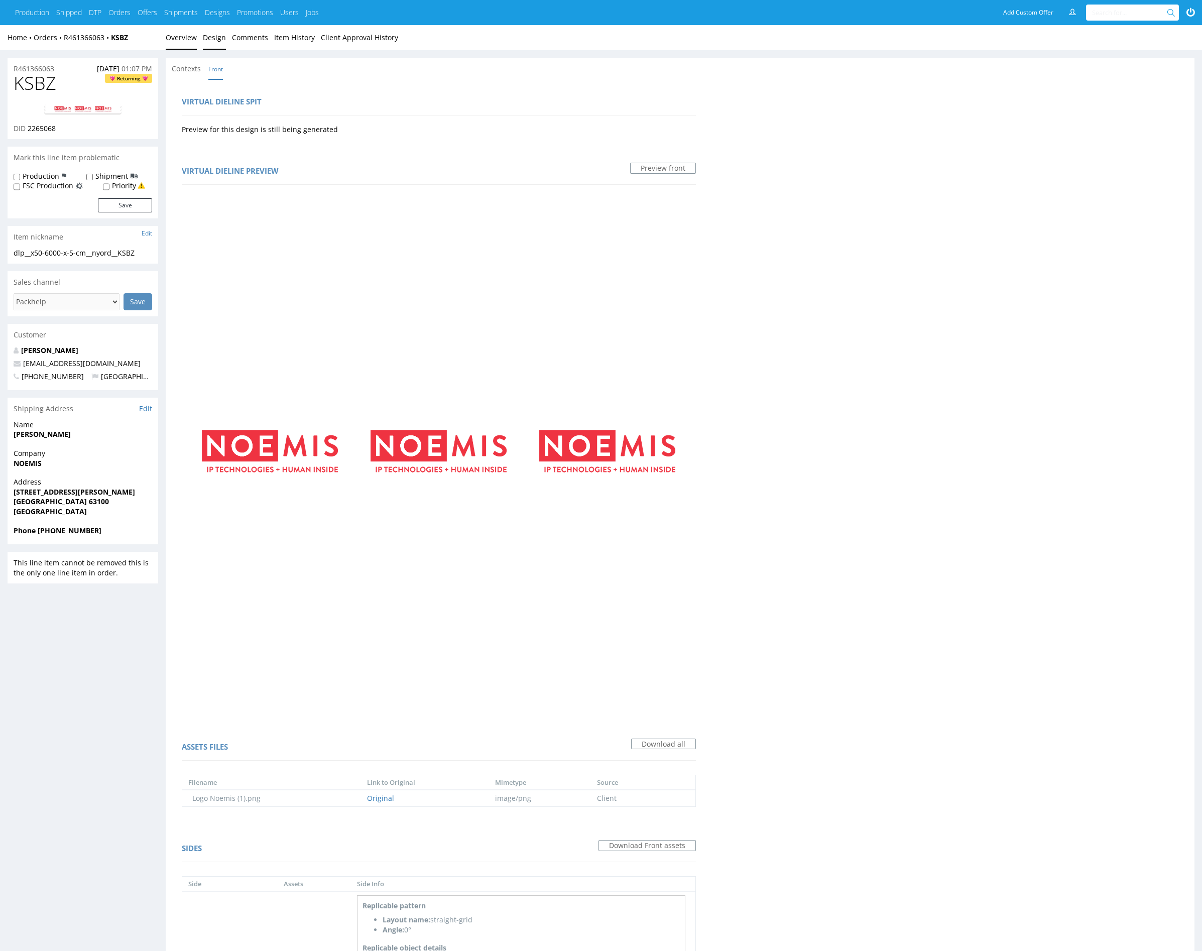
click at [181, 32] on link "Overview" at bounding box center [181, 37] width 31 height 25
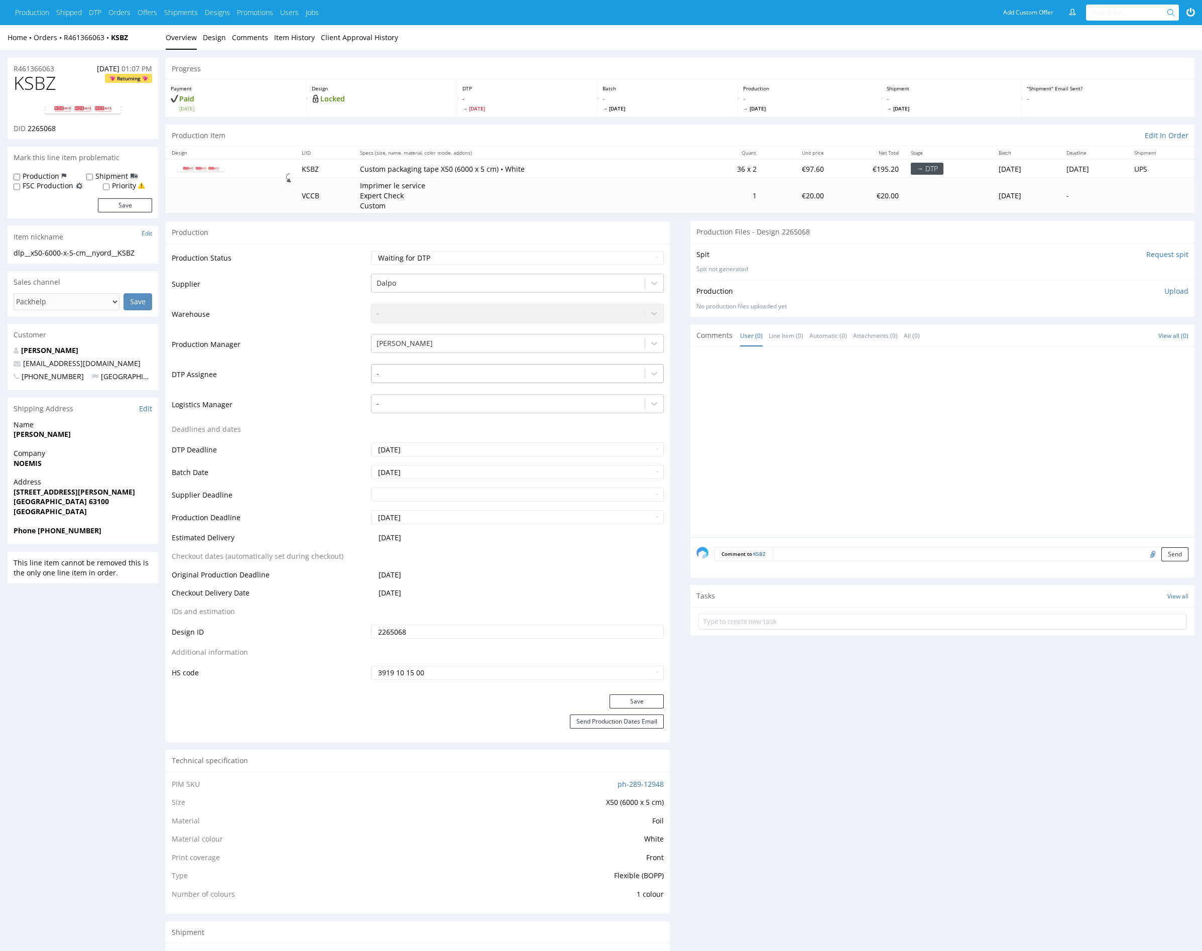
click at [460, 374] on div at bounding box center [508, 374] width 263 height 12
type input "mark"
drag, startPoint x: 451, startPoint y: 389, endPoint x: 482, endPoint y: 422, distance: 45.8
click at [451, 389] on div "[PERSON_NAME]" at bounding box center [517, 393] width 293 height 18
click at [631, 699] on button "Save" at bounding box center [637, 702] width 54 height 14
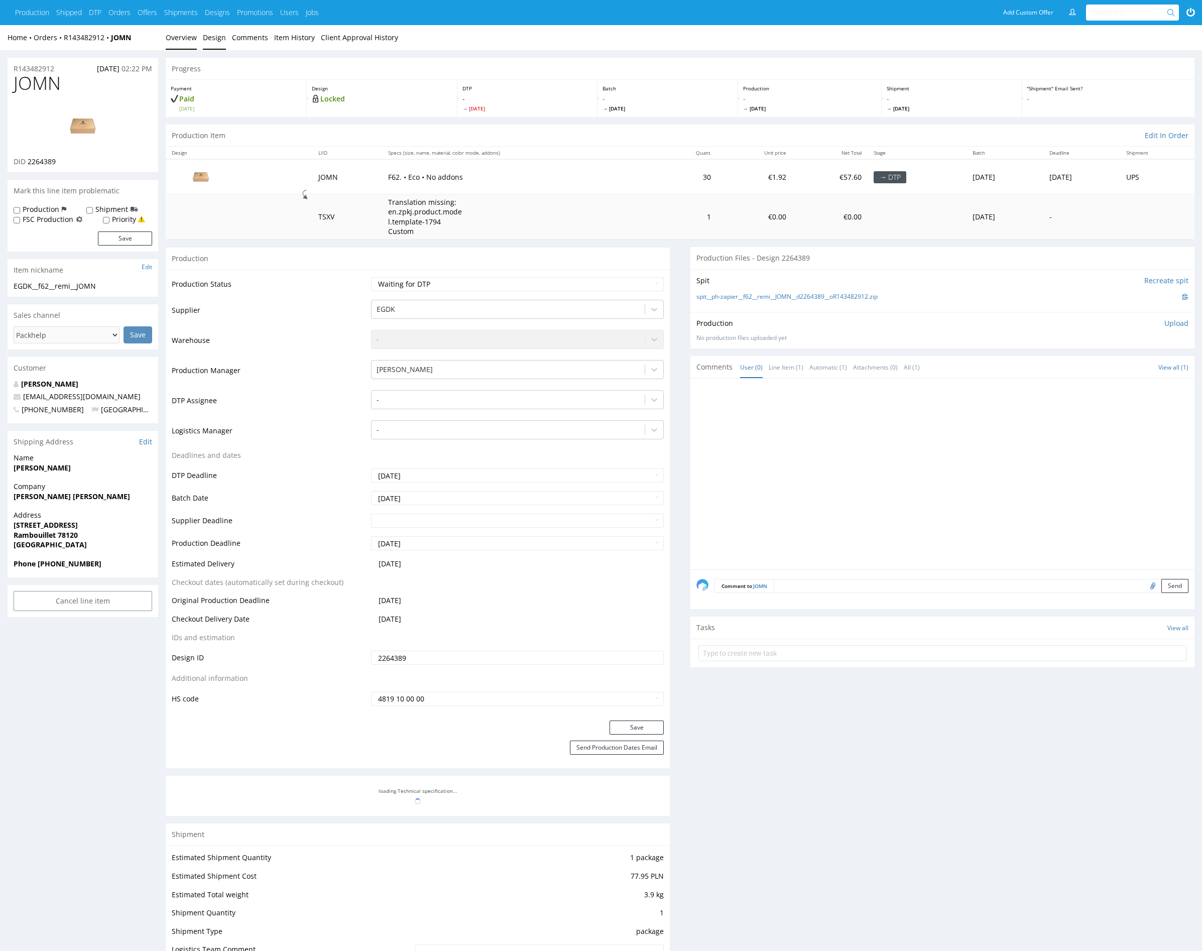
click at [213, 43] on link "Design" at bounding box center [214, 37] width 23 height 25
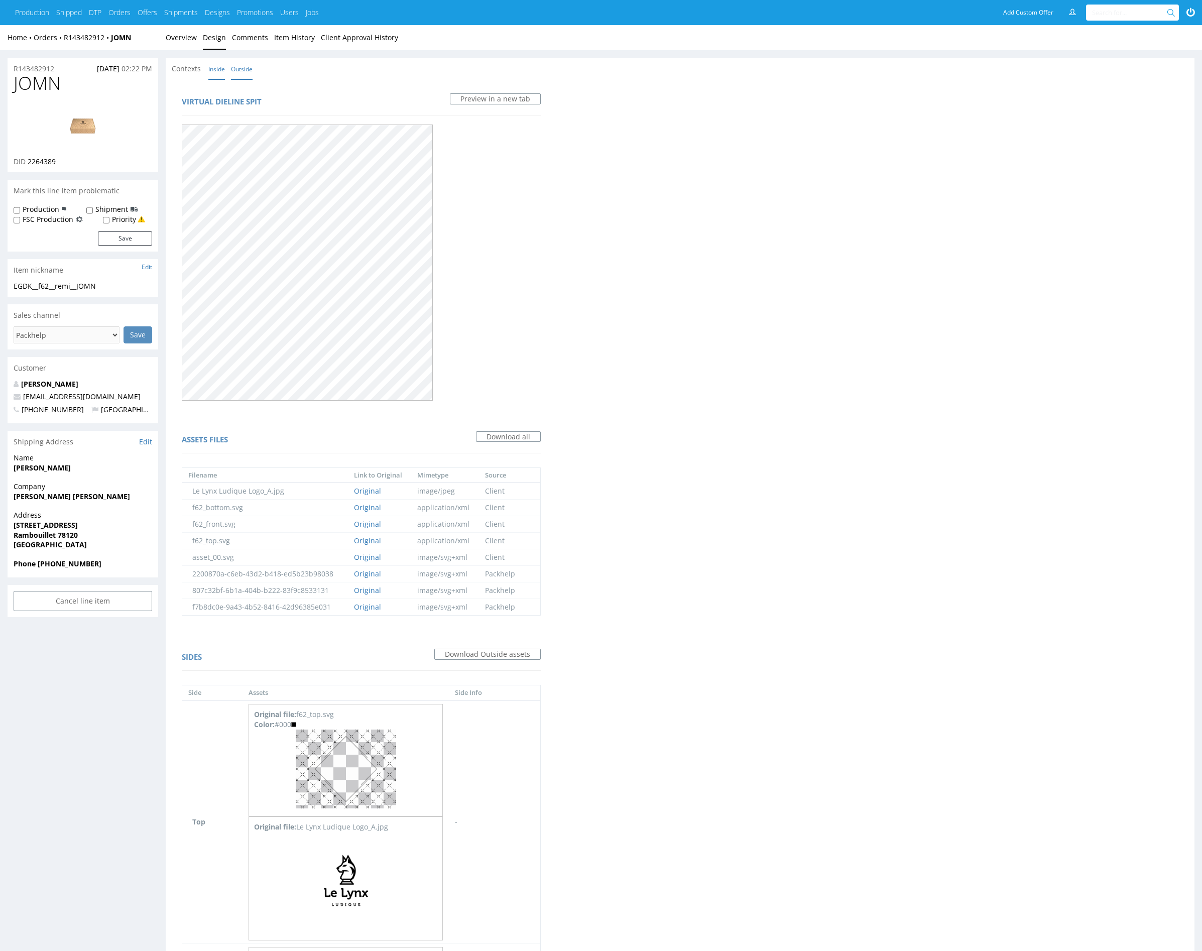
click at [218, 62] on link "Inside" at bounding box center [216, 69] width 17 height 22
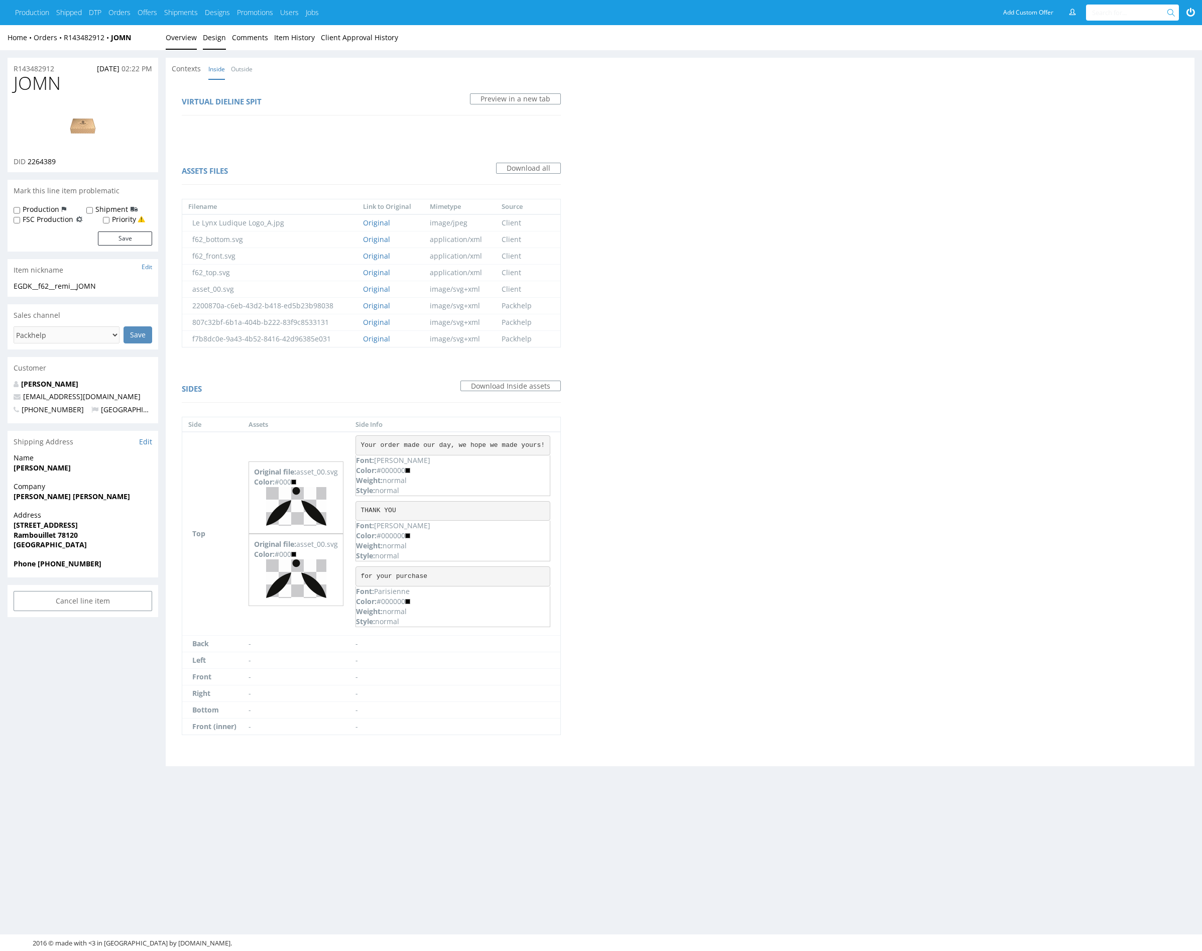
click at [190, 45] on link "Overview" at bounding box center [181, 37] width 31 height 25
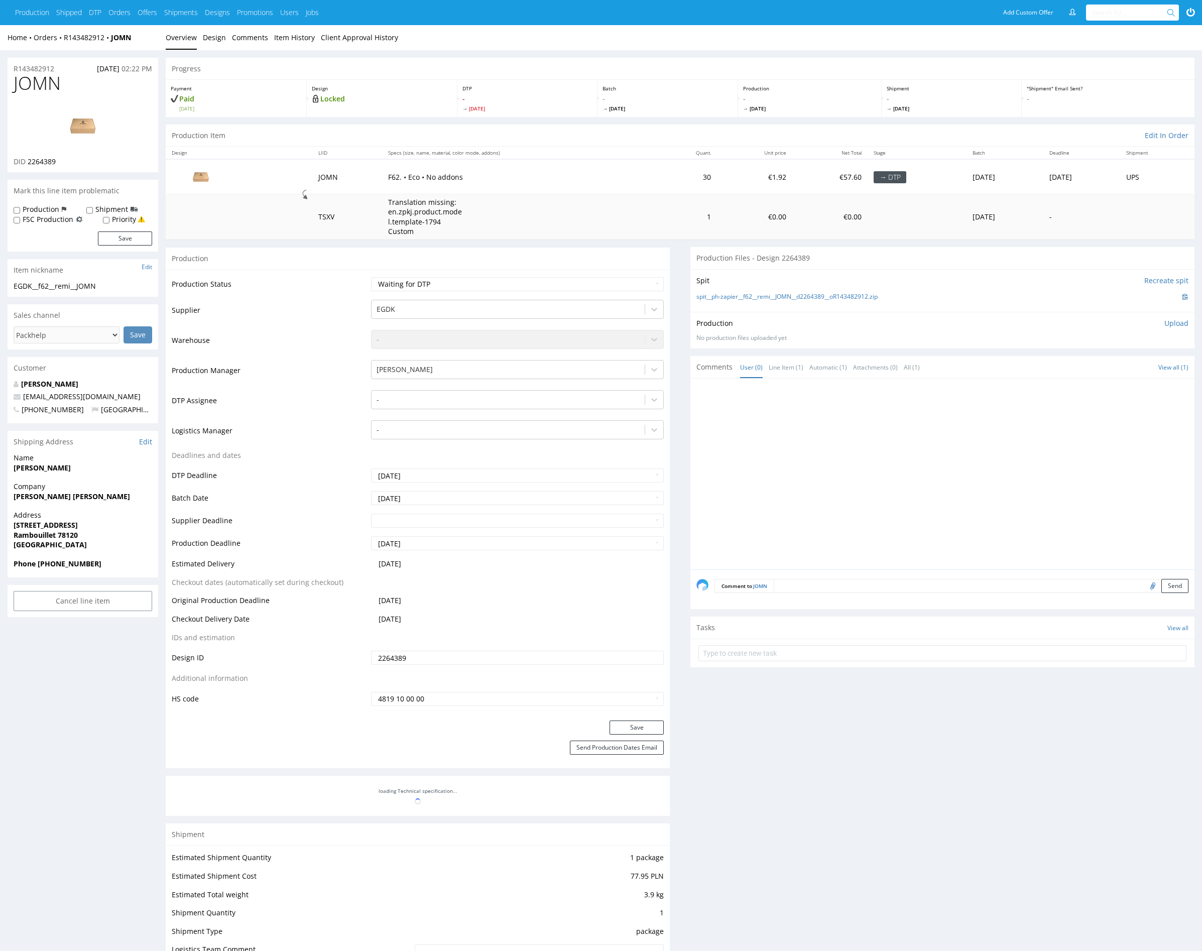
click at [888, 503] on div at bounding box center [946, 477] width 498 height 185
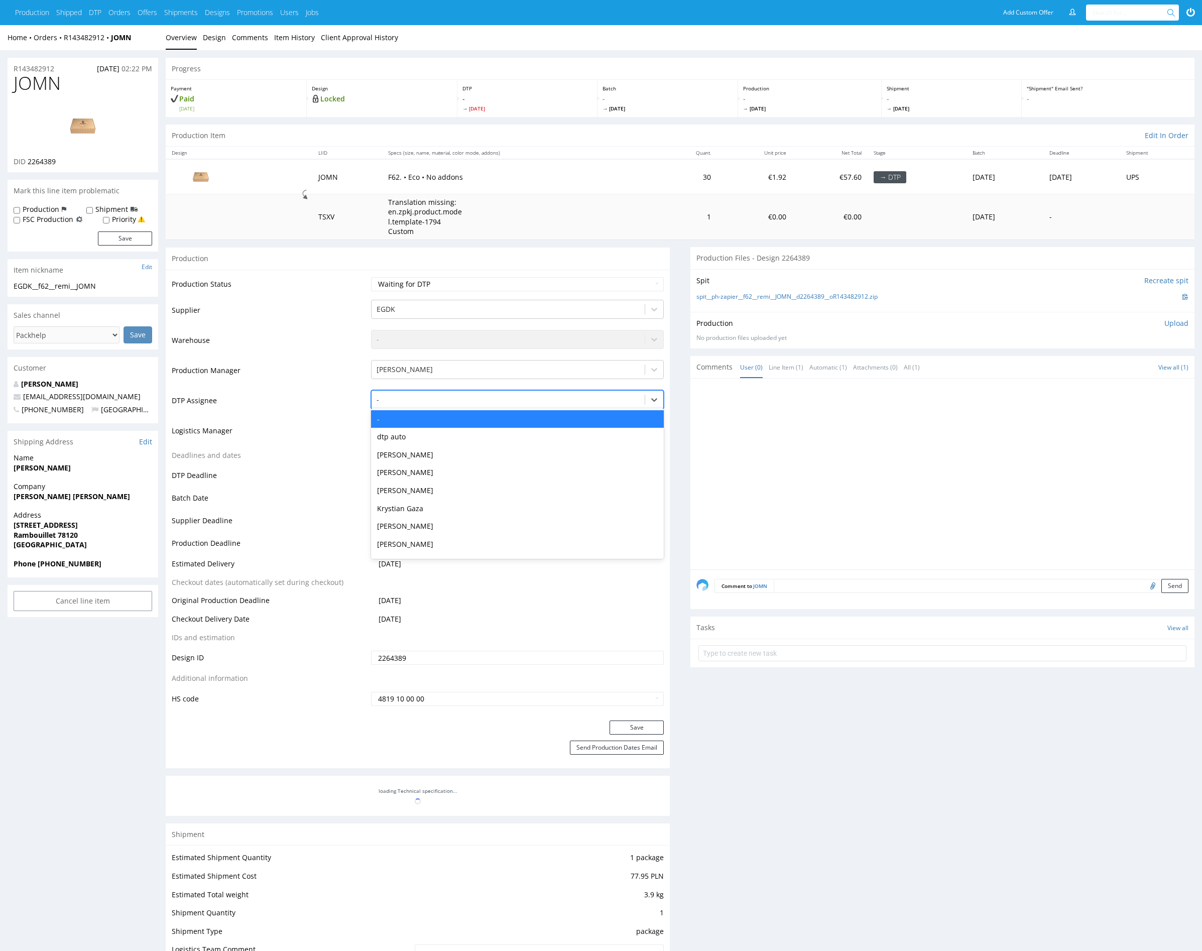
click at [456, 396] on div at bounding box center [508, 400] width 263 height 12
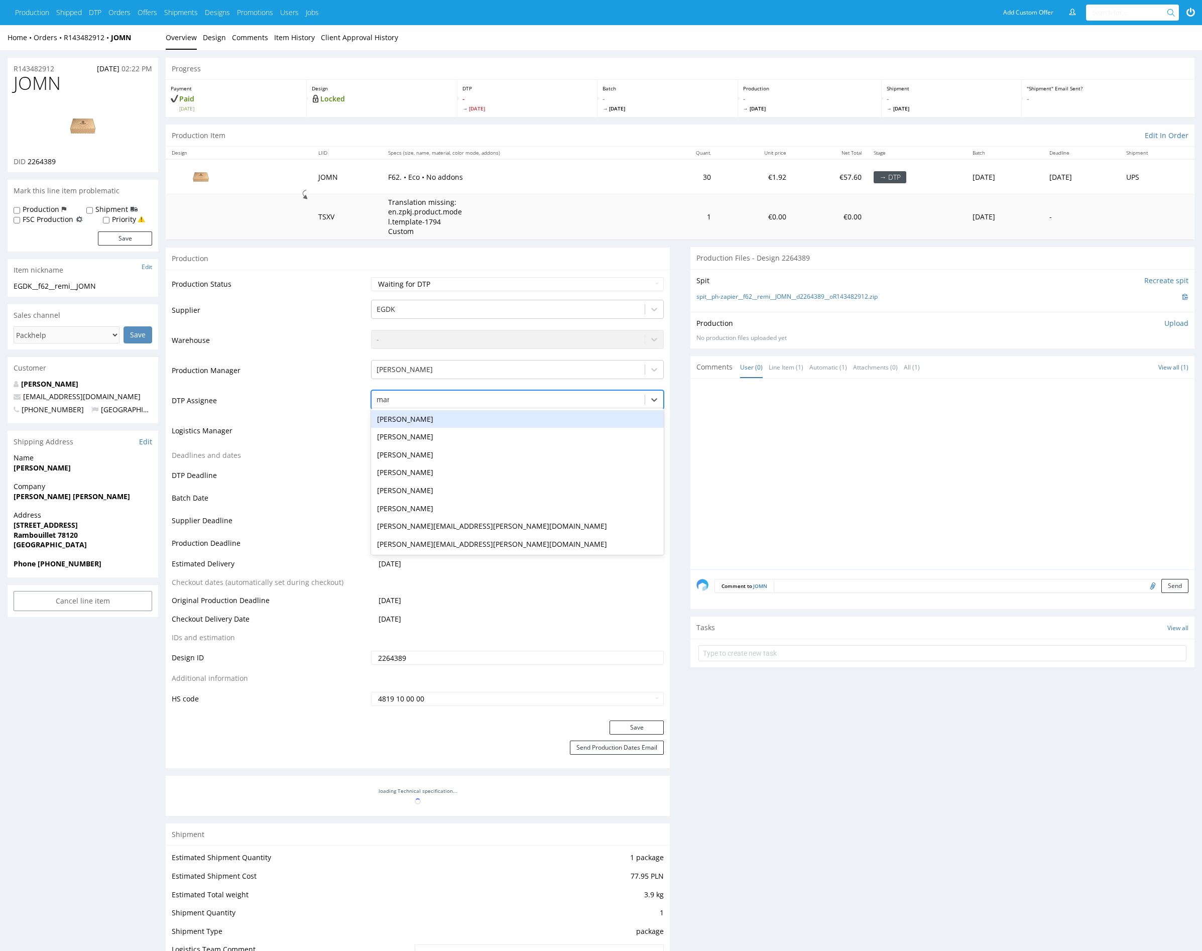
type input "mark"
drag, startPoint x: 467, startPoint y: 418, endPoint x: 543, endPoint y: 487, distance: 102.7
click at [467, 418] on div "[PERSON_NAME]" at bounding box center [517, 419] width 293 height 18
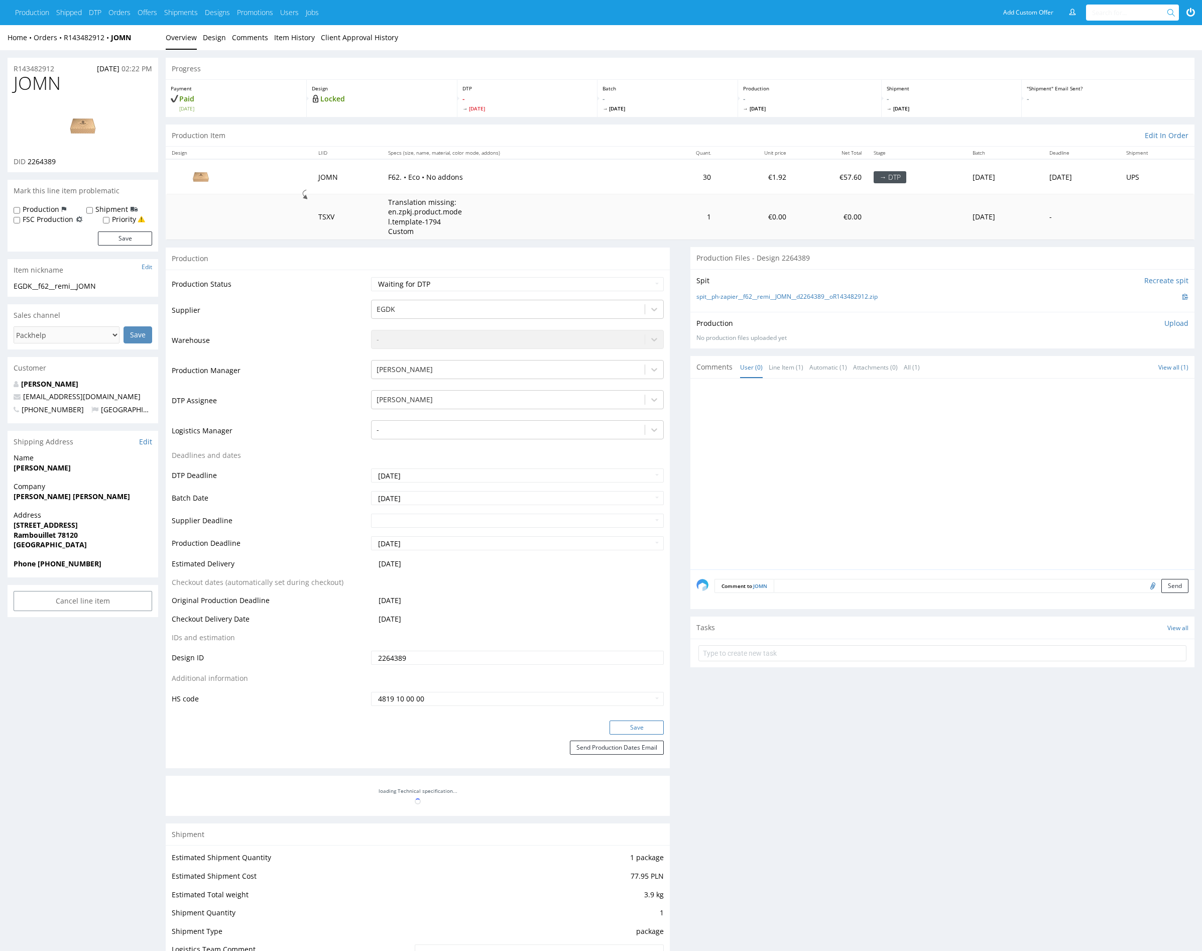
click at [647, 724] on button "Save" at bounding box center [637, 728] width 54 height 14
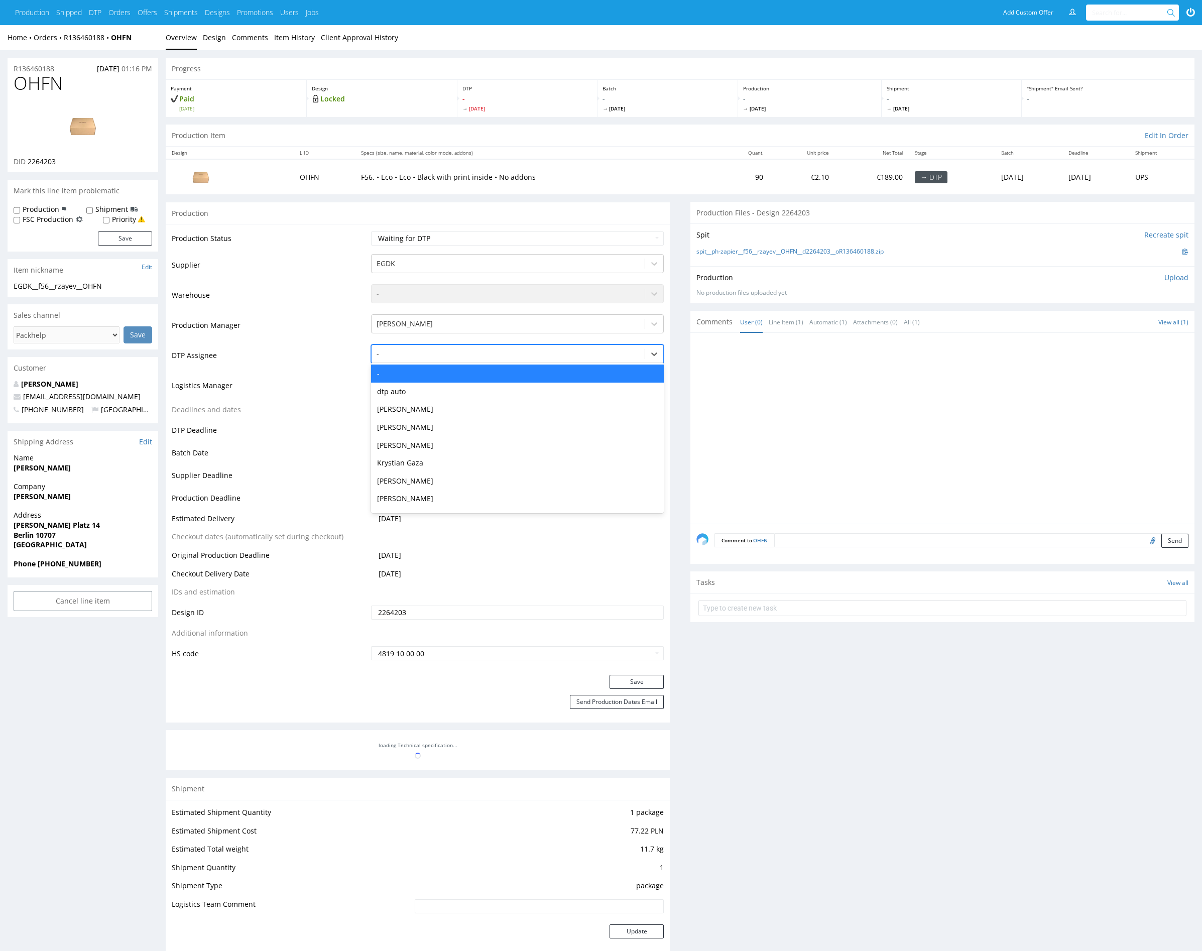
click at [449, 351] on div at bounding box center [508, 354] width 263 height 12
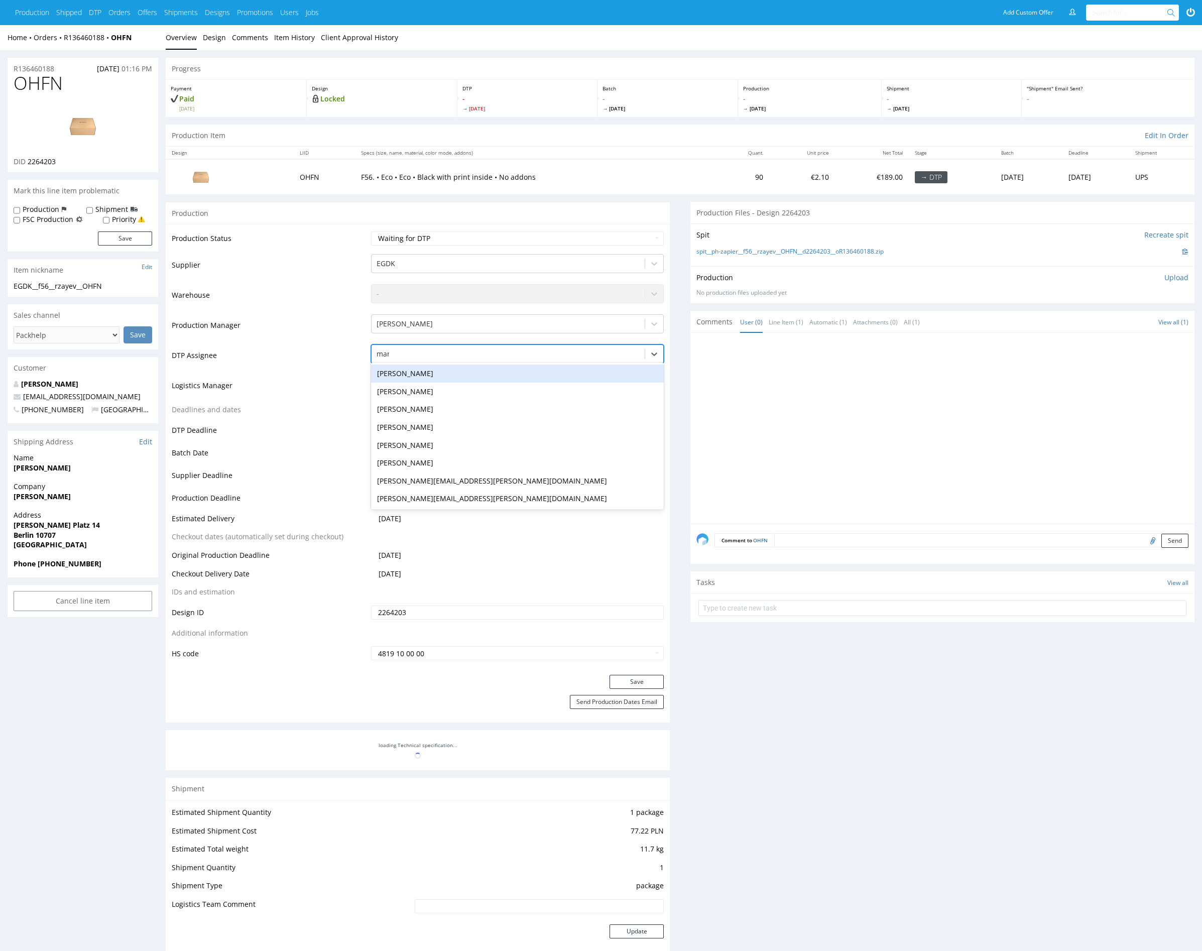
type input "mark"
drag, startPoint x: 446, startPoint y: 373, endPoint x: 550, endPoint y: 453, distance: 131.5
click at [446, 373] on div "[PERSON_NAME]" at bounding box center [517, 374] width 293 height 18
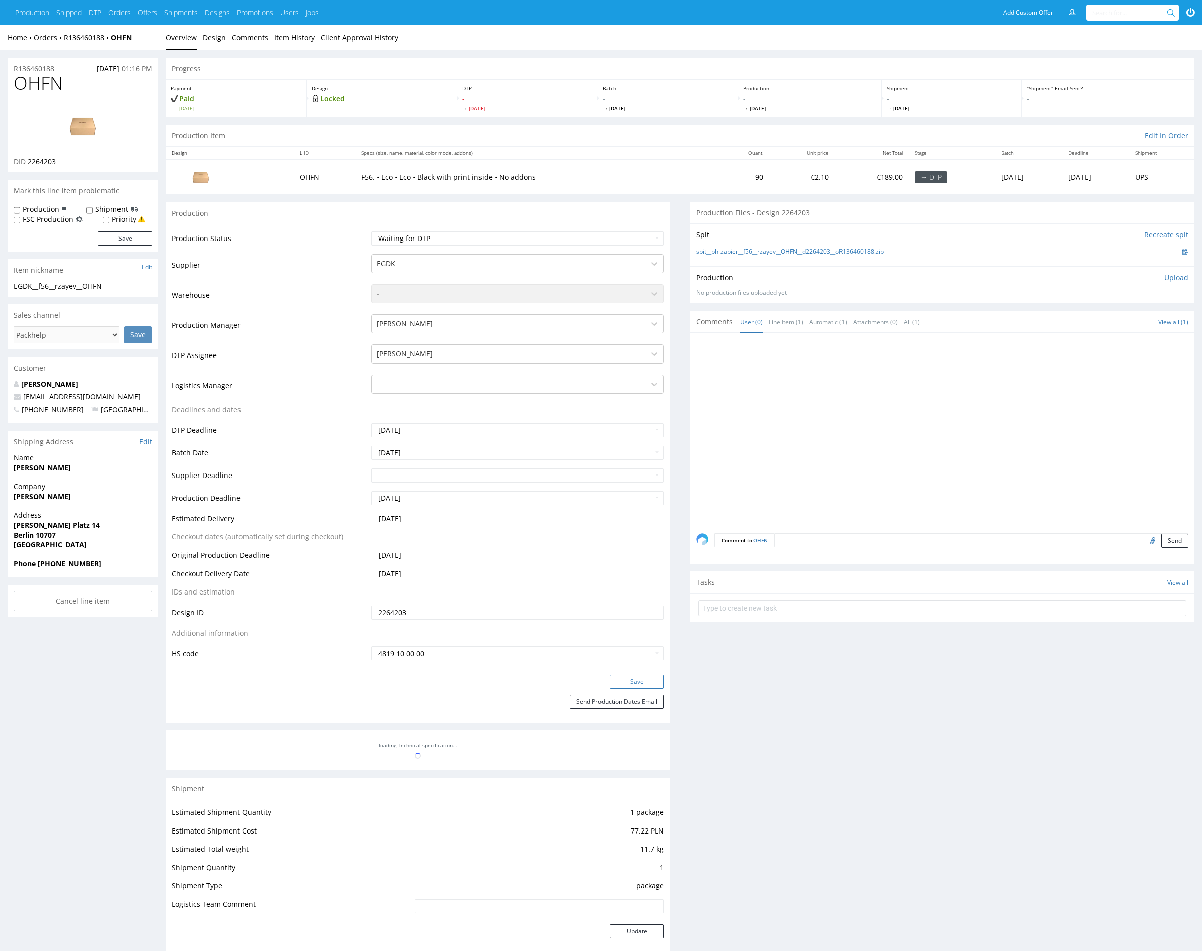
click at [650, 679] on button "Save" at bounding box center [637, 682] width 54 height 14
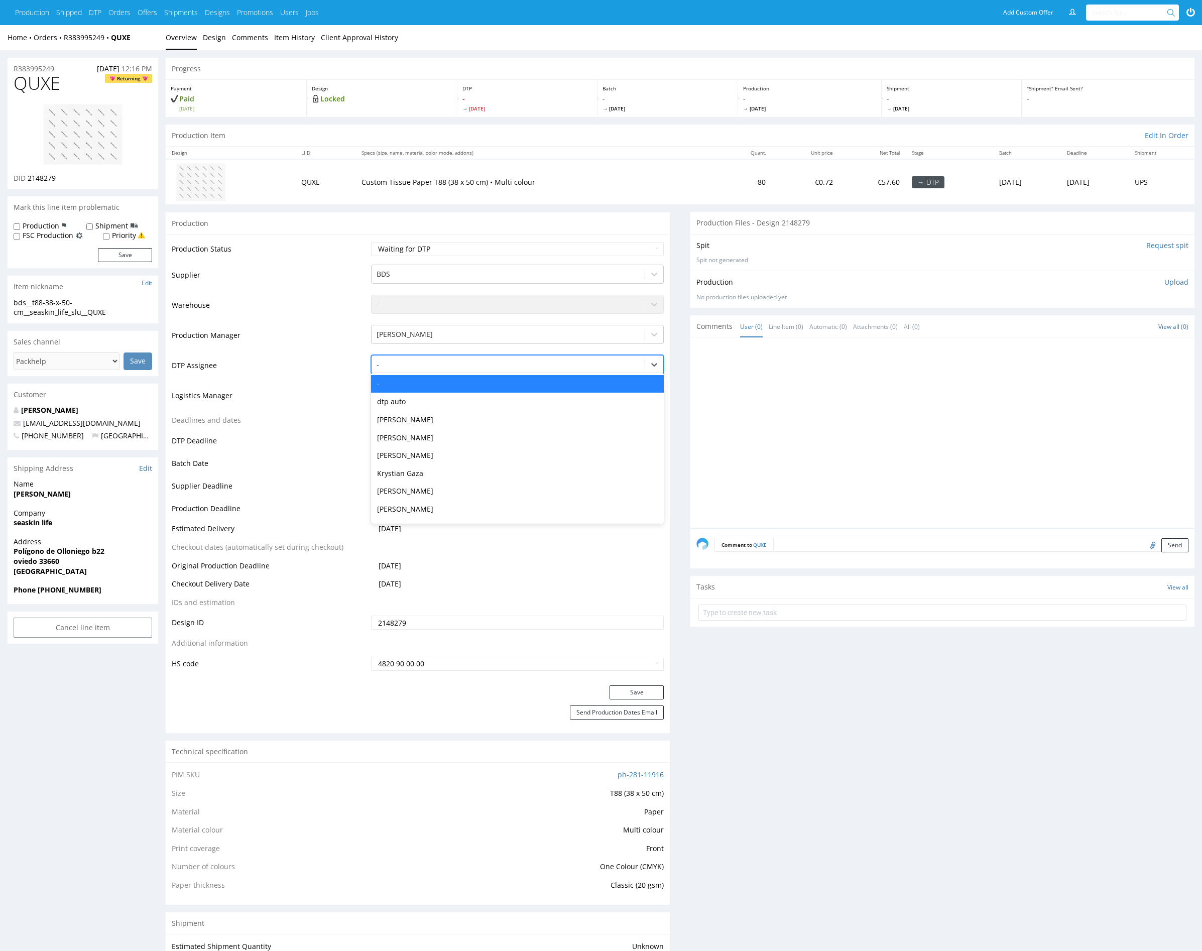
click at [468, 365] on div at bounding box center [508, 365] width 263 height 12
type input "mark"
click at [462, 379] on div "[PERSON_NAME]" at bounding box center [517, 384] width 293 height 18
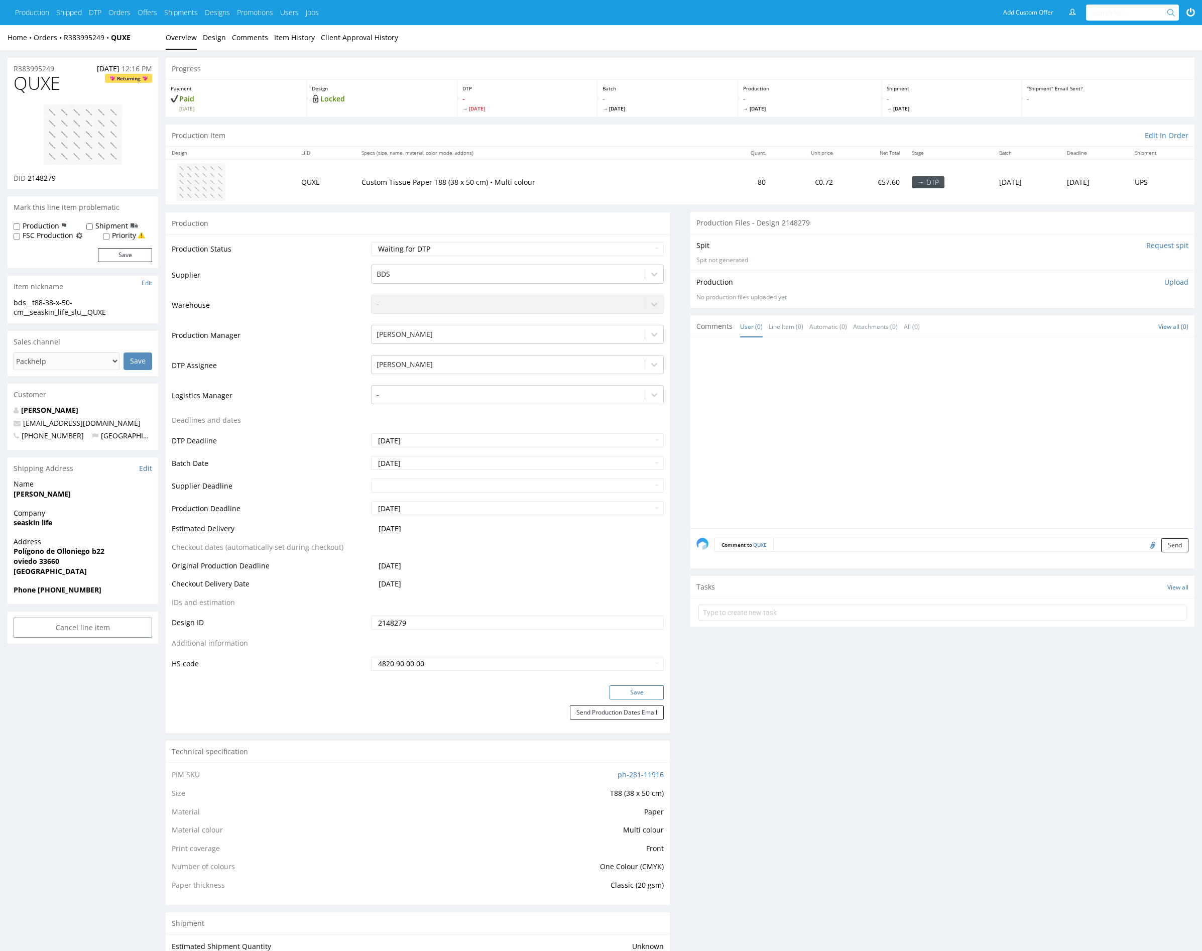
click at [641, 691] on button "Save" at bounding box center [637, 693] width 54 height 14
